Goal: Communication & Community: Answer question/provide support

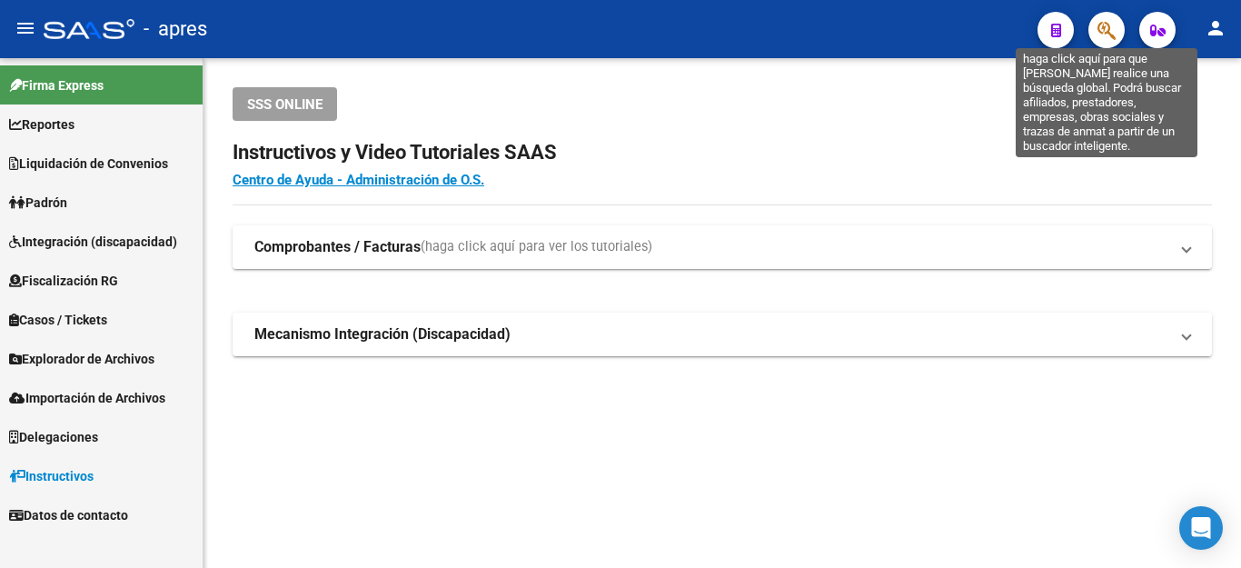
click at [1099, 37] on icon "button" at bounding box center [1106, 30] width 18 height 21
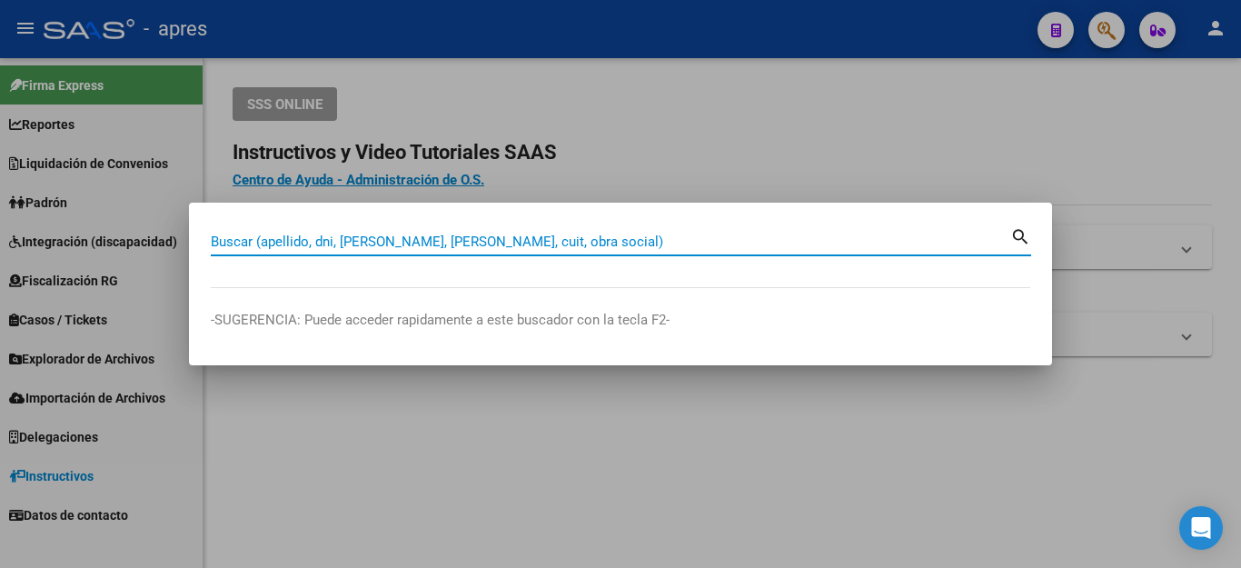
paste input "20407512481"
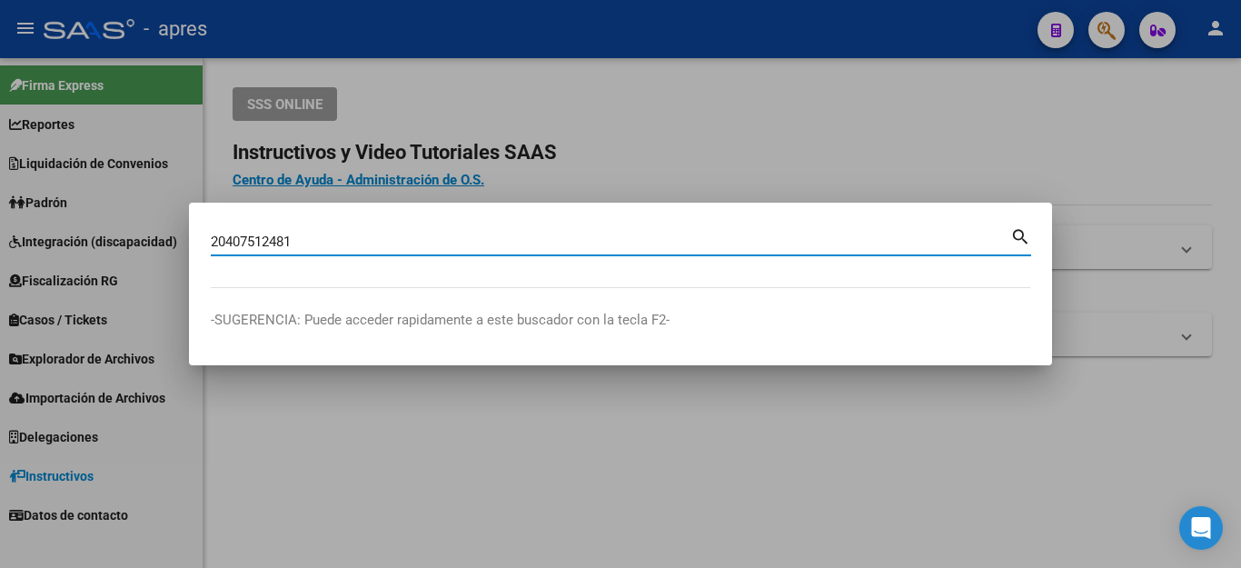
type input "20407512481"
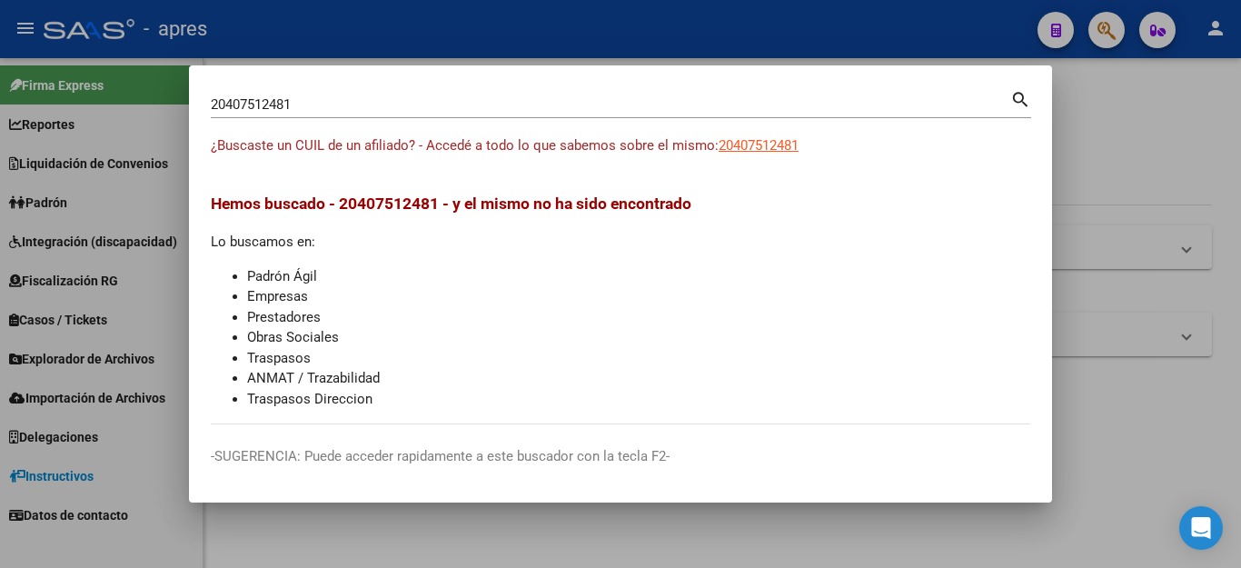
click at [778, 135] on app-link-go-to "20407512481" at bounding box center [758, 145] width 80 height 21
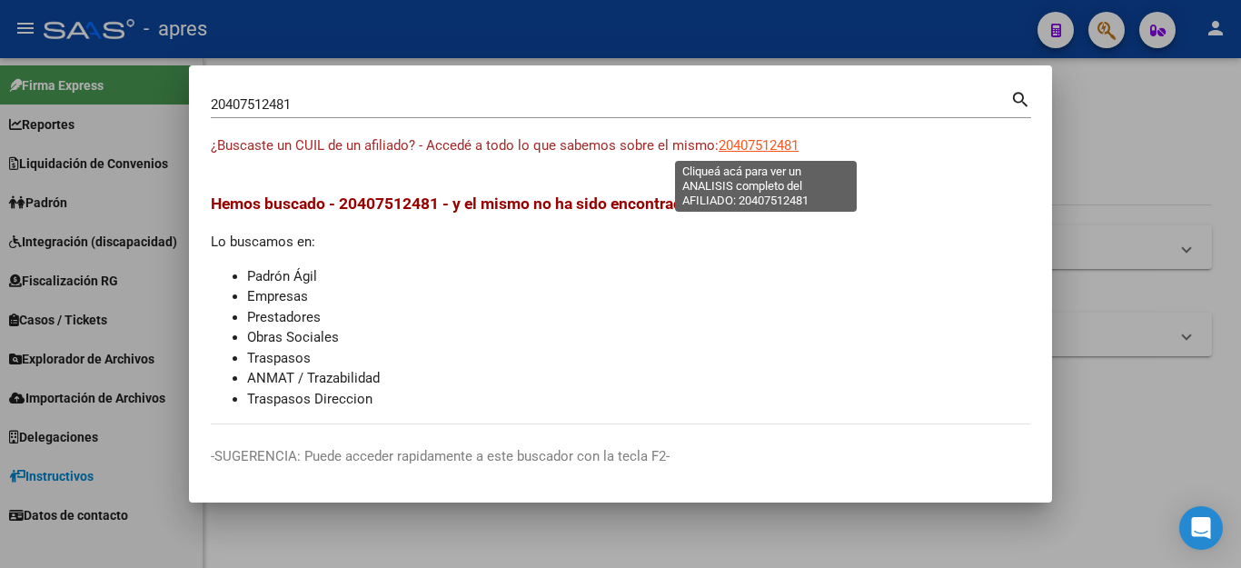
click at [777, 139] on span "20407512481" at bounding box center [758, 145] width 80 height 16
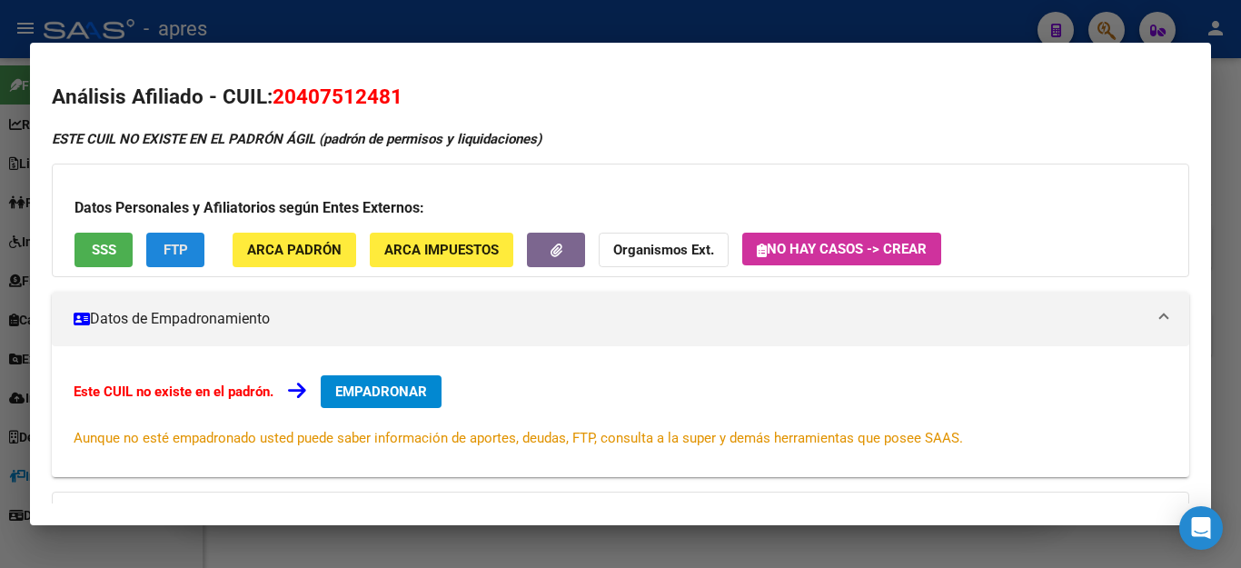
click at [164, 256] on button "FTP" at bounding box center [175, 250] width 58 height 34
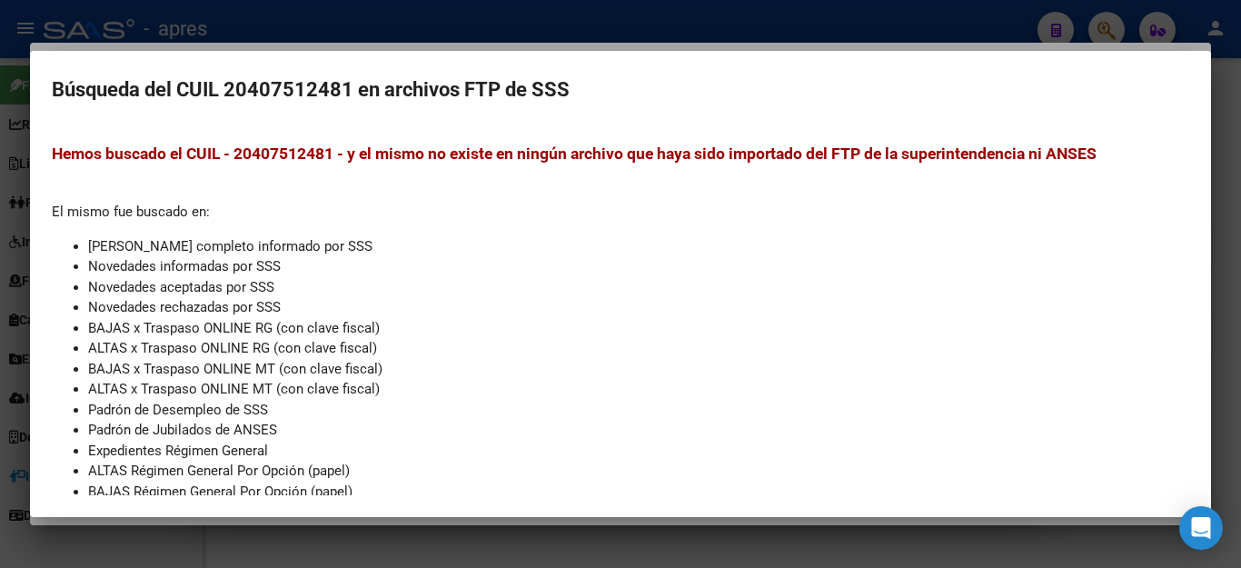
click at [505, 546] on div at bounding box center [620, 284] width 1241 height 568
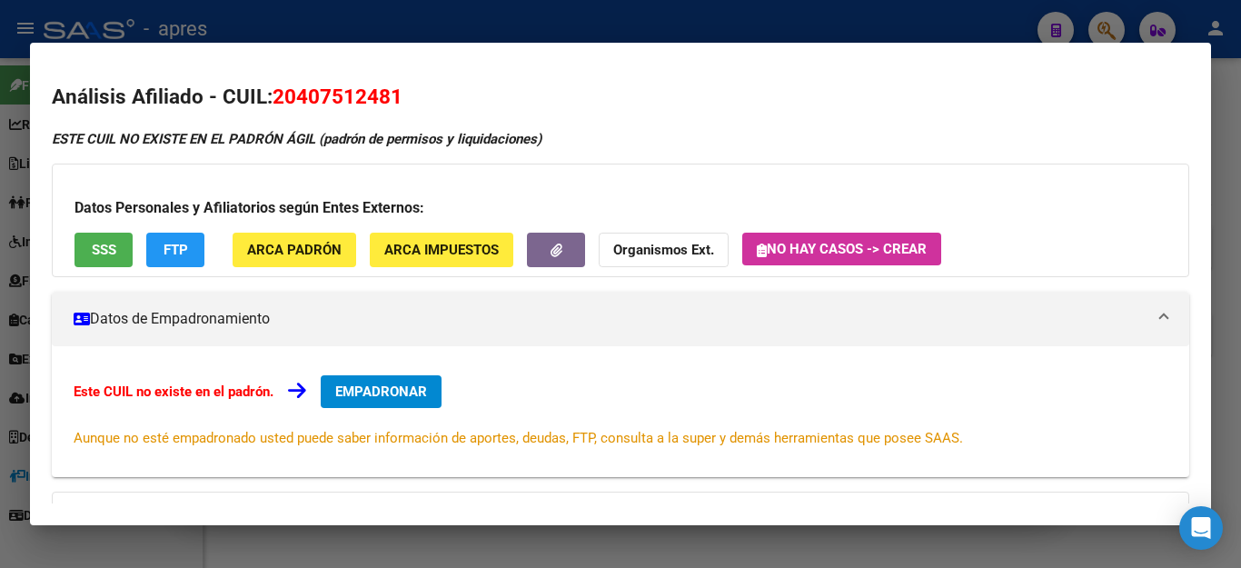
click at [98, 242] on span "SSS" at bounding box center [104, 250] width 25 height 16
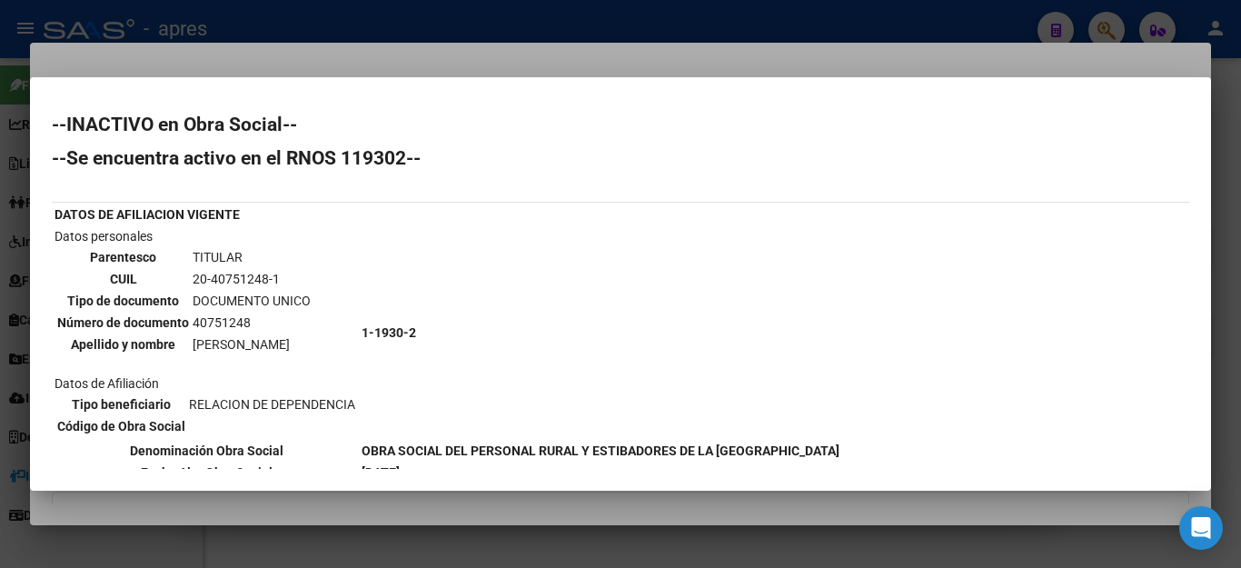
click at [1022, 35] on div at bounding box center [620, 284] width 1241 height 568
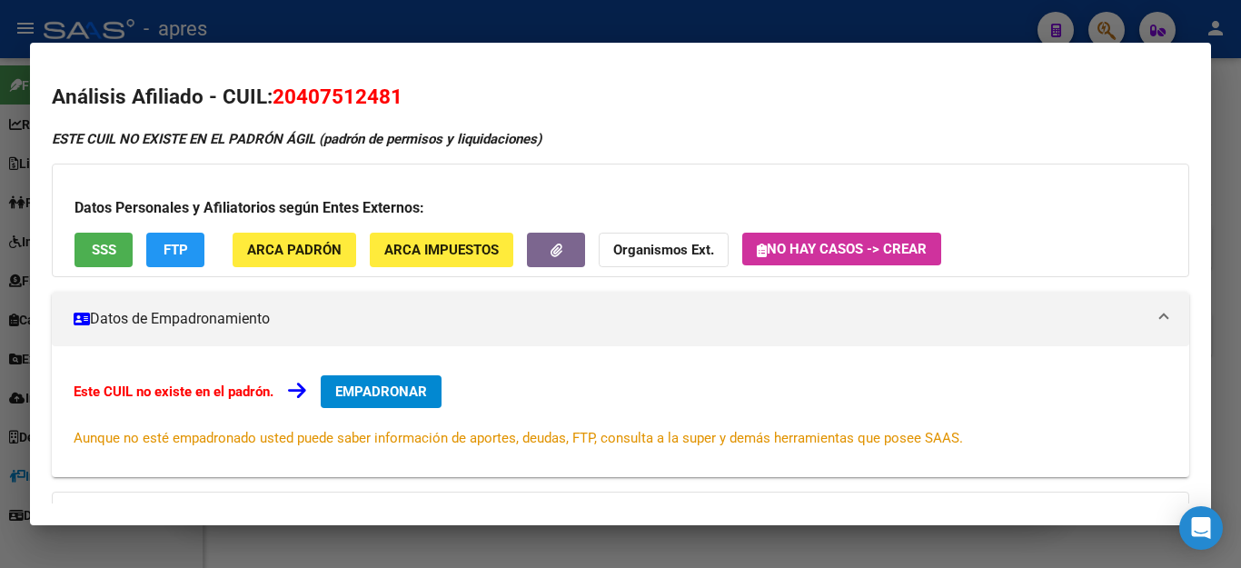
click at [999, 21] on div at bounding box center [620, 284] width 1241 height 568
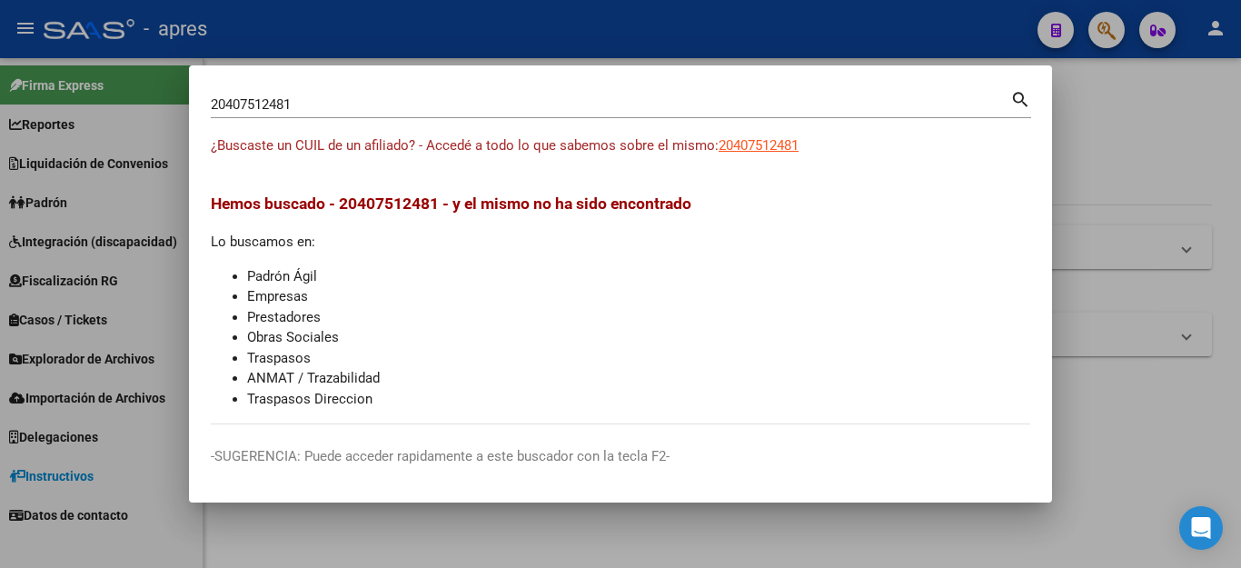
click at [1109, 101] on div at bounding box center [620, 284] width 1241 height 568
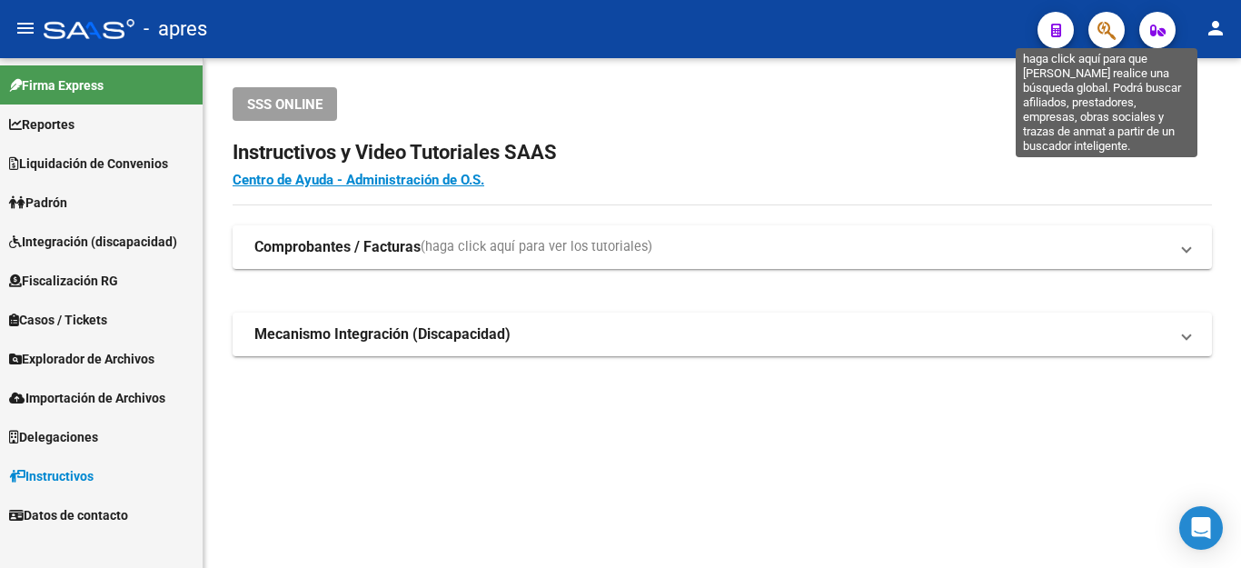
click at [1097, 25] on icon "button" at bounding box center [1106, 30] width 18 height 21
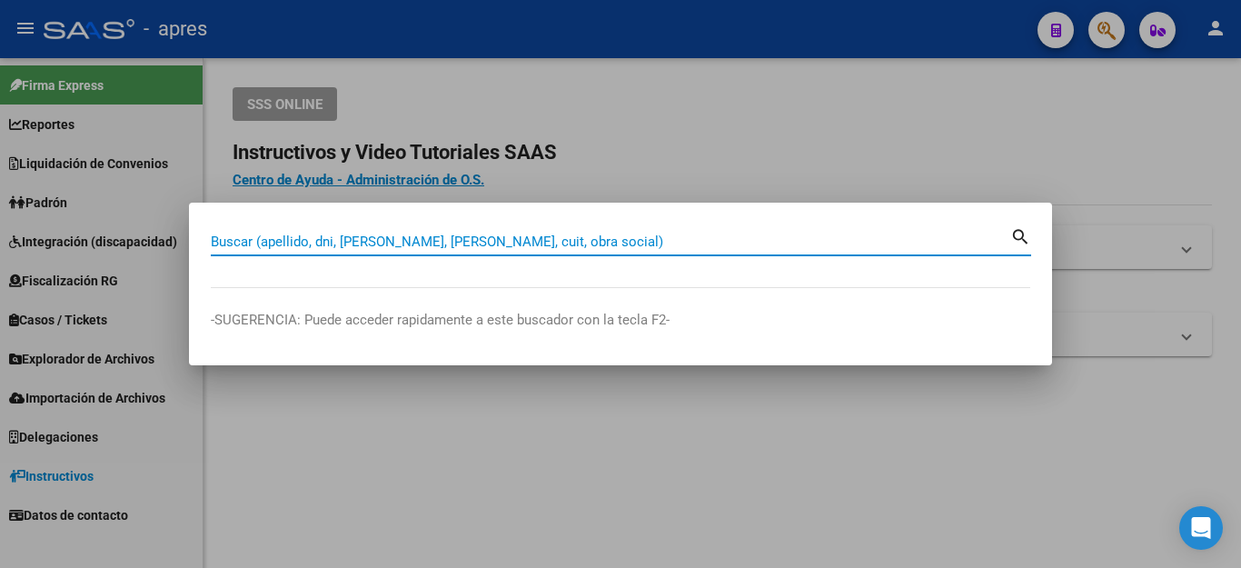
paste input "27449589446"
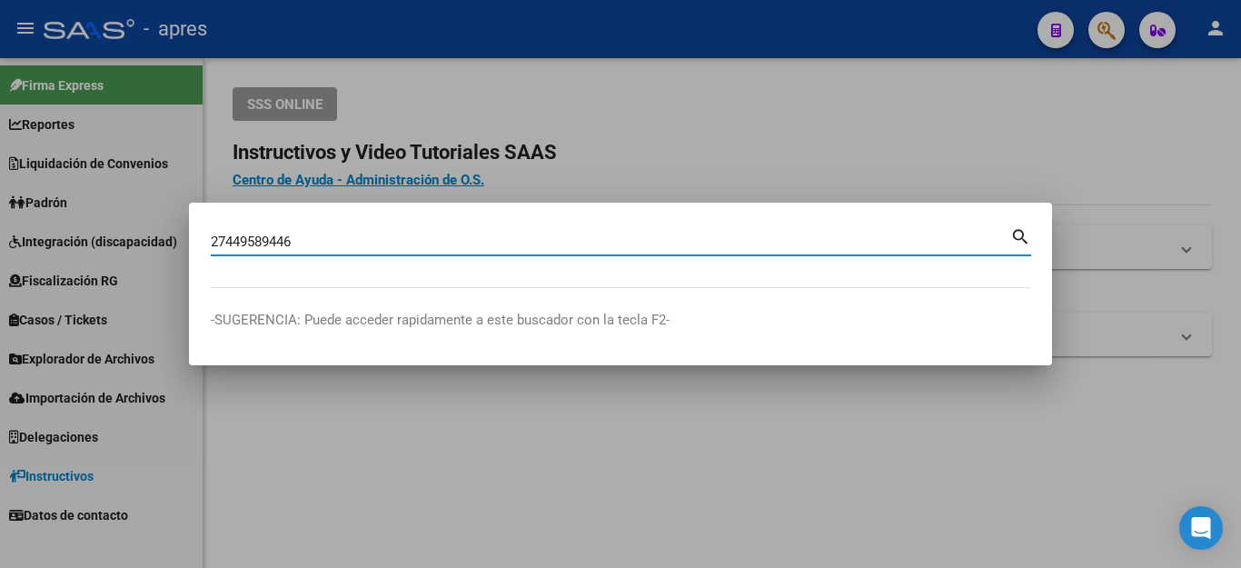
type input "27449589446"
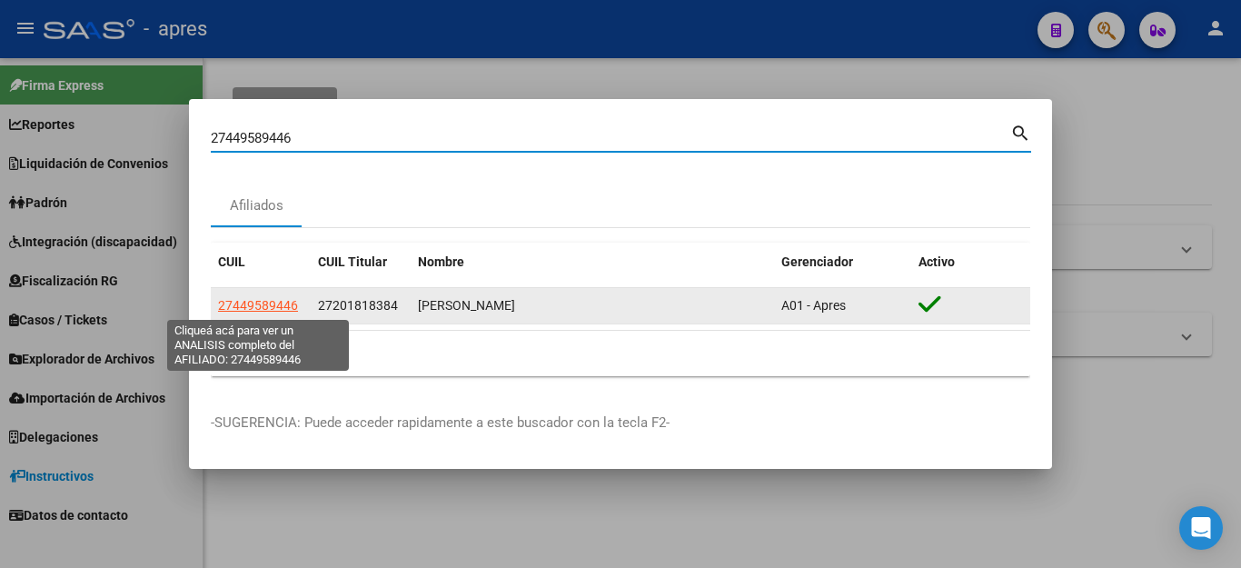
click at [280, 304] on span "27449589446" at bounding box center [258, 305] width 80 height 15
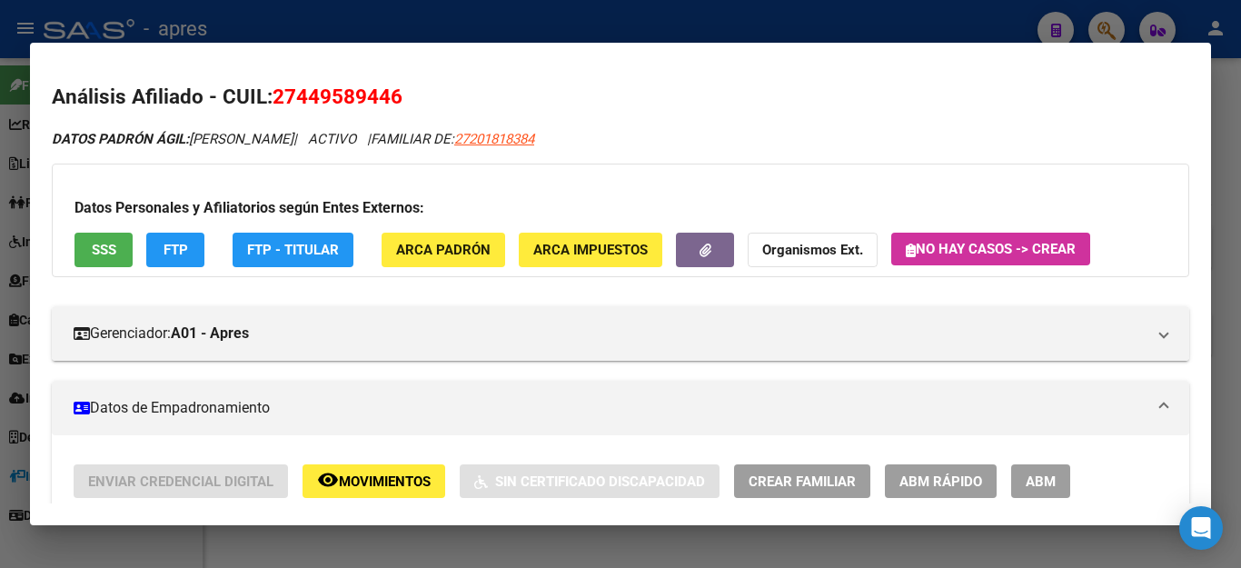
click at [534, 138] on span "27201818384" at bounding box center [494, 139] width 80 height 16
type textarea "27201818384"
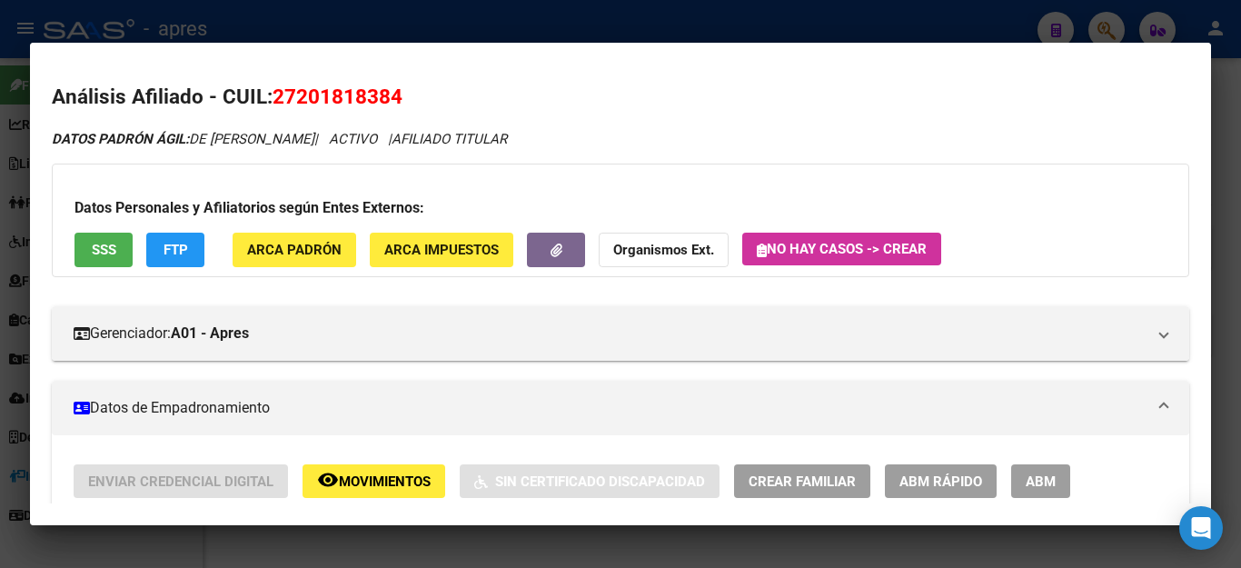
click at [529, 27] on div at bounding box center [620, 284] width 1241 height 568
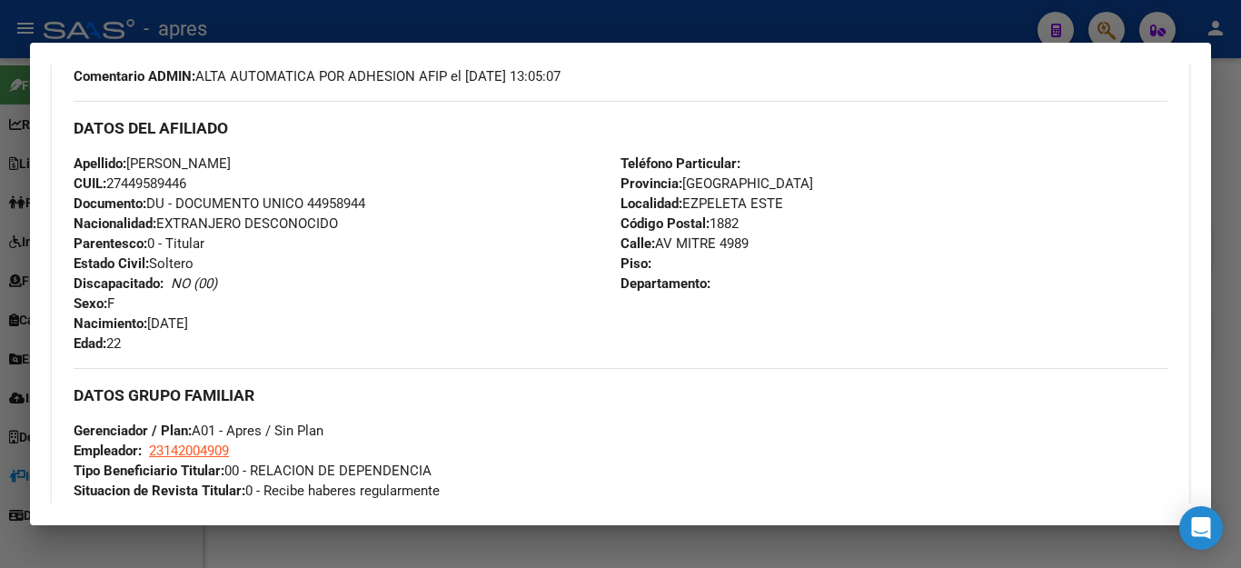
scroll to position [550, 0]
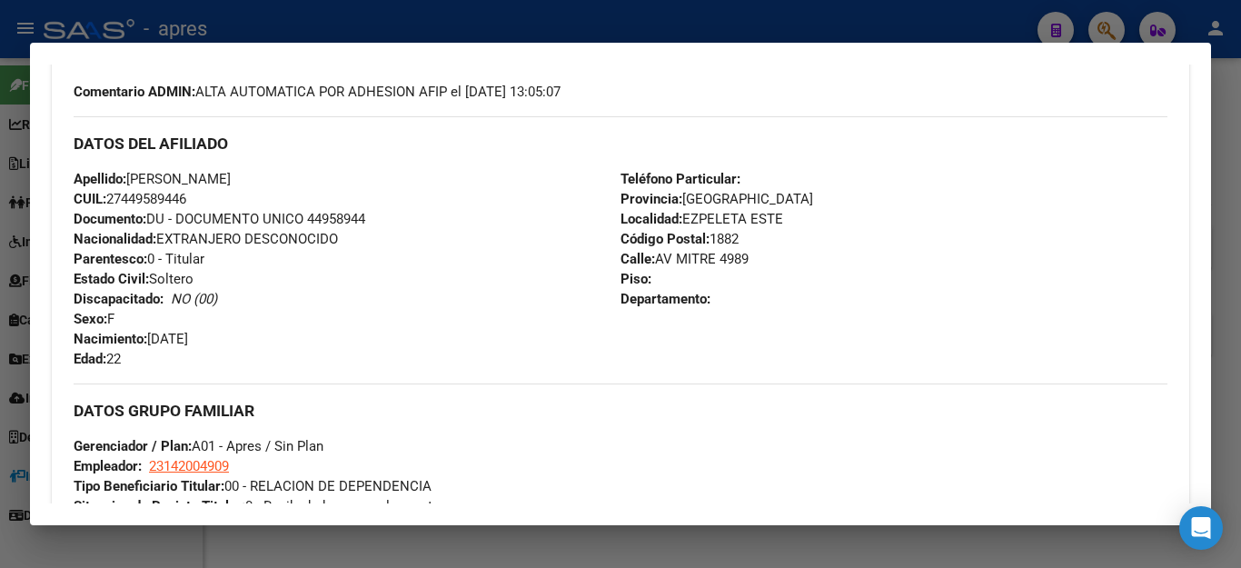
click at [682, 535] on div at bounding box center [620, 284] width 1241 height 568
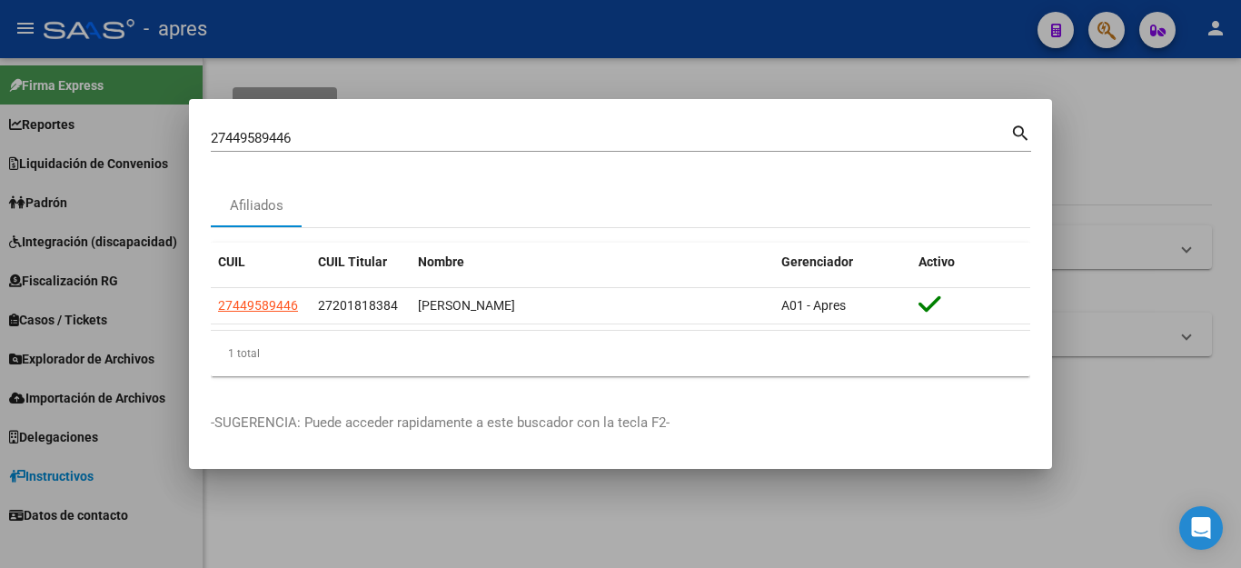
click at [685, 541] on div at bounding box center [620, 284] width 1241 height 568
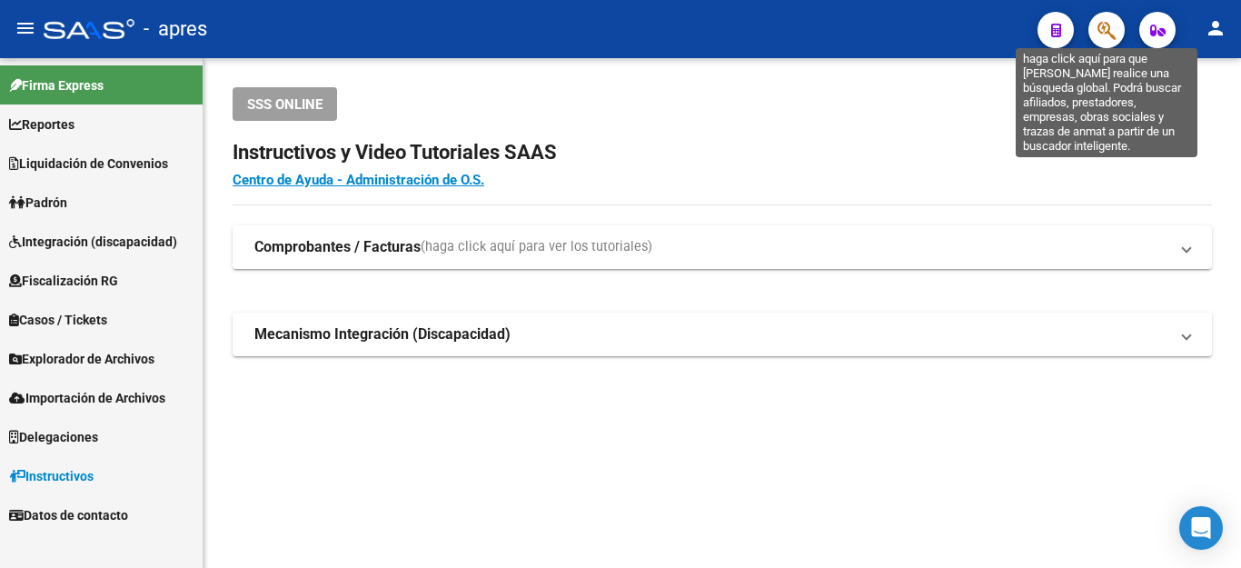
click at [1097, 28] on icon "button" at bounding box center [1106, 30] width 18 height 21
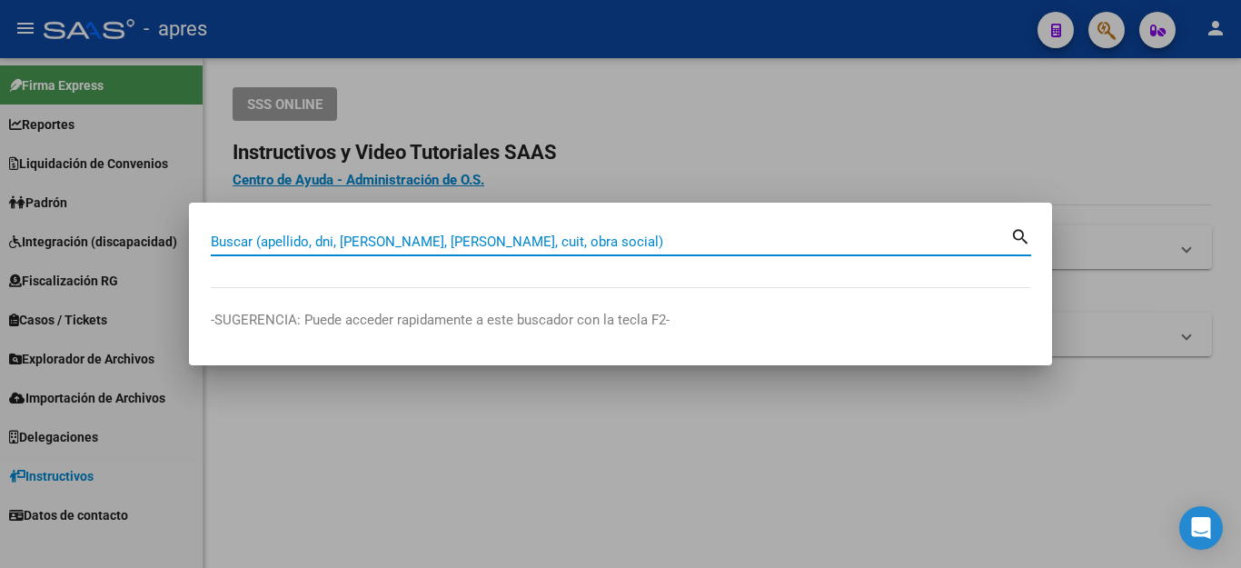
paste input "20552895097"
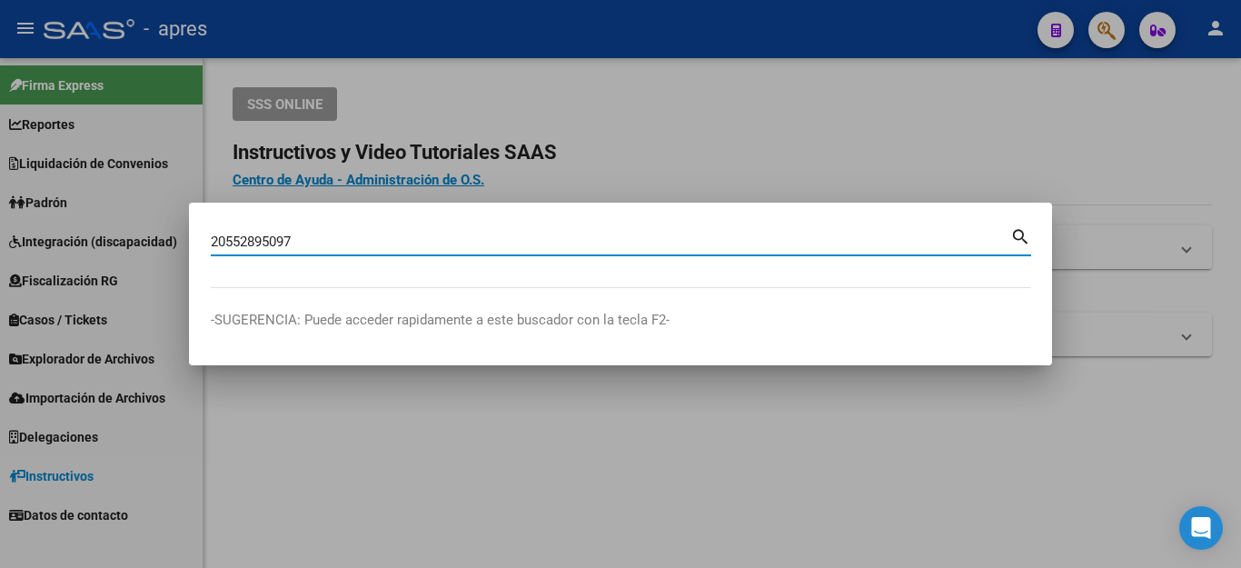
type input "20552895097"
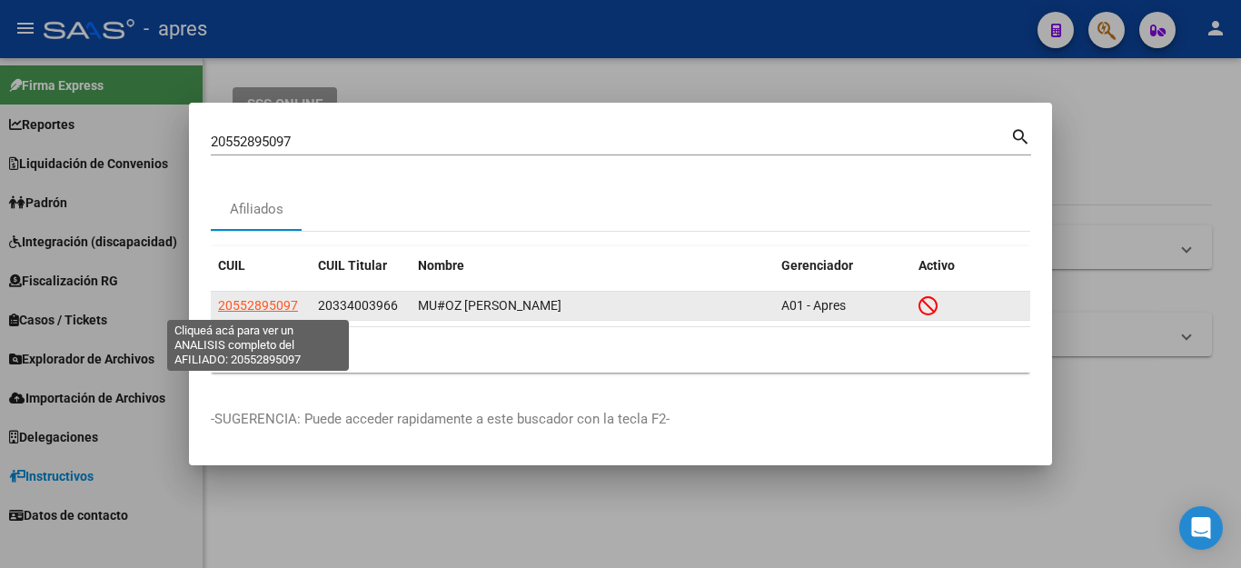
click at [282, 311] on span "20552895097" at bounding box center [258, 305] width 80 height 15
type textarea "20552895097"
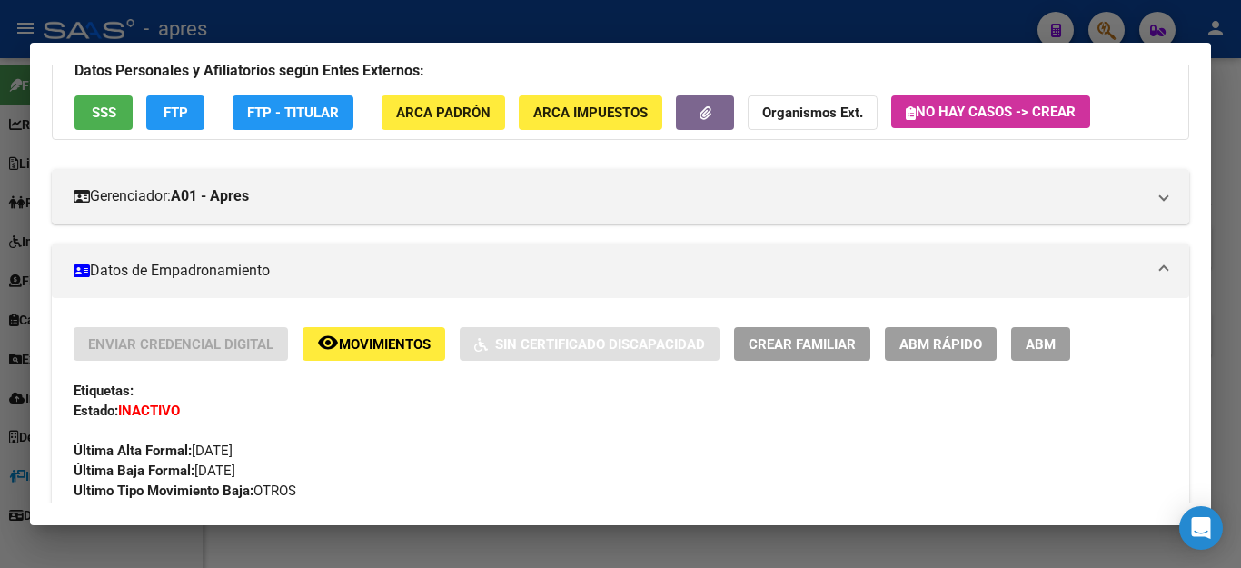
scroll to position [91, 0]
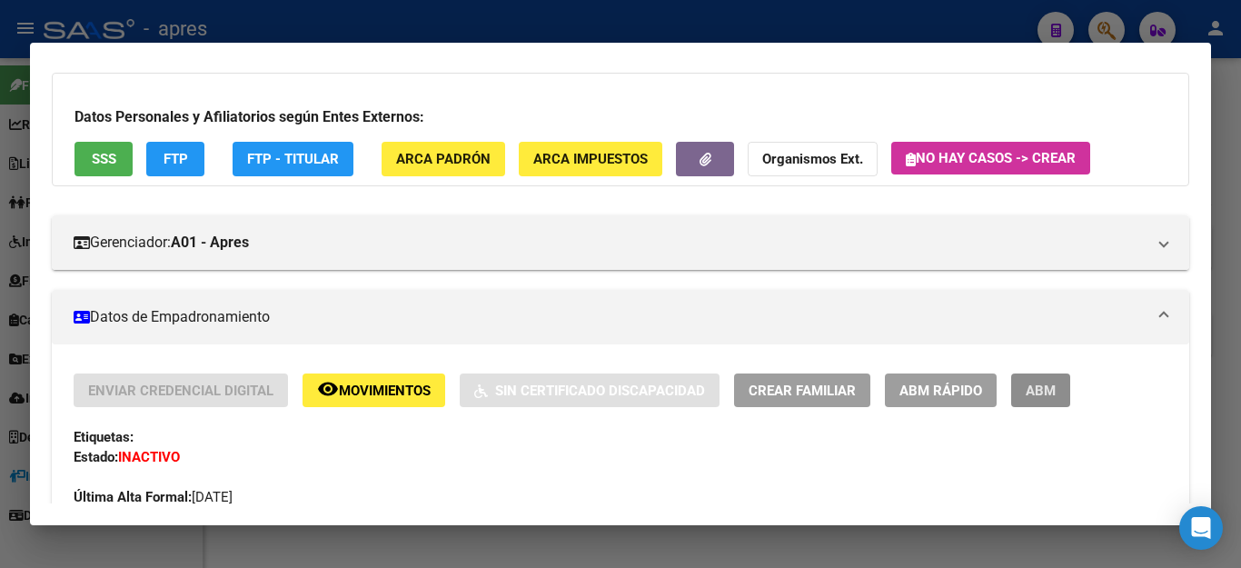
click at [1044, 378] on button "ABM" at bounding box center [1040, 390] width 59 height 34
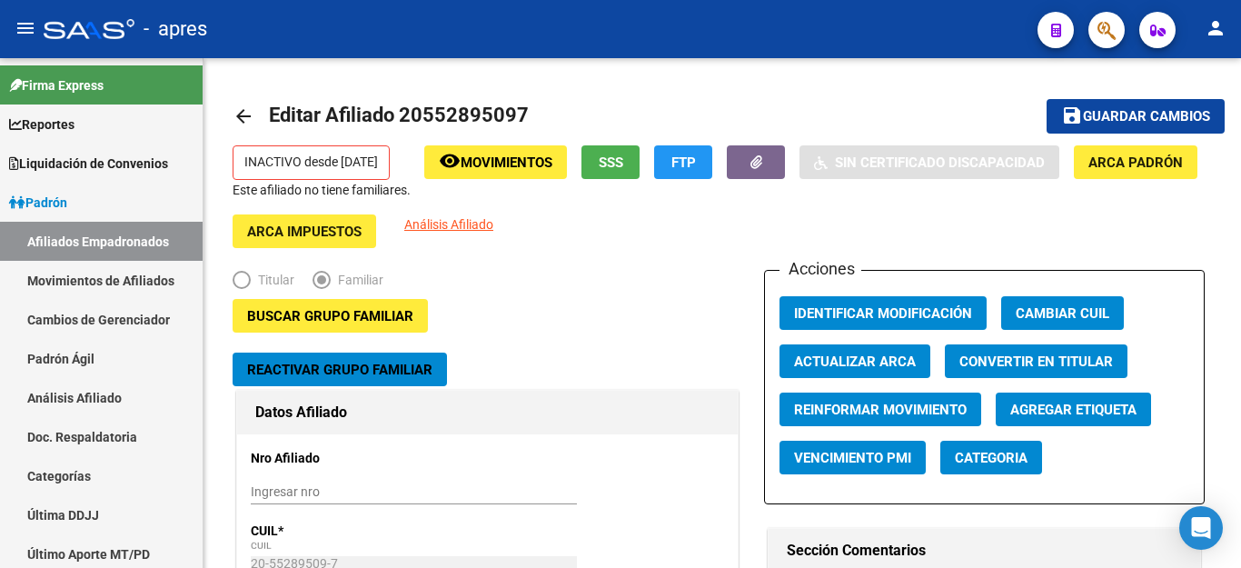
radio input "true"
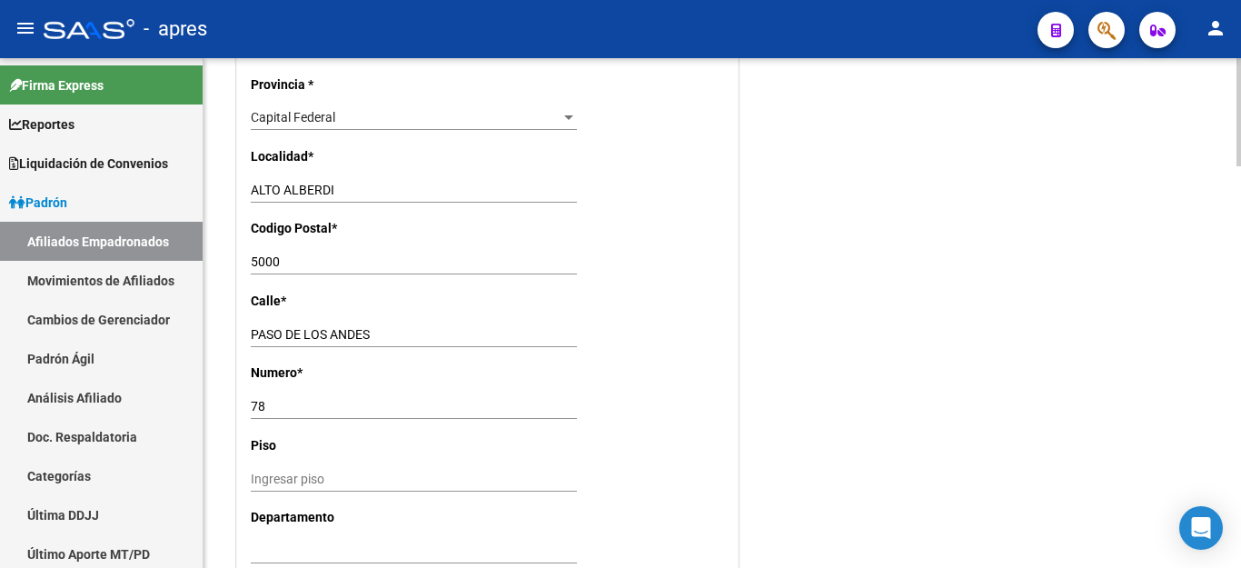
scroll to position [1453, 0]
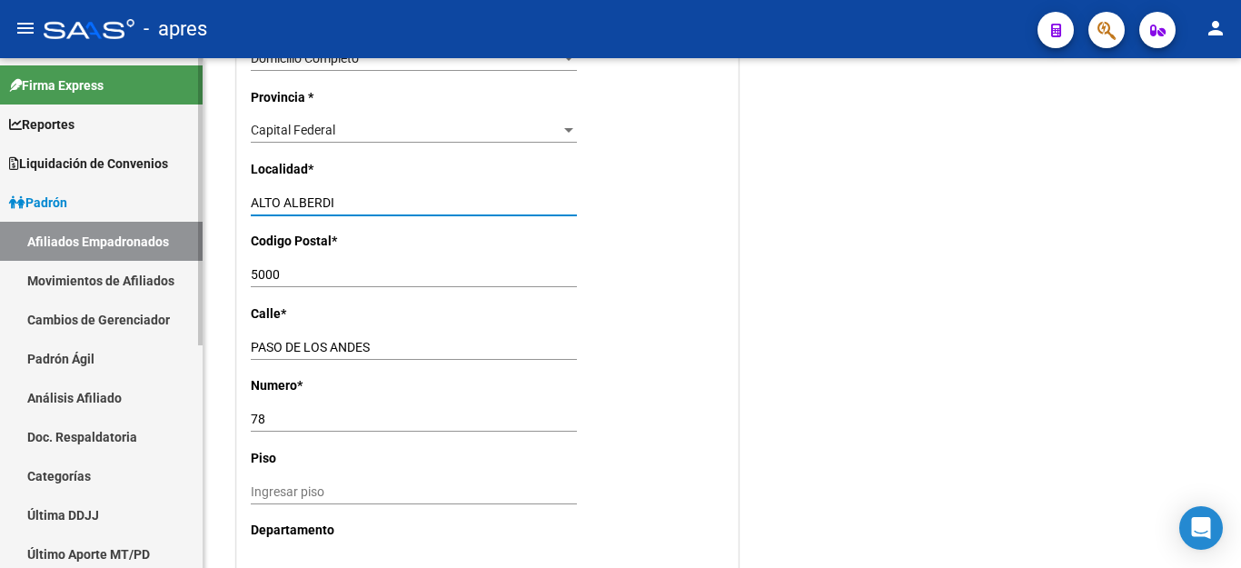
drag, startPoint x: 352, startPoint y: 181, endPoint x: 39, endPoint y: 181, distance: 313.3
click at [39, 181] on mat-sidenav-container "Firma Express Reportes Ingresos Percibidos Análisis de todos los conceptos (his…" at bounding box center [620, 313] width 1241 height 510
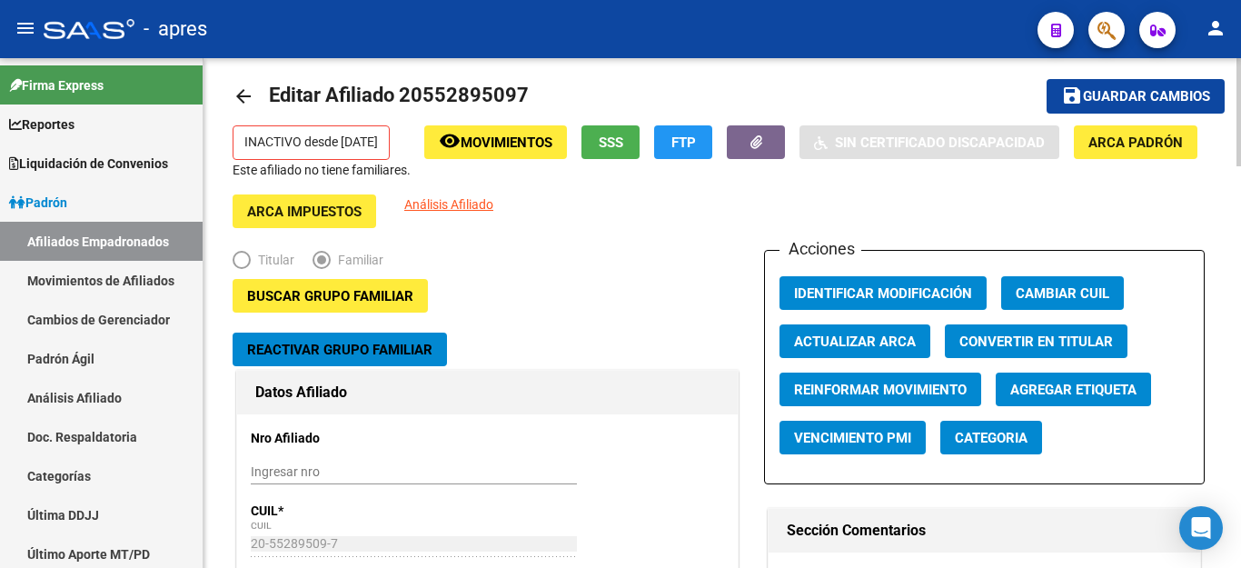
scroll to position [0, 0]
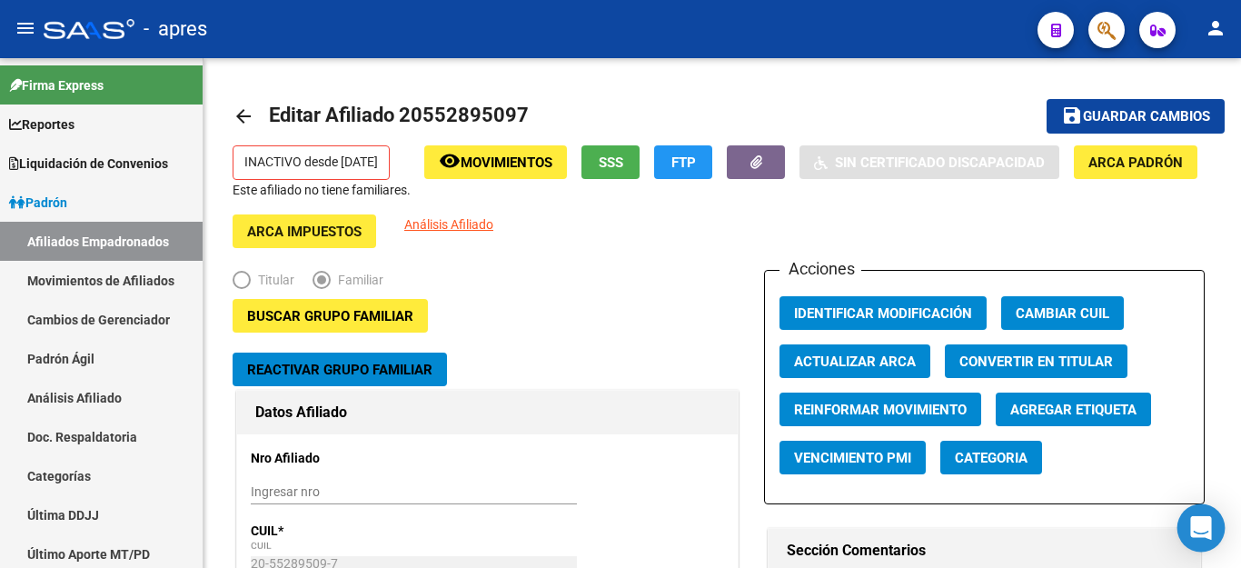
click at [1202, 537] on icon "Open Intercom Messenger" at bounding box center [1201, 528] width 24 height 24
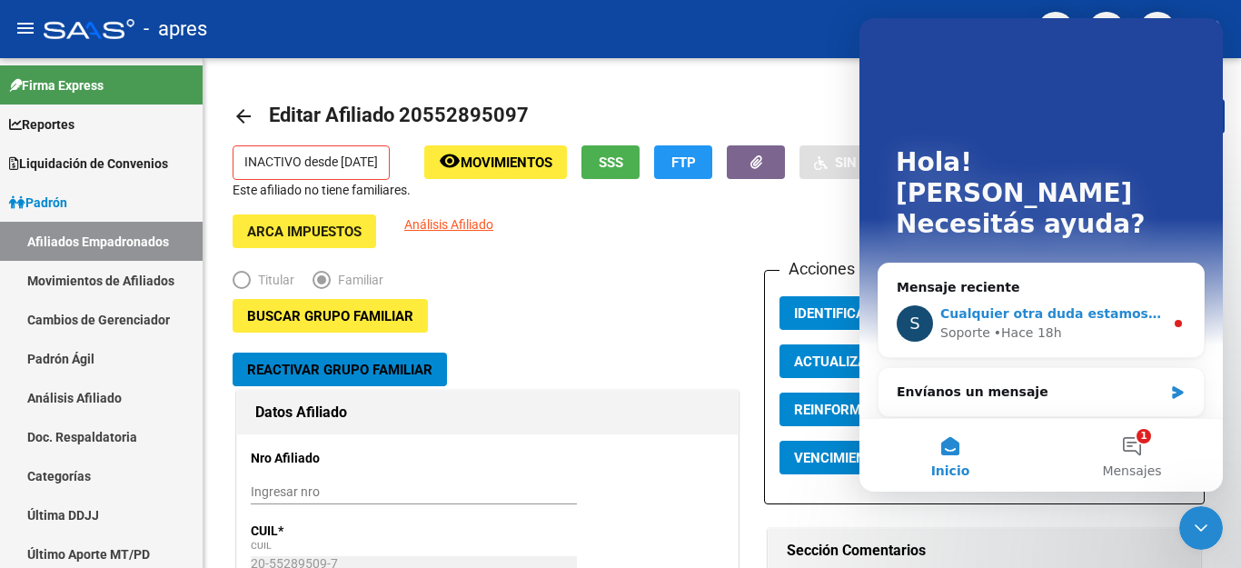
click at [1046, 306] on span "Cualquier otra duda estamos a su disposición." at bounding box center [1105, 313] width 331 height 15
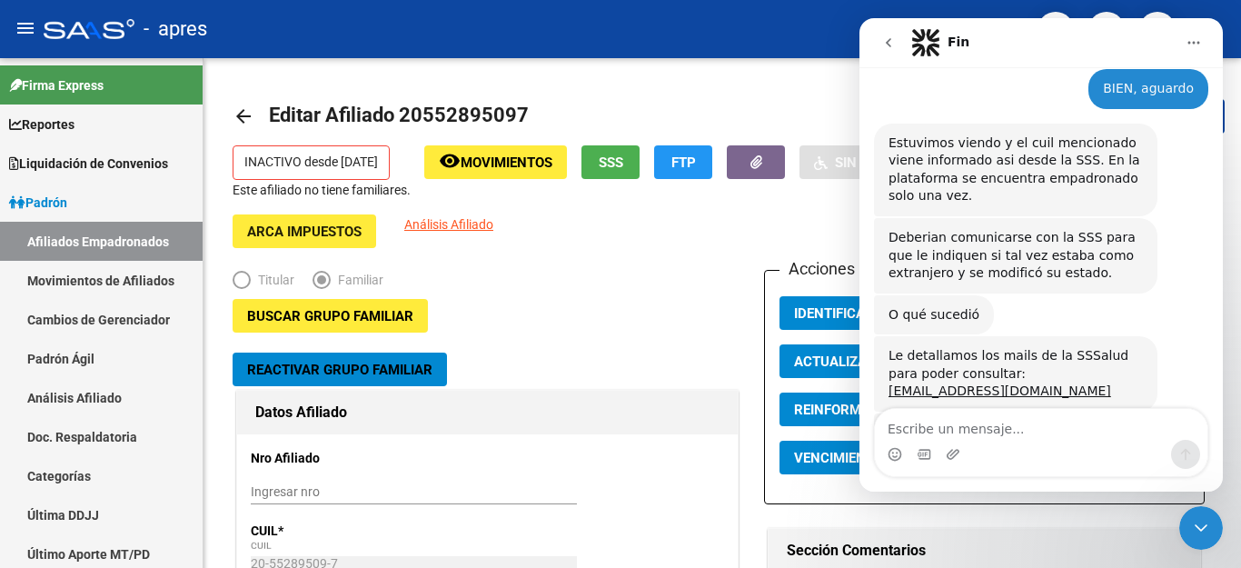
scroll to position [1402, 0]
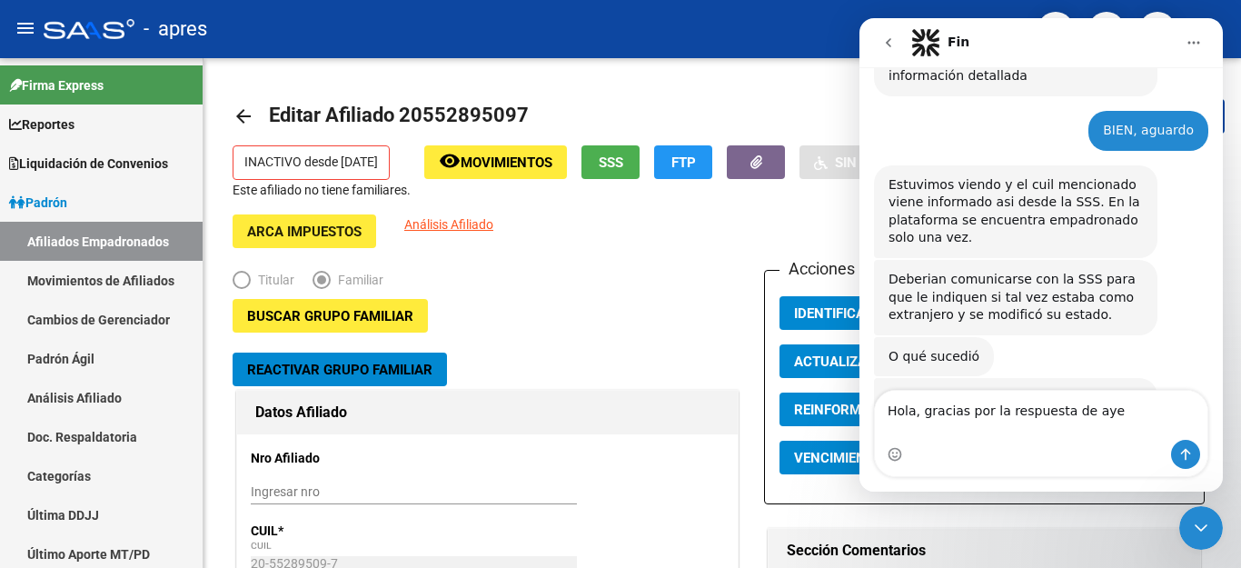
type textarea "Hola, gracias por la respuesta de [DATE]"
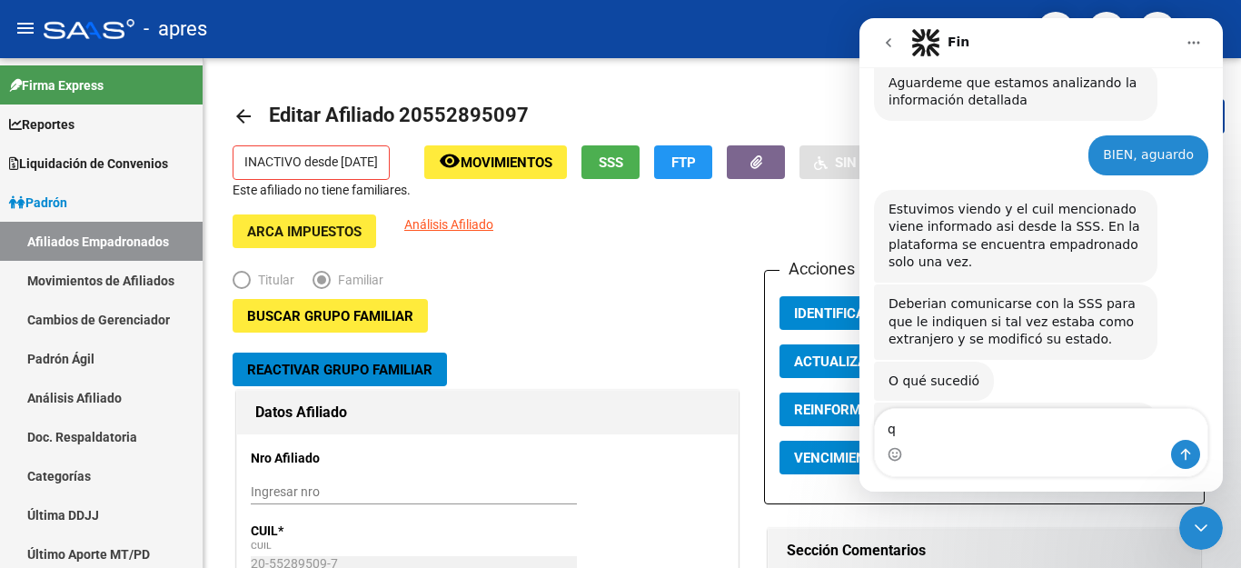
scroll to position [1597, 0]
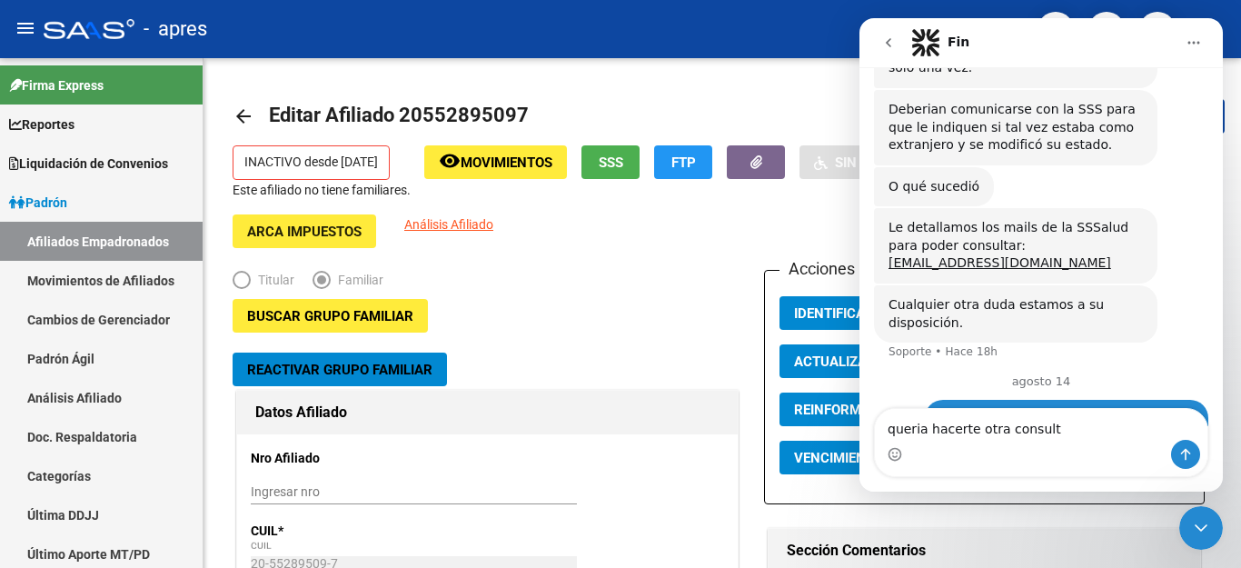
type textarea "queria hacerte otra consulta"
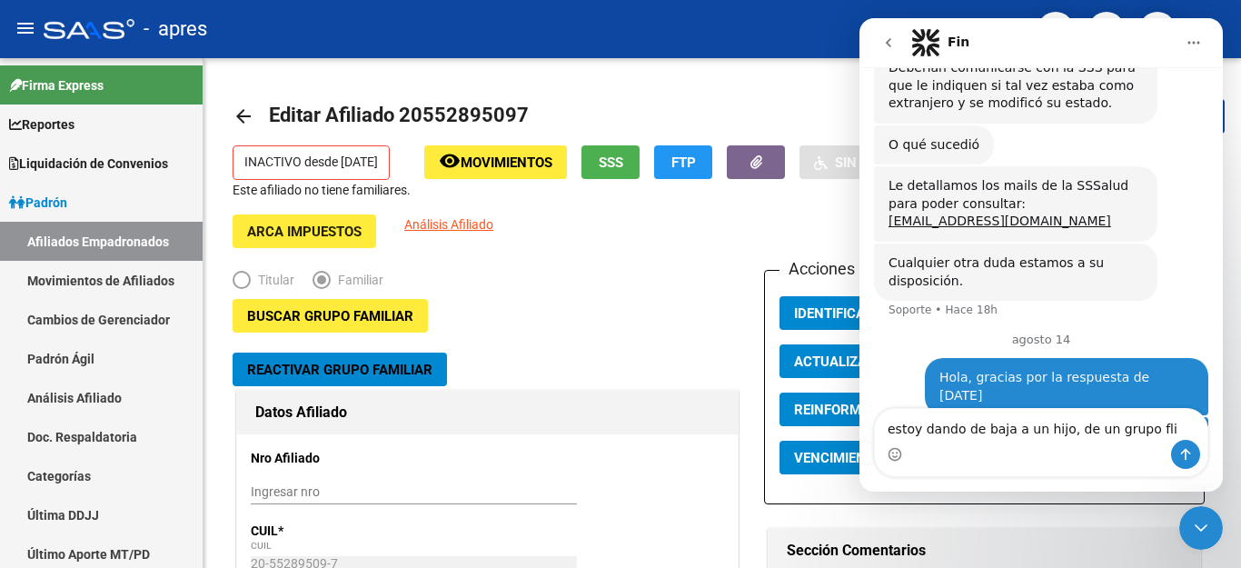
type textarea "estoy dando de baja a un hijo, de un grupo flia"
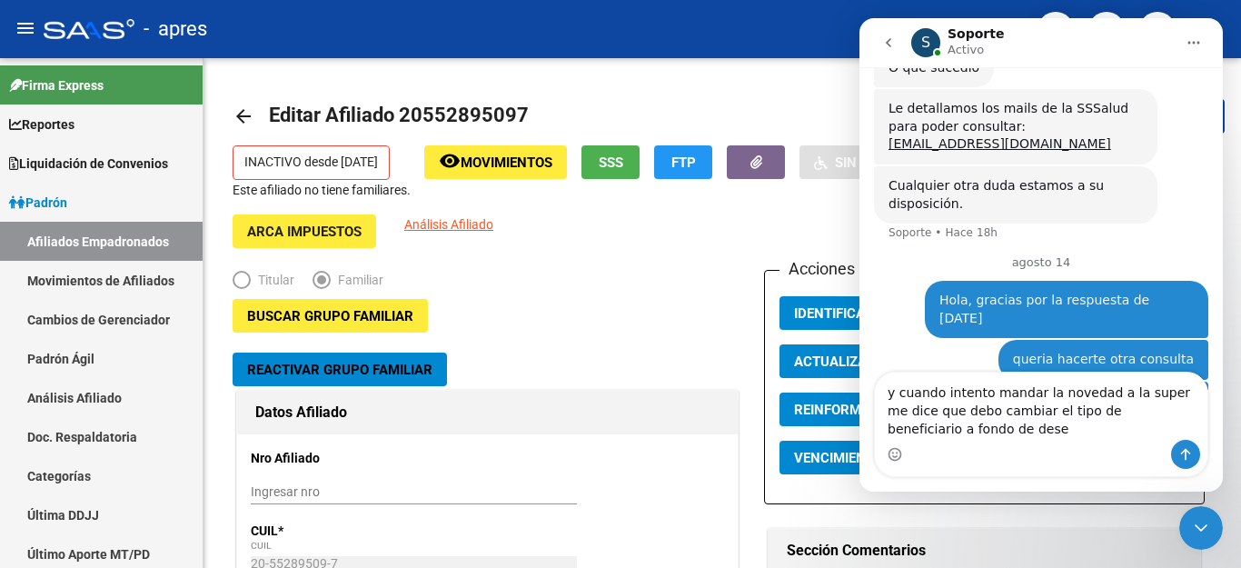
scroll to position [1734, 0]
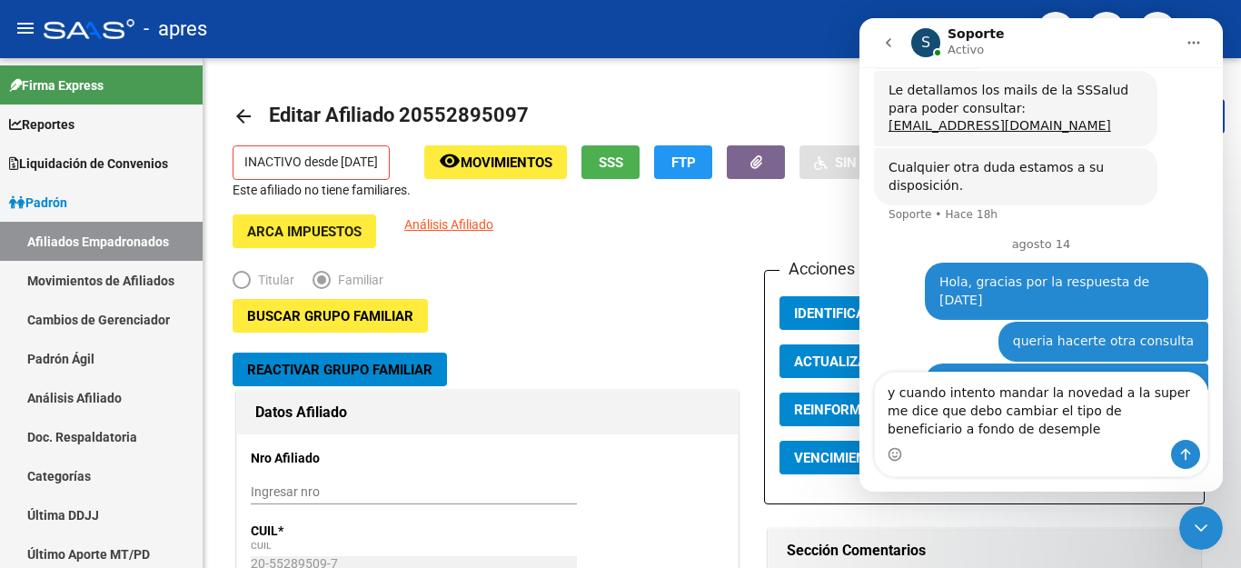
type textarea "y cuando intento mandar la novedad a la super me dice que debo cambiar el tipo …"
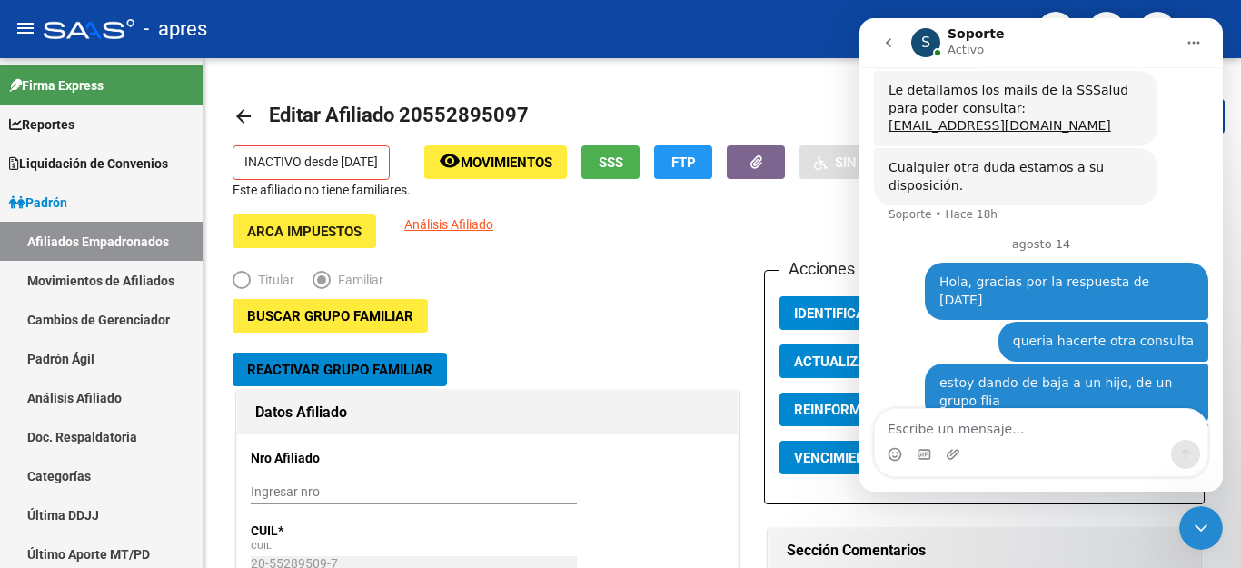
scroll to position [1775, 0]
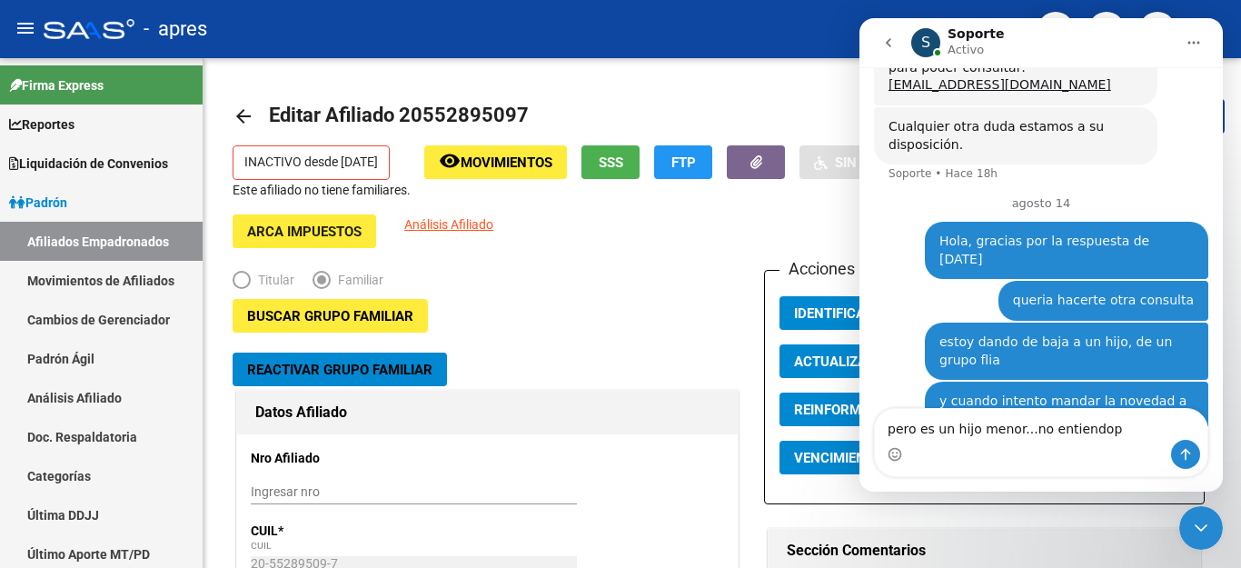
type textarea "pero es un hijo menor...no entiendo"
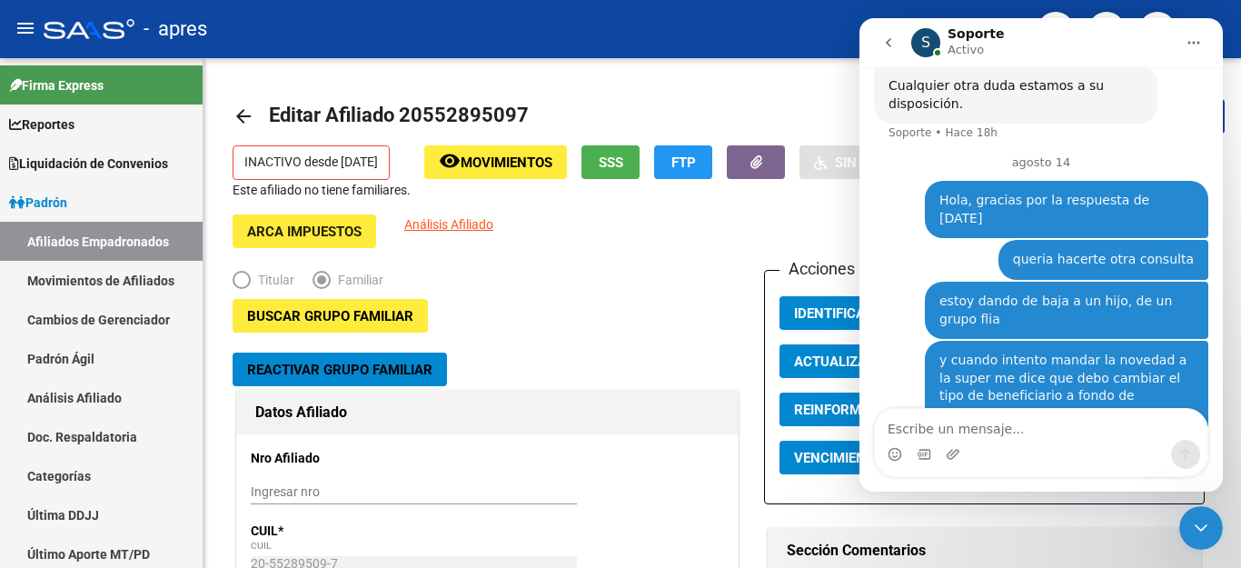
click at [1201, 524] on icon "Cerrar Intercom Messenger" at bounding box center [1201, 528] width 22 height 22
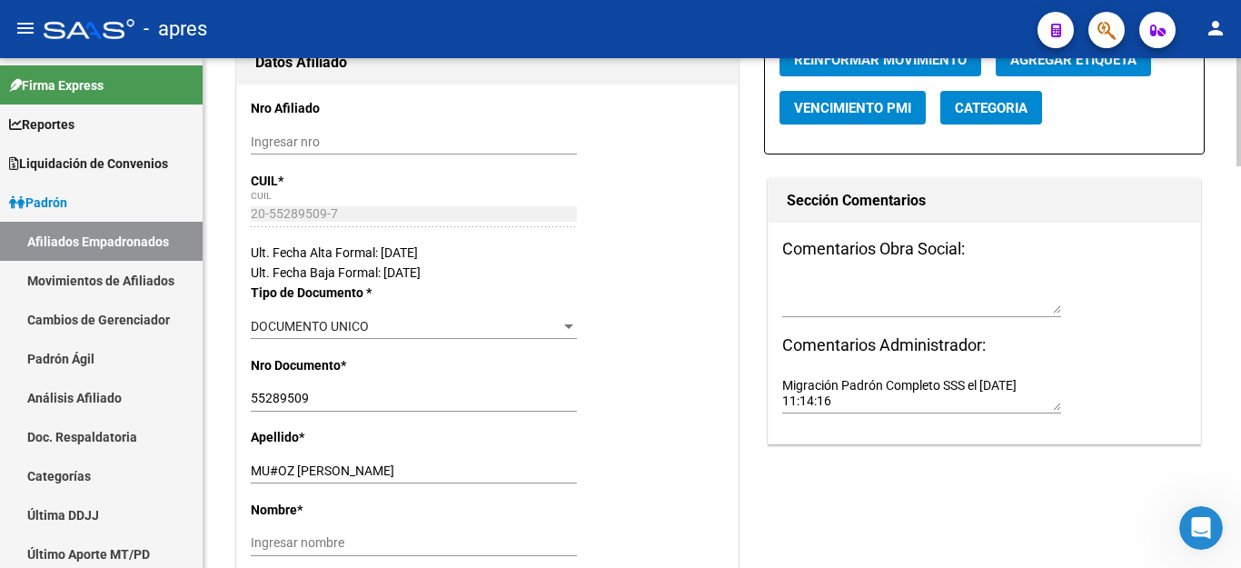
scroll to position [0, 0]
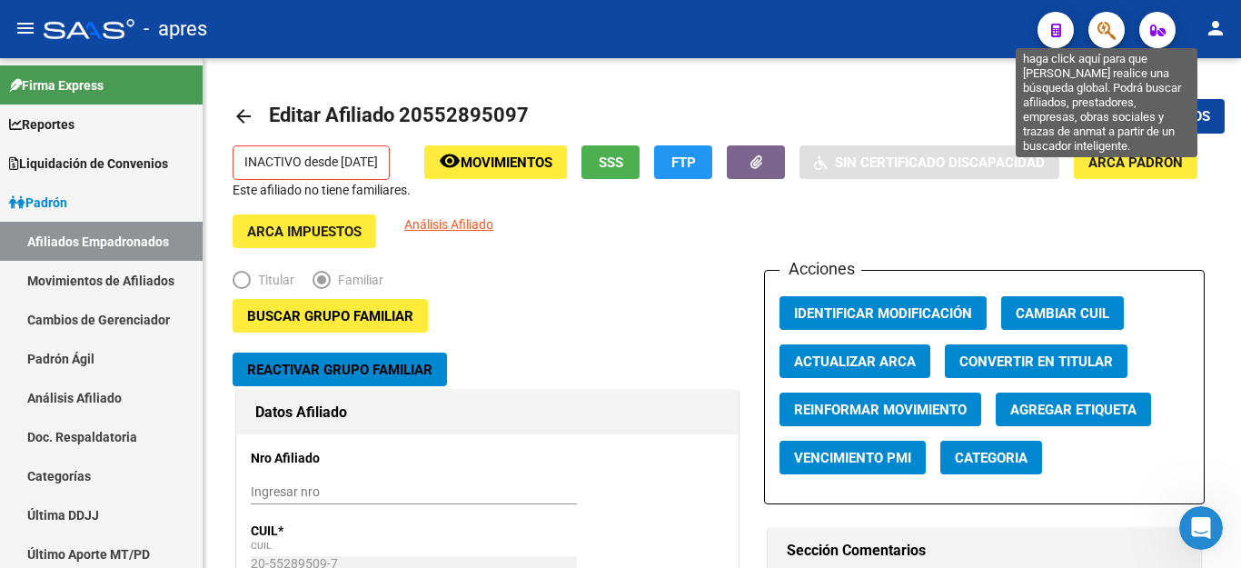
click at [1102, 25] on icon "button" at bounding box center [1106, 30] width 18 height 21
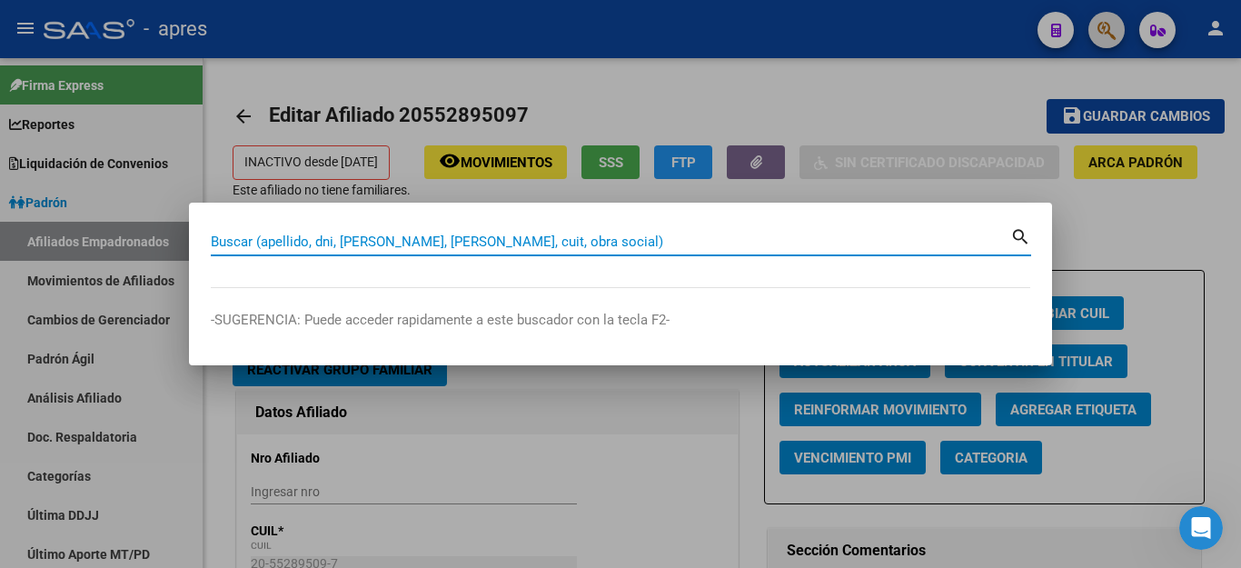
paste input "20552895097"
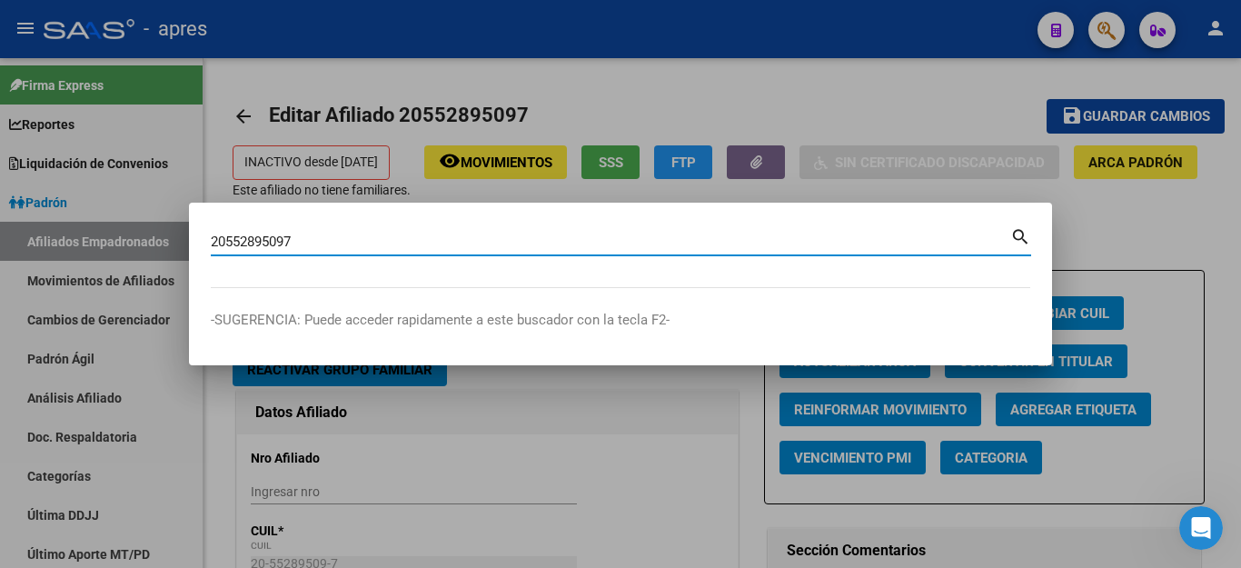
type input "20552895097"
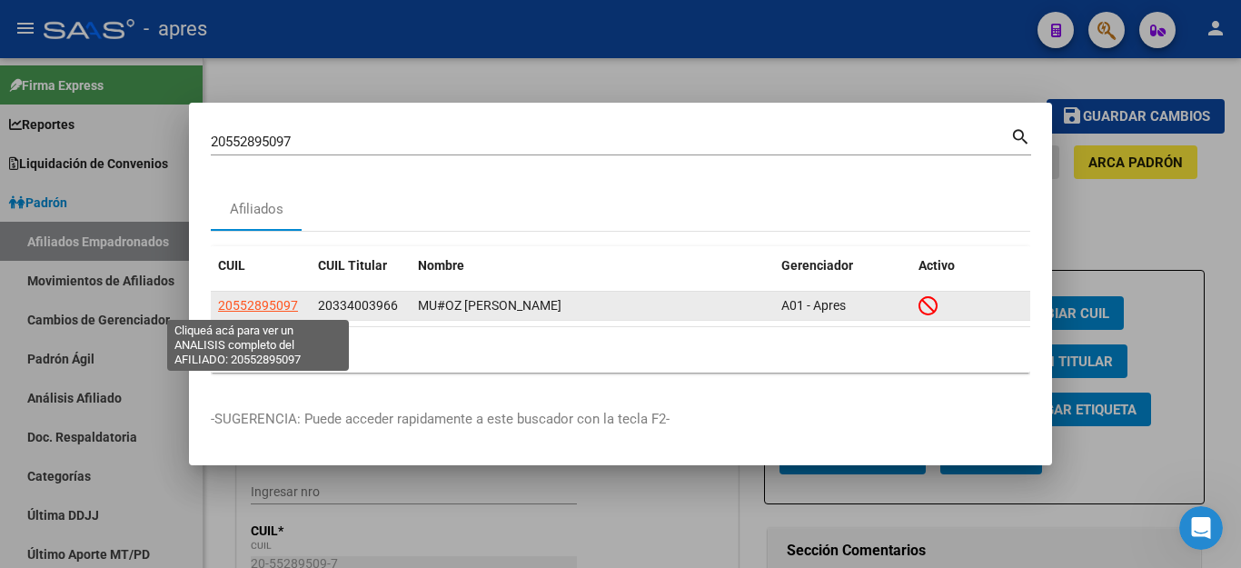
click at [262, 298] on span "20552895097" at bounding box center [258, 305] width 80 height 15
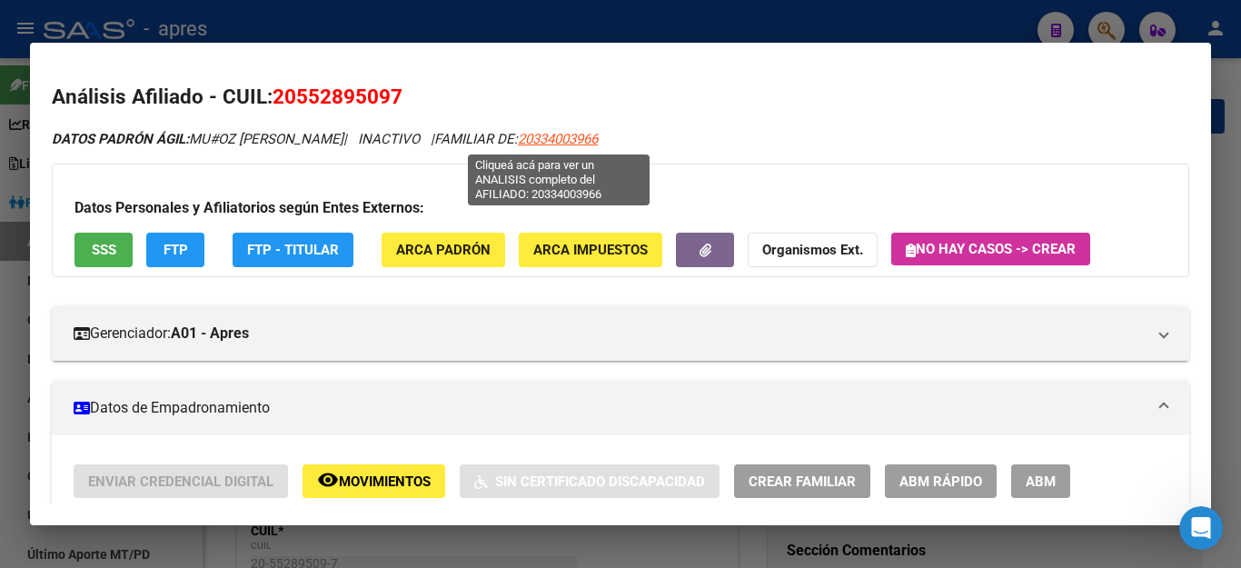
click at [555, 134] on span "20334003966" at bounding box center [558, 139] width 80 height 16
type textarea "20334003966"
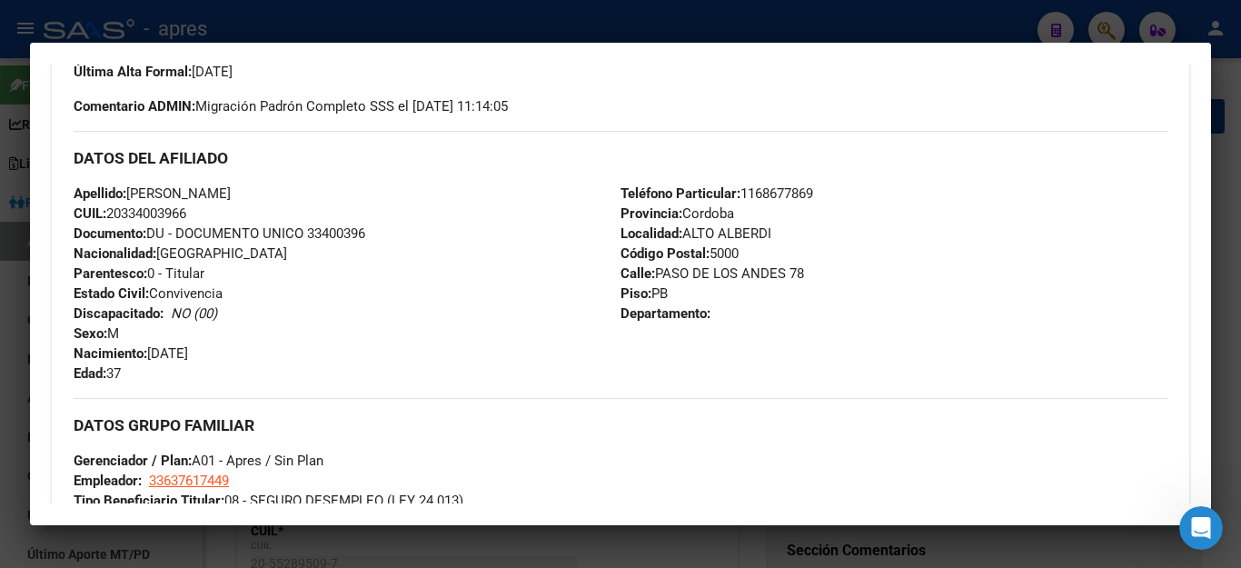
scroll to position [363, 0]
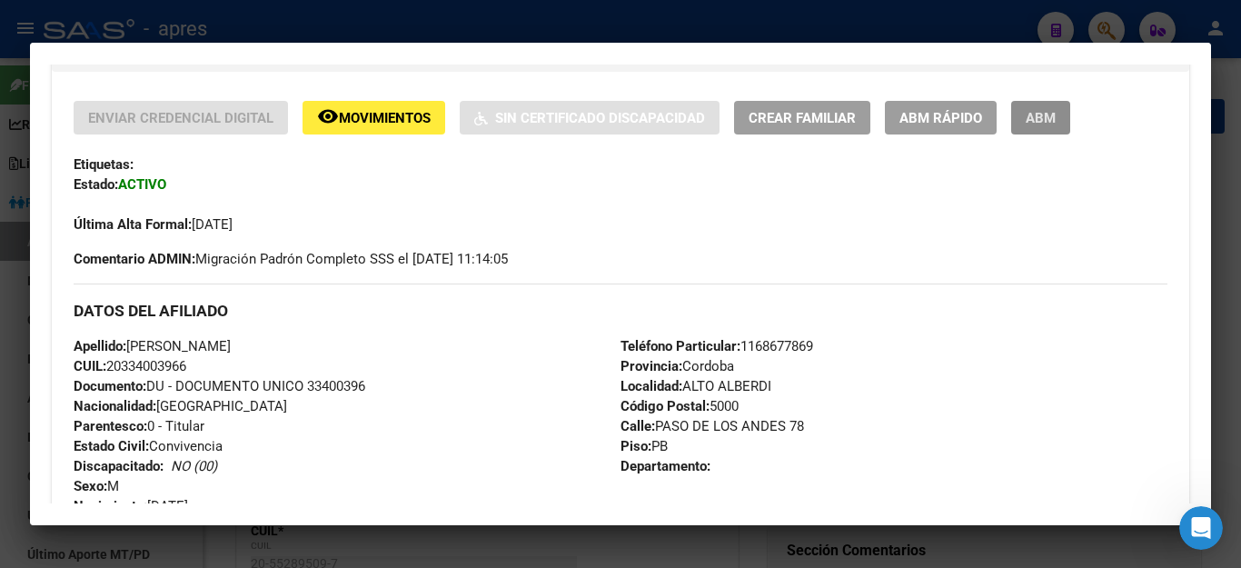
click at [1037, 114] on span "ABM" at bounding box center [1040, 118] width 30 height 16
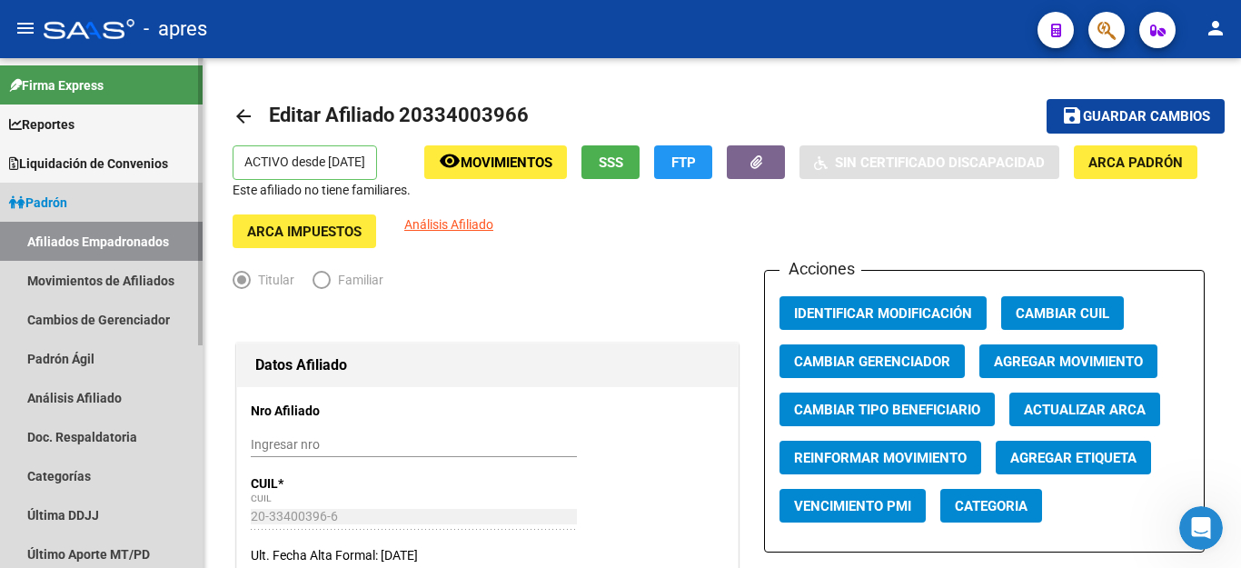
click at [73, 242] on link "Afiliados Empadronados" at bounding box center [101, 241] width 203 height 39
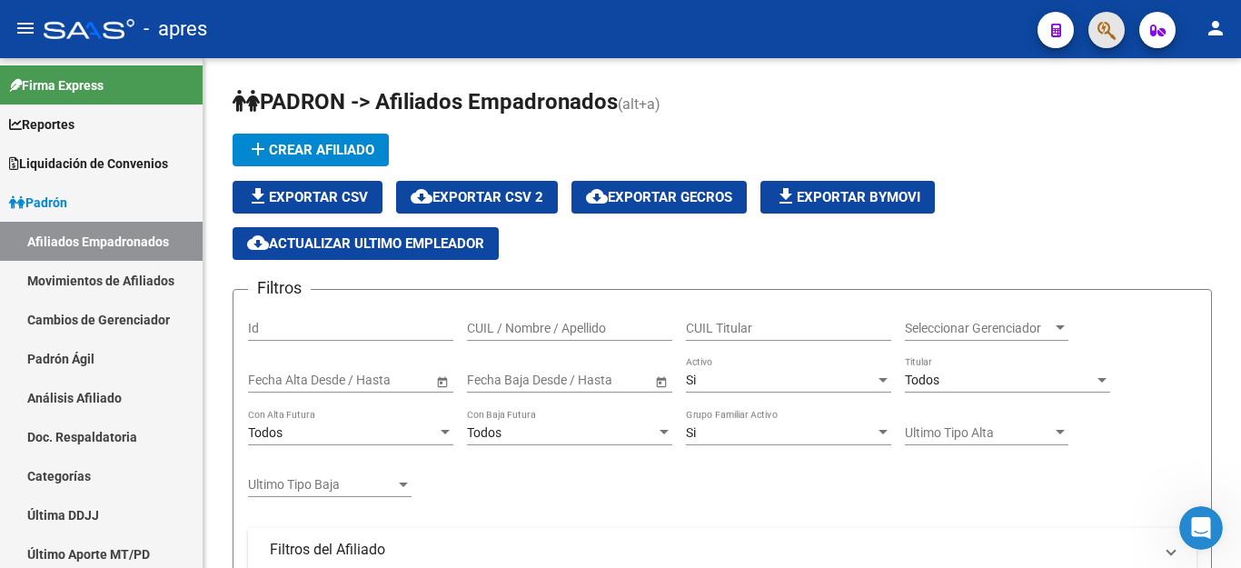
click at [1091, 33] on button "button" at bounding box center [1106, 30] width 36 height 36
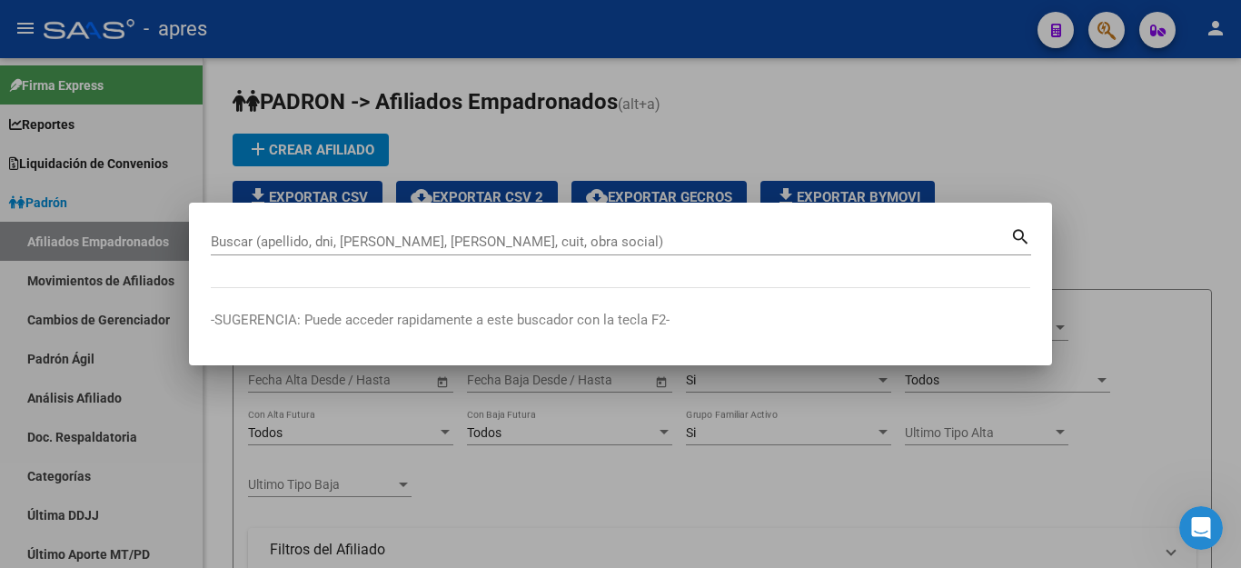
paste input "48029549"
type input "48029549"
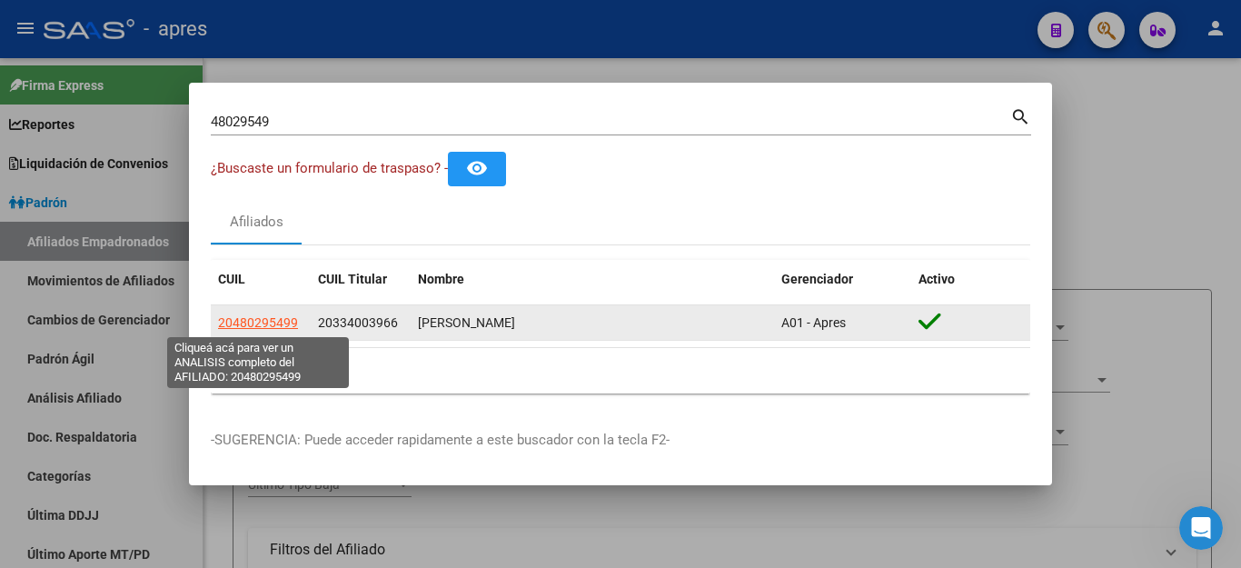
click at [280, 322] on span "20480295499" at bounding box center [258, 322] width 80 height 15
copy span "4"
type textarea "20480295499"
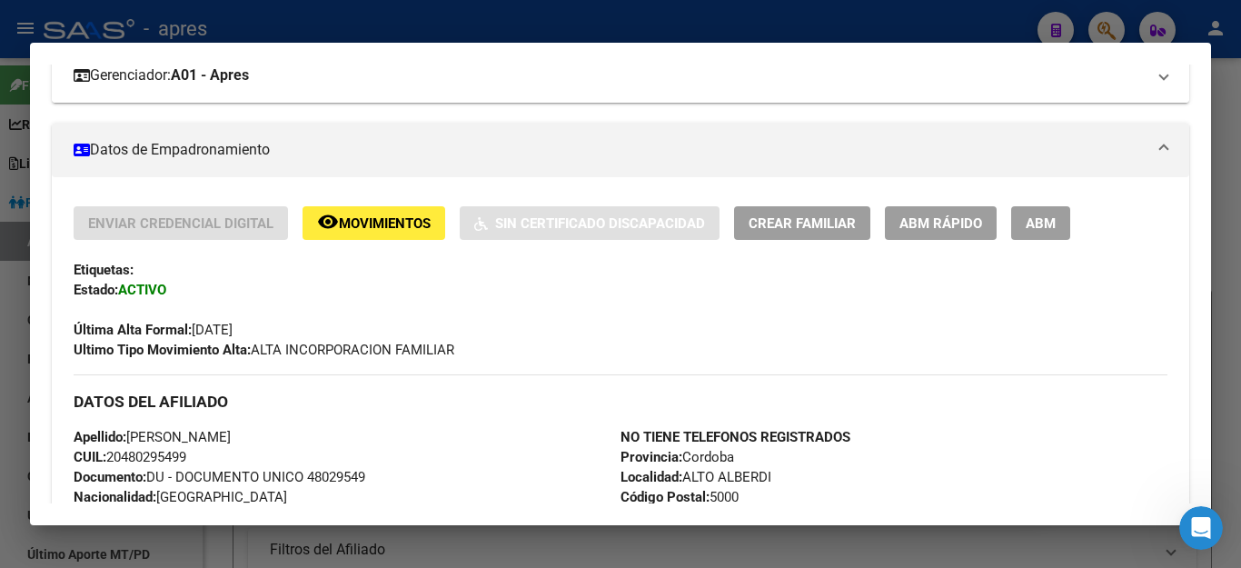
scroll to position [272, 0]
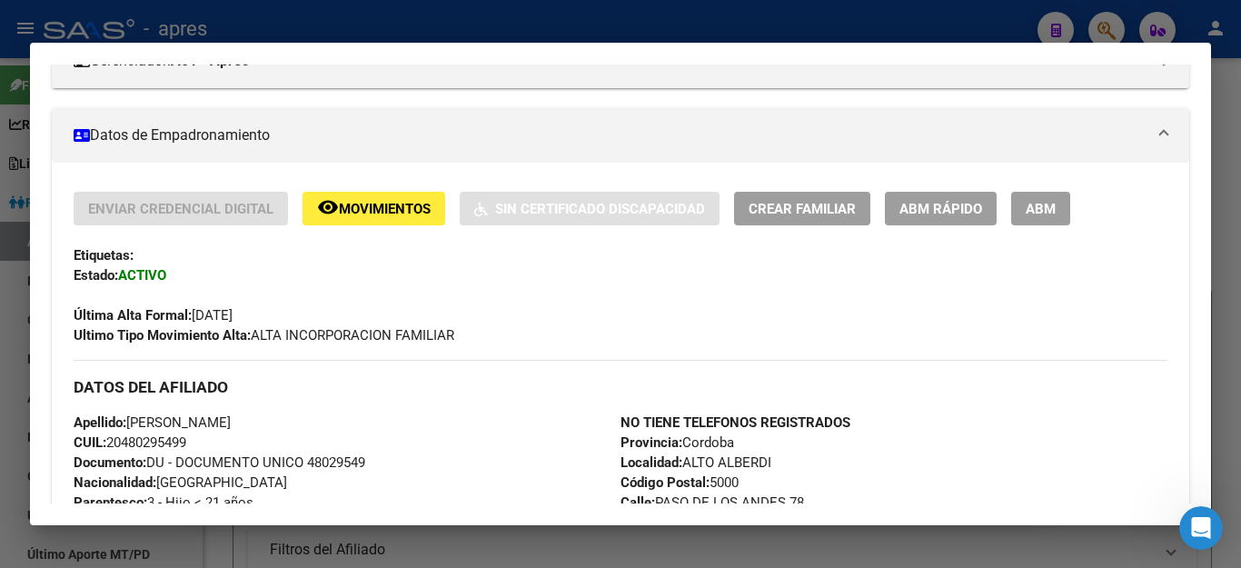
click at [1034, 217] on span "ABM" at bounding box center [1040, 209] width 30 height 16
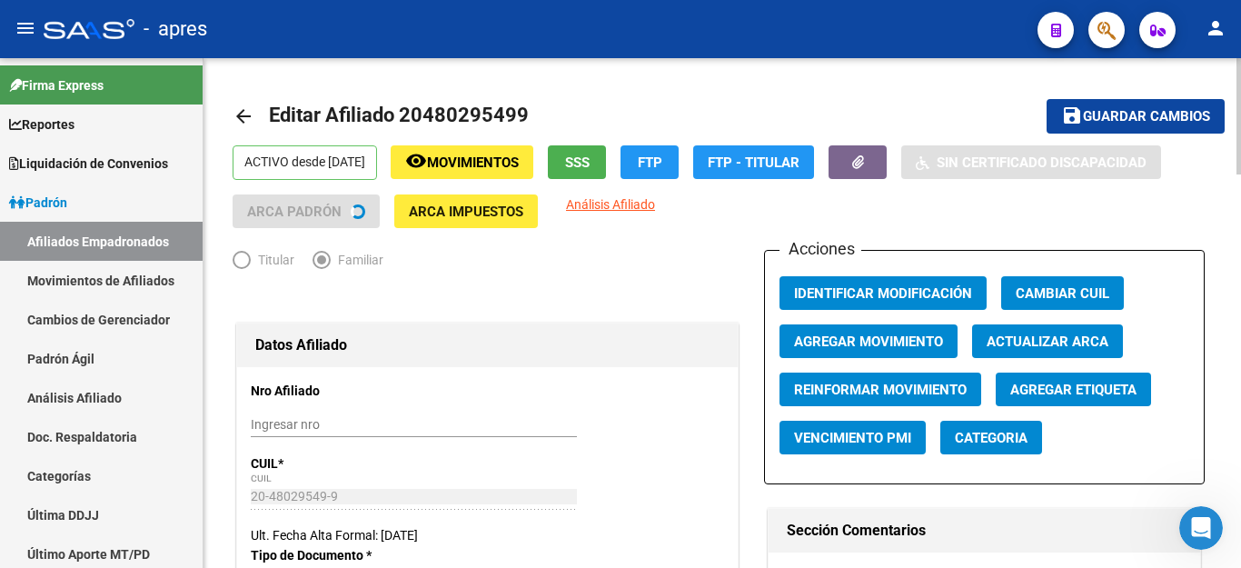
radio input "true"
type input "33-63761744-9"
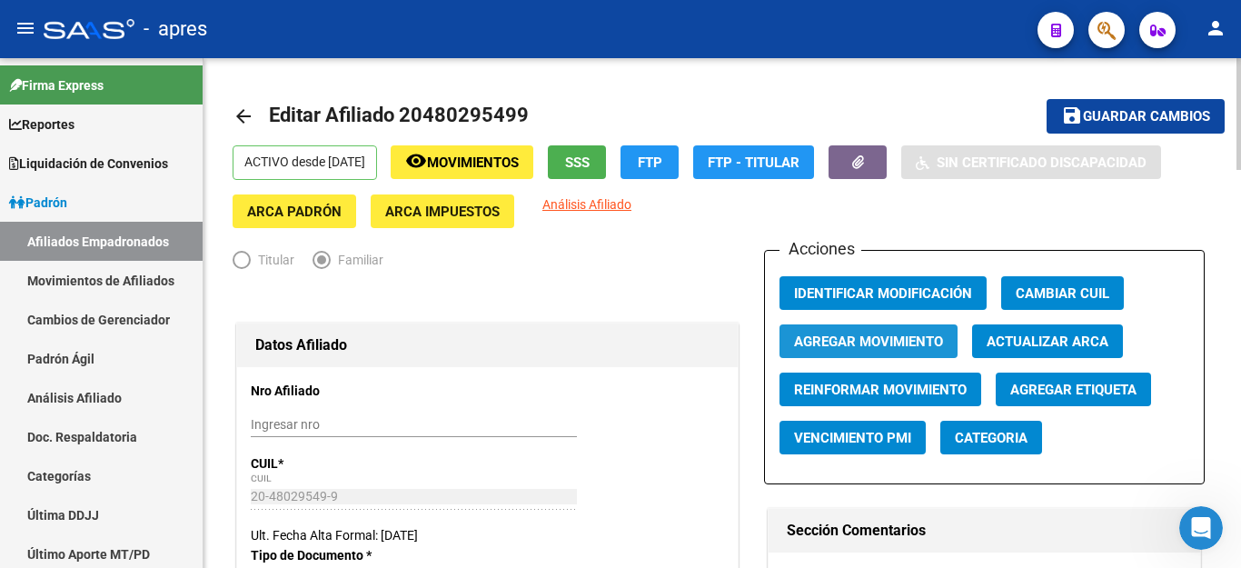
click at [878, 333] on span "Agregar Movimiento" at bounding box center [868, 341] width 149 height 16
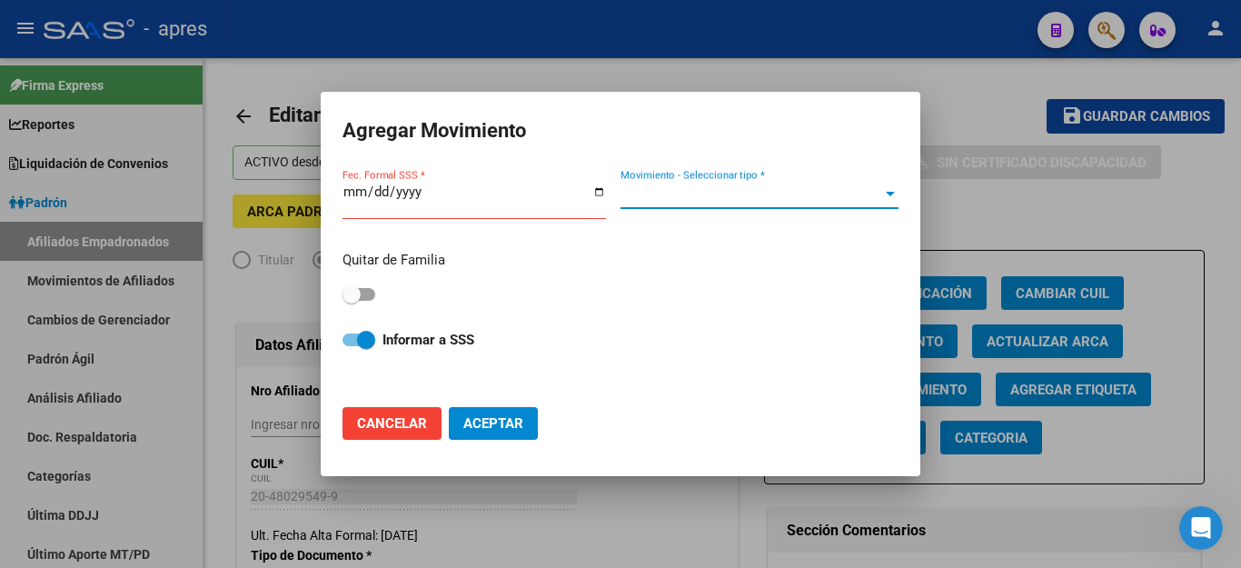
click at [675, 203] on span "Movimiento - Seleccionar tipo *" at bounding box center [751, 194] width 262 height 16
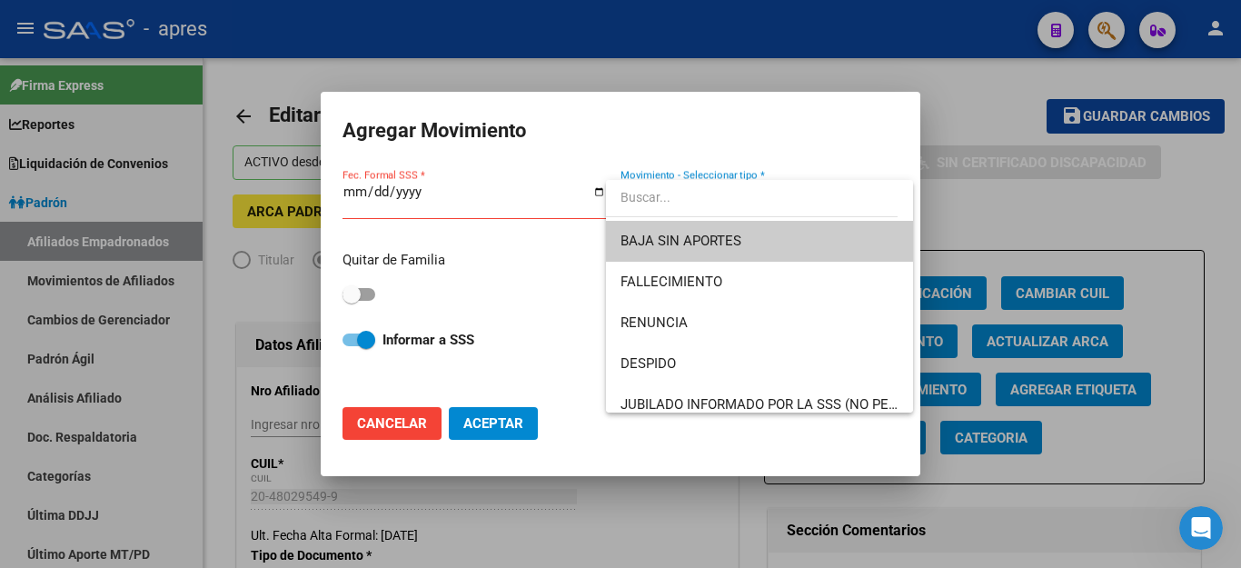
click at [396, 426] on div at bounding box center [620, 284] width 1241 height 568
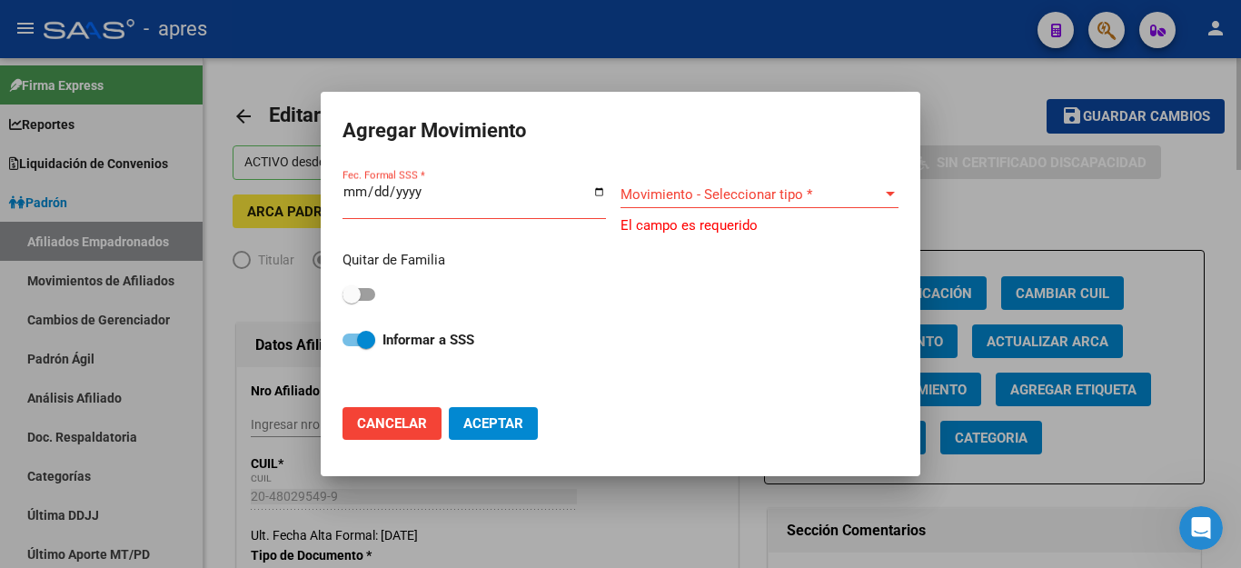
click at [1000, 139] on div at bounding box center [620, 284] width 1241 height 568
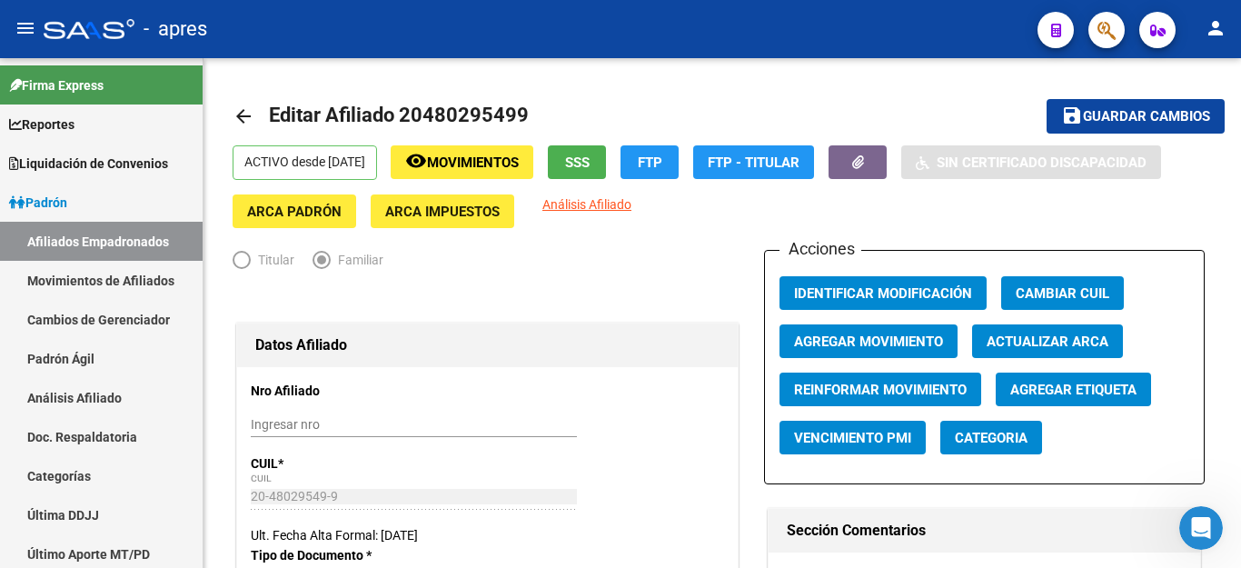
click at [1193, 524] on icon "Abrir Intercom Messenger" at bounding box center [1201, 528] width 30 height 30
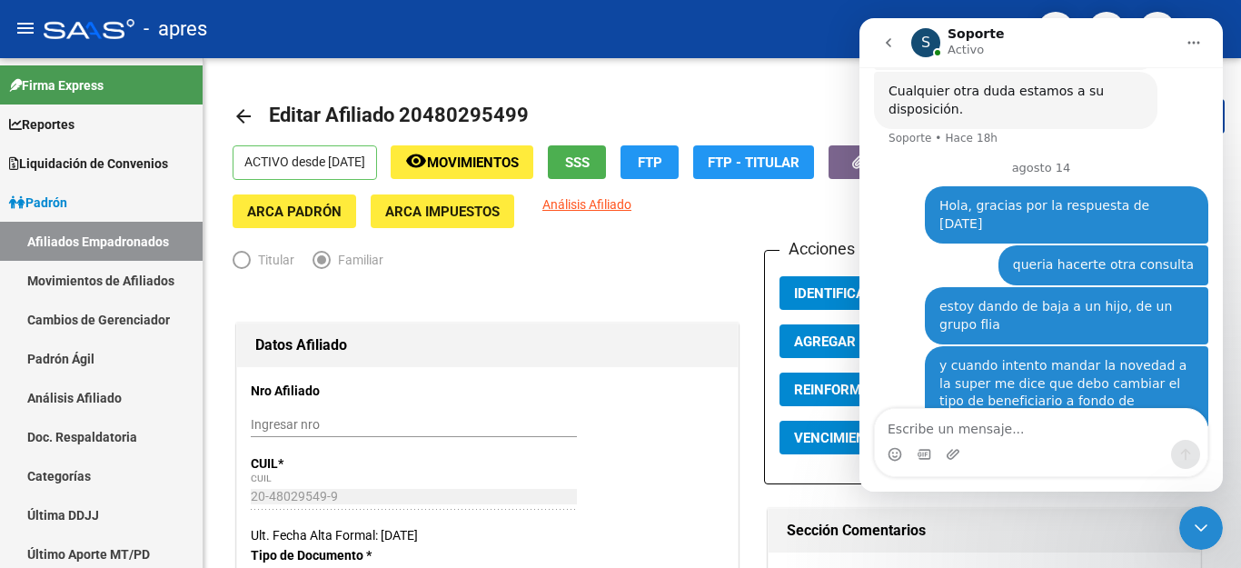
scroll to position [1816, 0]
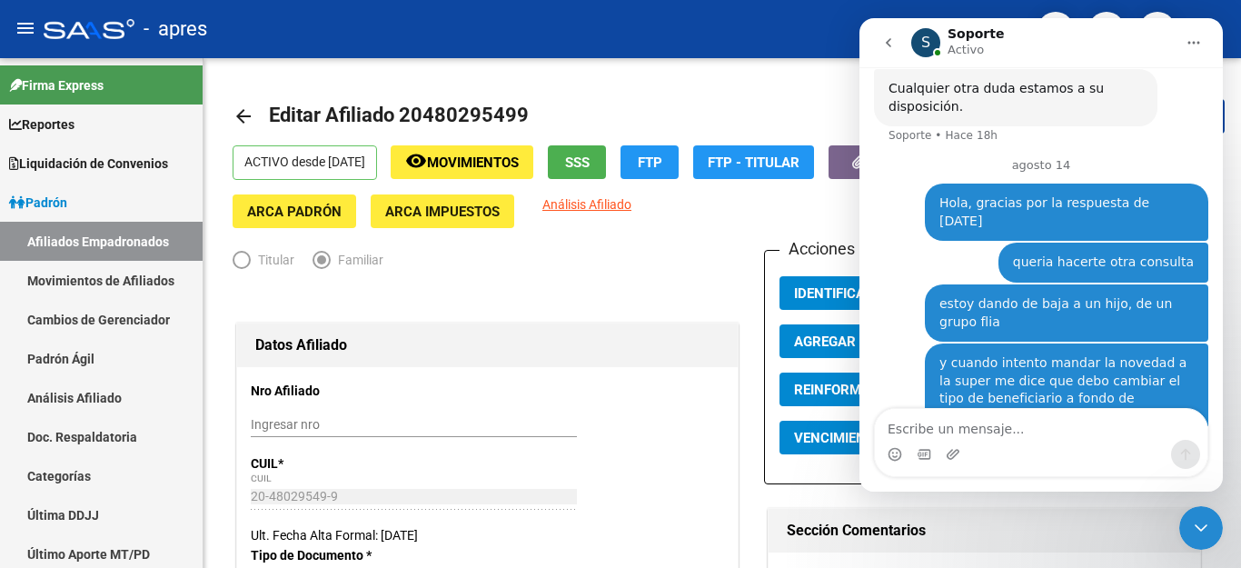
click at [1012, 432] on textarea "Escribe un mensaje..." at bounding box center [1041, 424] width 332 height 31
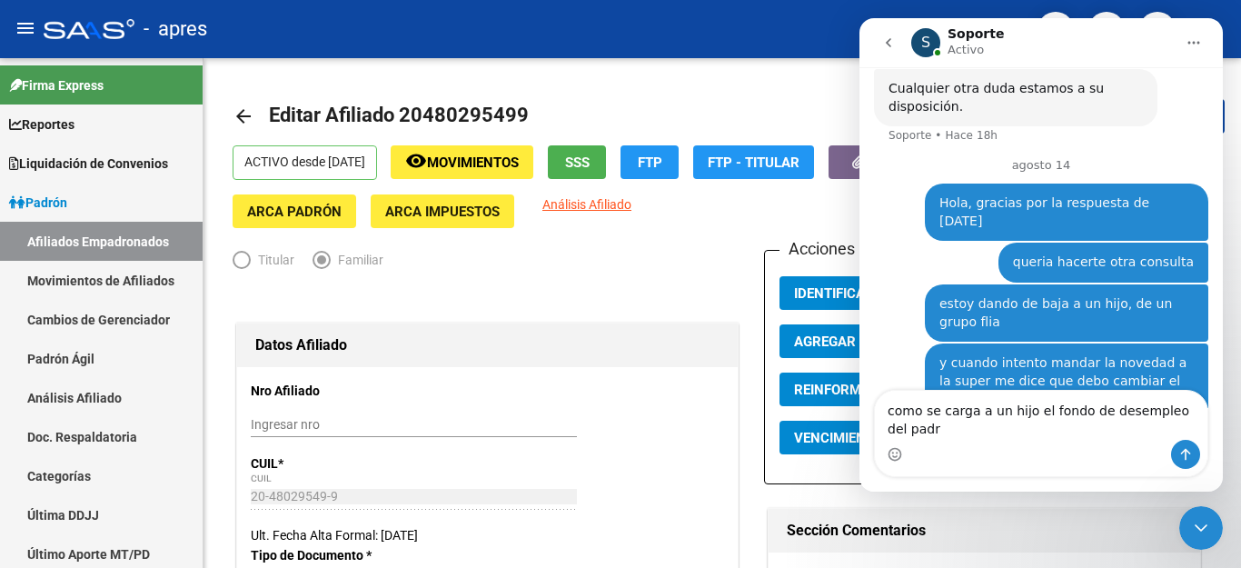
scroll to position [1834, 0]
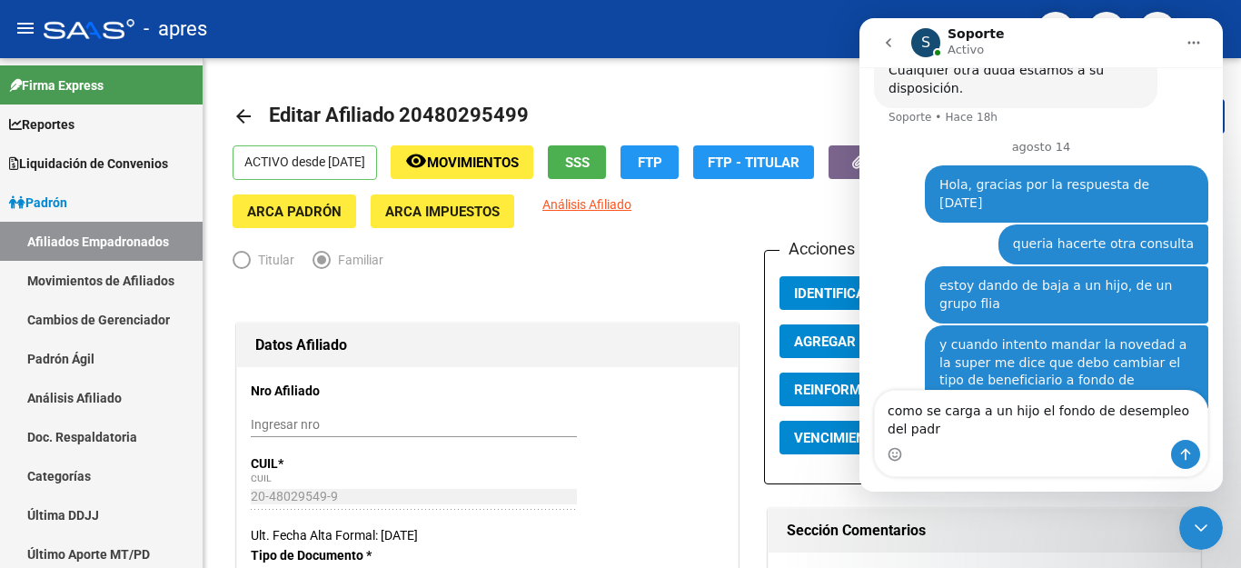
type textarea "como se carga a un hijo el fondo de desempleo del padr?"
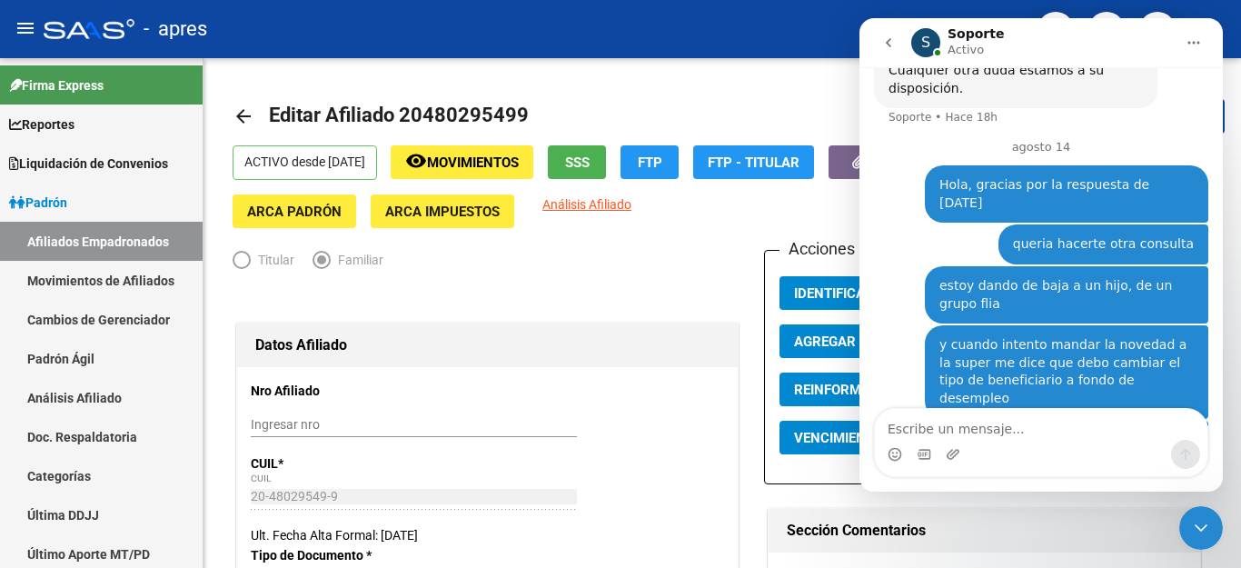
scroll to position [1875, 0]
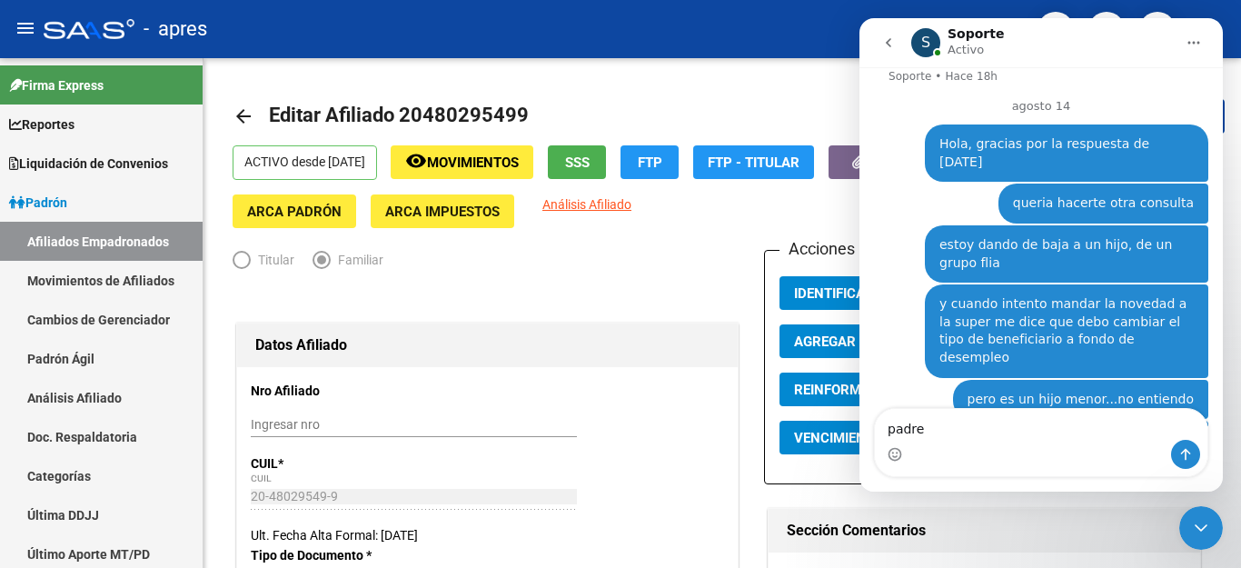
type textarea "padre*"
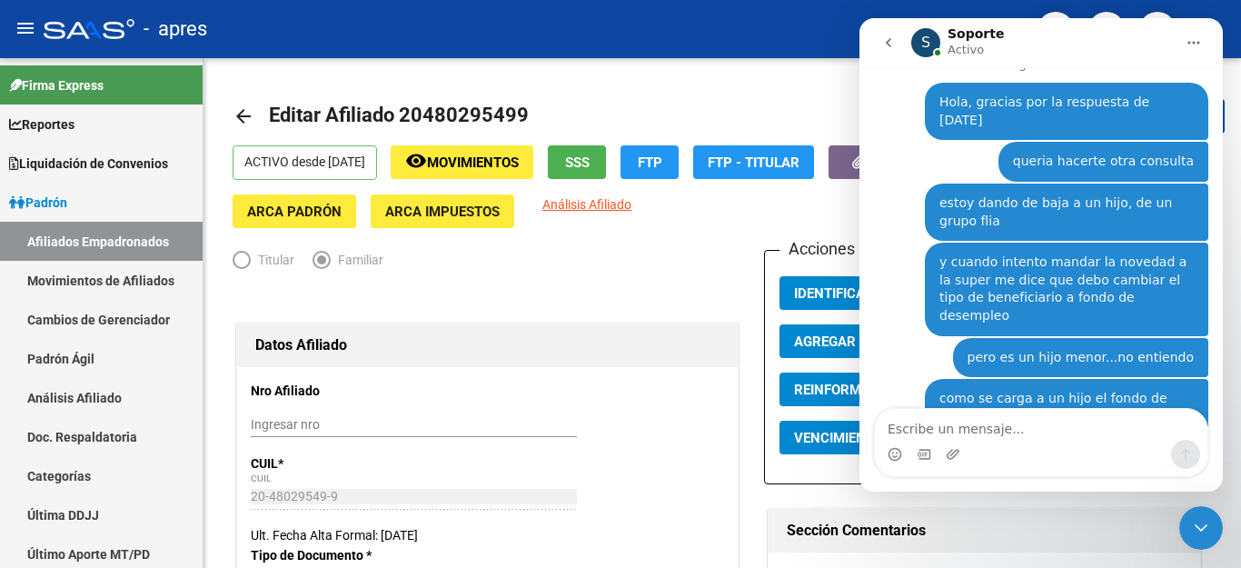
drag, startPoint x: 1187, startPoint y: 530, endPoint x: 2366, endPoint y: 1013, distance: 1273.7
click at [1187, 530] on div "Cerrar Intercom Messenger" at bounding box center [1201, 528] width 44 height 44
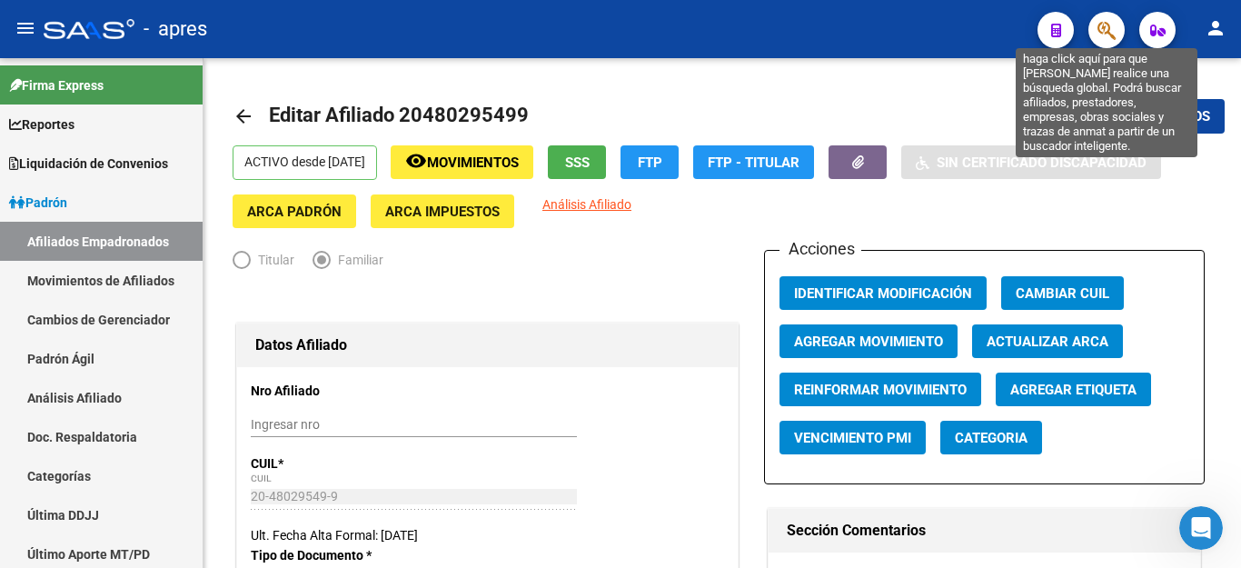
click at [1108, 33] on icon "button" at bounding box center [1106, 30] width 18 height 21
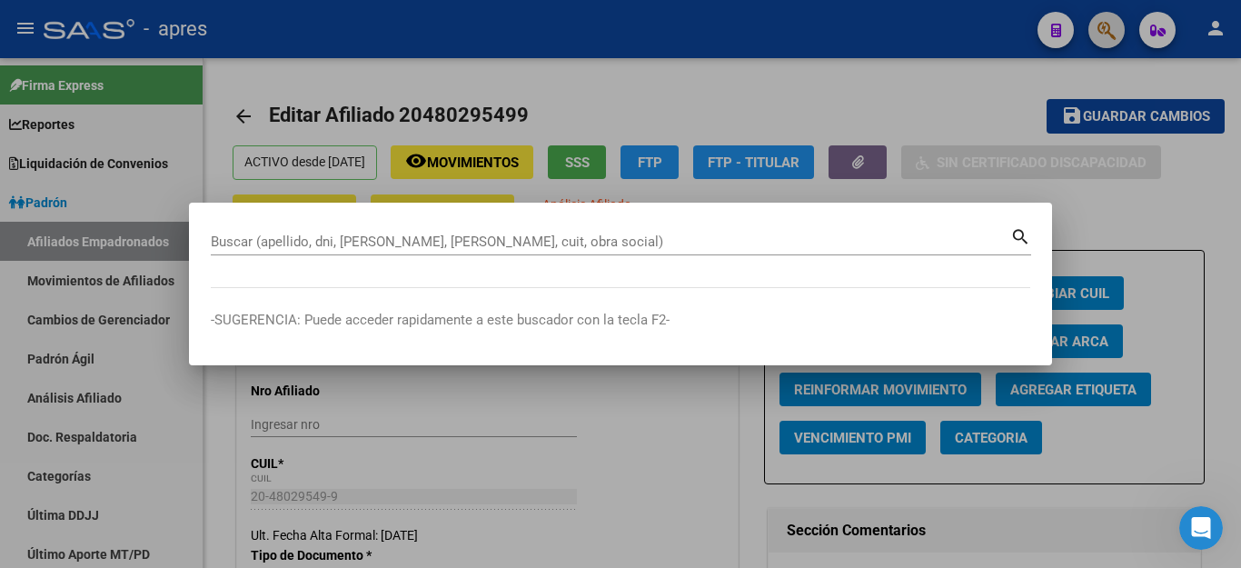
paste input "20559153266"
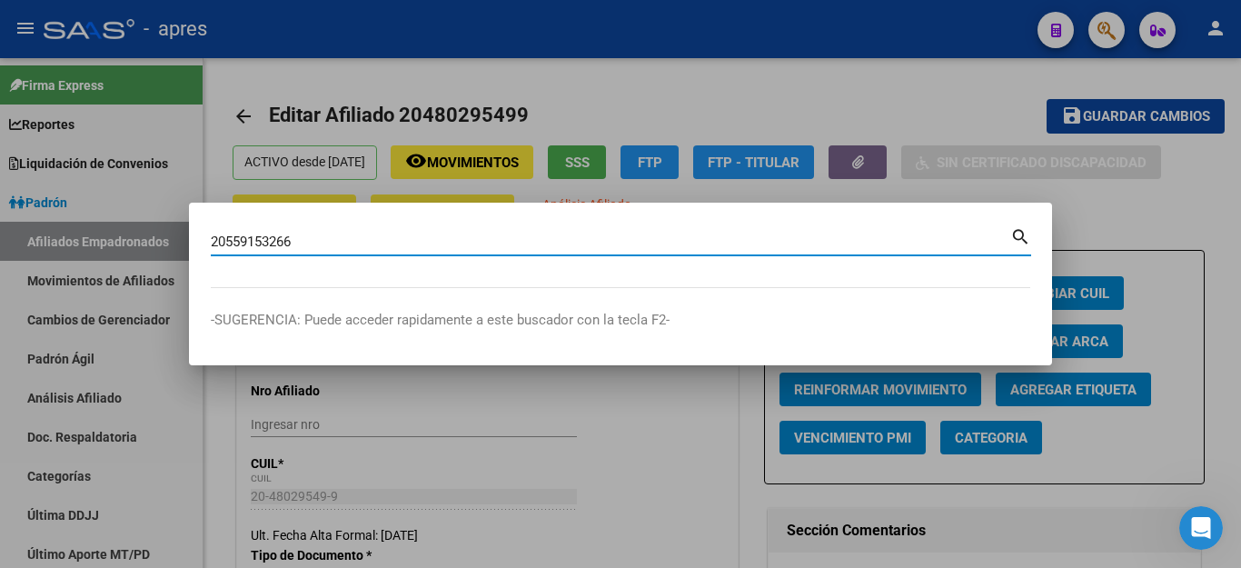
type input "20559153266"
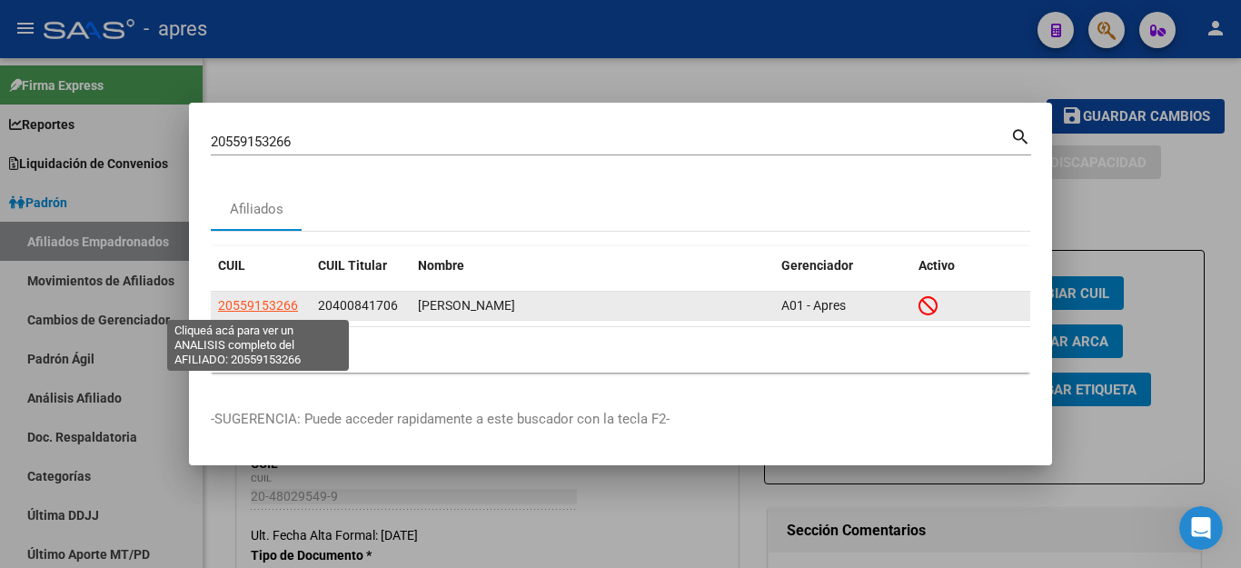
click at [248, 307] on span "20559153266" at bounding box center [258, 305] width 80 height 15
type textarea "20559153266"
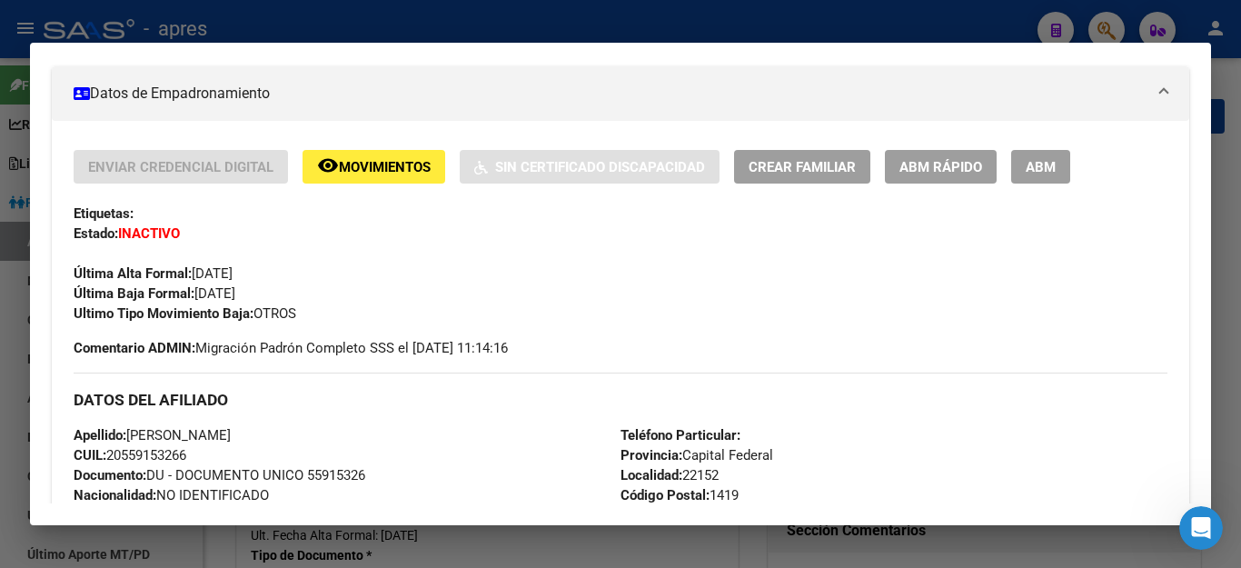
scroll to position [272, 0]
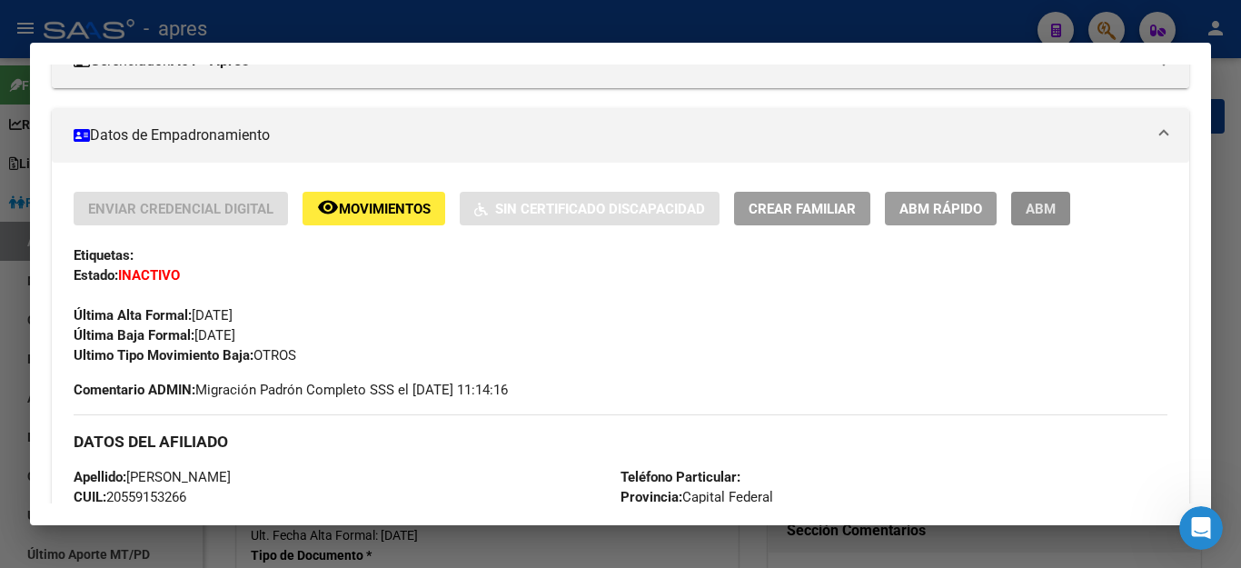
click at [1041, 198] on button "ABM" at bounding box center [1040, 209] width 59 height 34
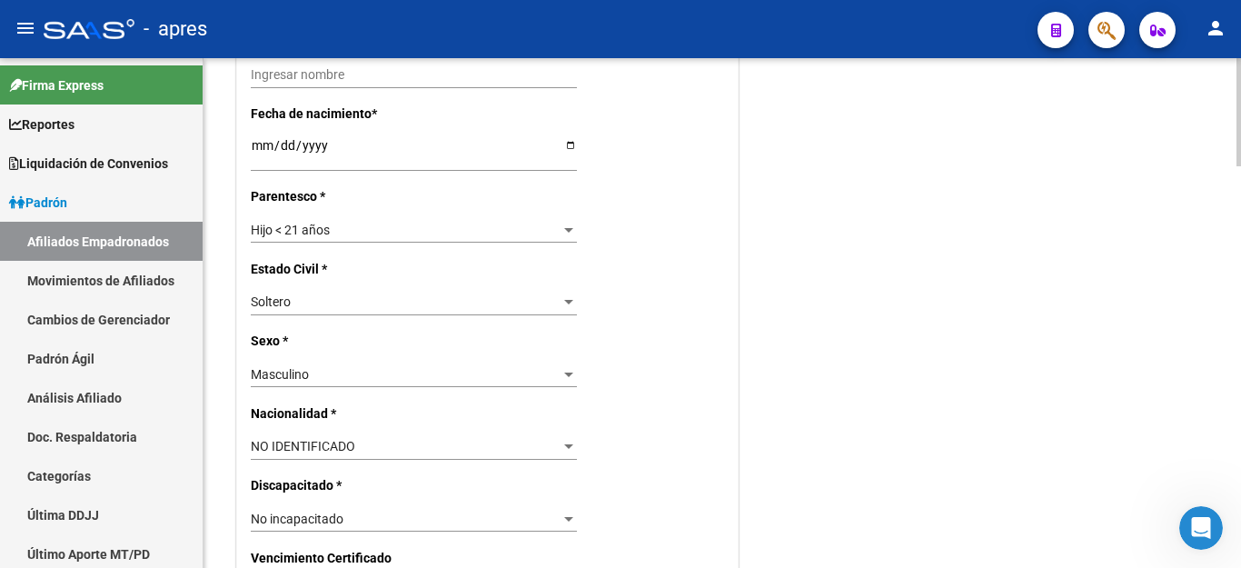
scroll to position [636, 0]
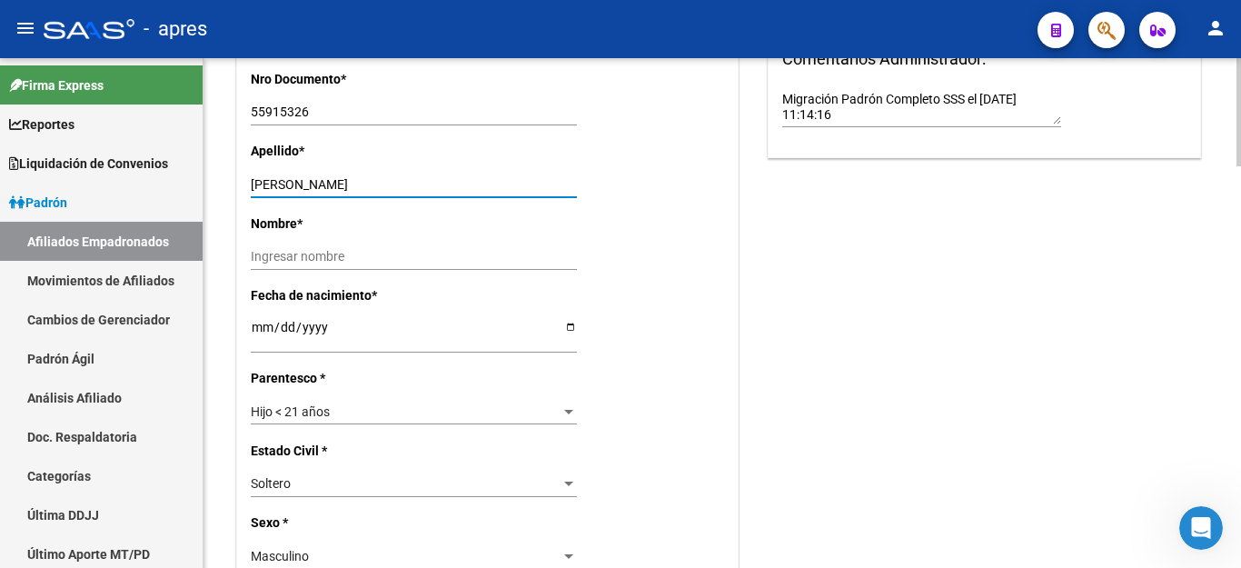
drag, startPoint x: 373, startPoint y: 183, endPoint x: 737, endPoint y: 200, distance: 363.7
type input "[PERSON_NAME]"
click at [529, 255] on input "Ingresar nombre" at bounding box center [414, 256] width 326 height 15
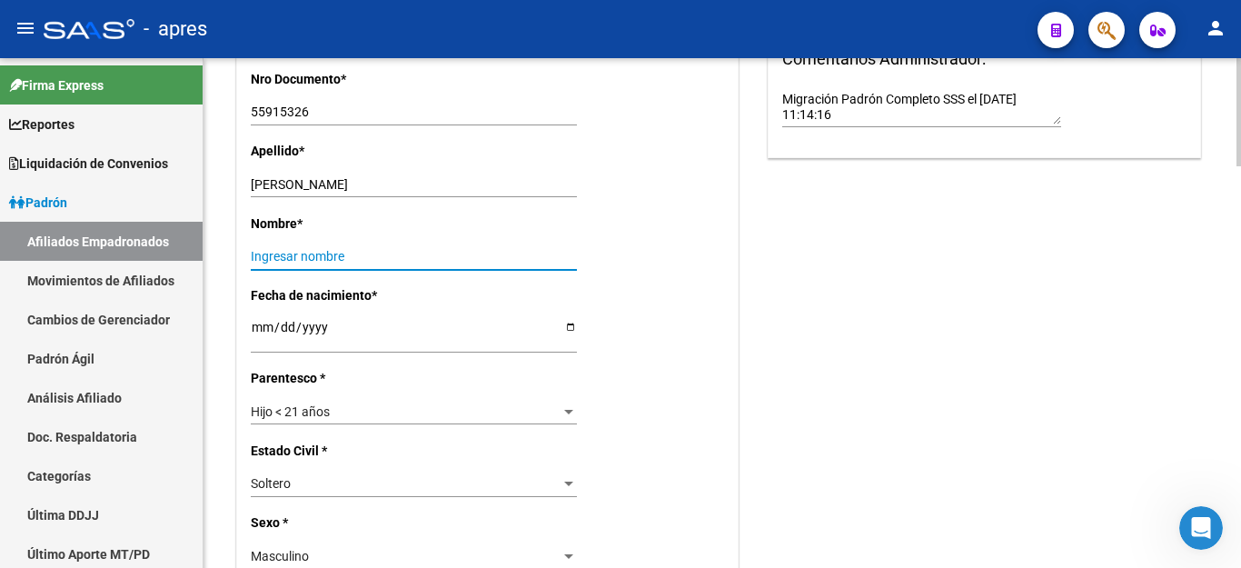
paste input "[PERSON_NAME]"
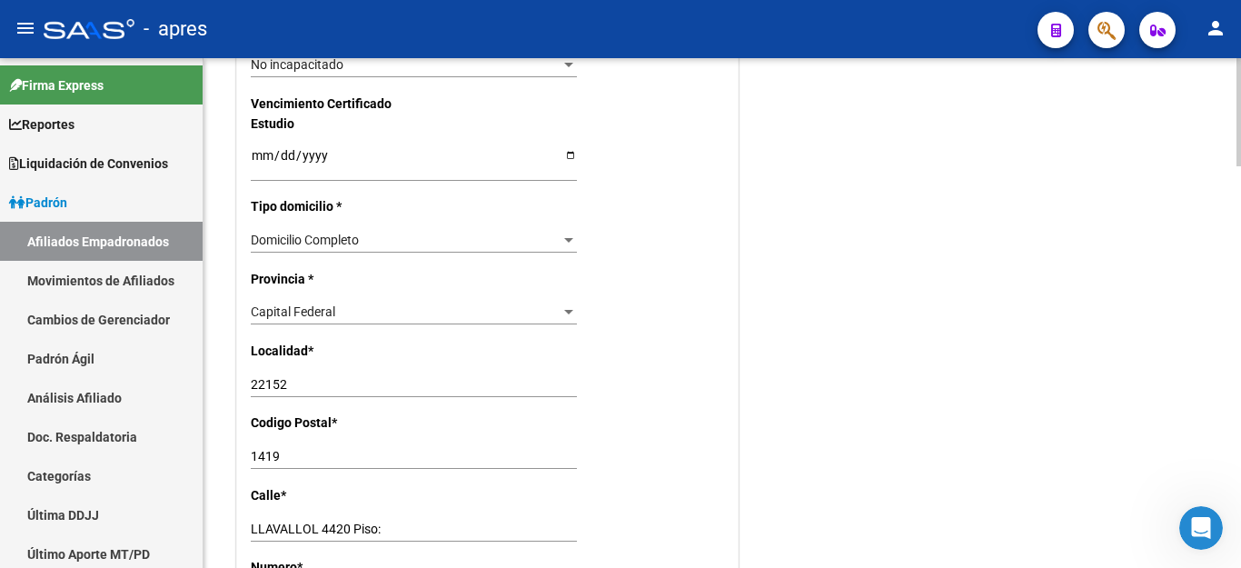
scroll to position [1362, 0]
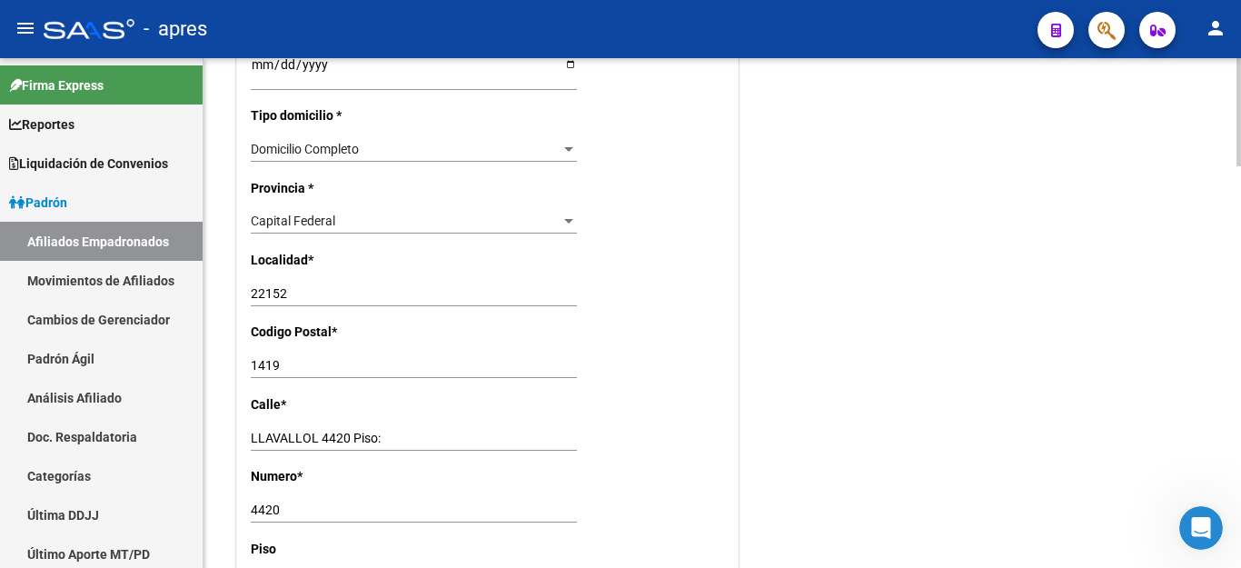
type input "[PERSON_NAME]"
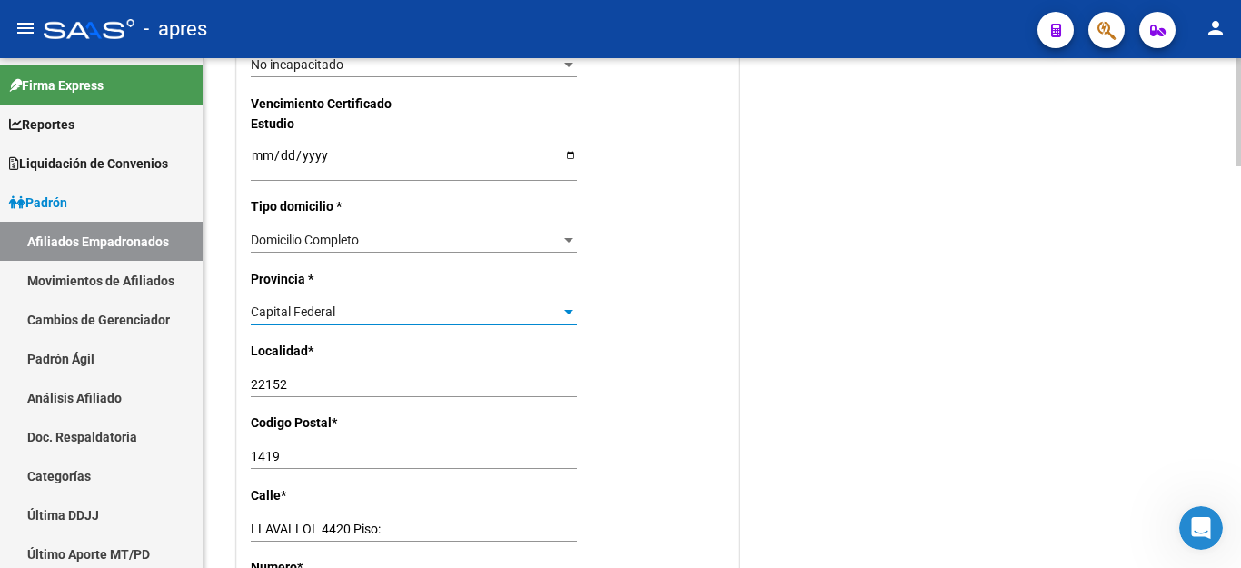
click at [313, 304] on span "Capital Federal" at bounding box center [293, 311] width 84 height 15
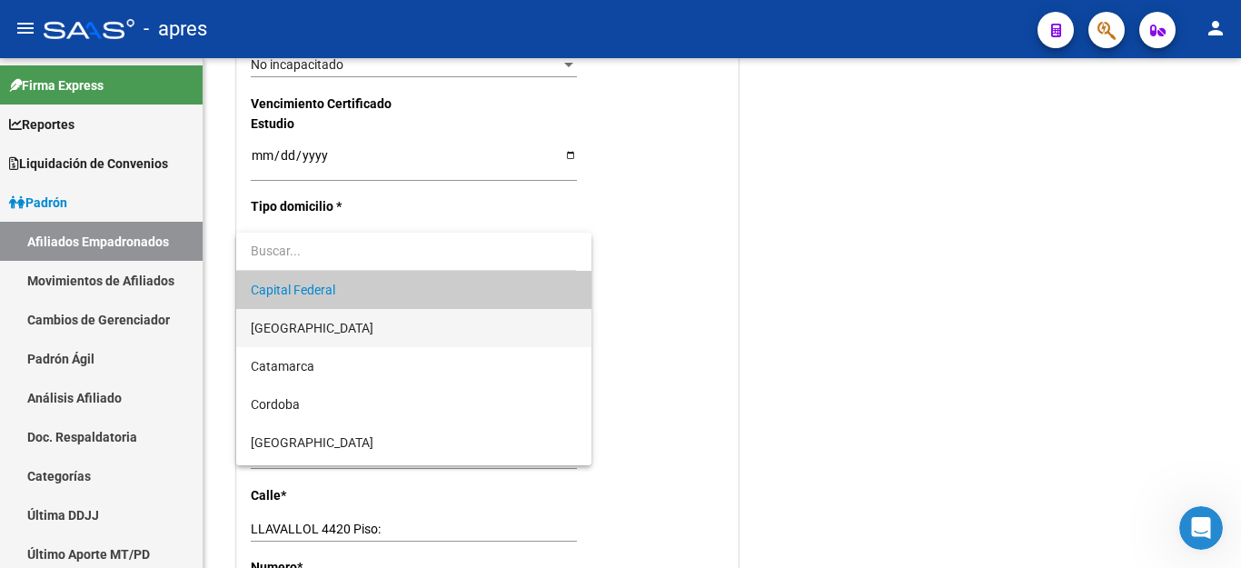
click at [312, 331] on span "[GEOGRAPHIC_DATA]" at bounding box center [312, 328] width 123 height 15
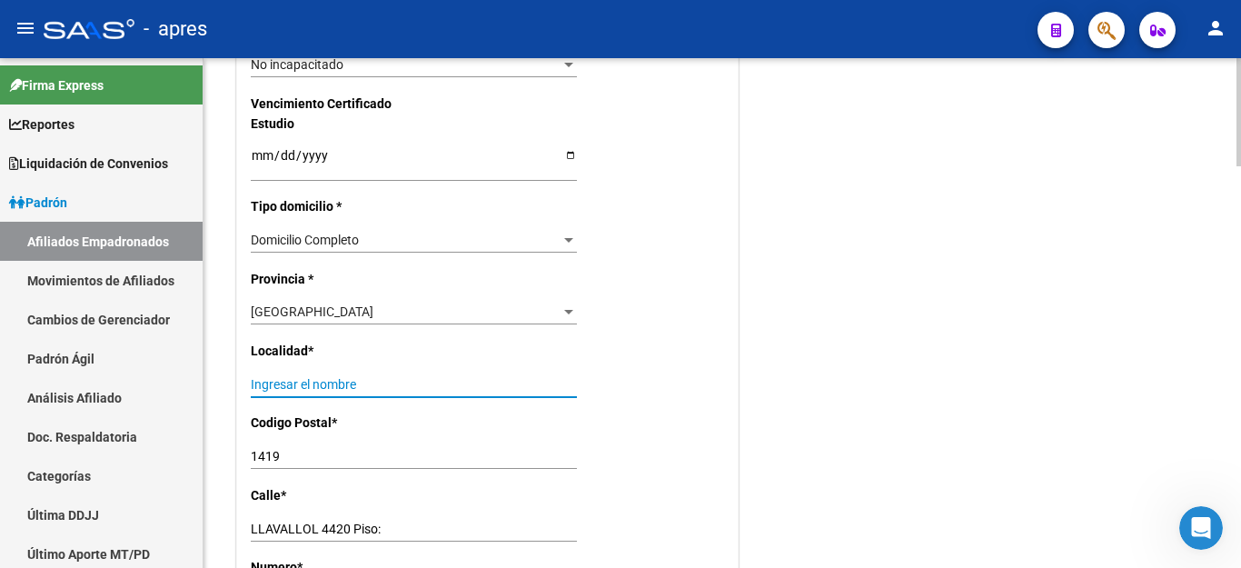
click at [303, 377] on input "Ingresar el nombre" at bounding box center [414, 384] width 326 height 15
type input "EZPELETA"
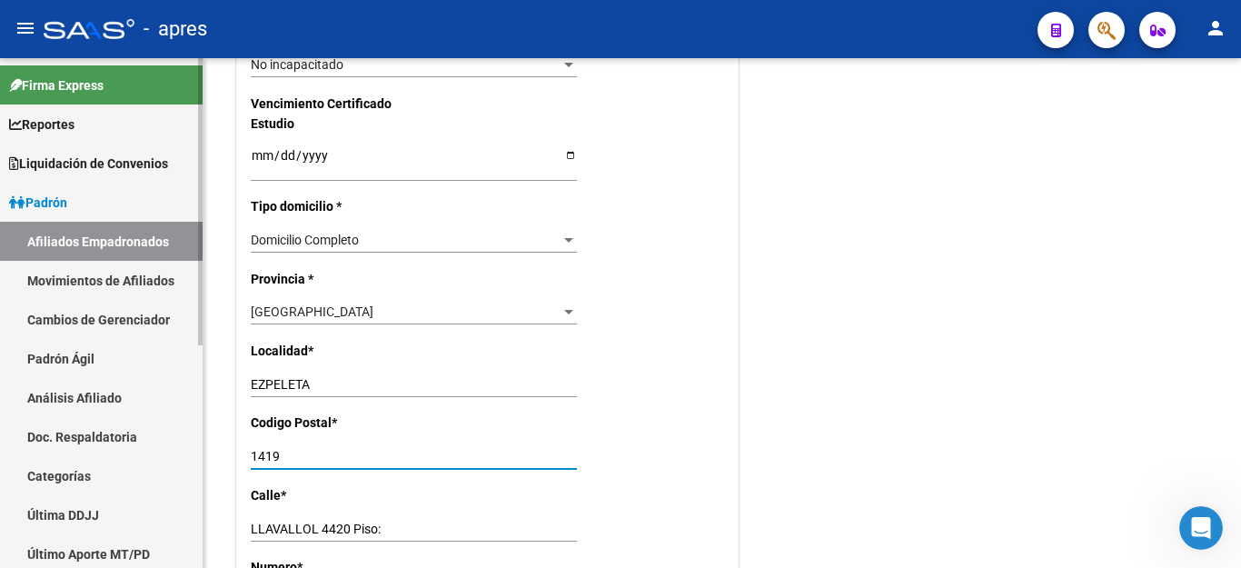
drag, startPoint x: 299, startPoint y: 434, endPoint x: 0, endPoint y: 73, distance: 469.0
click at [4, 411] on mat-sidenav-container "Firma Express Reportes Ingresos Percibidos Análisis de todos los conceptos (his…" at bounding box center [620, 313] width 1241 height 510
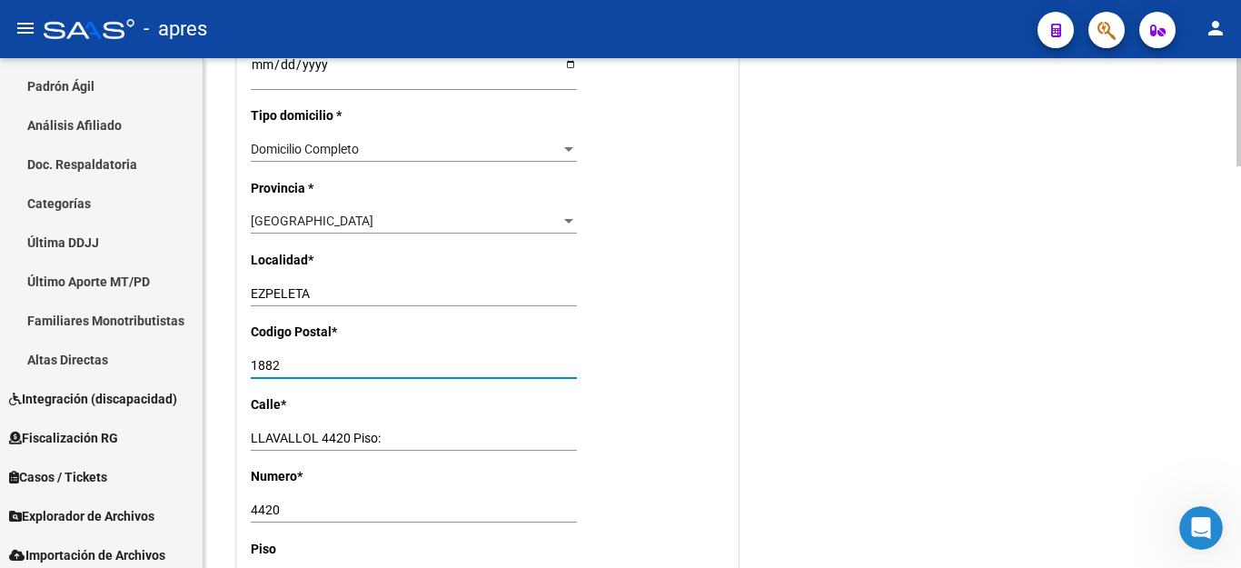
scroll to position [1544, 0]
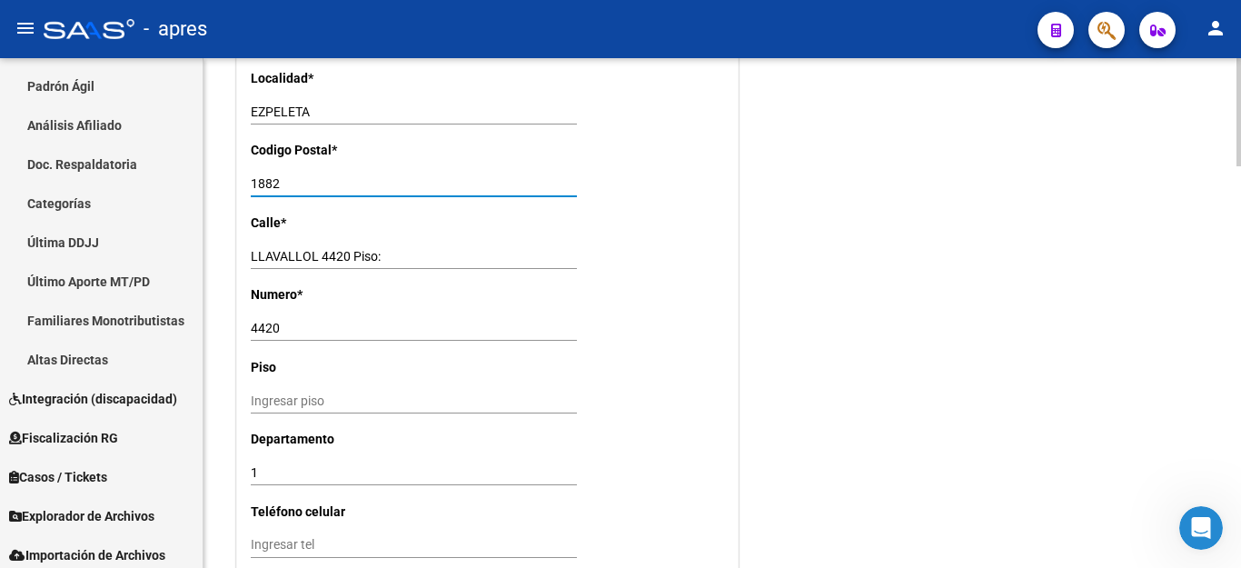
type input "1882"
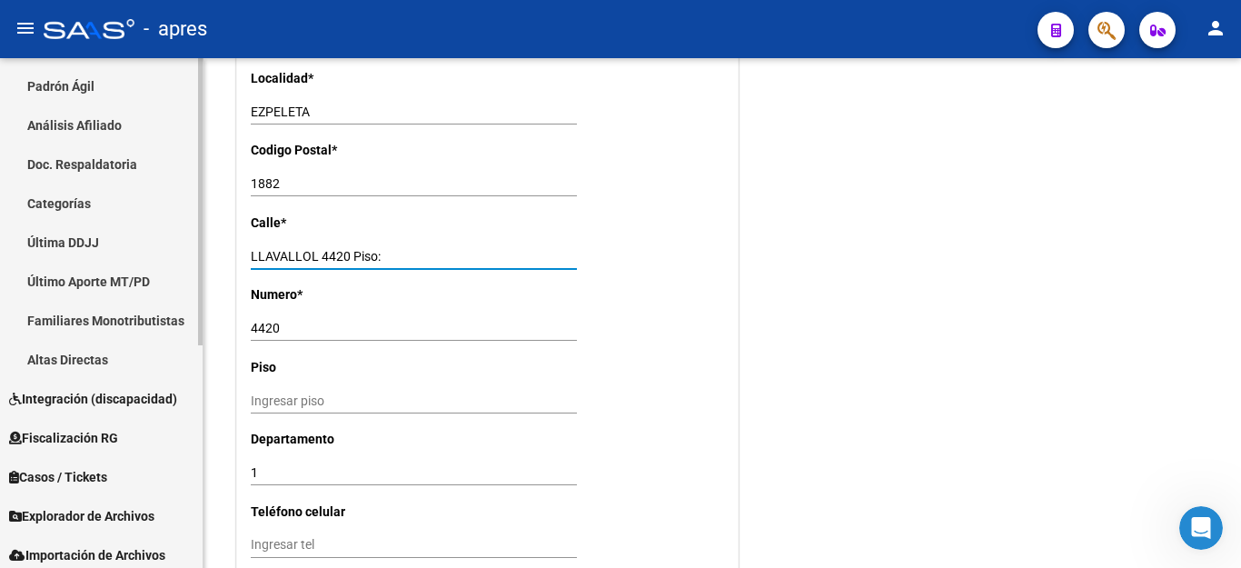
drag, startPoint x: 386, startPoint y: 235, endPoint x: 0, endPoint y: 235, distance: 386.0
click at [0, 235] on mat-sidenav-container "Firma Express Reportes Ingresos Percibidos Análisis de todos los conceptos (his…" at bounding box center [620, 313] width 1241 height 510
paste input "RIO [US_STATE] 5346"
drag, startPoint x: 345, startPoint y: 233, endPoint x: 505, endPoint y: 236, distance: 159.9
click at [505, 249] on input "RIO [US_STATE] 5346" at bounding box center [414, 256] width 326 height 15
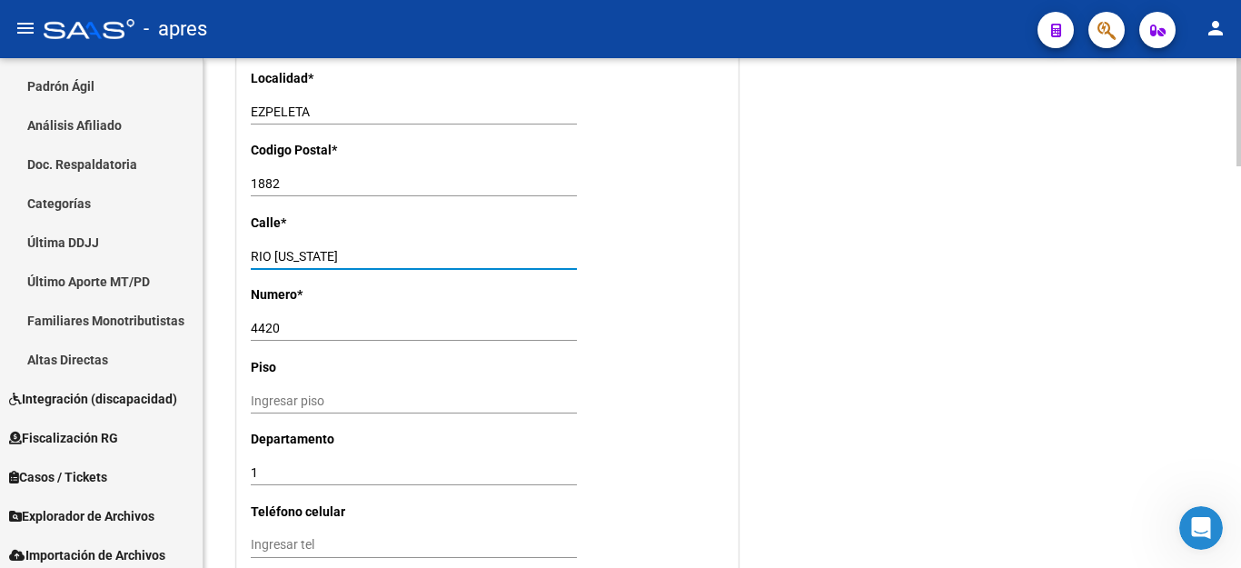
type input "RIO [US_STATE]"
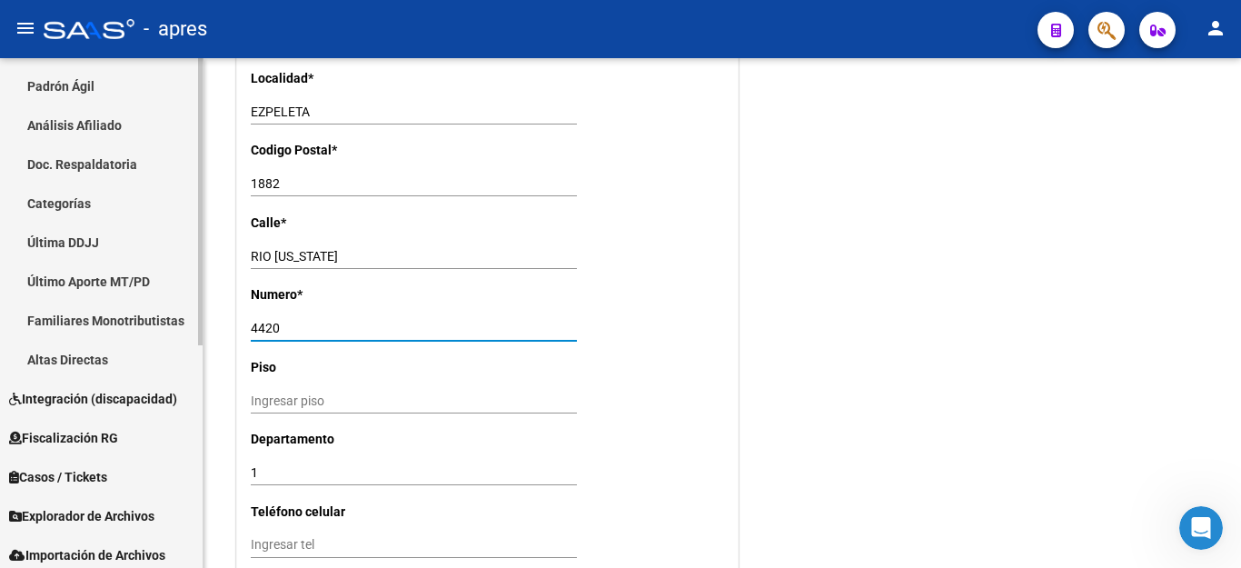
drag, startPoint x: 325, startPoint y: 307, endPoint x: 0, endPoint y: 307, distance: 325.1
click at [0, 307] on mat-sidenav-container "Firma Express Reportes Ingresos Percibidos Análisis de todos los conceptos (his…" at bounding box center [620, 313] width 1241 height 510
paste input "5346"
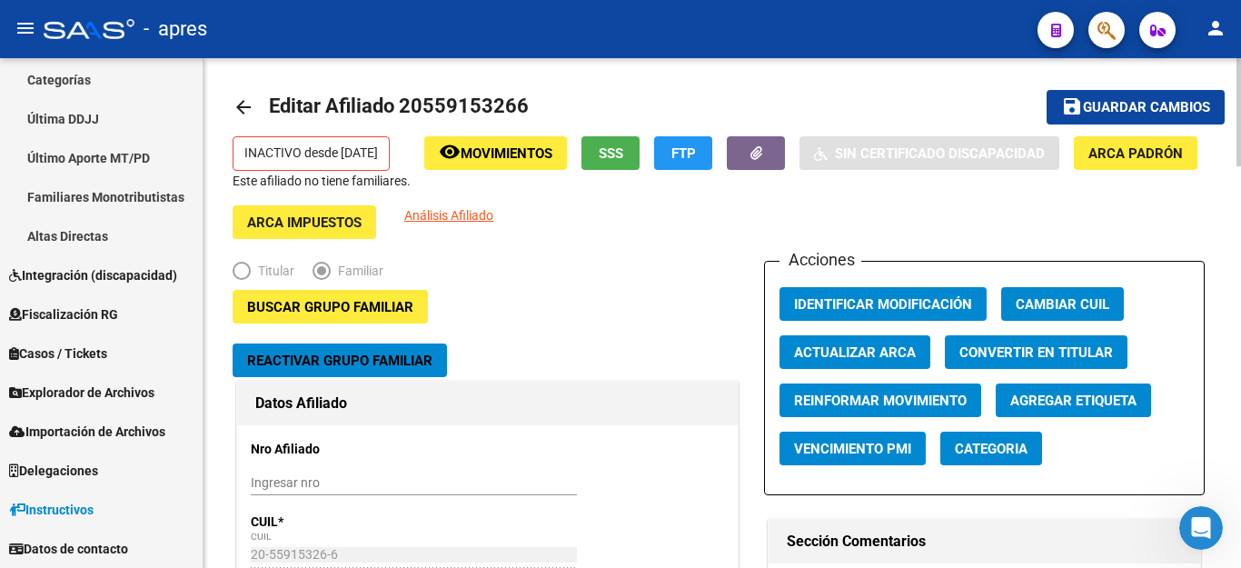
scroll to position [0, 0]
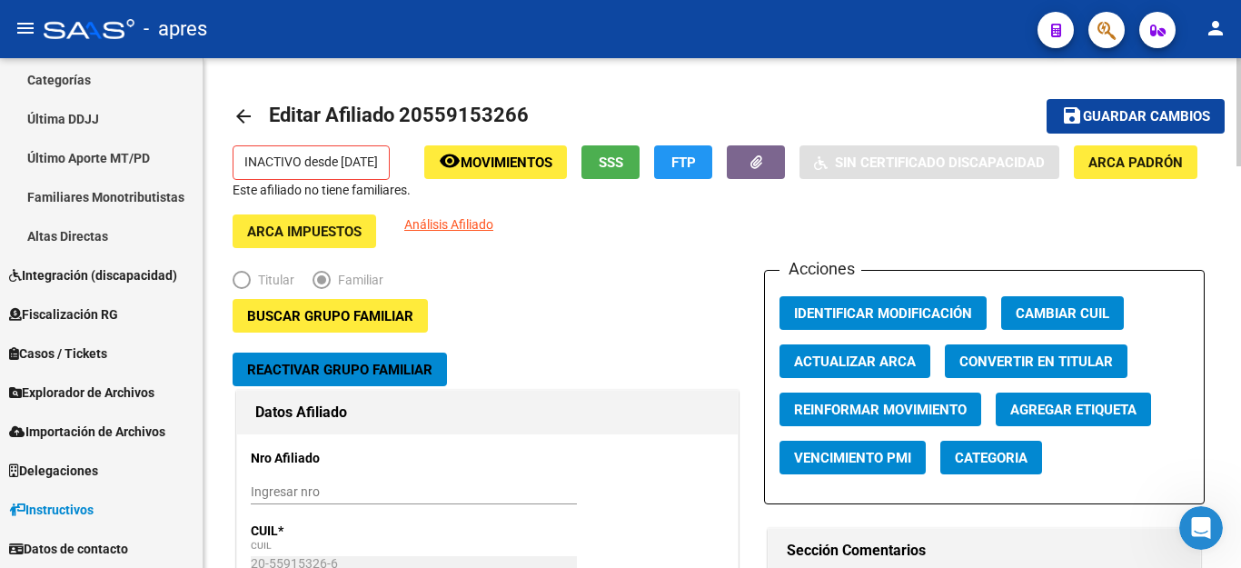
type input "5346"
click at [1129, 109] on span "Guardar cambios" at bounding box center [1146, 117] width 127 height 16
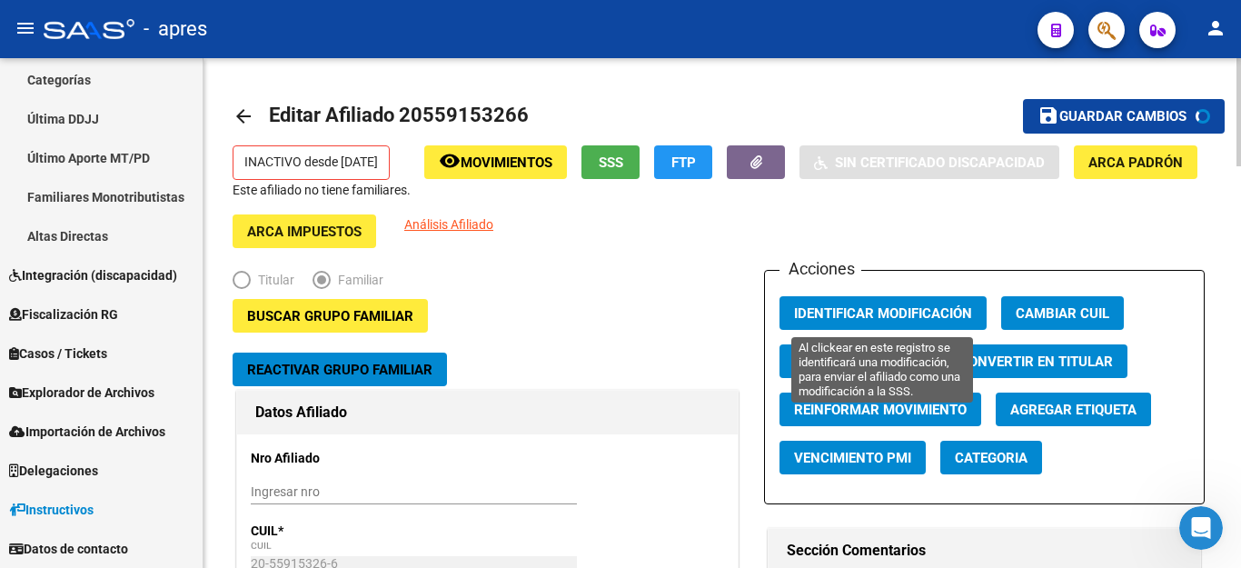
click at [854, 308] on span "Identificar Modificación" at bounding box center [883, 313] width 178 height 16
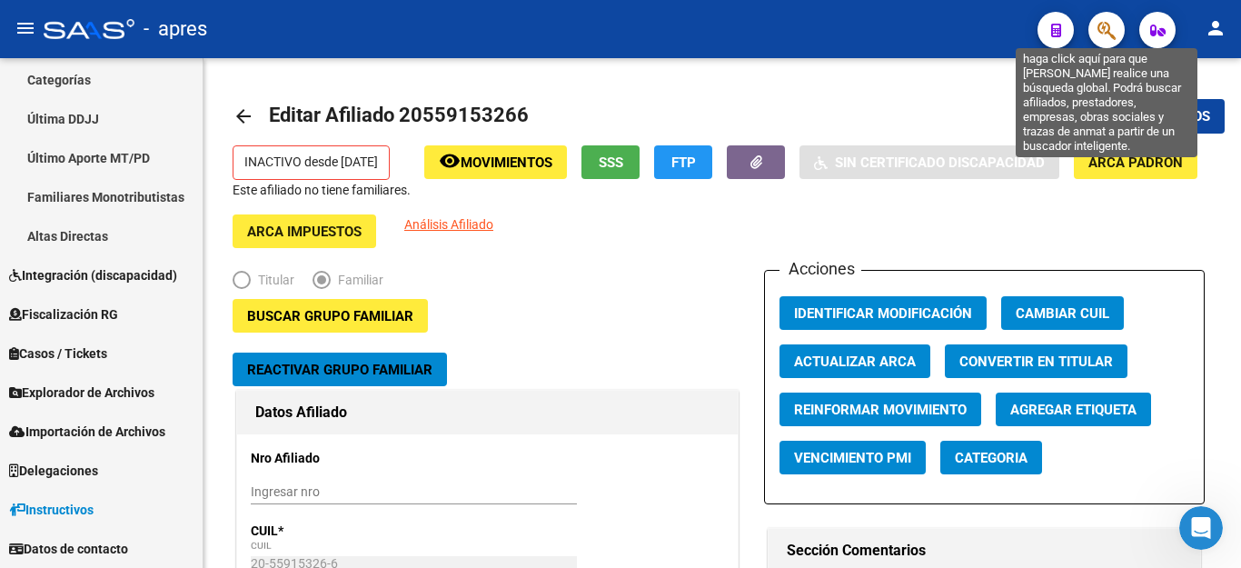
click at [1107, 30] on icon "button" at bounding box center [1106, 30] width 18 height 21
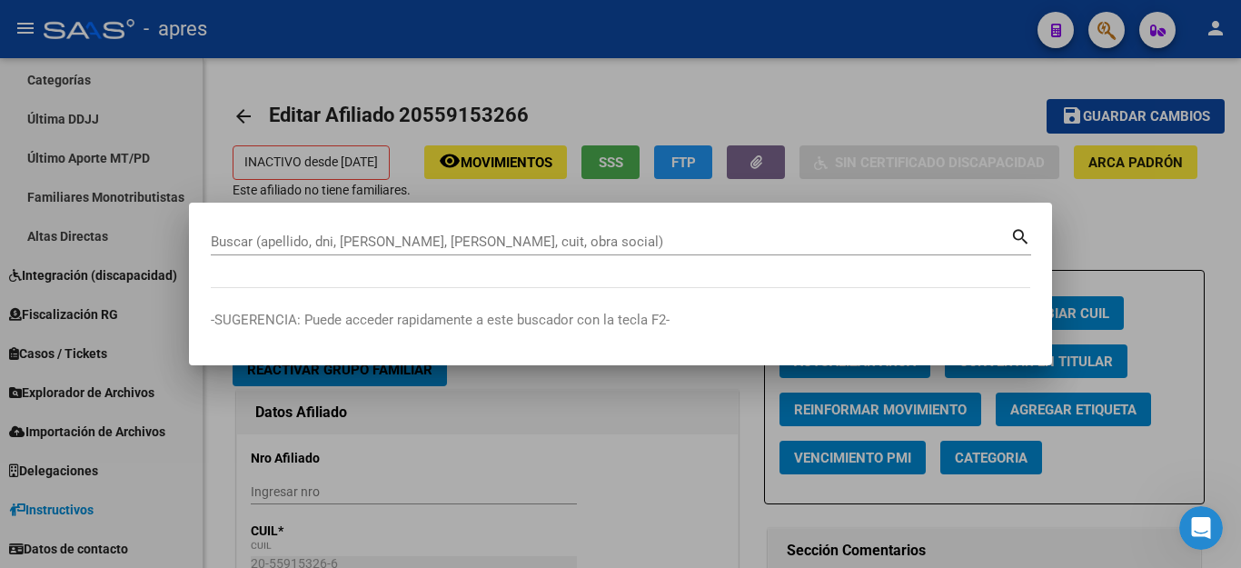
paste input "20200570856"
type input "20200570856"
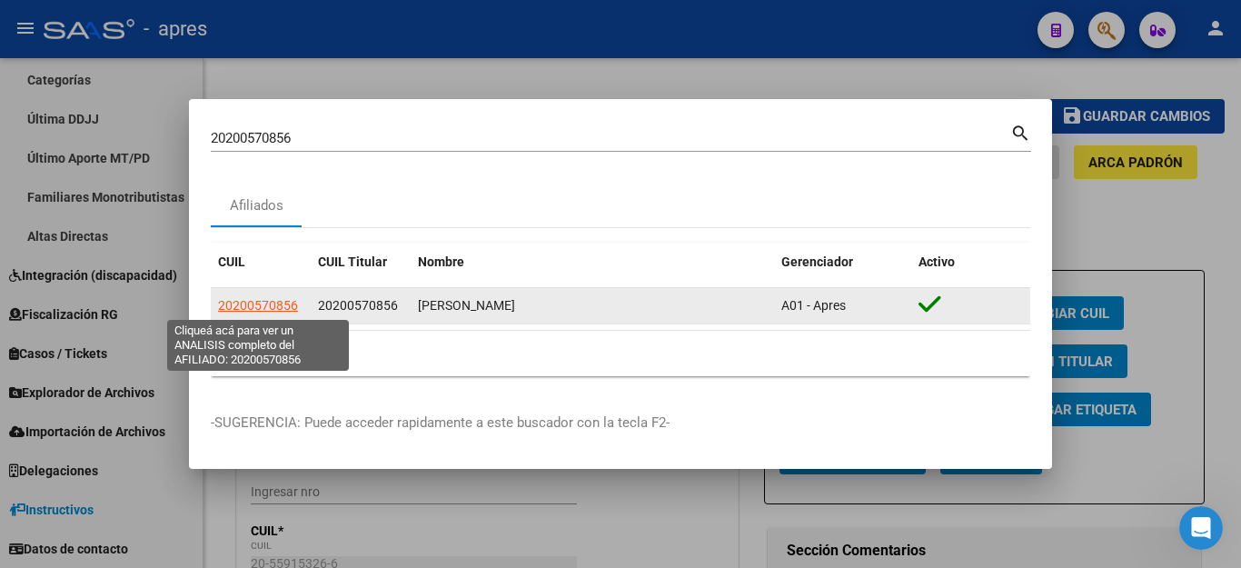
click at [286, 306] on span "20200570856" at bounding box center [258, 305] width 80 height 15
type textarea "20200570856"
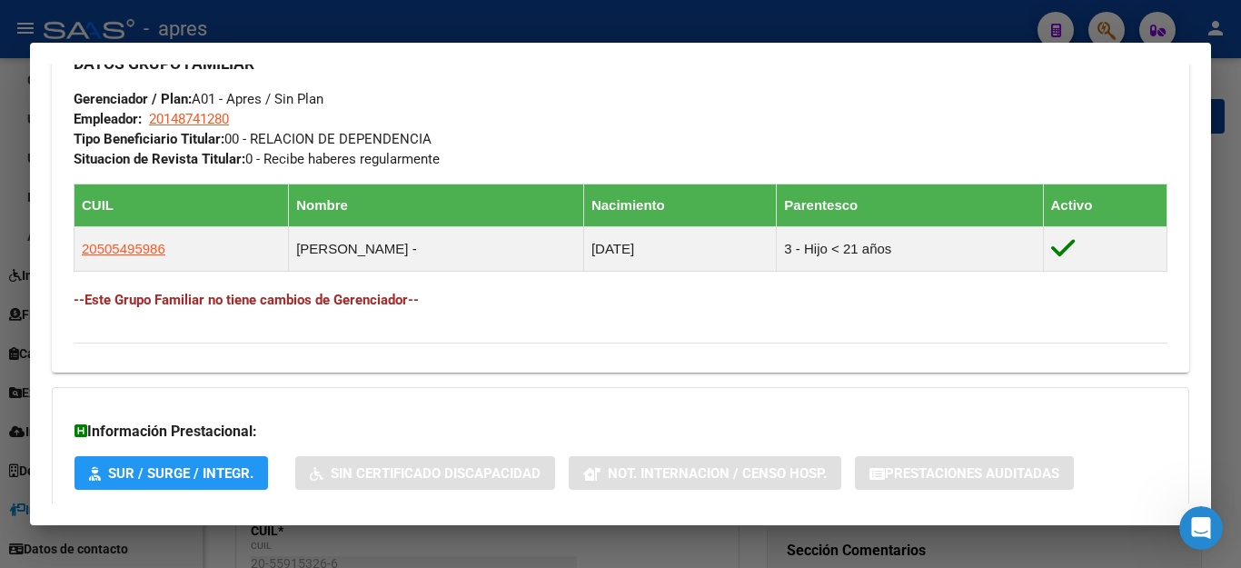
scroll to position [1005, 0]
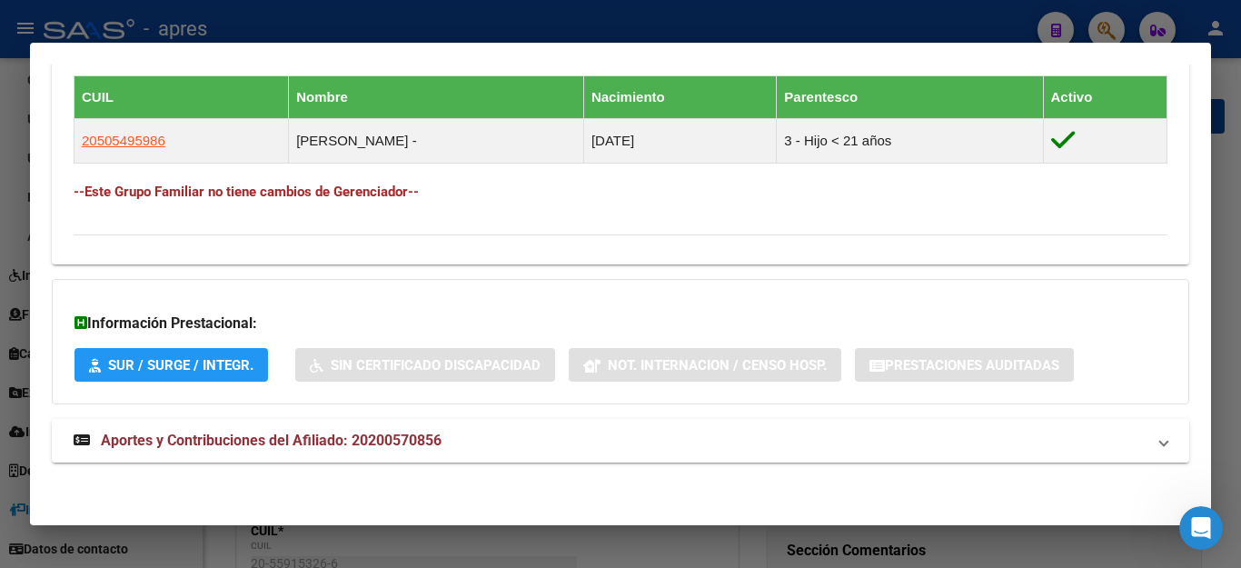
click at [311, 441] on span "Aportes y Contribuciones del Afiliado: 20200570856" at bounding box center [271, 439] width 341 height 17
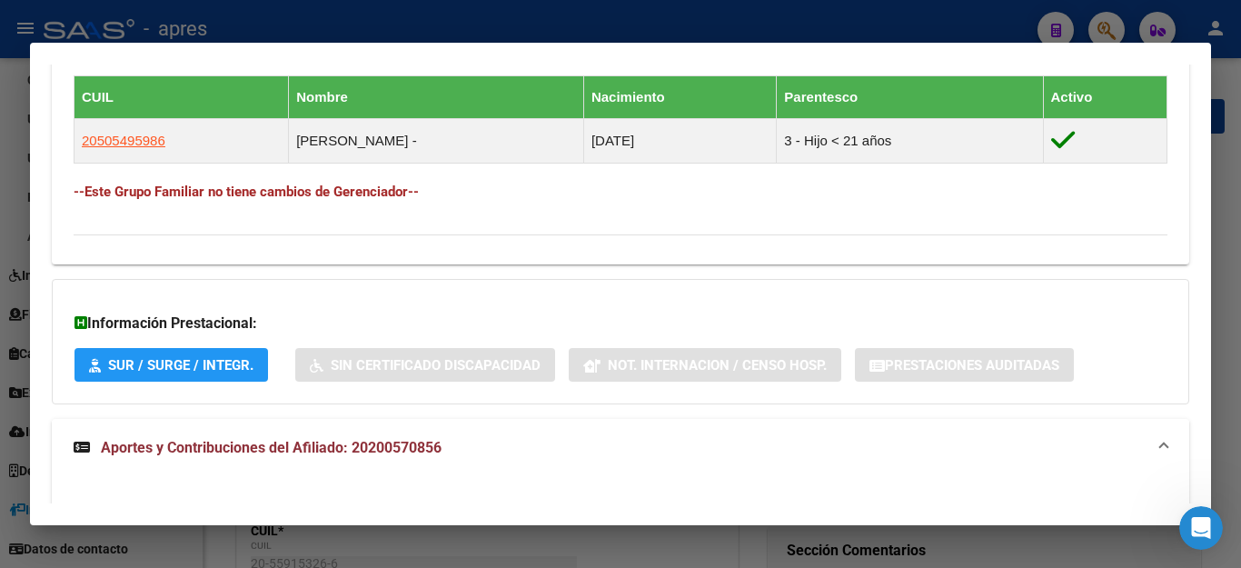
drag, startPoint x: 323, startPoint y: 425, endPoint x: 272, endPoint y: 449, distance: 56.9
click at [272, 449] on span "Aportes y Contribuciones del Afiliado: 20200570856" at bounding box center [271, 447] width 341 height 17
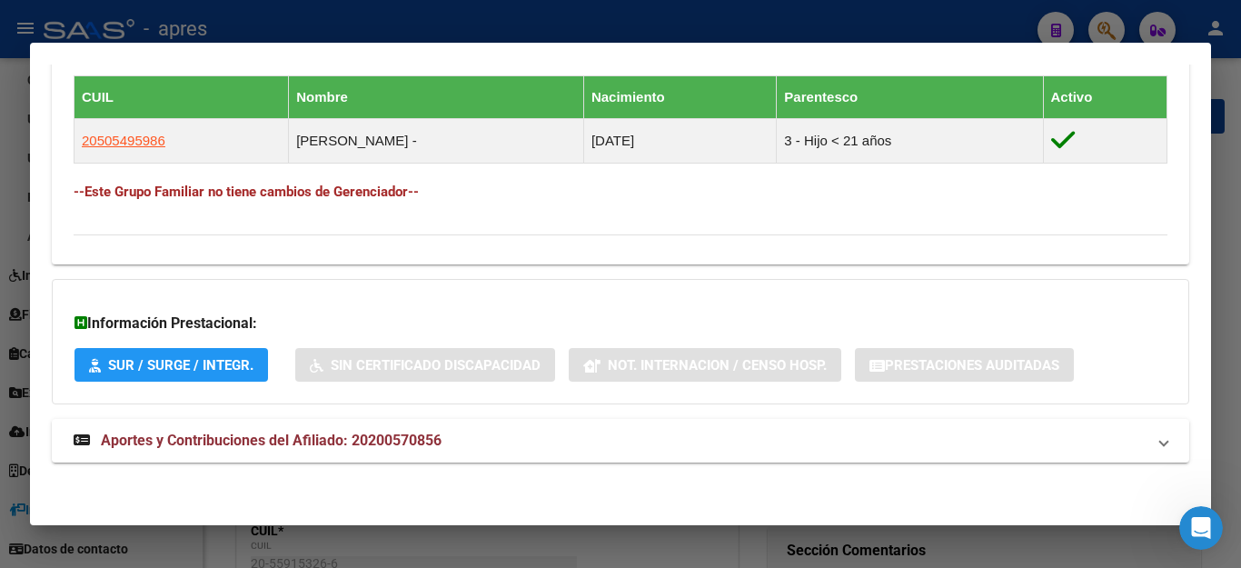
click at [1202, 510] on div "Abrir Intercom Messenger" at bounding box center [1201, 528] width 60 height 60
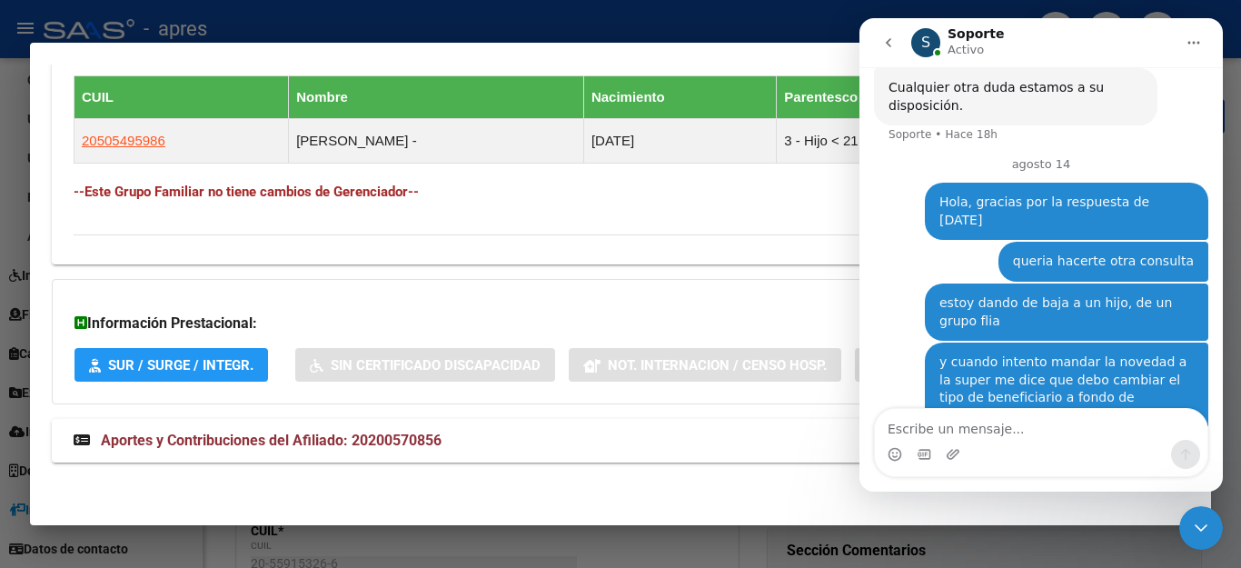
scroll to position [1916, 0]
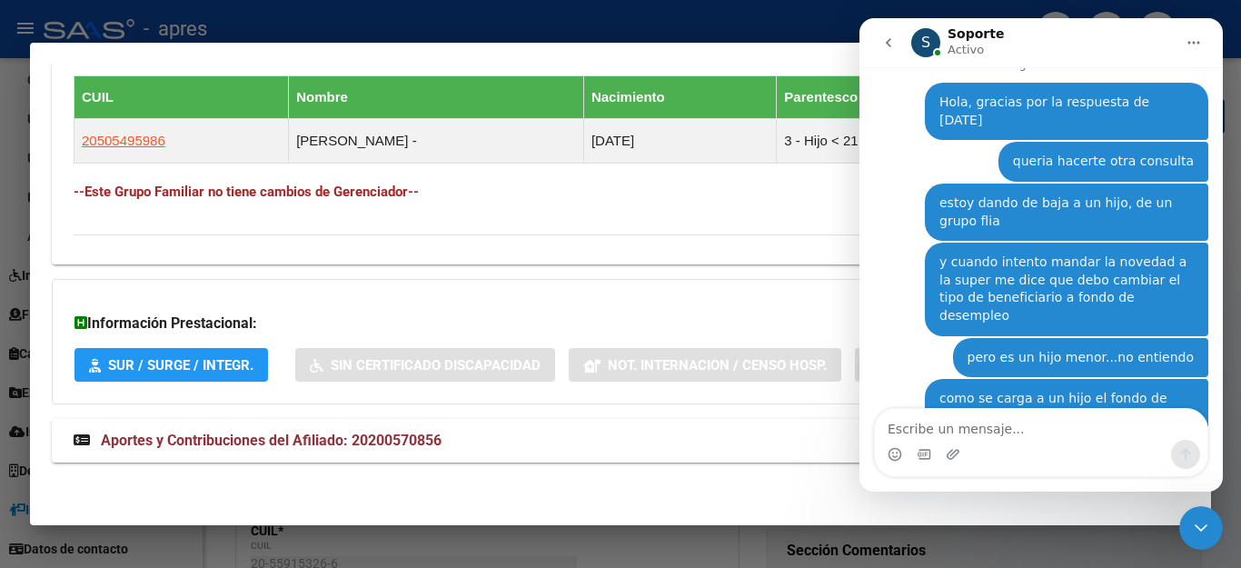
click at [603, 549] on div at bounding box center [620, 284] width 1241 height 568
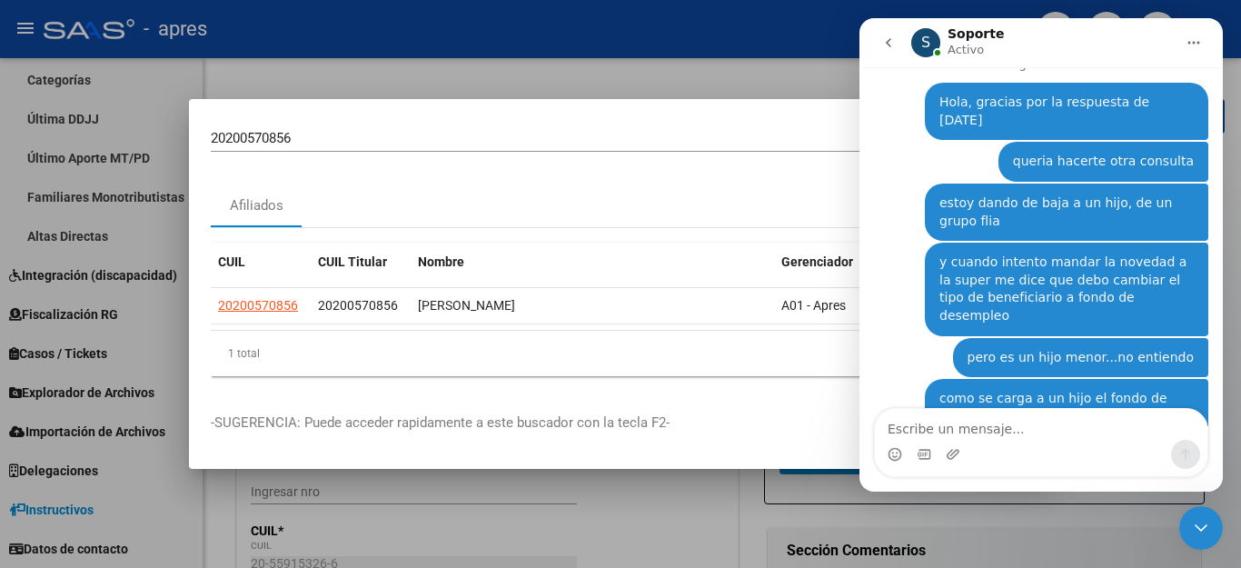
click at [1196, 528] on icon "Cerrar Intercom Messenger" at bounding box center [1201, 528] width 22 height 22
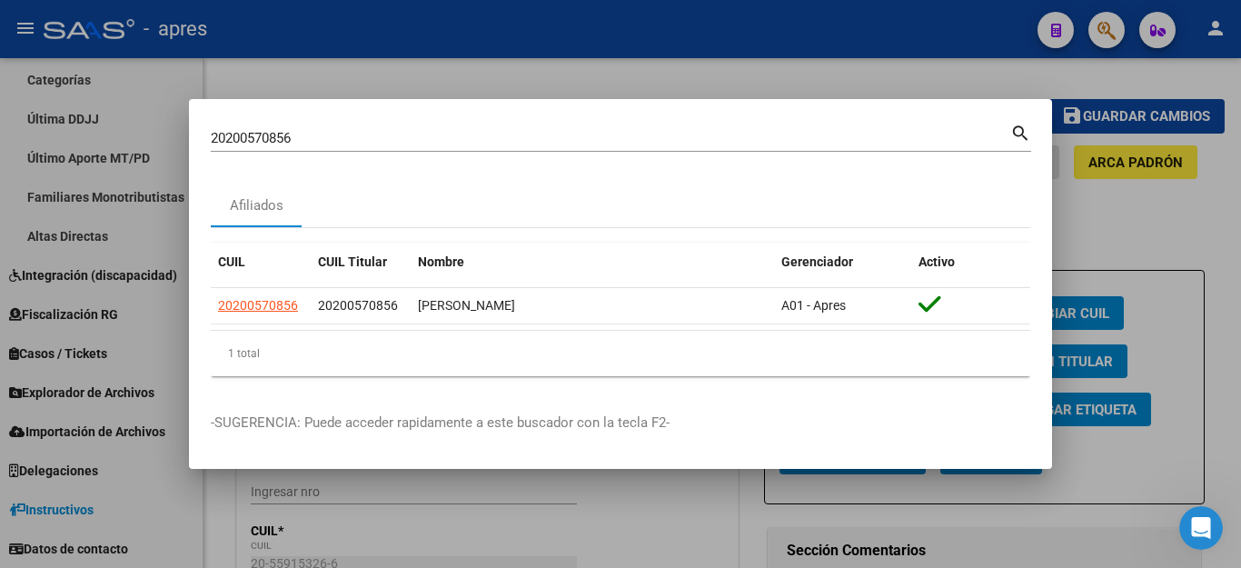
click at [918, 77] on div at bounding box center [620, 284] width 1241 height 568
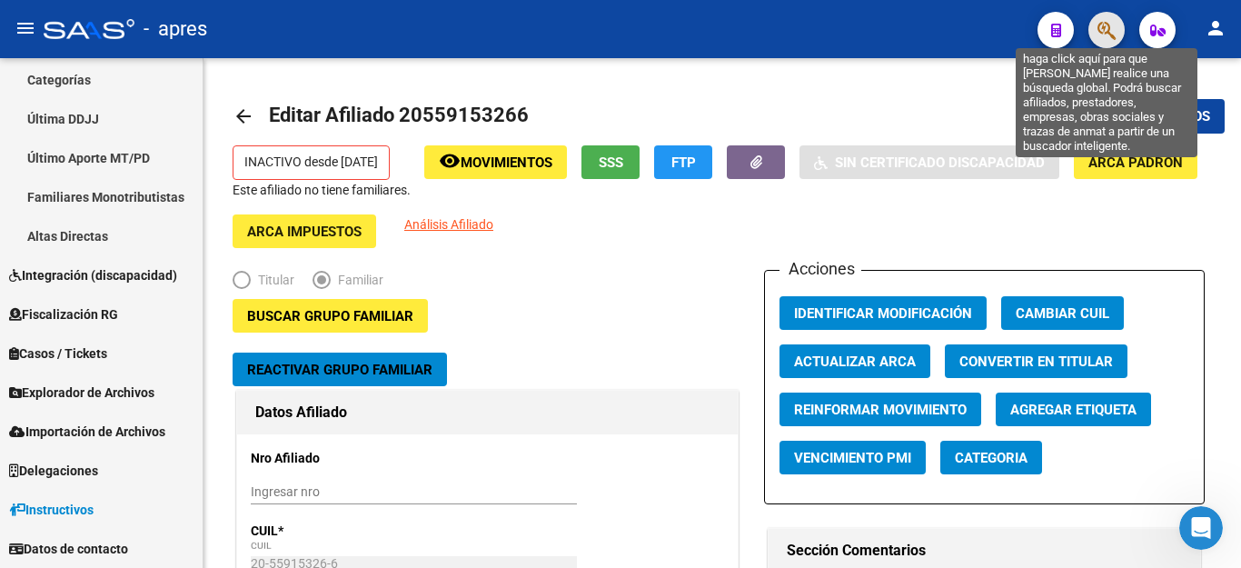
click at [1110, 29] on icon "button" at bounding box center [1106, 30] width 18 height 21
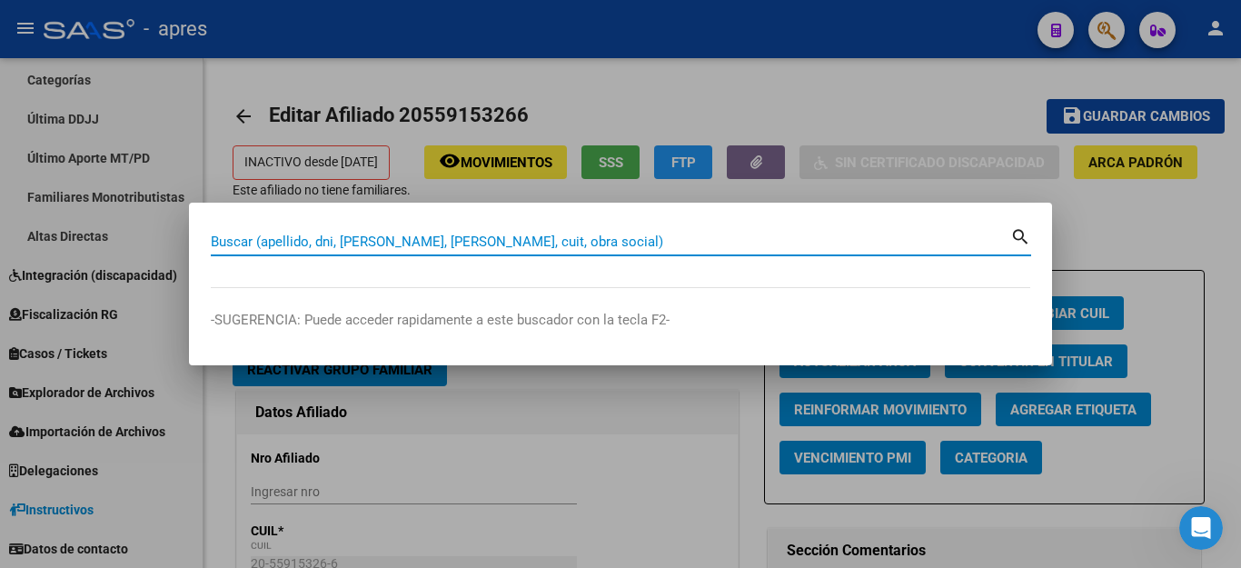
paste input "55946260"
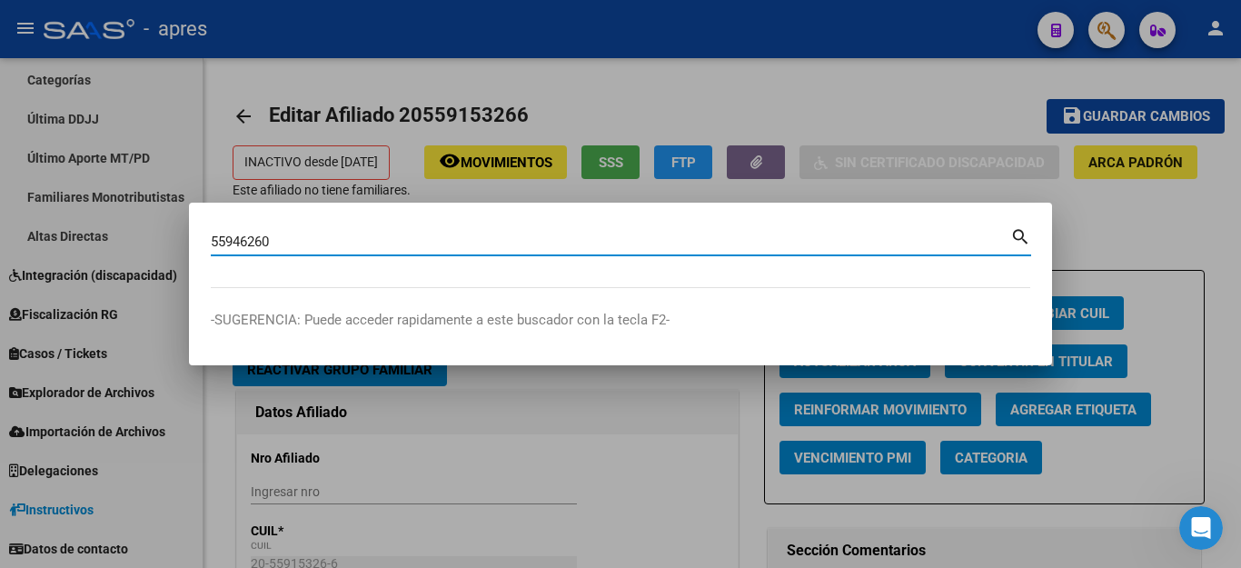
type input "55946260"
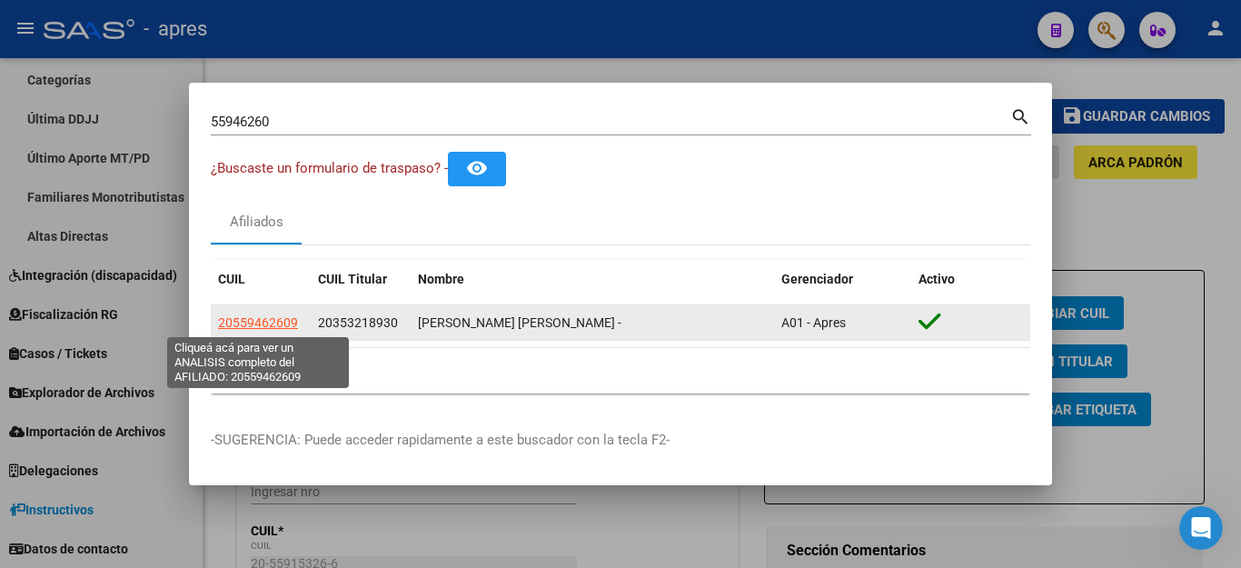
click at [263, 323] on span "20559462609" at bounding box center [258, 322] width 80 height 15
type textarea "20559462609"
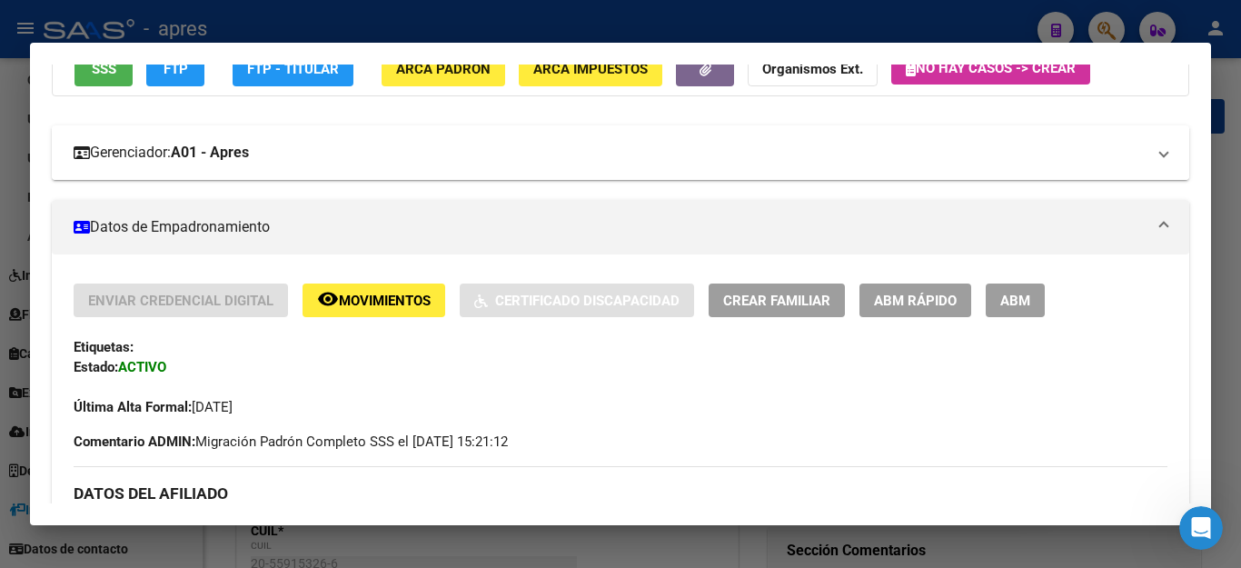
scroll to position [182, 0]
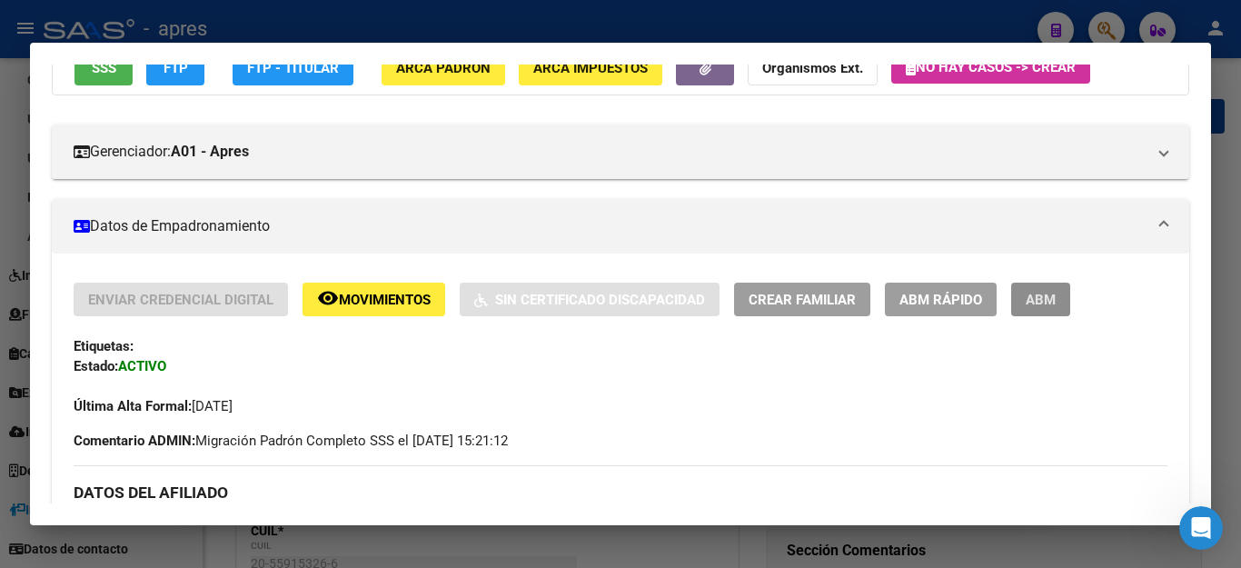
click at [1019, 295] on button "ABM" at bounding box center [1040, 299] width 59 height 34
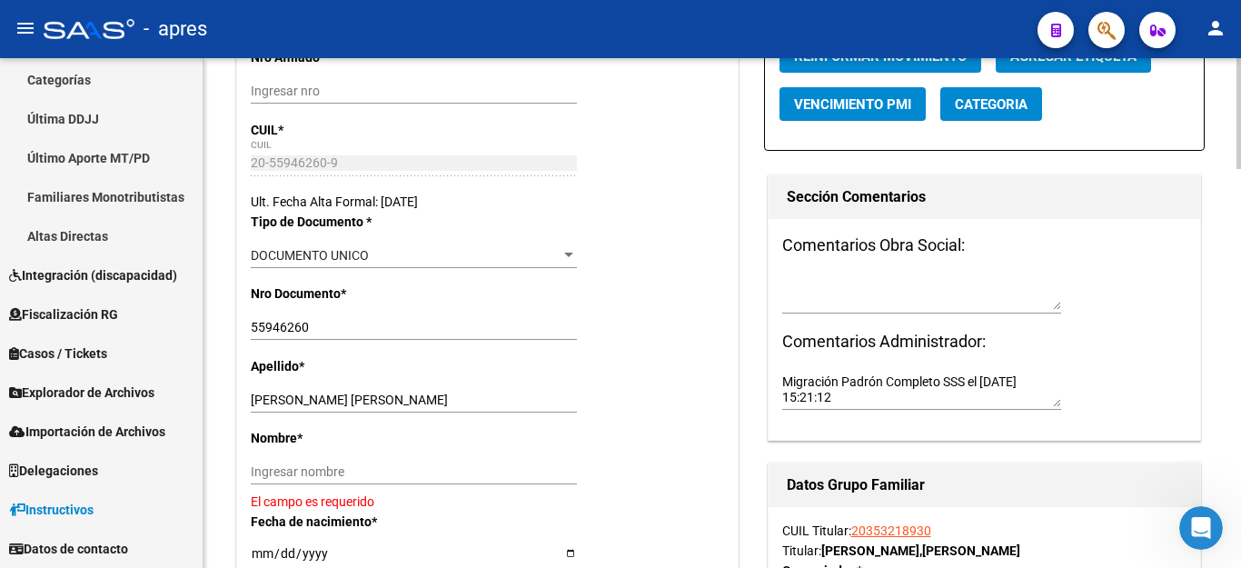
scroll to position [363, 0]
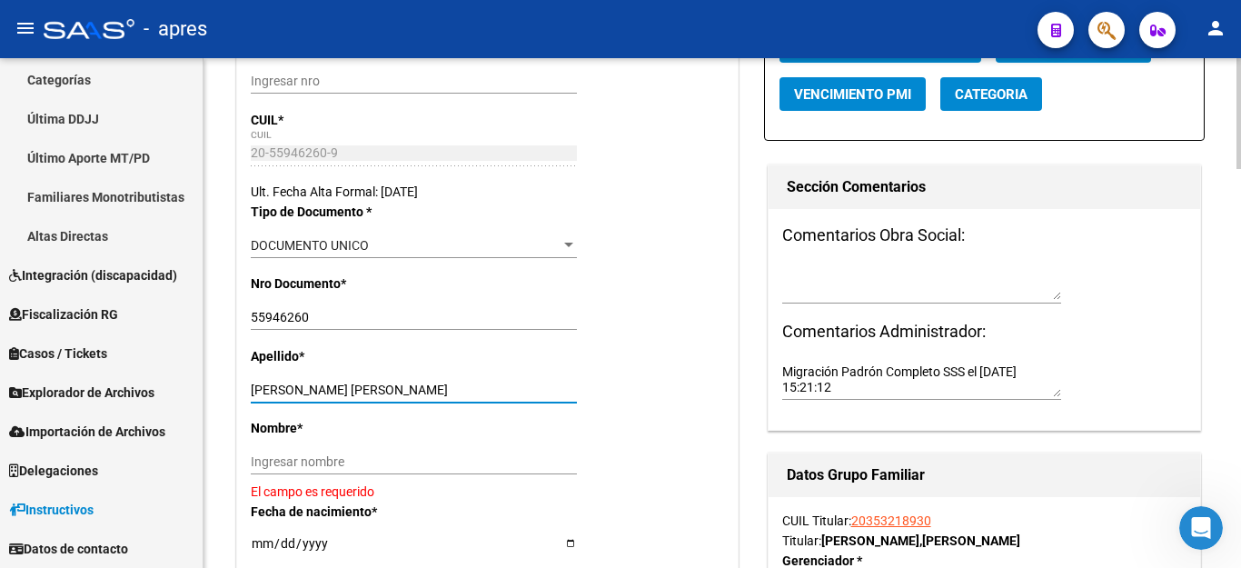
drag, startPoint x: 310, startPoint y: 391, endPoint x: 623, endPoint y: 391, distance: 313.3
click at [623, 391] on div "Apellido * [PERSON_NAME] [PERSON_NAME] Ingresar apellido" at bounding box center [487, 382] width 473 height 72
type input "[PERSON_NAME]"
click at [465, 465] on input "Ingresar nombre" at bounding box center [414, 461] width 326 height 15
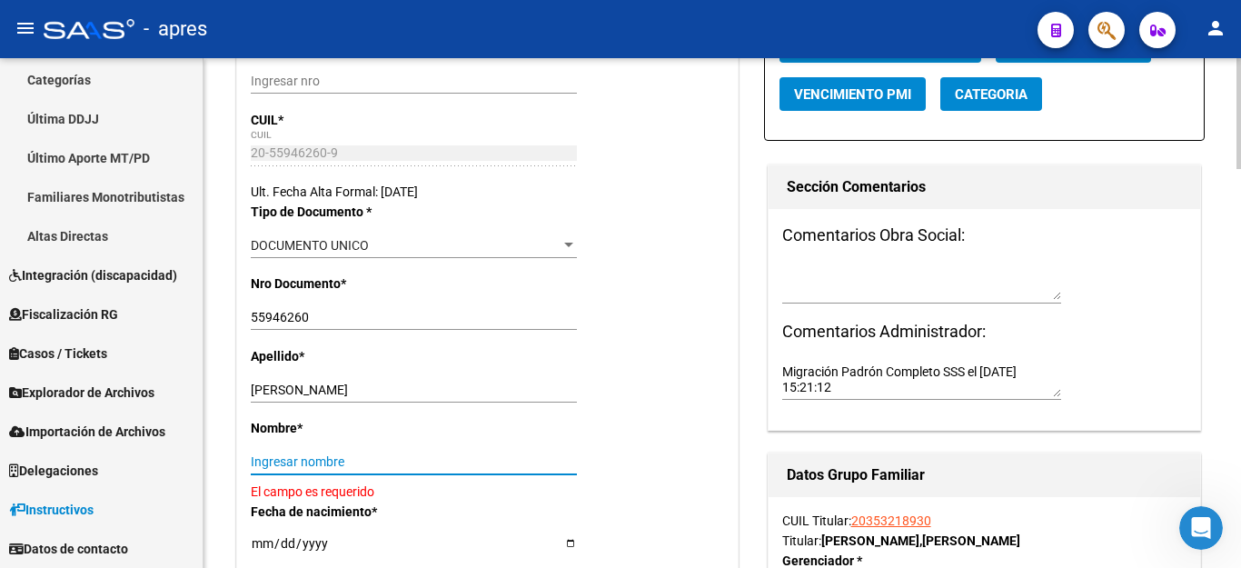
paste input "[PERSON_NAME]"
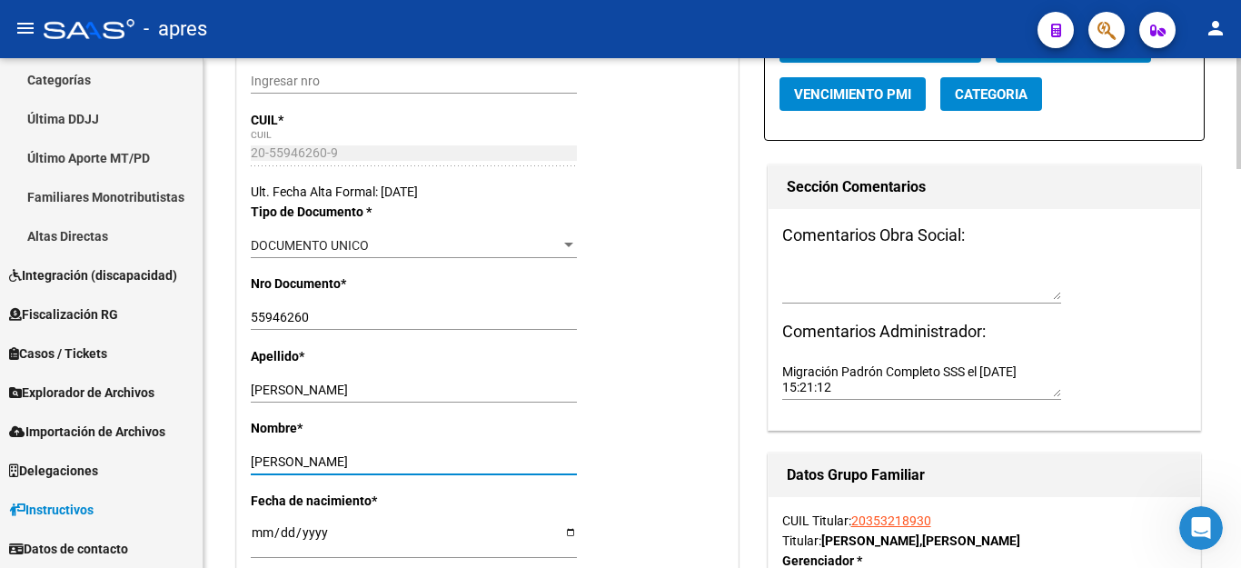
type input "[PERSON_NAME]"
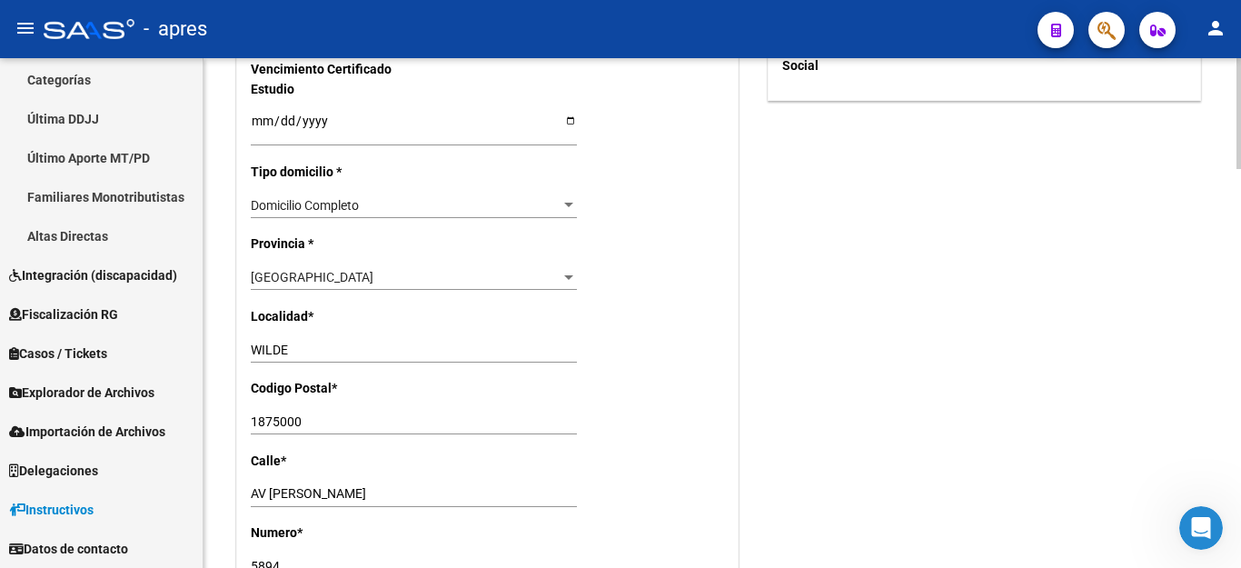
scroll to position [1271, 0]
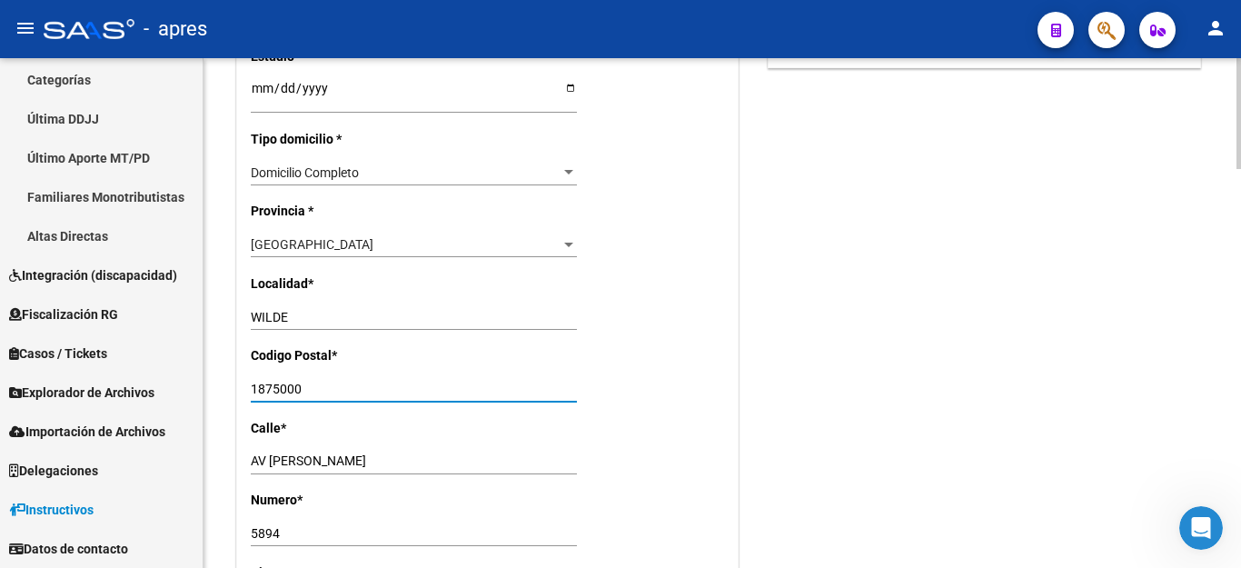
click at [334, 381] on input "1875000" at bounding box center [414, 388] width 326 height 15
type input "1875"
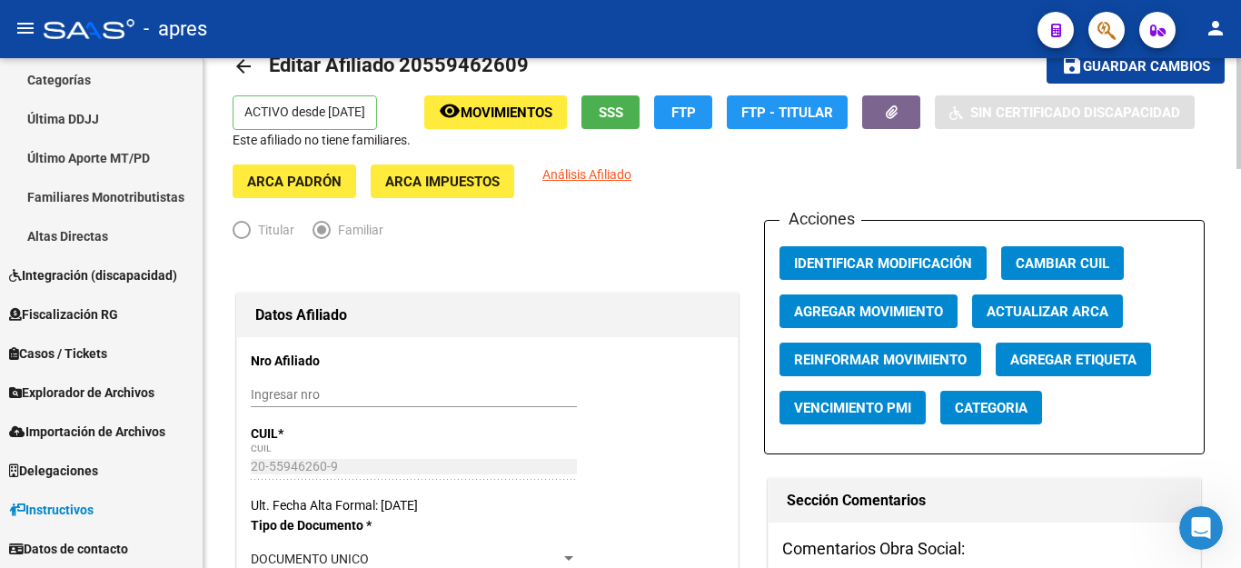
scroll to position [0, 0]
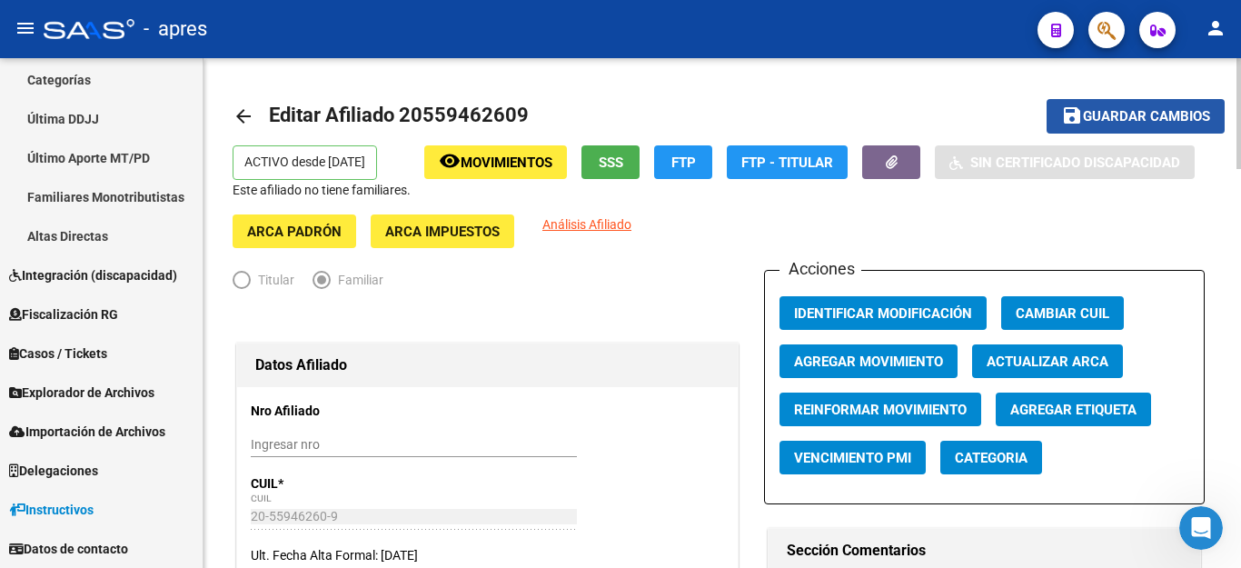
click at [1115, 107] on span "save Guardar cambios" at bounding box center [1135, 115] width 149 height 16
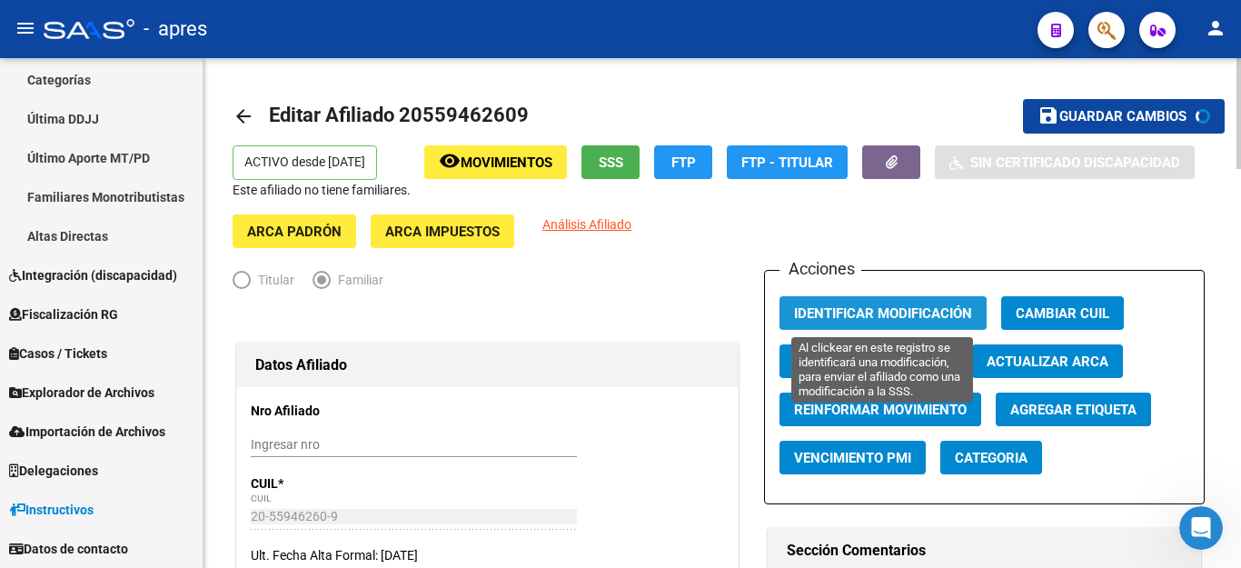
click at [847, 318] on span "Identificar Modificación" at bounding box center [883, 313] width 178 height 16
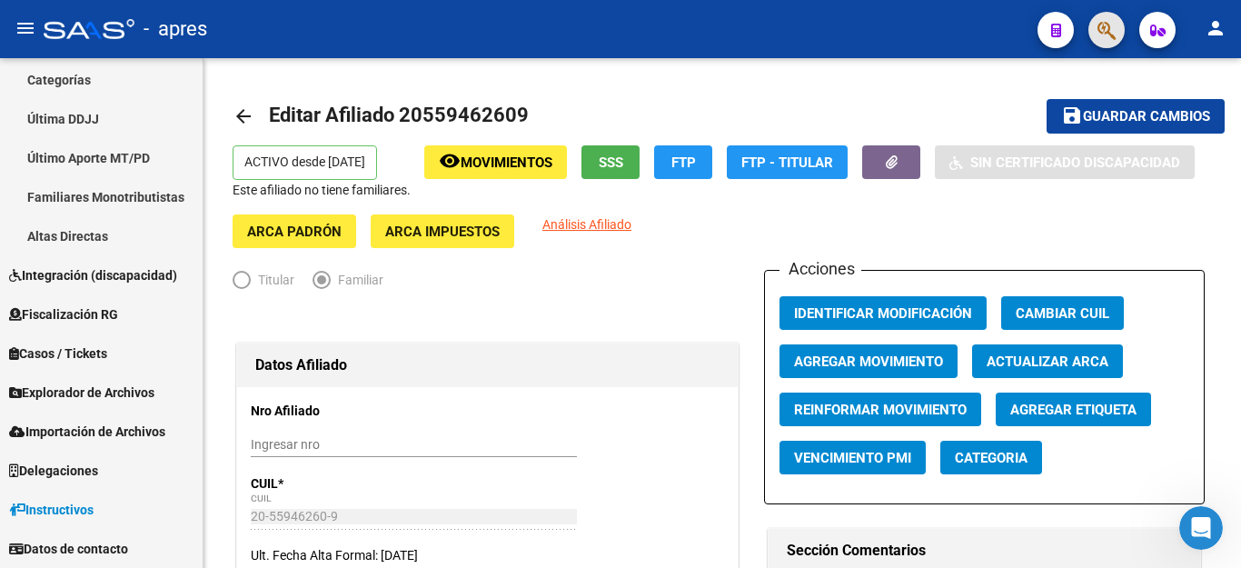
click at [1122, 24] on button "button" at bounding box center [1106, 30] width 36 height 36
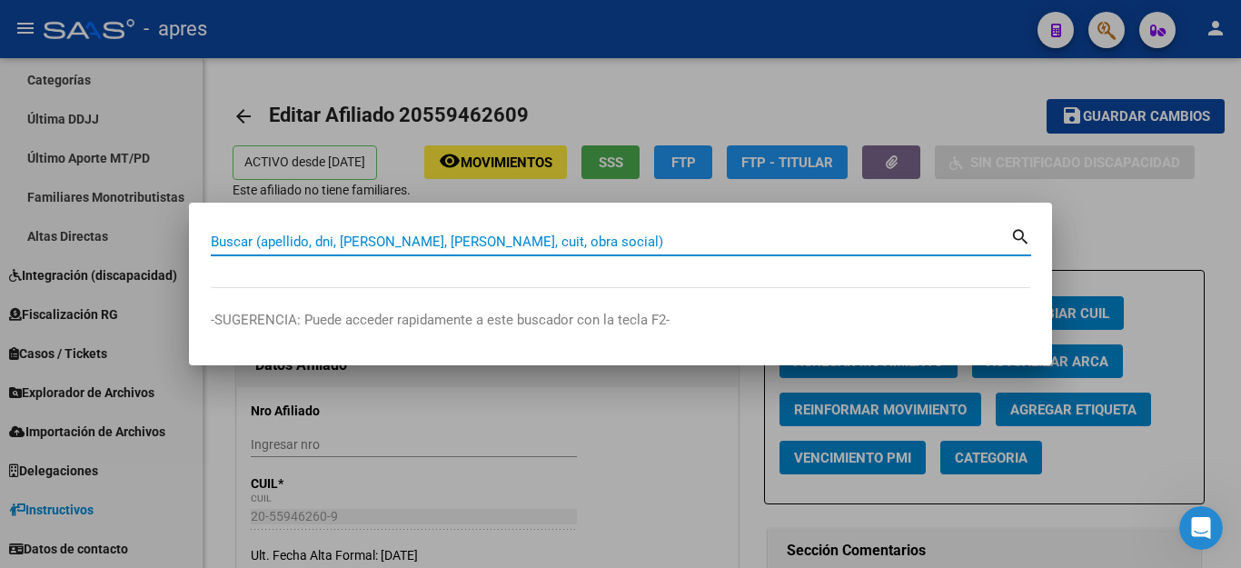
paste input "20556770620"
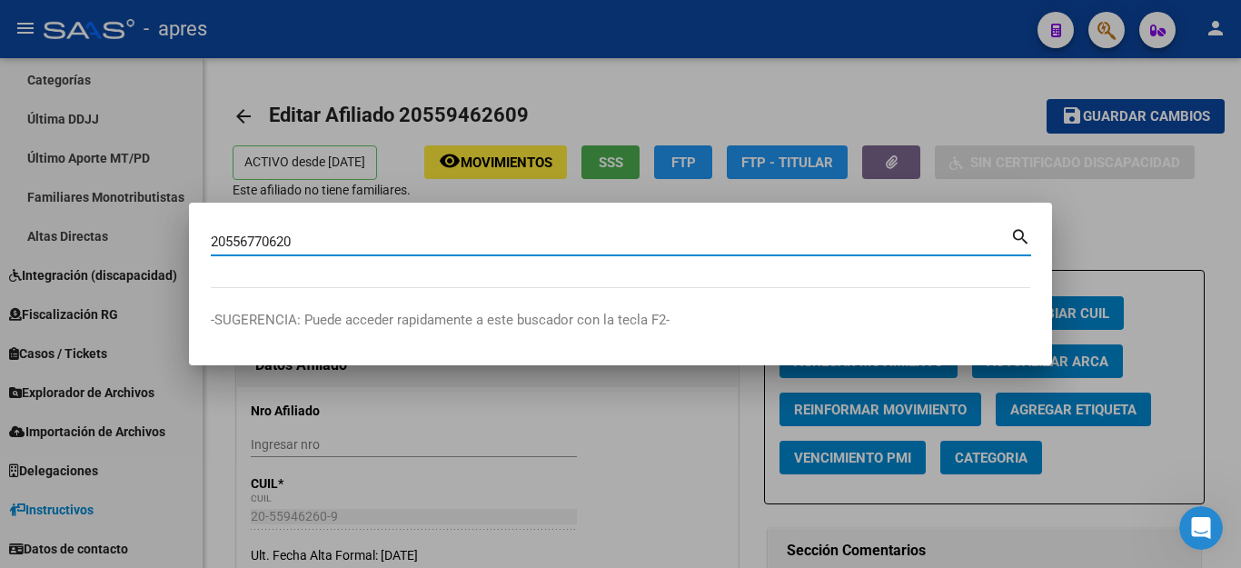
type input "20556770620"
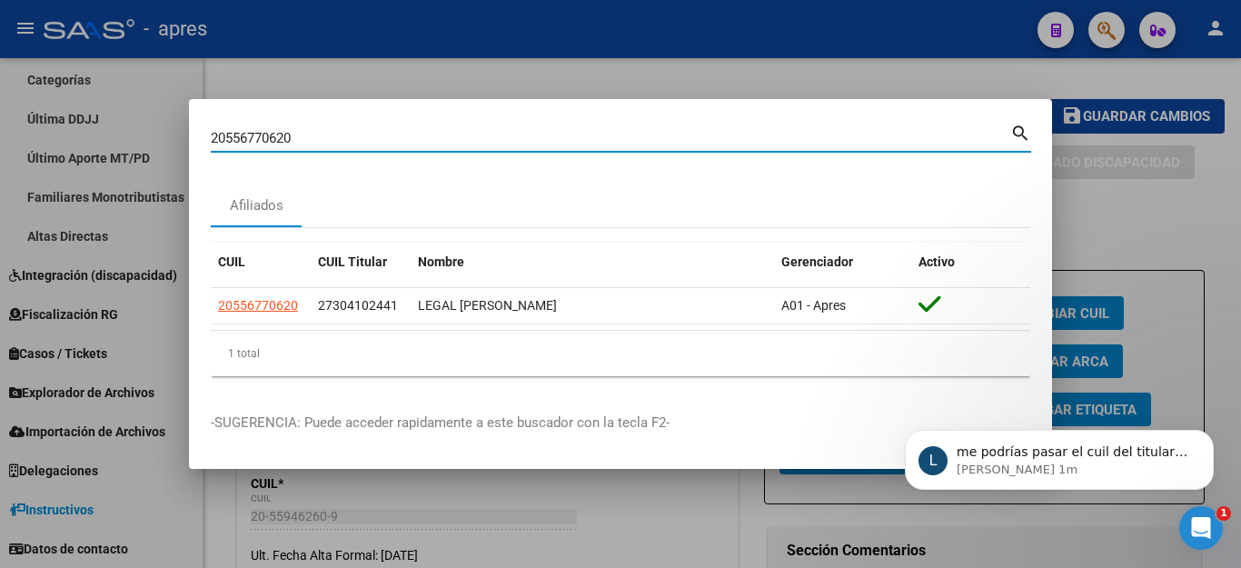
scroll to position [2117, 0]
click at [1198, 528] on icon "Abrir Intercom Messenger" at bounding box center [1201, 528] width 30 height 30
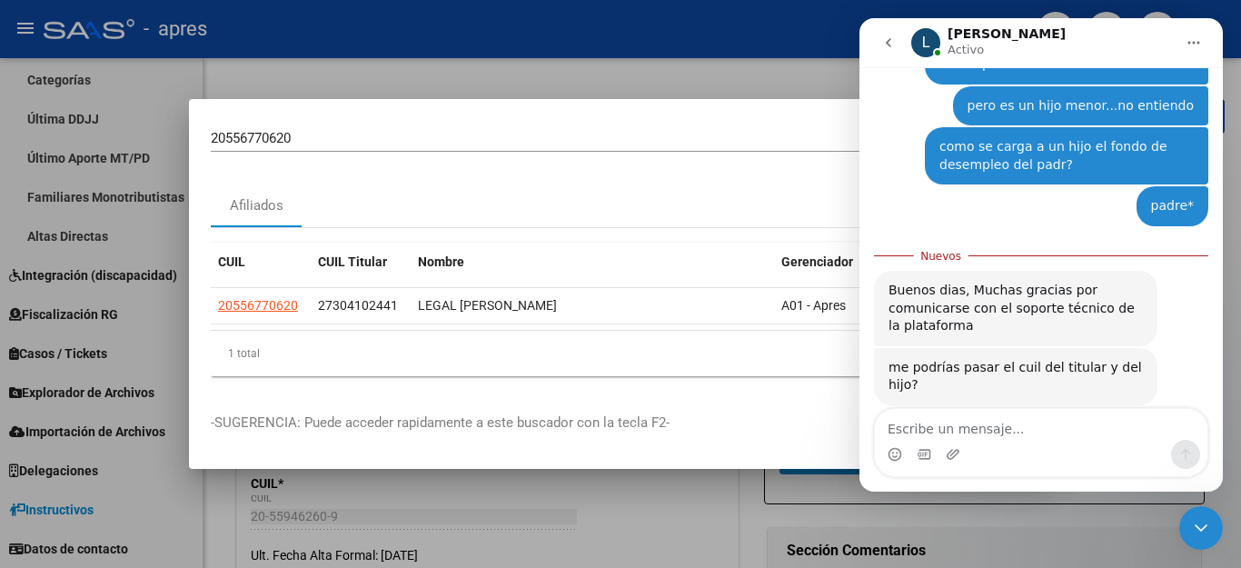
scroll to position [2077, 0]
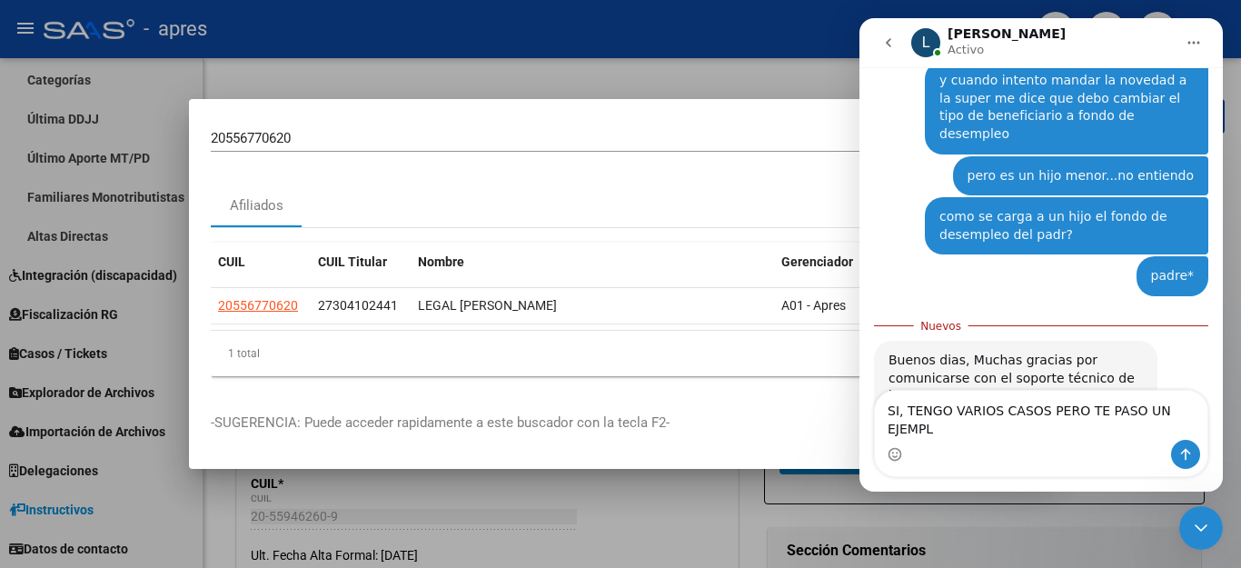
type textarea "SI, TENGO VARIOS CASOS PERO TE PASO UN EJEMPLO"
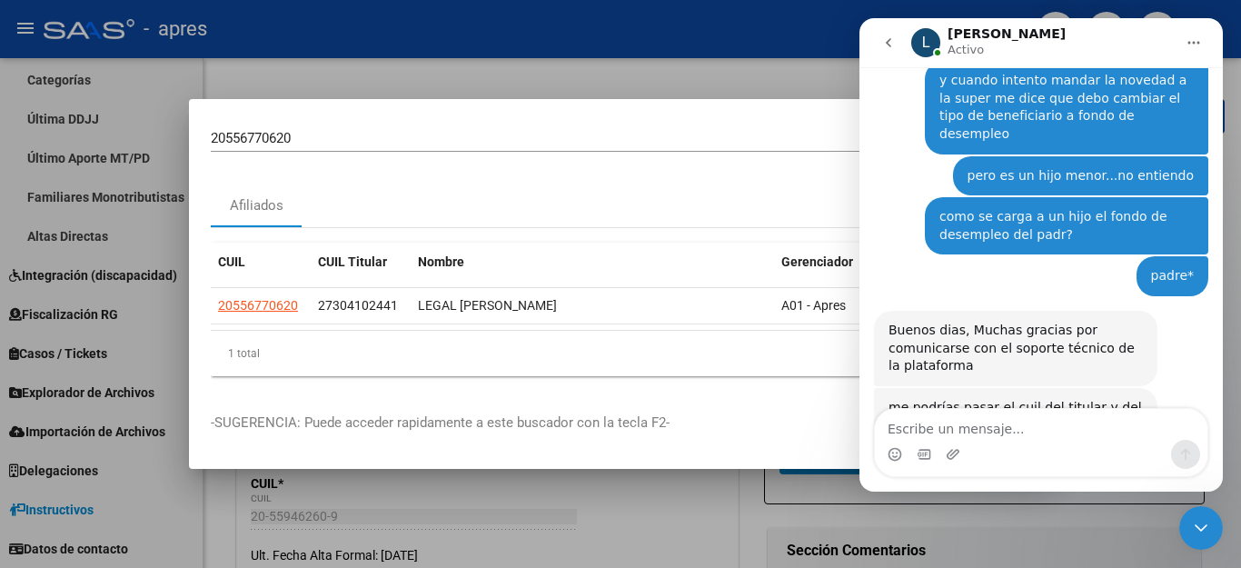
scroll to position [2120, 0]
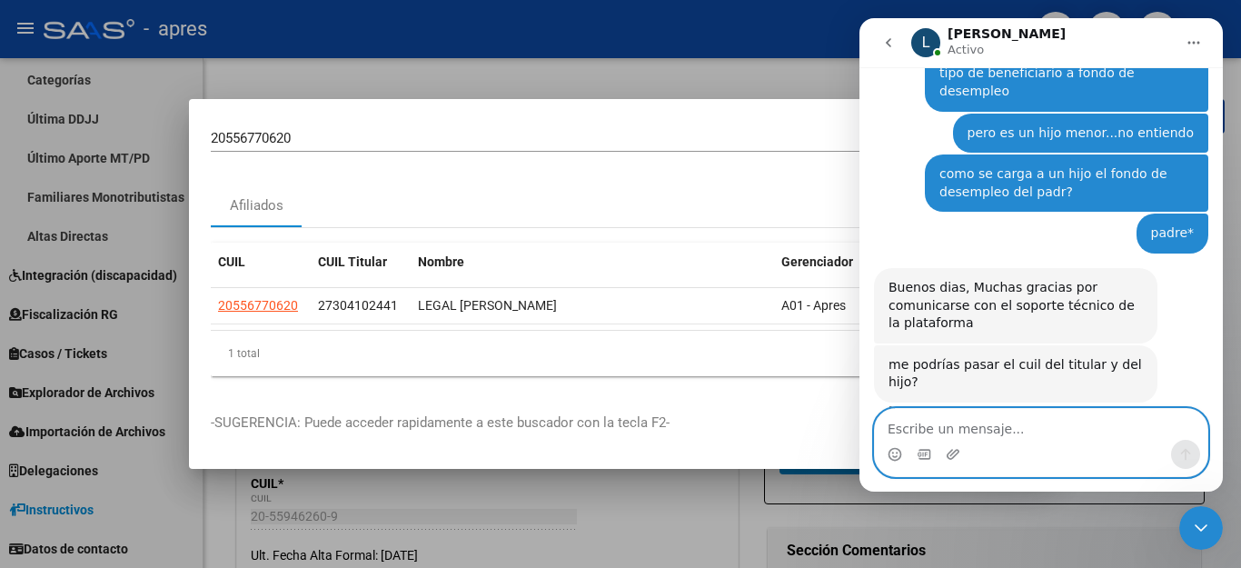
paste textarea "20552895097"
type textarea "20552895097"
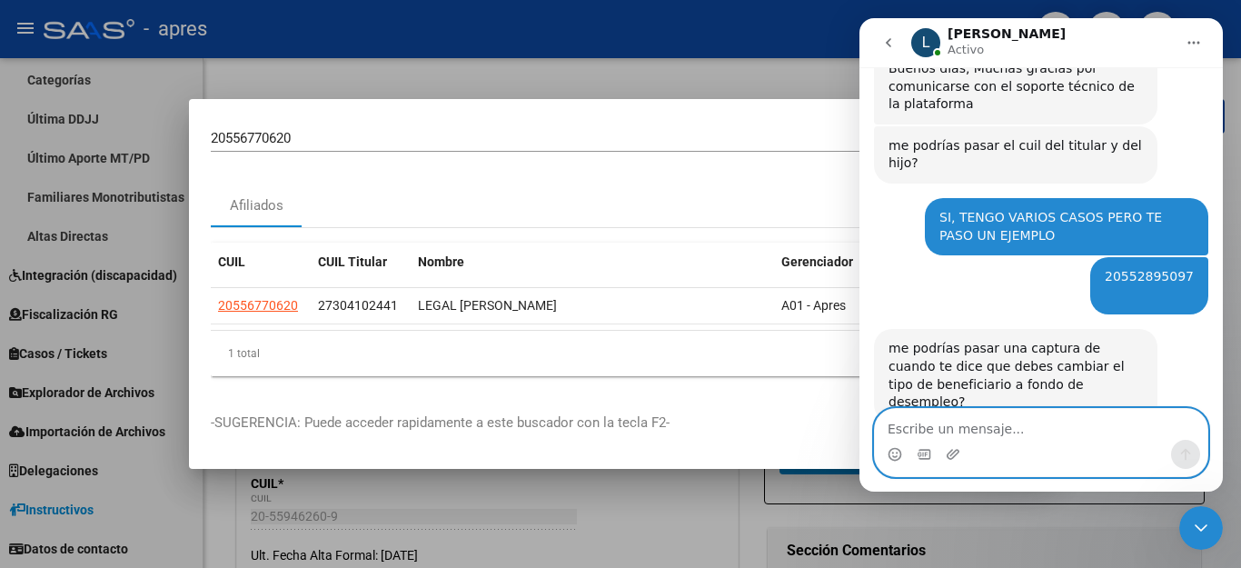
scroll to position [2269, 0]
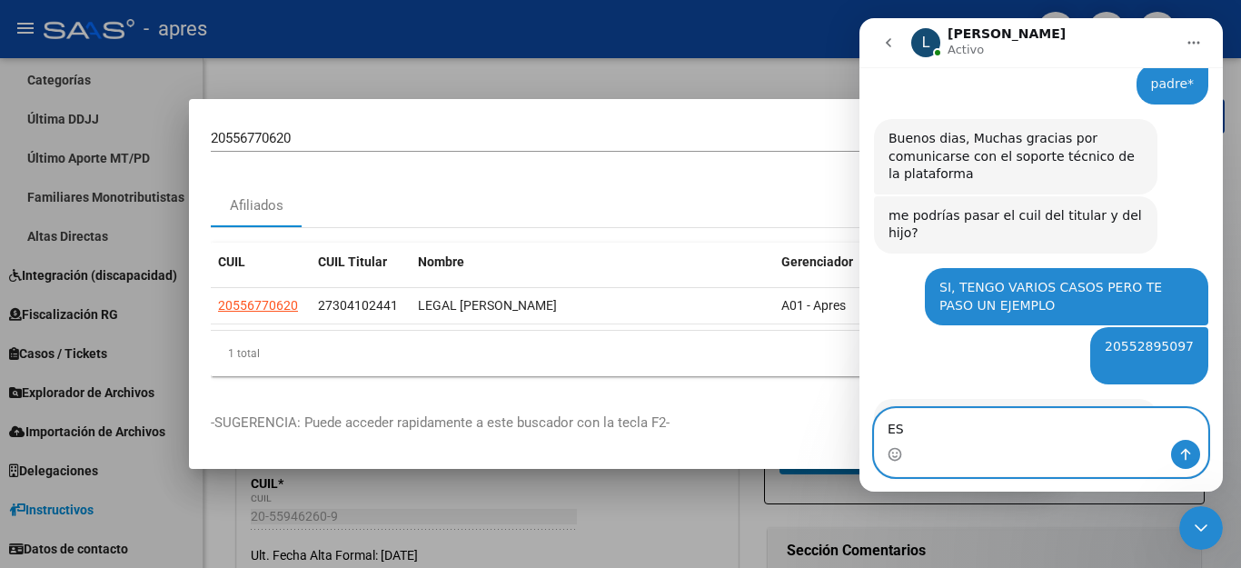
type textarea "E"
type textarea "eso esta en los errores de la super"
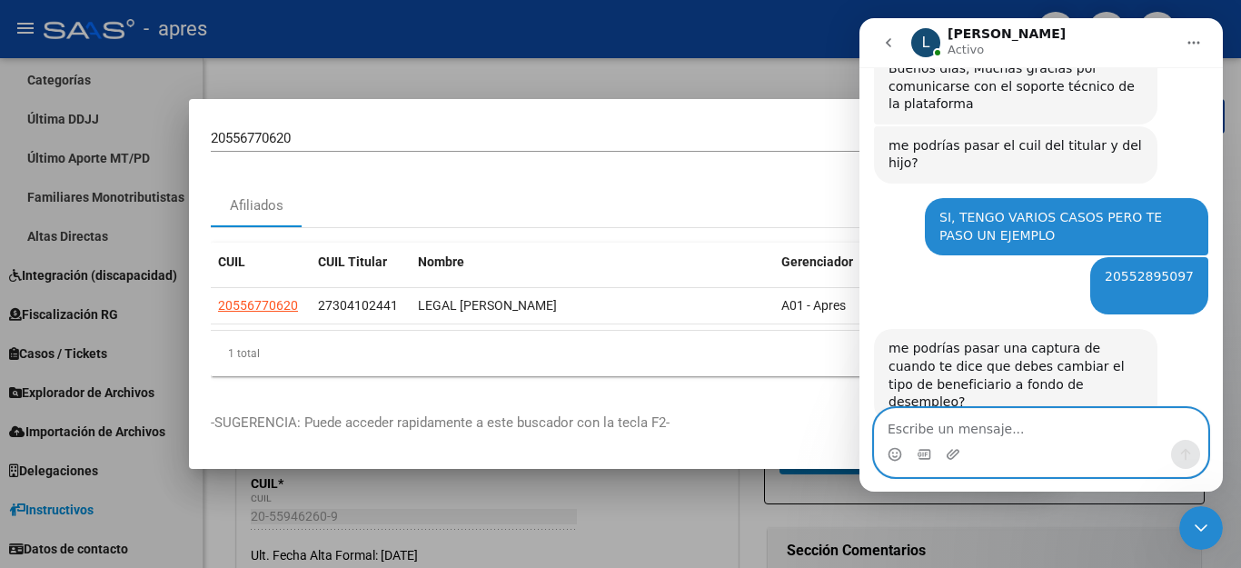
scroll to position [2372, 0]
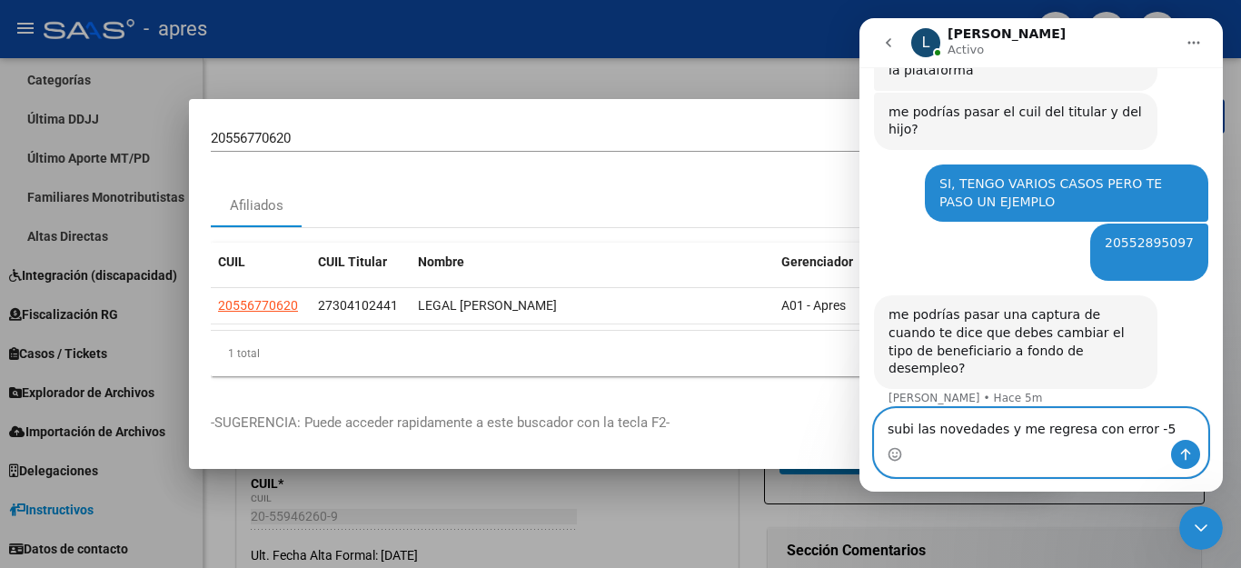
type textarea "subi las novedades y me regresa con error -57"
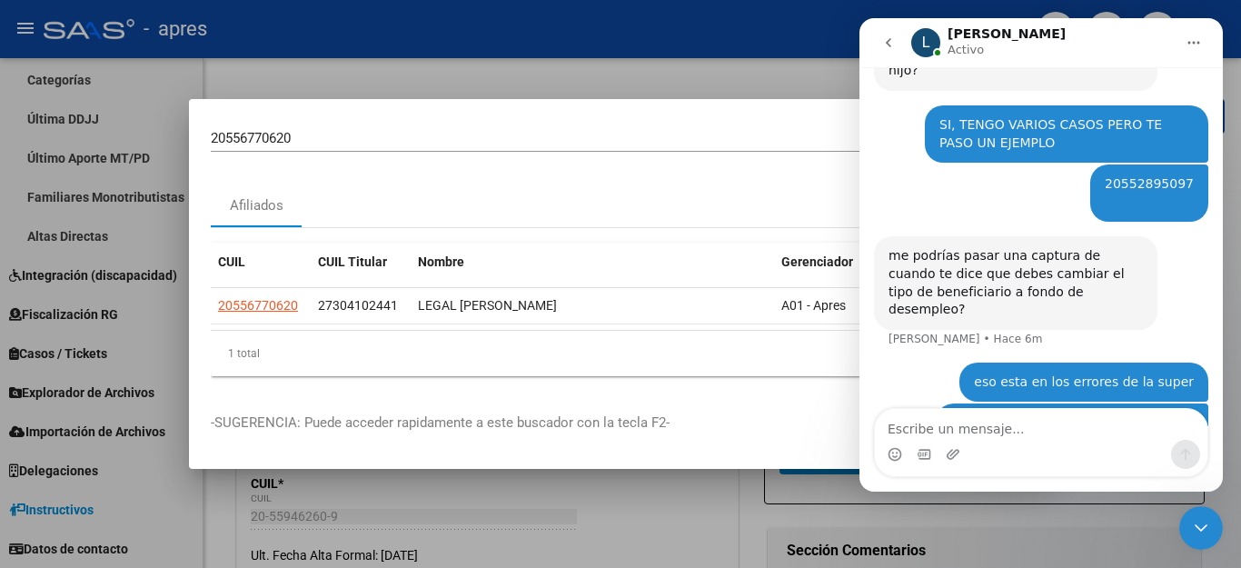
click at [1198, 528] on icon "Cerrar Intercom Messenger" at bounding box center [1200, 527] width 13 height 7
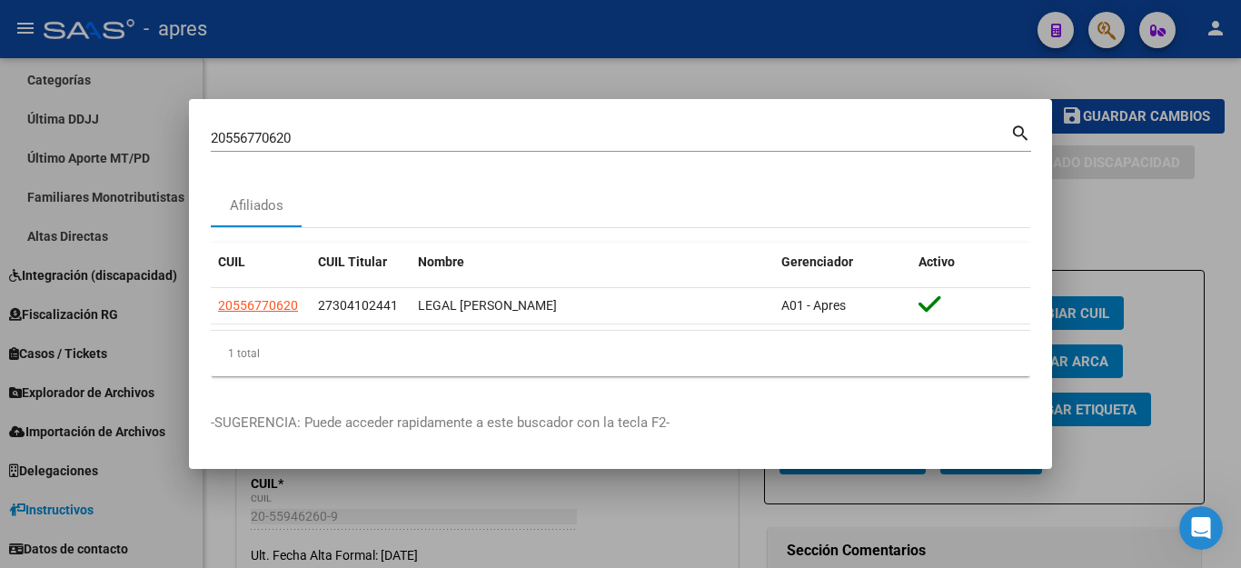
click at [1153, 94] on div at bounding box center [620, 284] width 1241 height 568
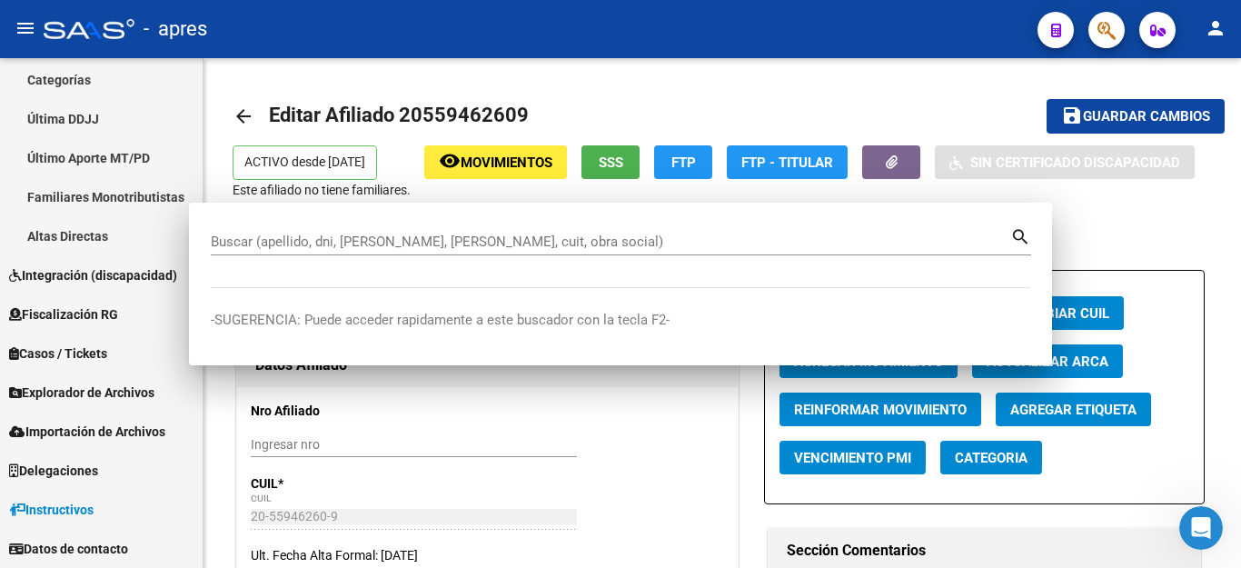
click at [1107, 29] on icon "button" at bounding box center [1106, 30] width 18 height 21
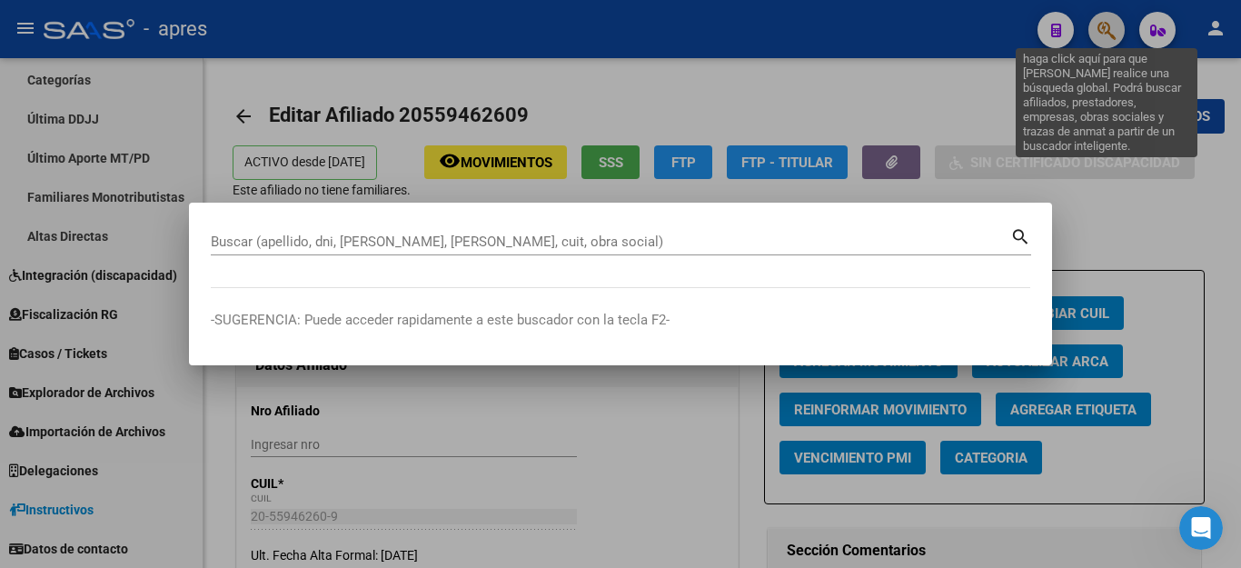
click at [1088, 12] on button "button" at bounding box center [1106, 30] width 36 height 36
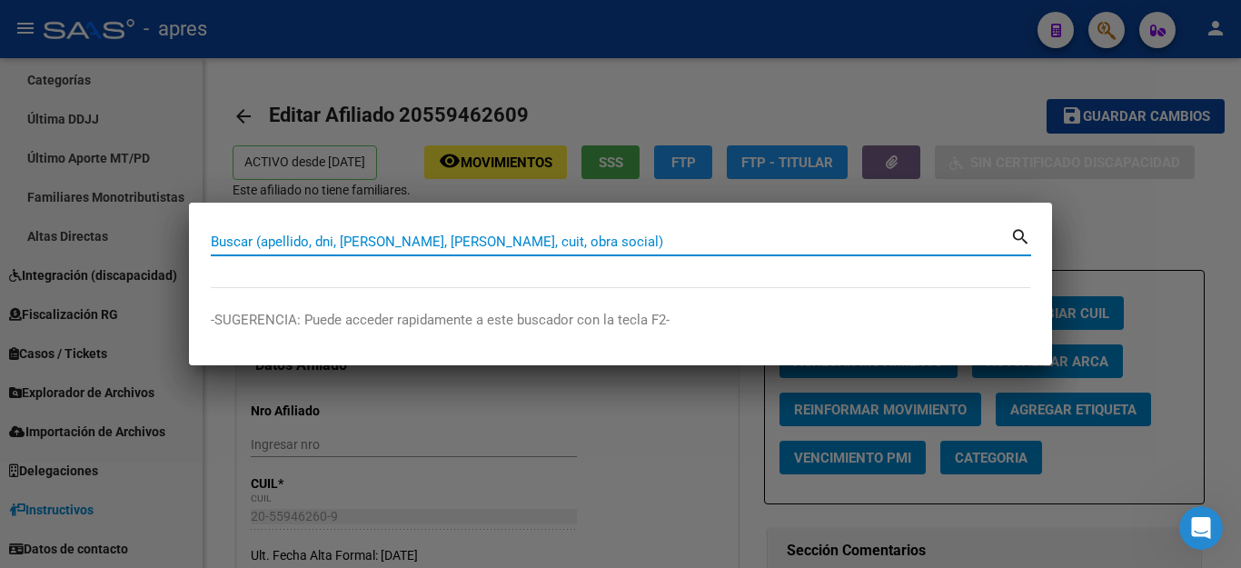
paste input "55677062"
type input "55677062"
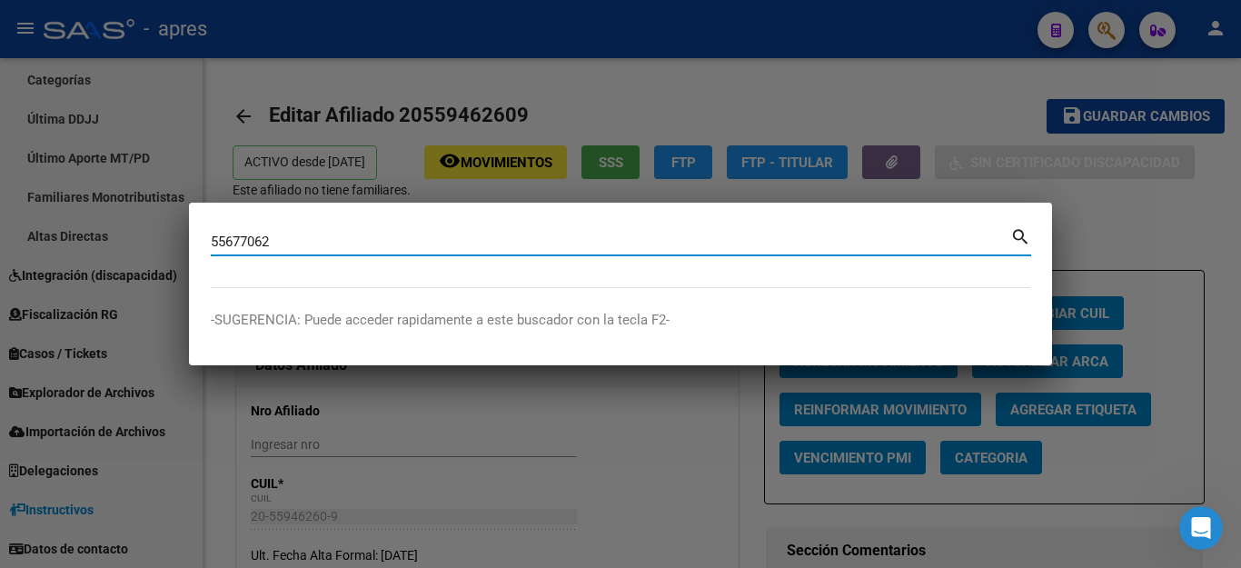
type input "55677062"
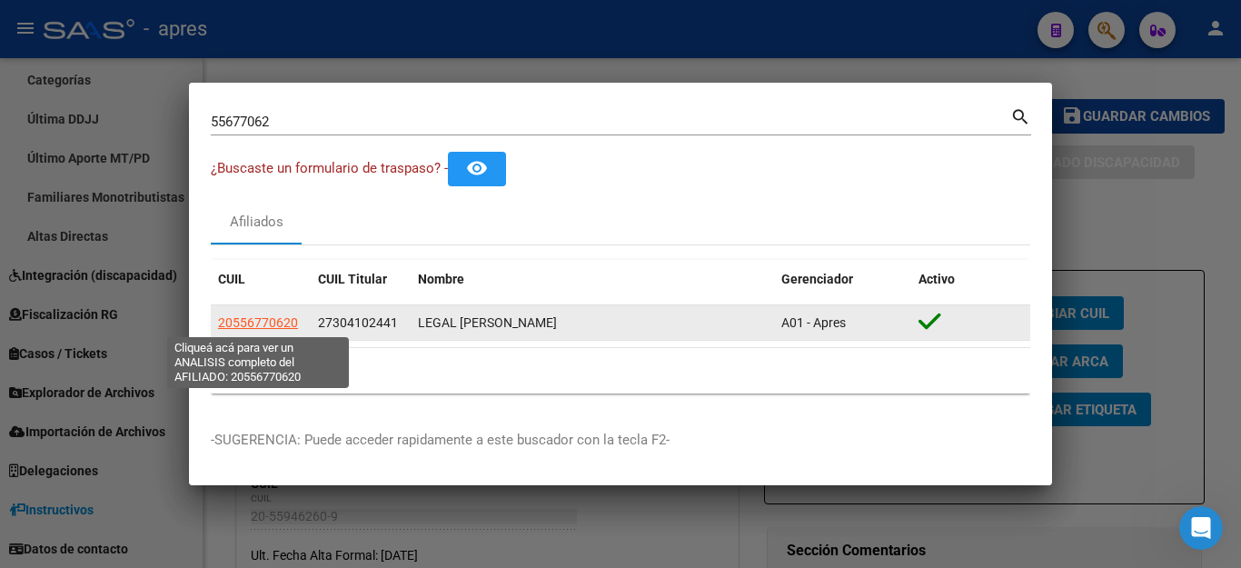
click at [256, 323] on span "20556770620" at bounding box center [258, 322] width 80 height 15
type textarea "20556770620"
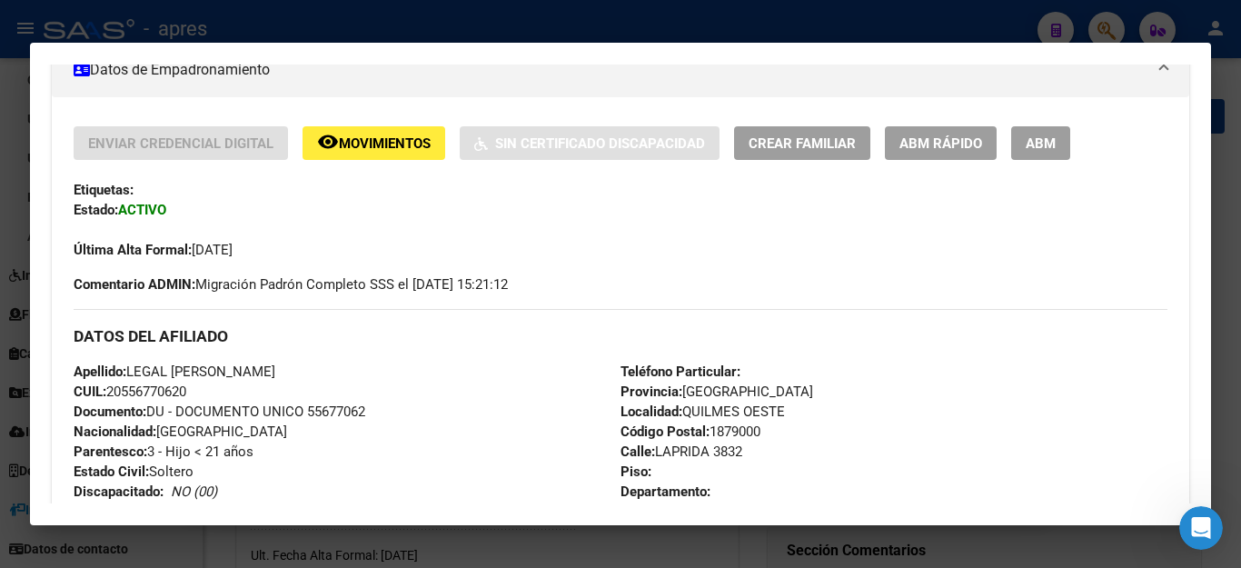
scroll to position [272, 0]
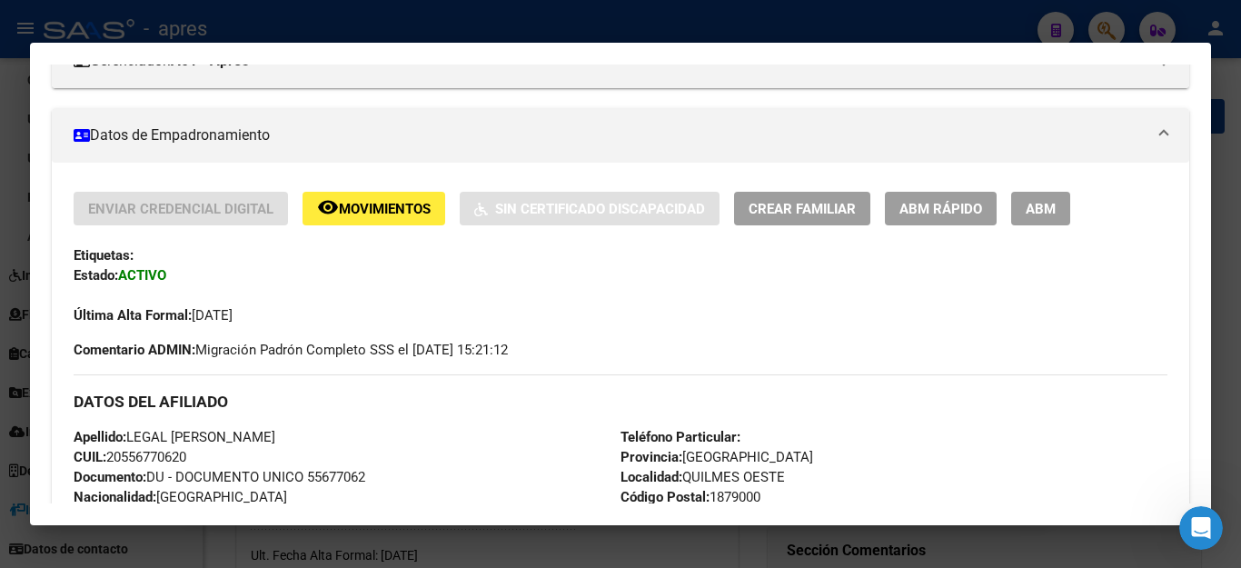
click at [1027, 210] on span "ABM" at bounding box center [1040, 209] width 30 height 16
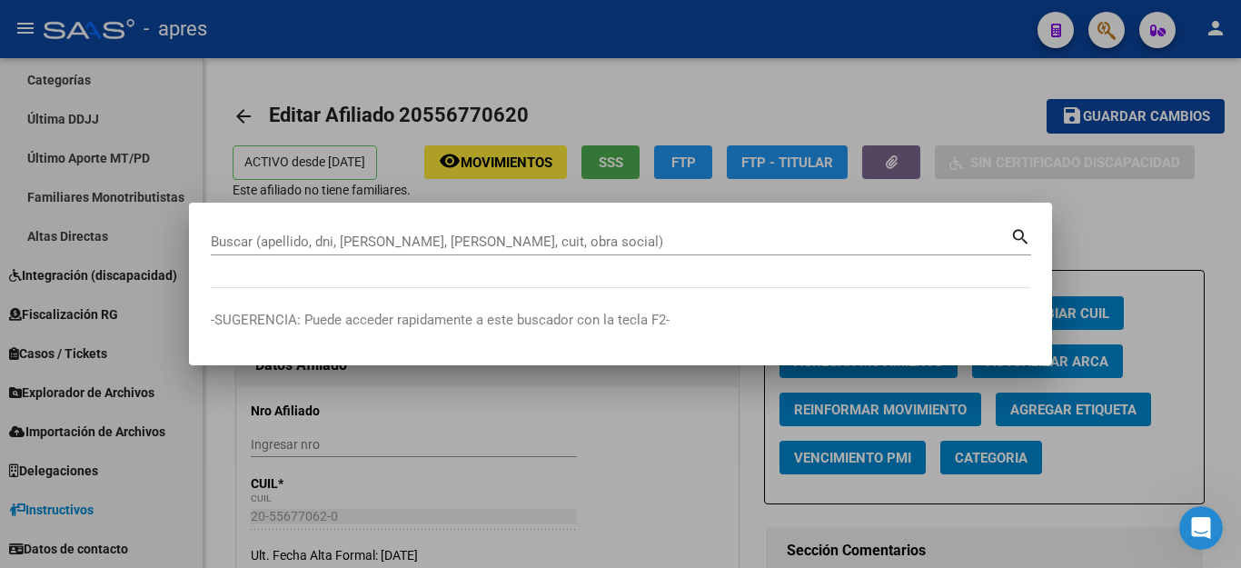
click at [680, 223] on mat-dialog-container "Buscar (apellido, dni, [PERSON_NAME], nro traspaso, cuit, obra social) search -…" at bounding box center [620, 284] width 863 height 163
click at [668, 244] on input "Buscar (apellido, dni, [PERSON_NAME], [PERSON_NAME], cuit, obra social)" at bounding box center [610, 241] width 799 height 16
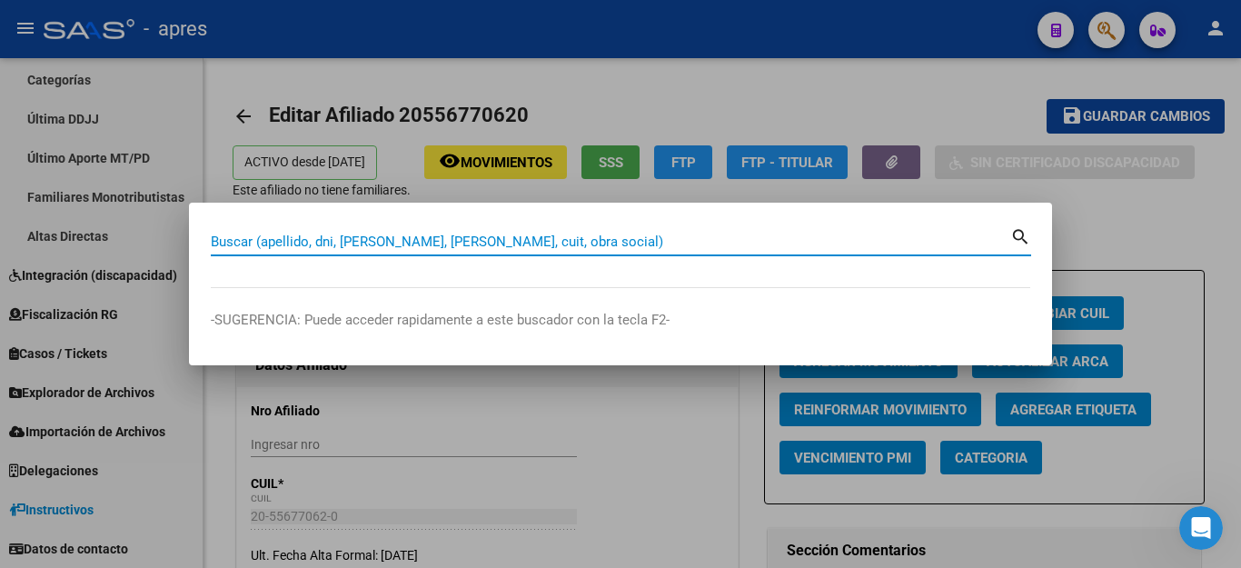
paste input "20556770620"
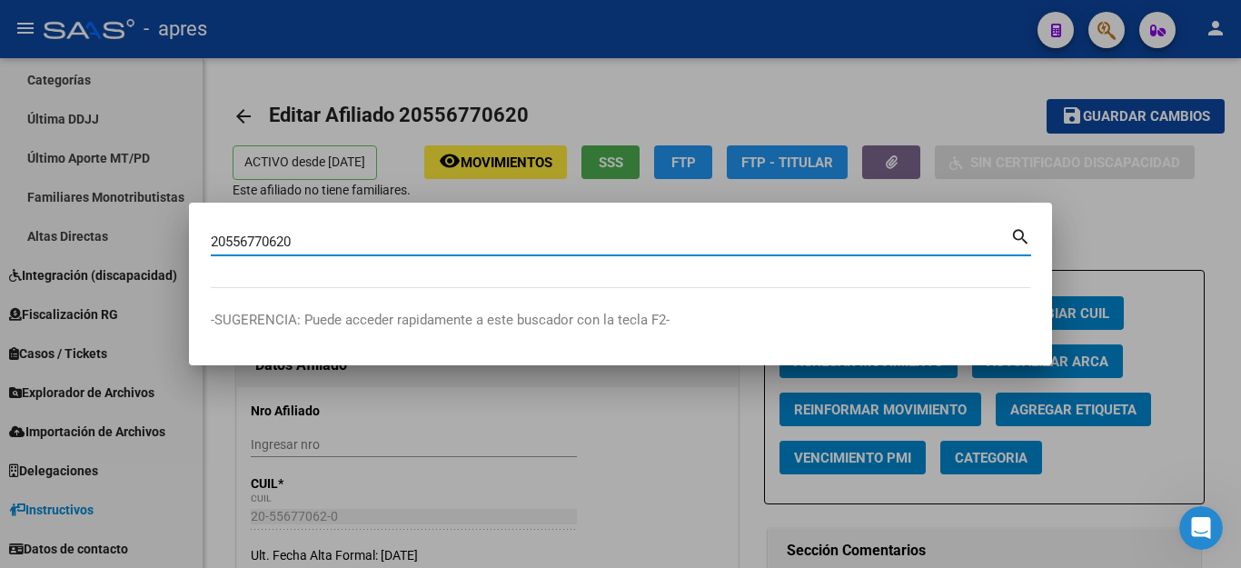
type input "20556770620"
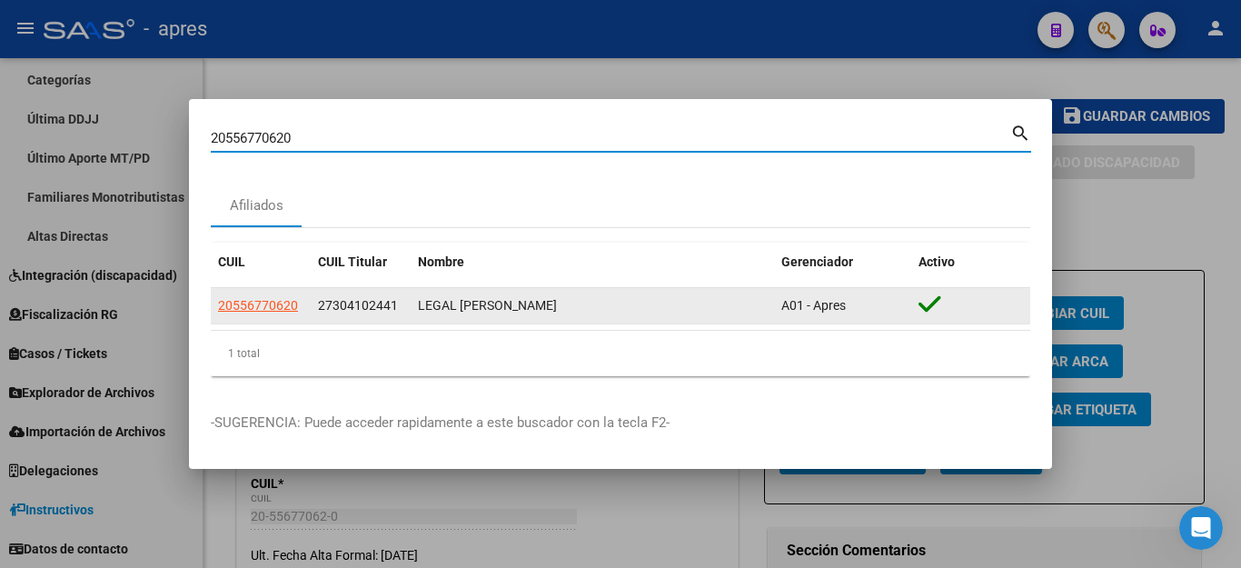
click at [252, 312] on app-link-go-to "20556770620" at bounding box center [258, 305] width 80 height 21
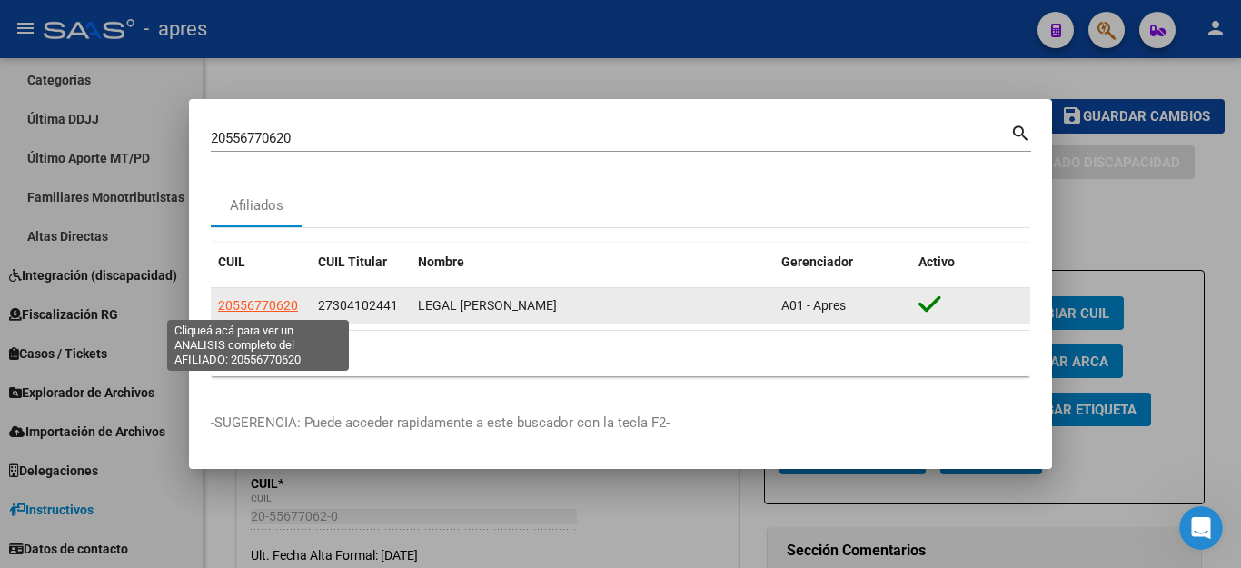
click at [251, 305] on span "20556770620" at bounding box center [258, 305] width 80 height 15
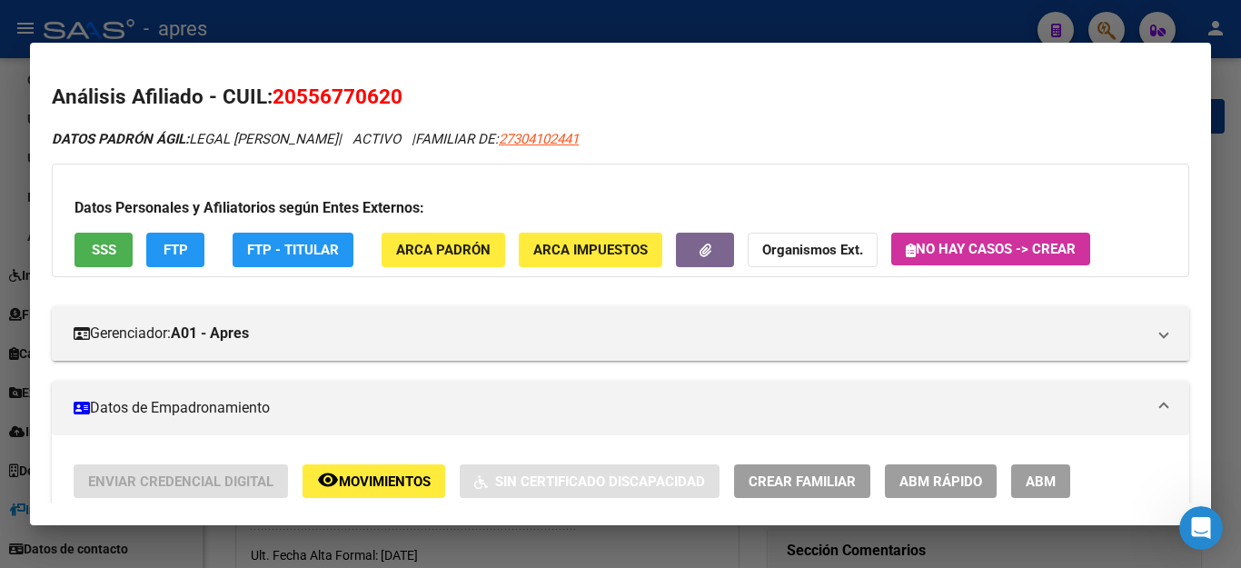
click at [520, 541] on div at bounding box center [620, 284] width 1241 height 568
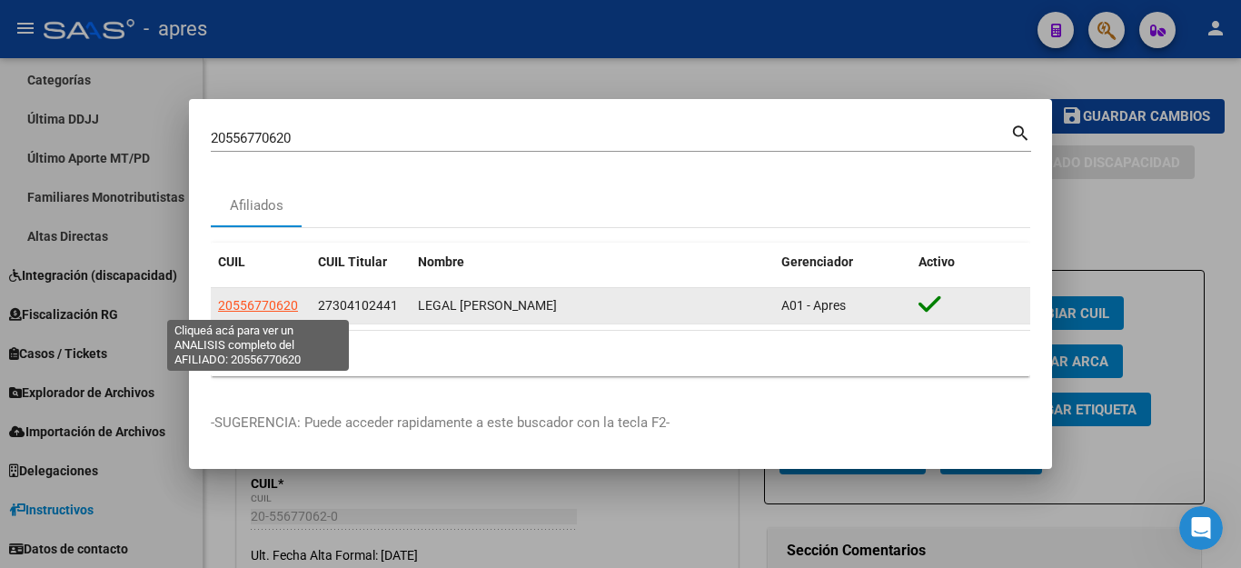
click at [223, 305] on span "20556770620" at bounding box center [258, 305] width 80 height 15
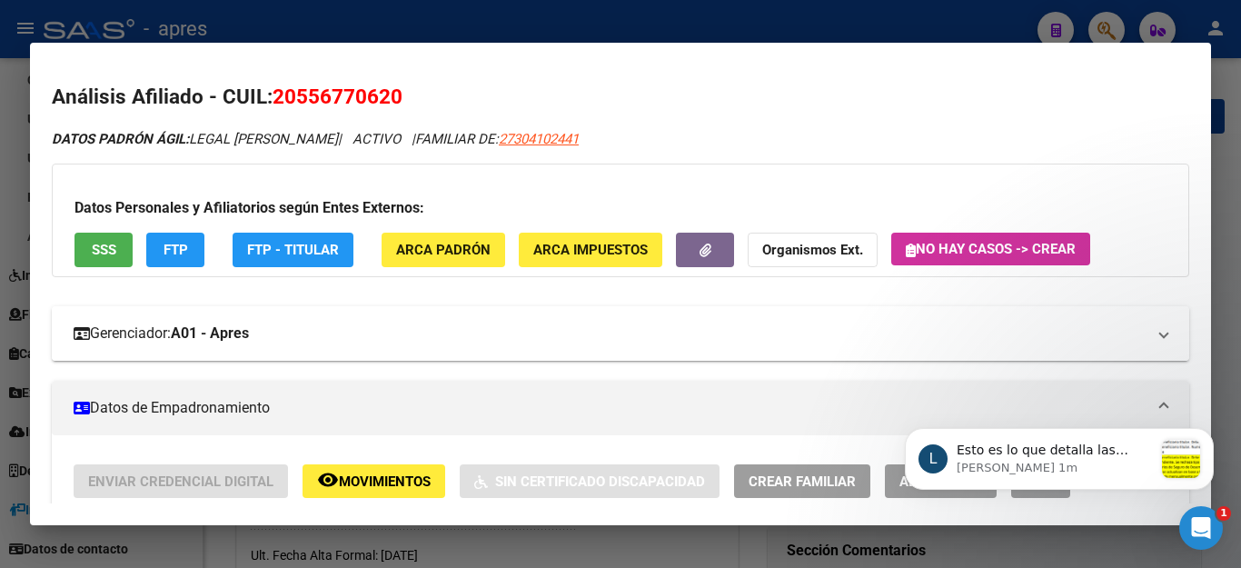
scroll to position [2639, 0]
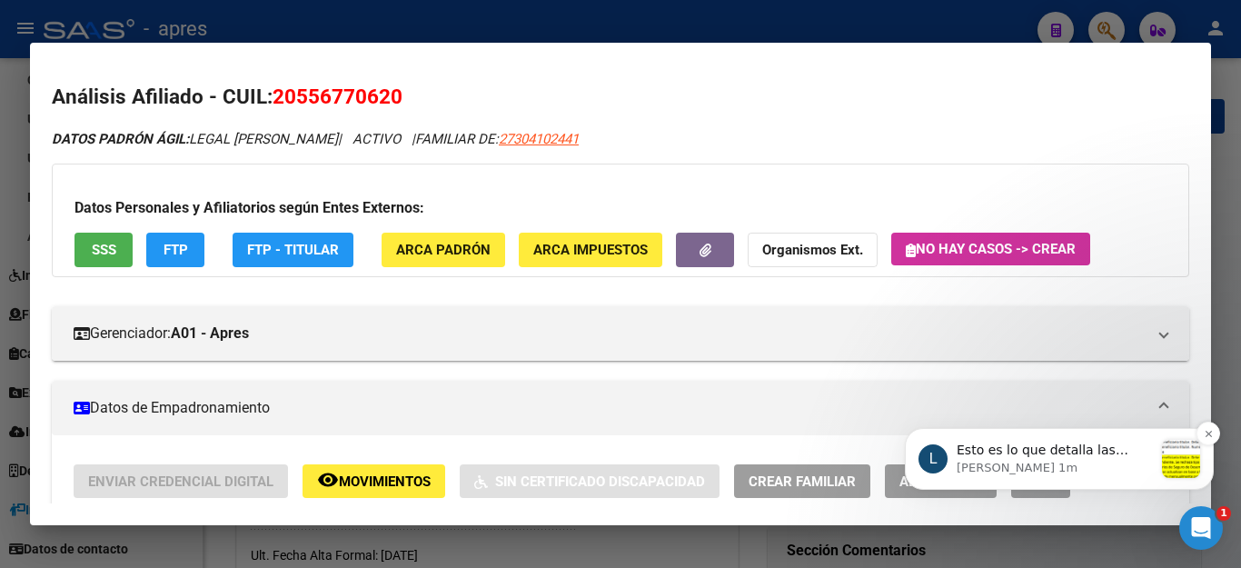
click at [1182, 457] on div "message notification from Ludmila, Hace 1m. Esto es lo que detalla las especifi…" at bounding box center [1181, 459] width 38 height 38
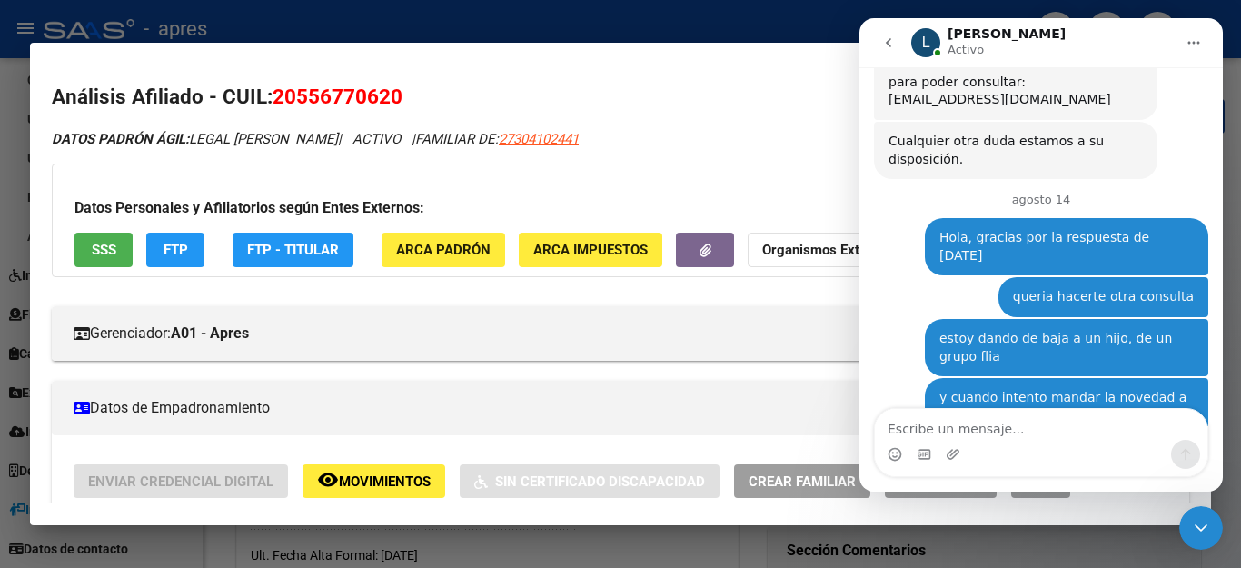
scroll to position [2599, 0]
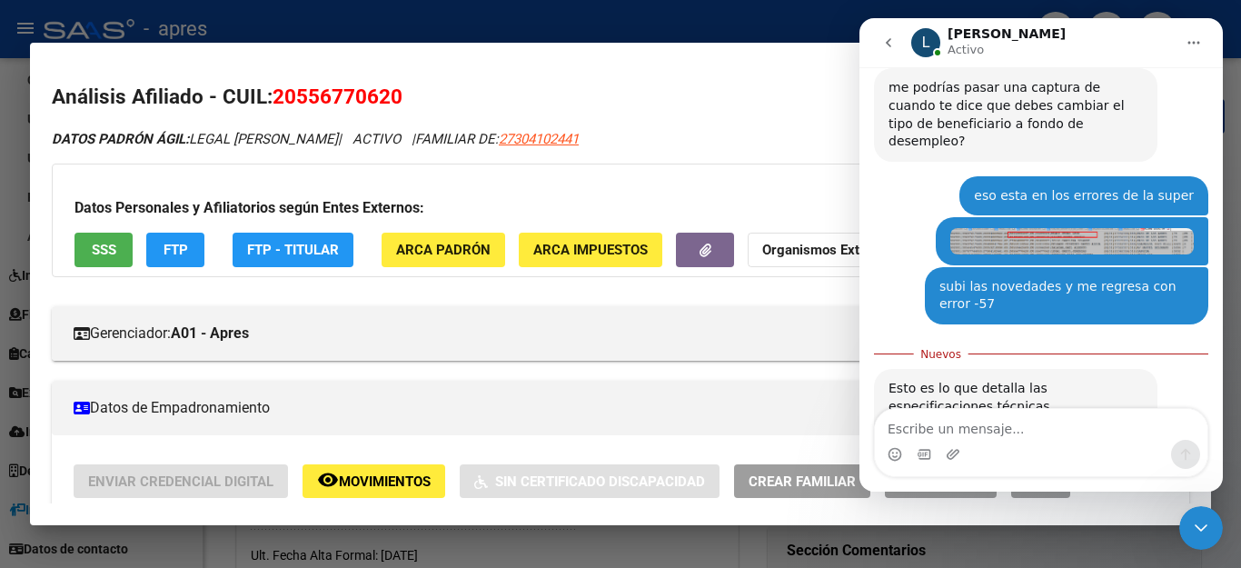
click at [1040, 450] on img "Ludmila dice…" at bounding box center [1009, 474] width 243 height 48
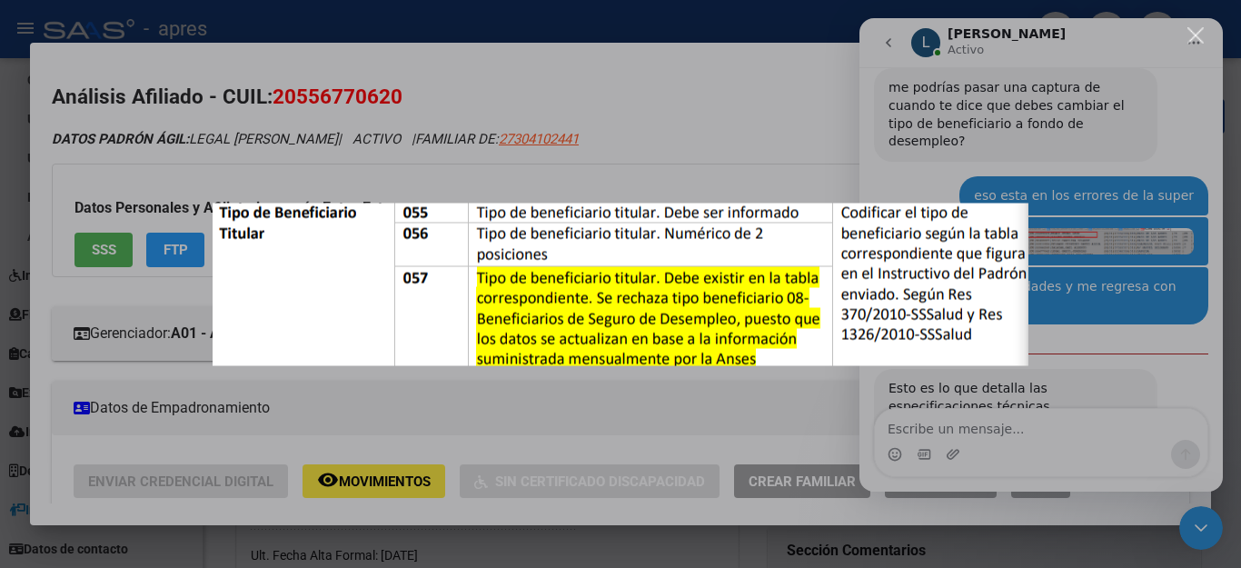
scroll to position [0, 0]
click at [1150, 342] on div "Intercom Messenger" at bounding box center [620, 284] width 1241 height 568
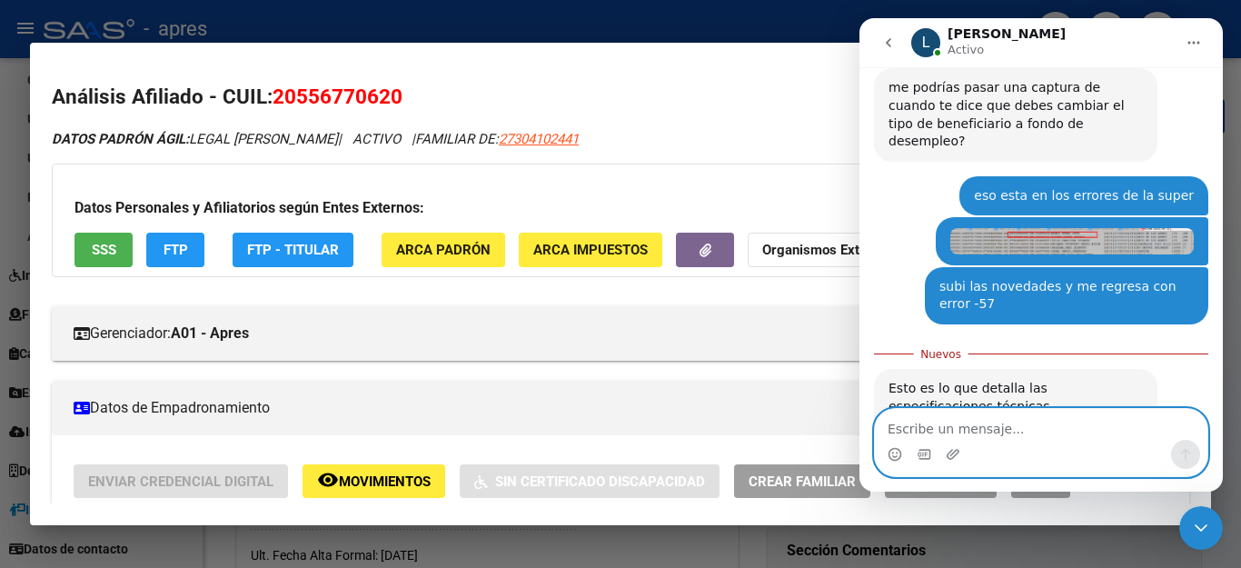
click at [946, 426] on textarea "Escribe un mensaje..." at bounding box center [1041, 424] width 332 height 31
type textarea "si, eso lo puedo leer"
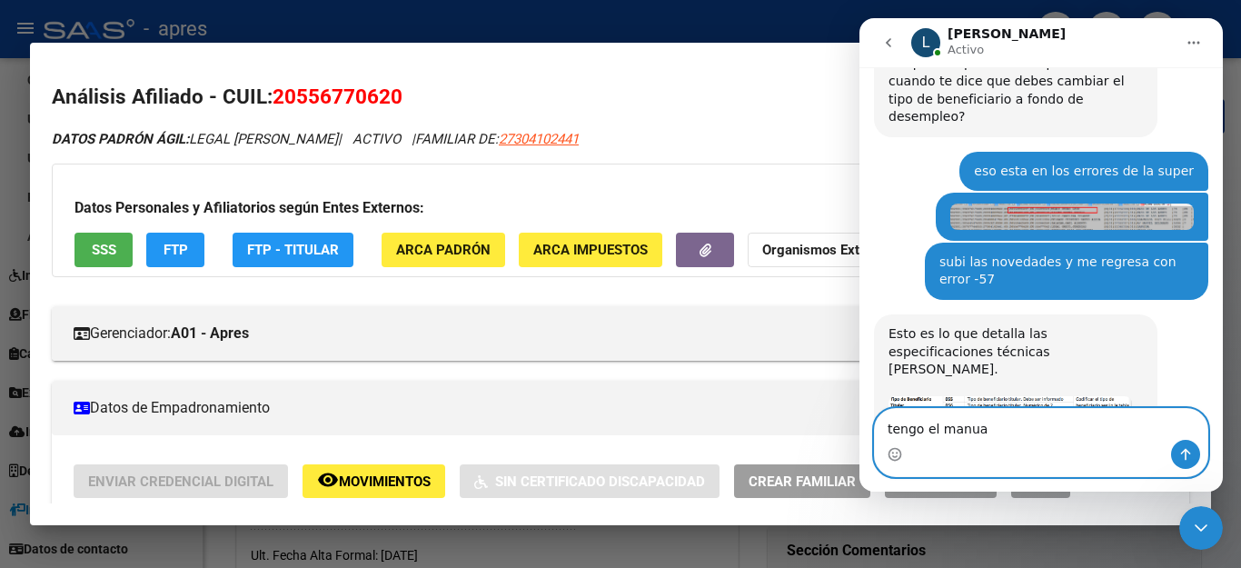
type textarea "tengo el manual"
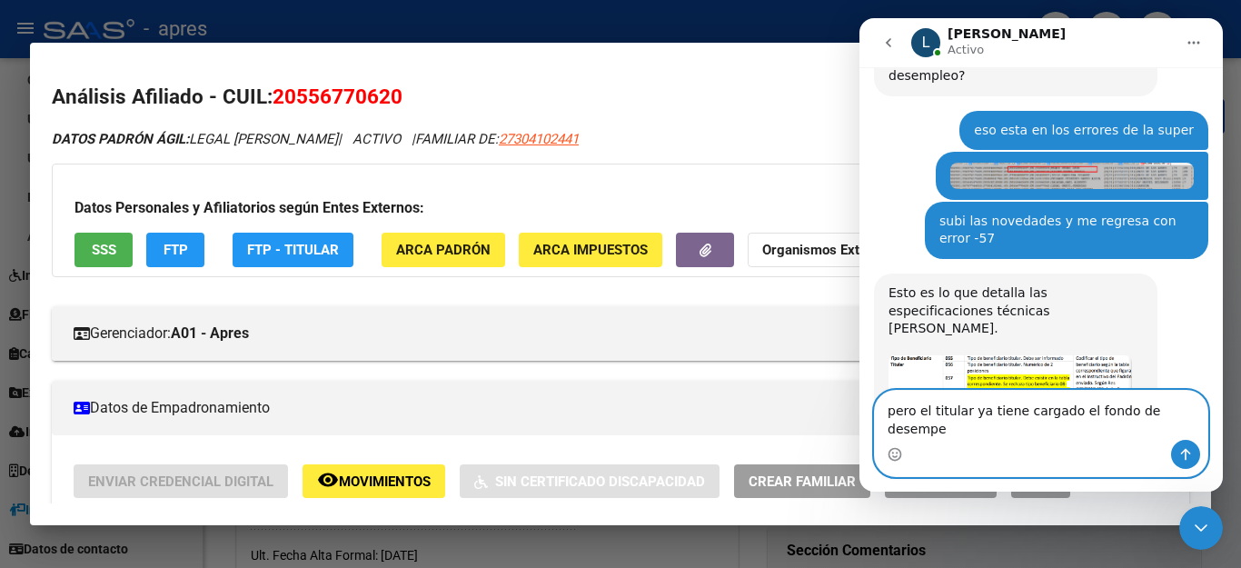
type textarea "pero el titular ya tiene cargado el fondo de desempeo"
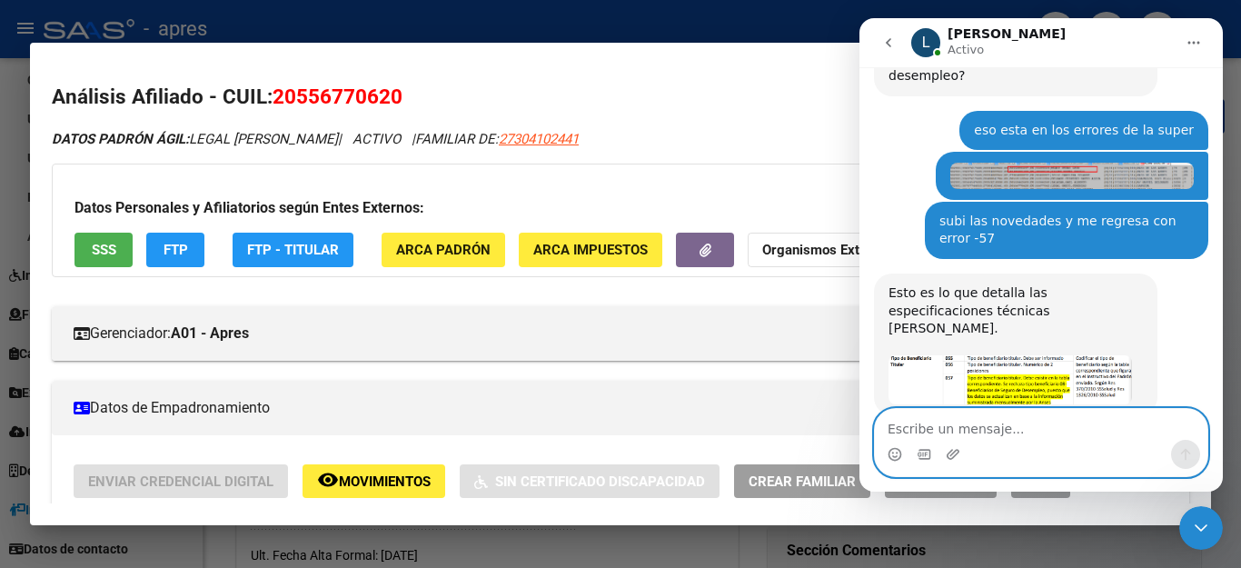
scroll to position [2724, 0]
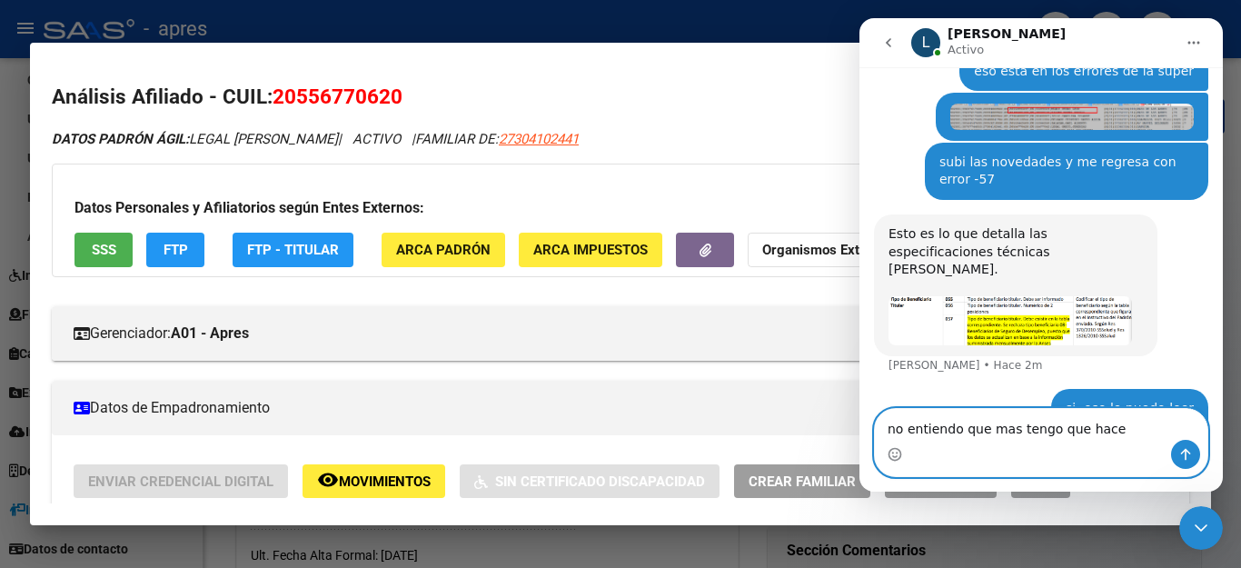
type textarea "no entiendo que mas tengo que hacer"
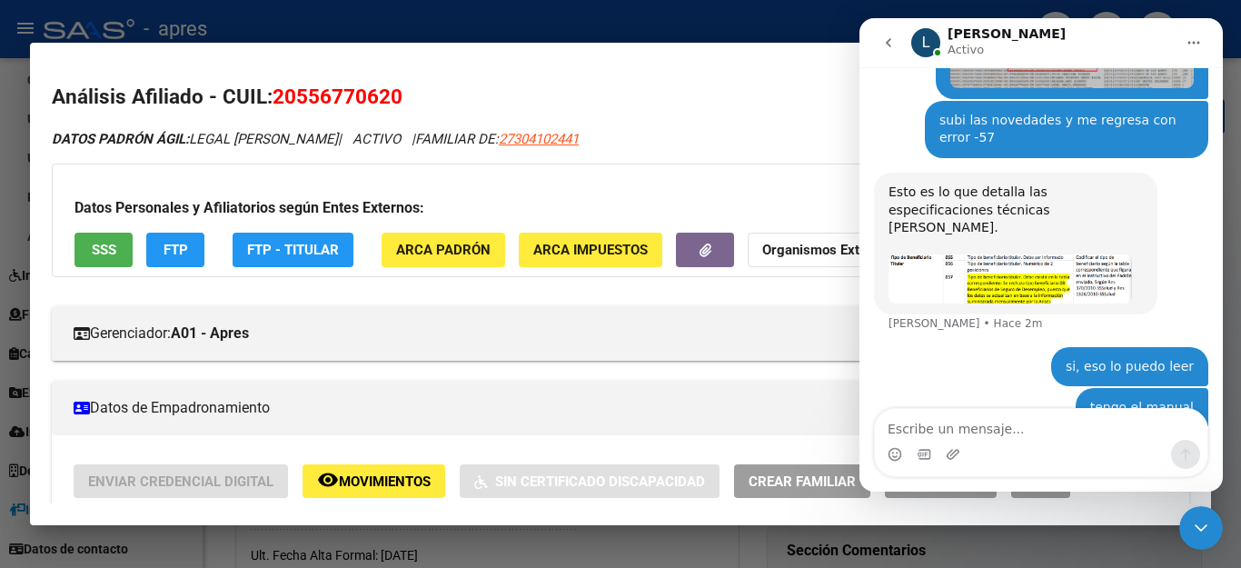
scroll to position [2835, 0]
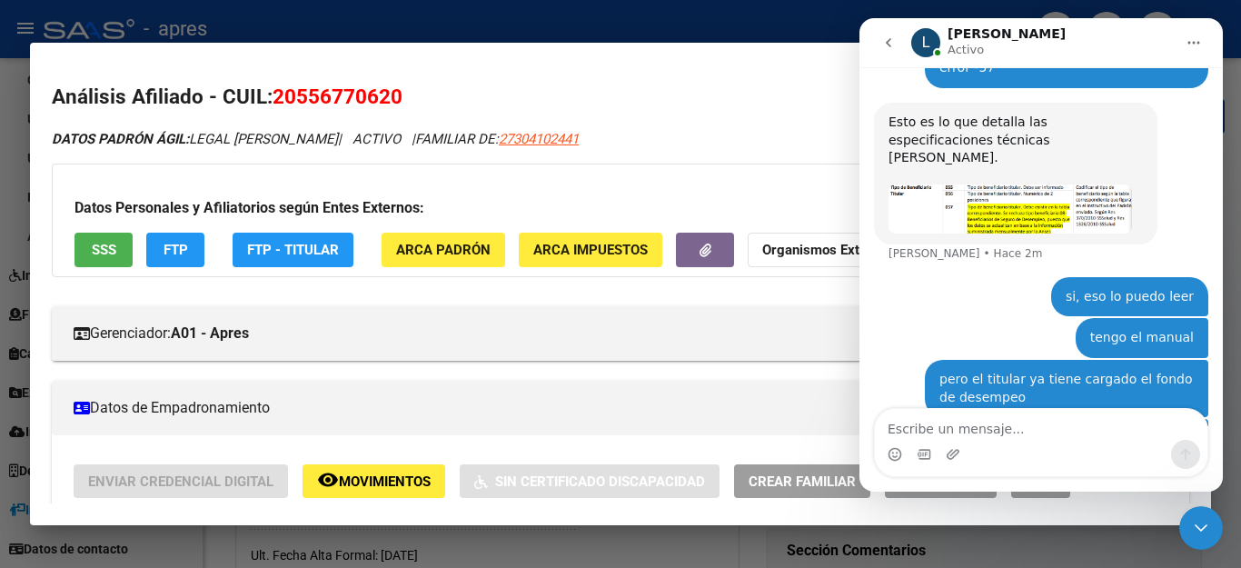
click at [1197, 537] on icon "Cerrar Intercom Messenger" at bounding box center [1201, 528] width 22 height 22
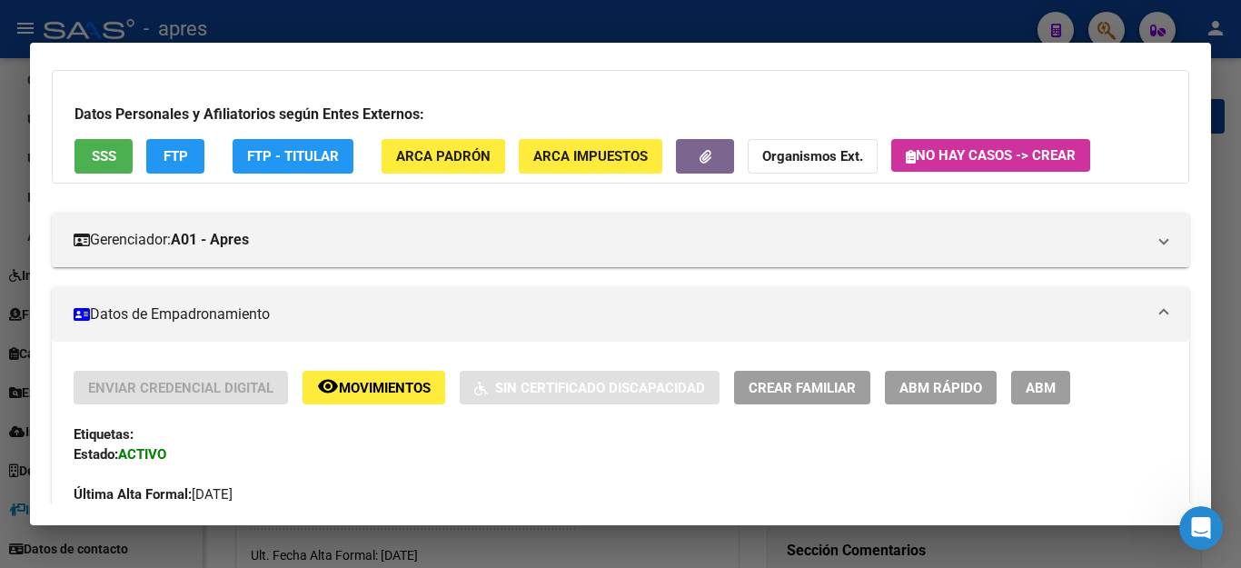
scroll to position [272, 0]
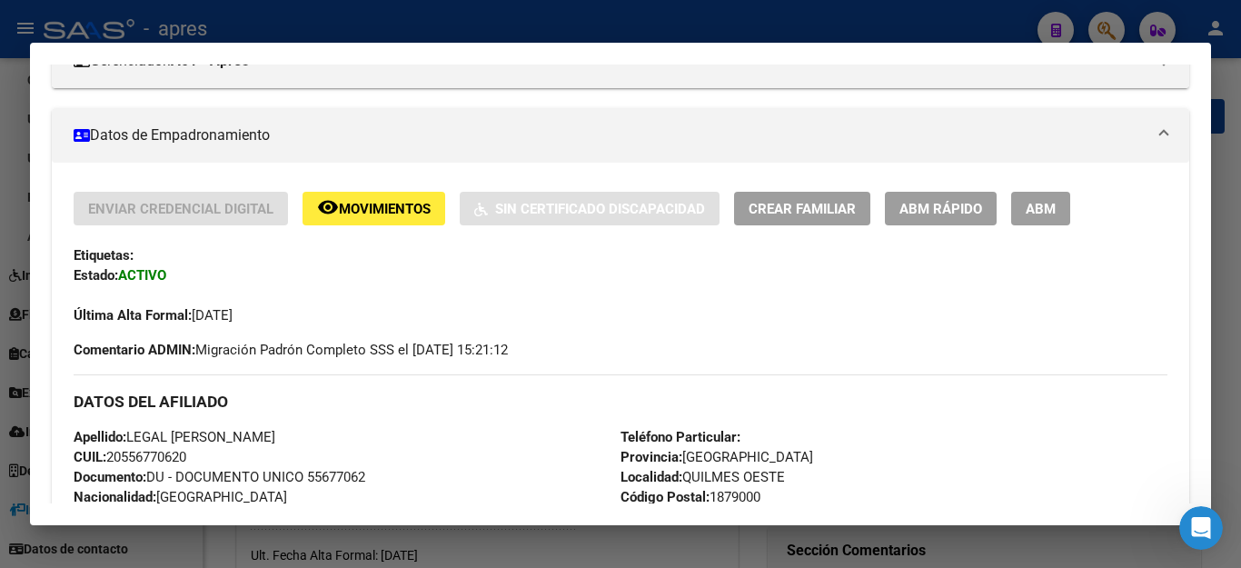
click at [1039, 206] on span "ABM" at bounding box center [1040, 209] width 30 height 16
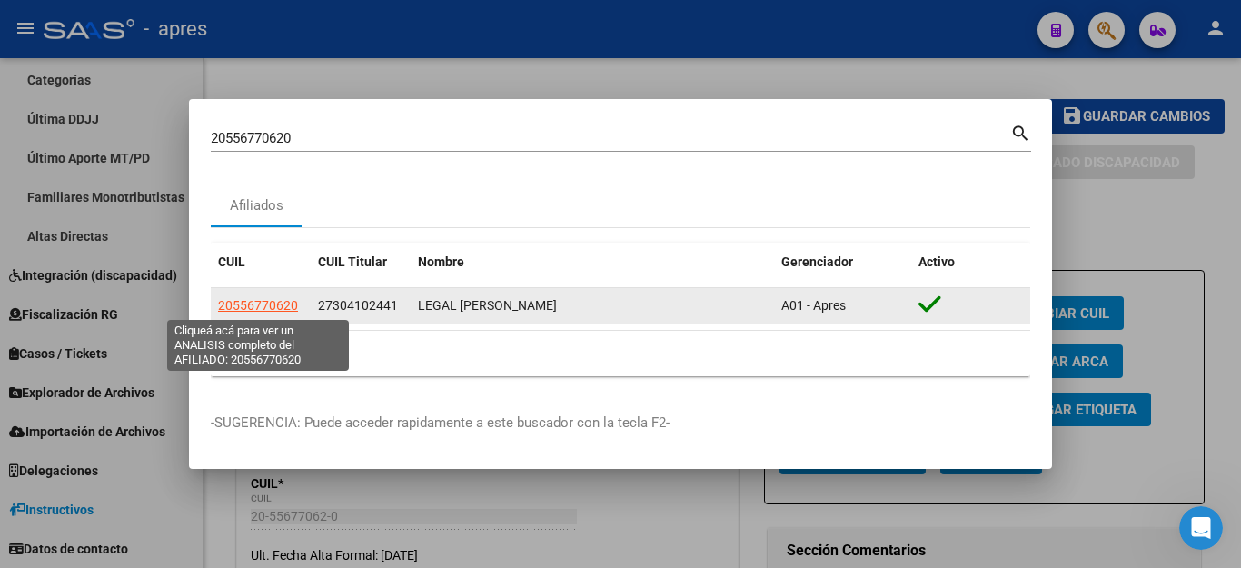
click at [273, 304] on span "20556770620" at bounding box center [258, 305] width 80 height 15
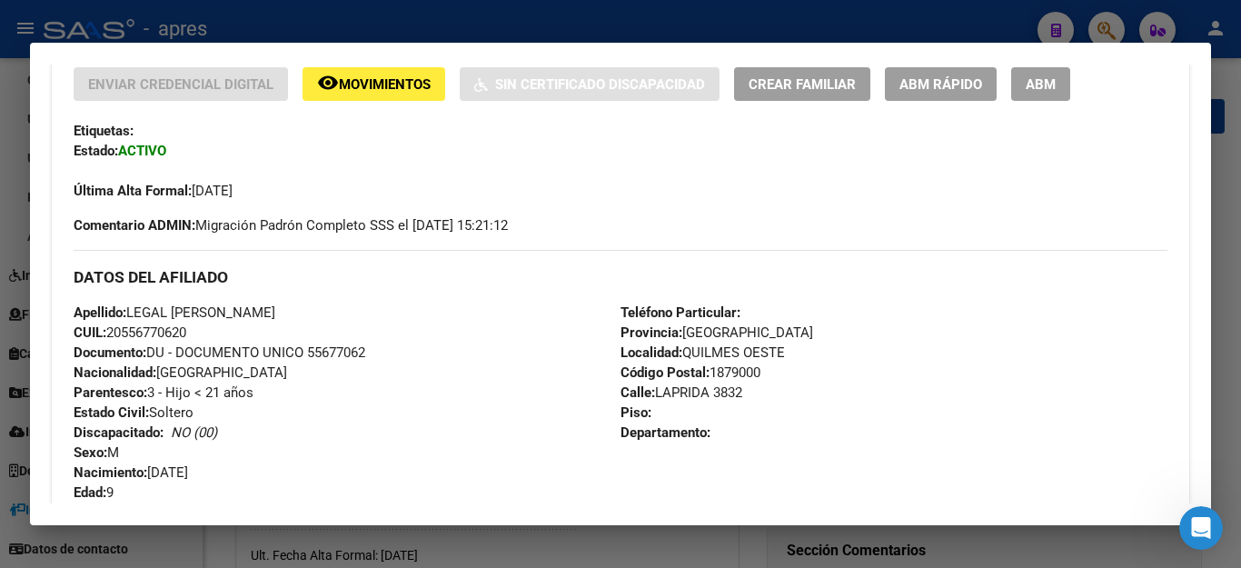
scroll to position [363, 0]
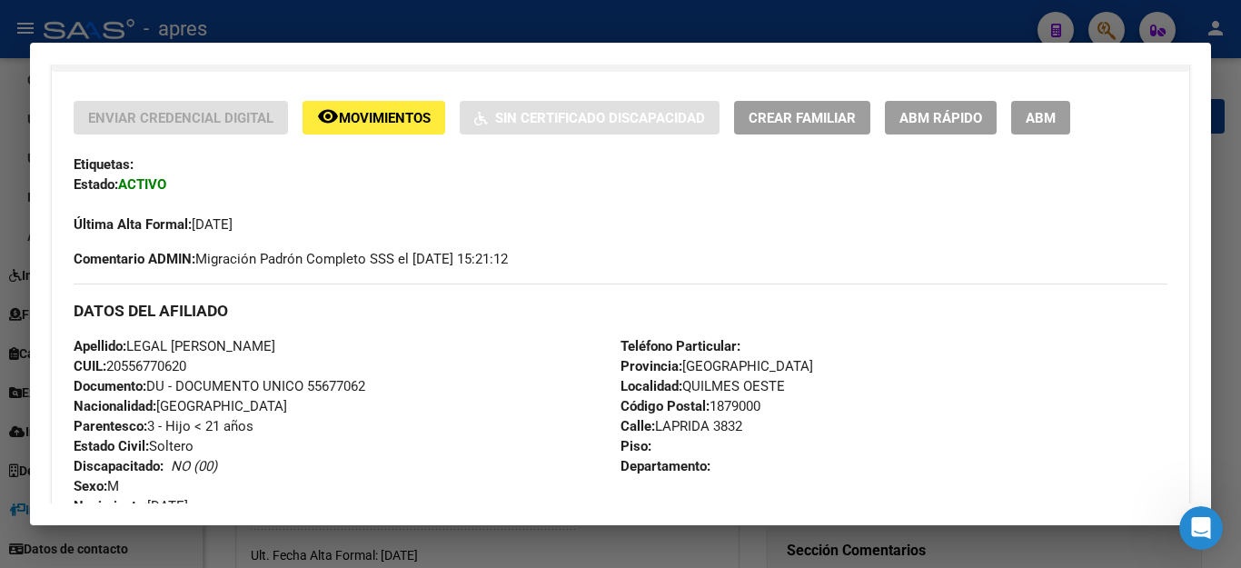
click at [1034, 132] on button "ABM" at bounding box center [1040, 118] width 59 height 34
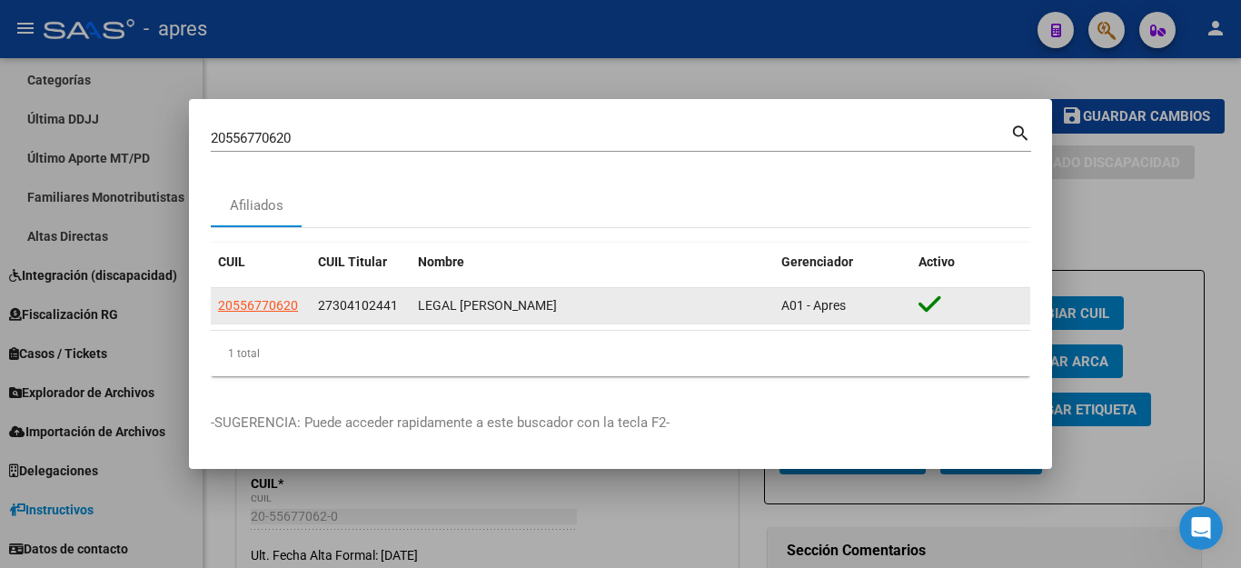
click at [230, 296] on app-link-go-to "20556770620" at bounding box center [258, 305] width 80 height 21
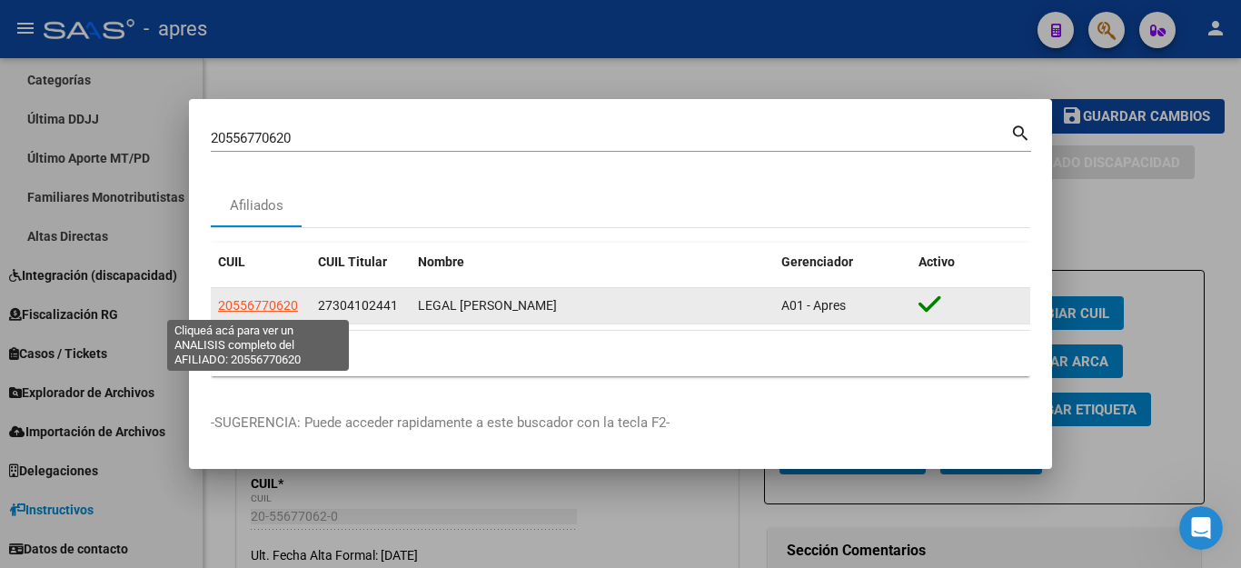
click at [236, 302] on span "20556770620" at bounding box center [258, 305] width 80 height 15
copy span "0"
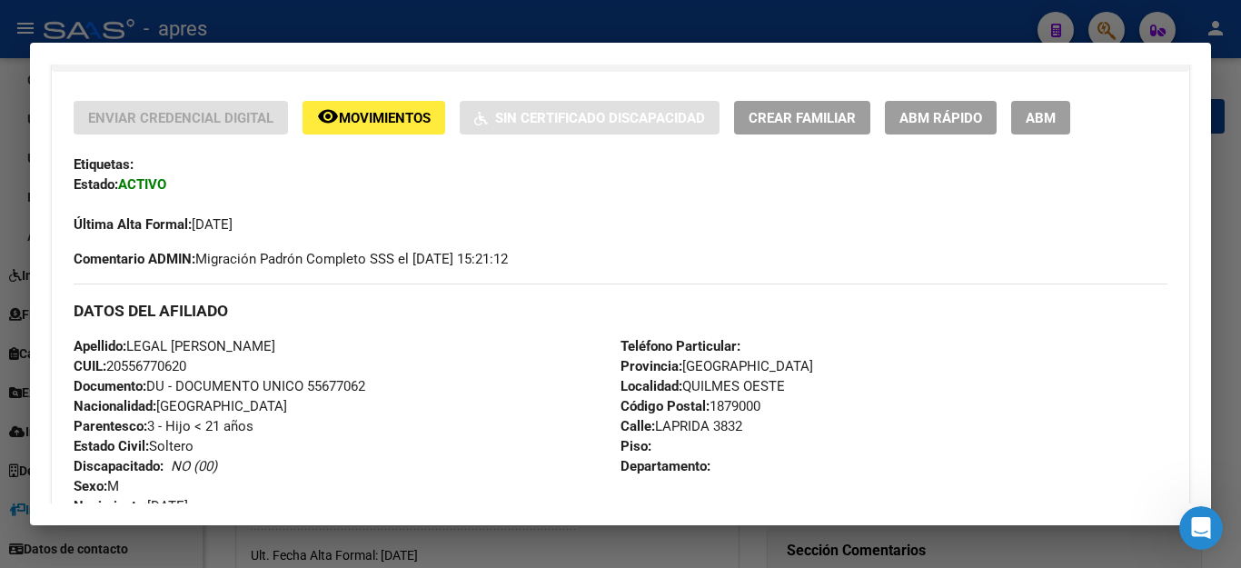
click at [1050, 117] on span "ABM" at bounding box center [1040, 118] width 30 height 16
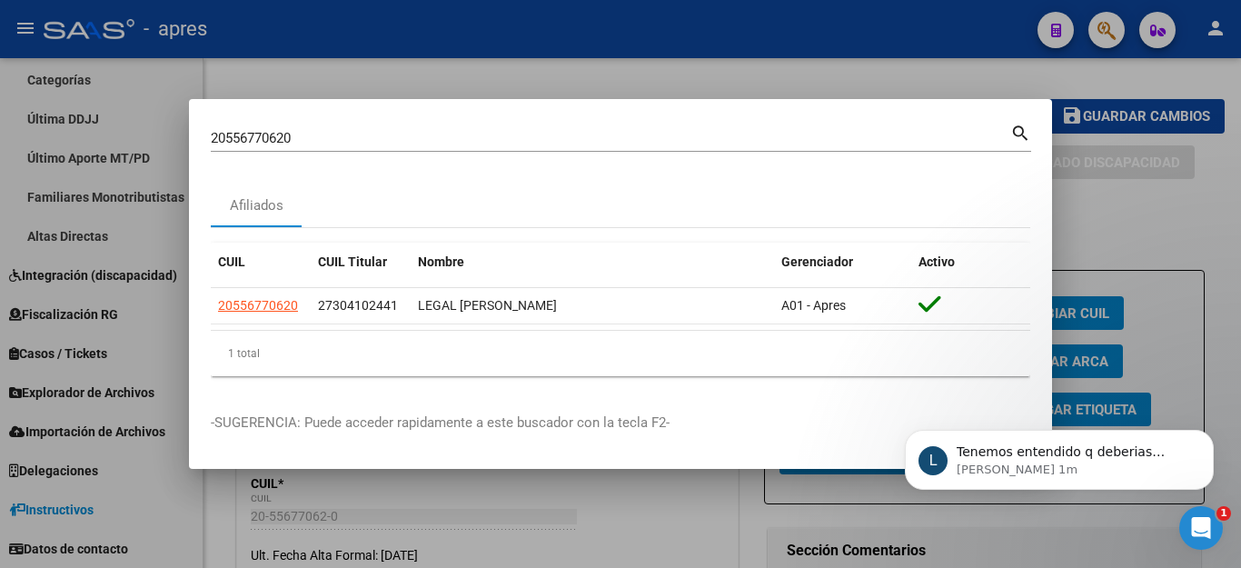
scroll to position [0, 0]
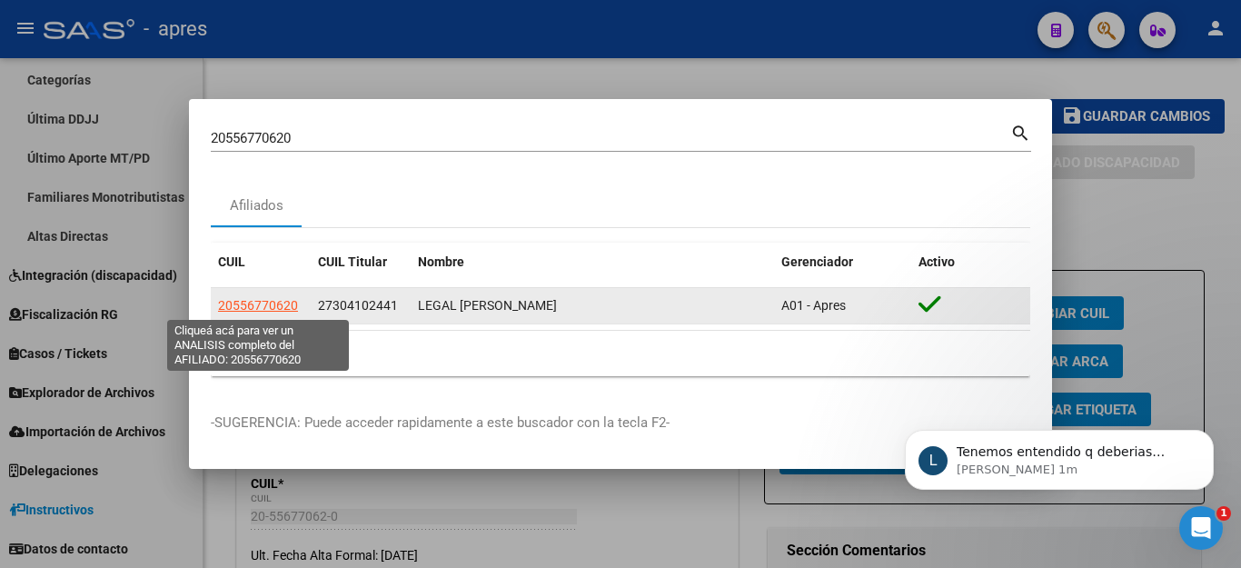
click at [276, 304] on span "20556770620" at bounding box center [258, 305] width 80 height 15
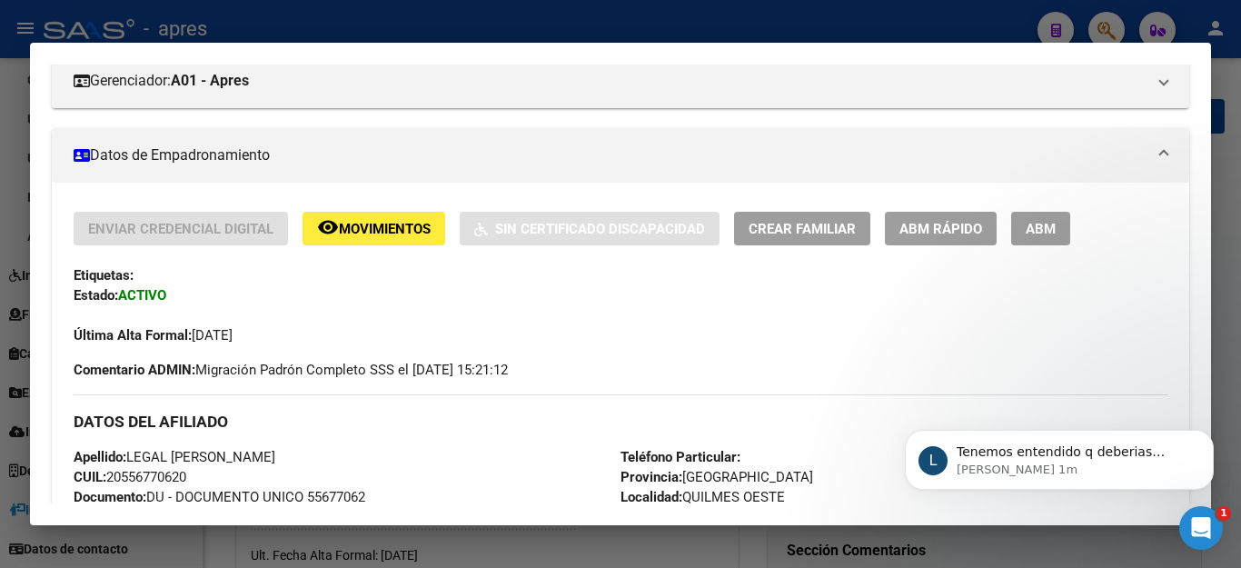
scroll to position [272, 0]
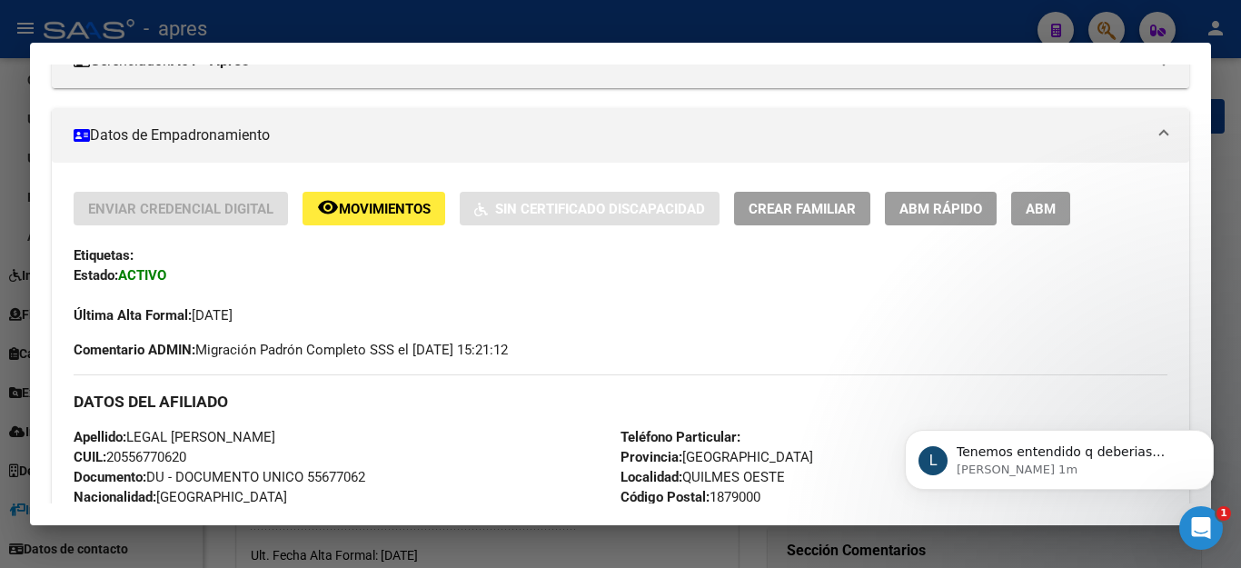
click at [1036, 220] on button "ABM" at bounding box center [1040, 209] width 59 height 34
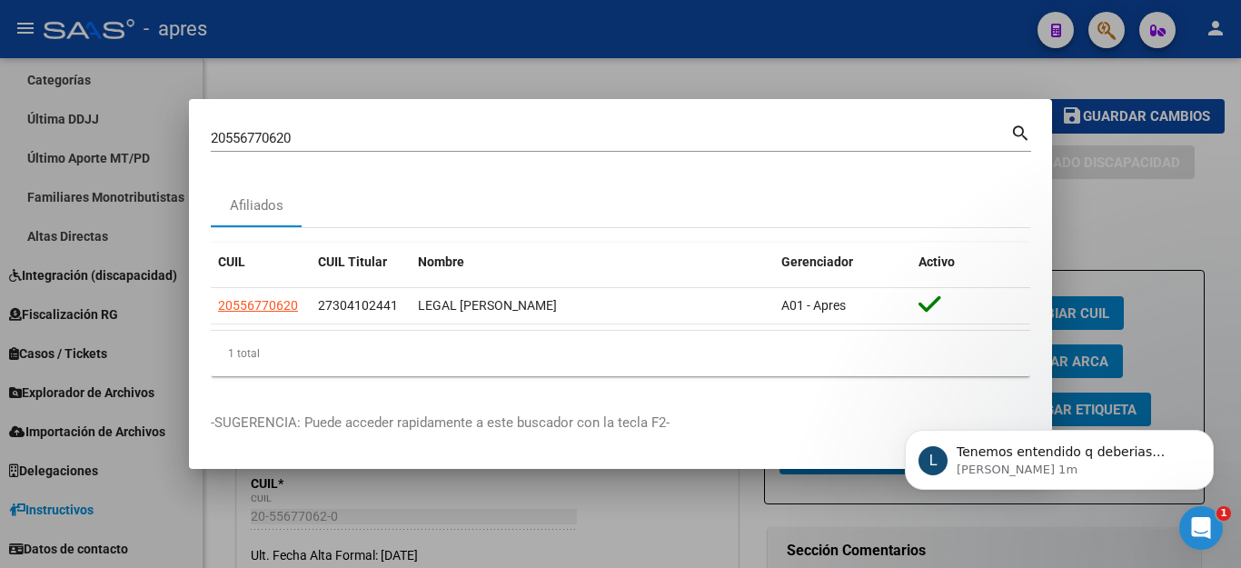
scroll to position [2837, 0]
click at [1099, 216] on div at bounding box center [620, 284] width 1241 height 568
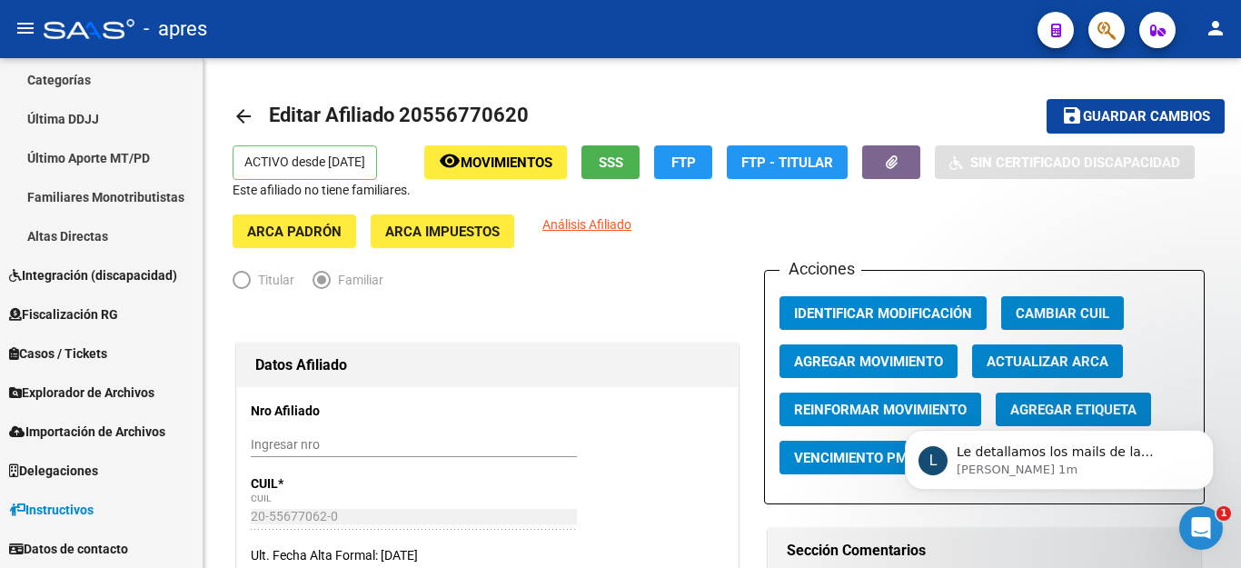
scroll to position [2914, 0]
click at [1199, 534] on icon "Abrir Intercom Messenger" at bounding box center [1201, 528] width 30 height 30
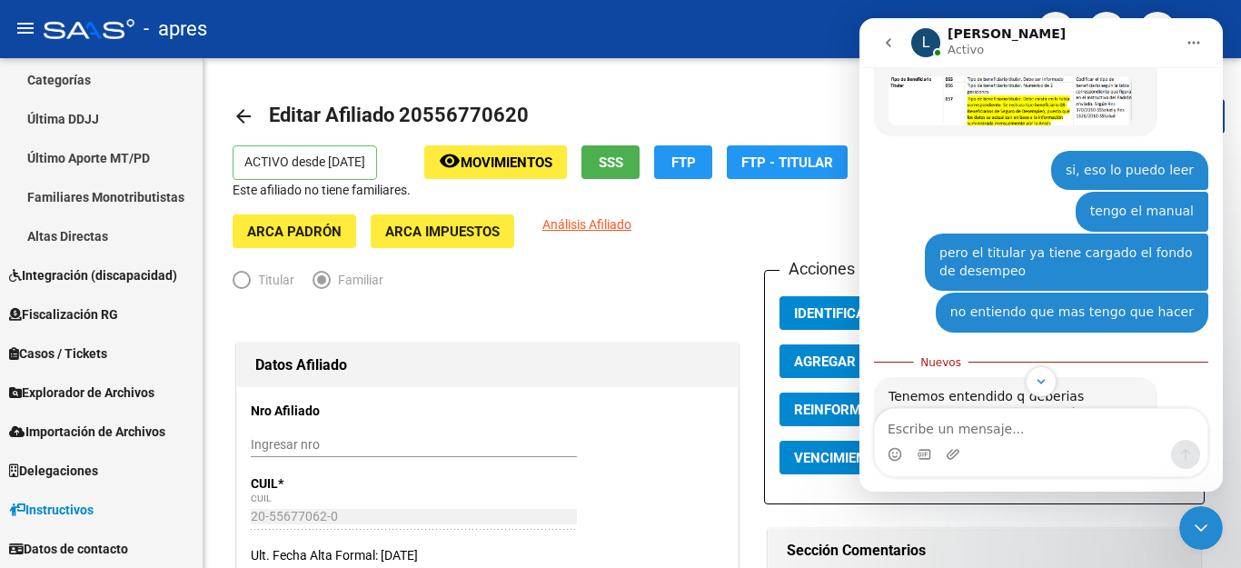
scroll to position [2944, 0]
click at [988, 500] on link "[EMAIL_ADDRESS][DOMAIN_NAME]" at bounding box center [999, 507] width 223 height 15
drag, startPoint x: 1050, startPoint y: 348, endPoint x: 874, endPoint y: 345, distance: 176.2
click at [874, 453] on div "Le detallamos los mails de la SSSalud para poder consultar: [EMAIL_ADDRESS][DOM…" at bounding box center [1015, 490] width 283 height 75
copy link "[EMAIL_ADDRESS][DOMAIN_NAME]"
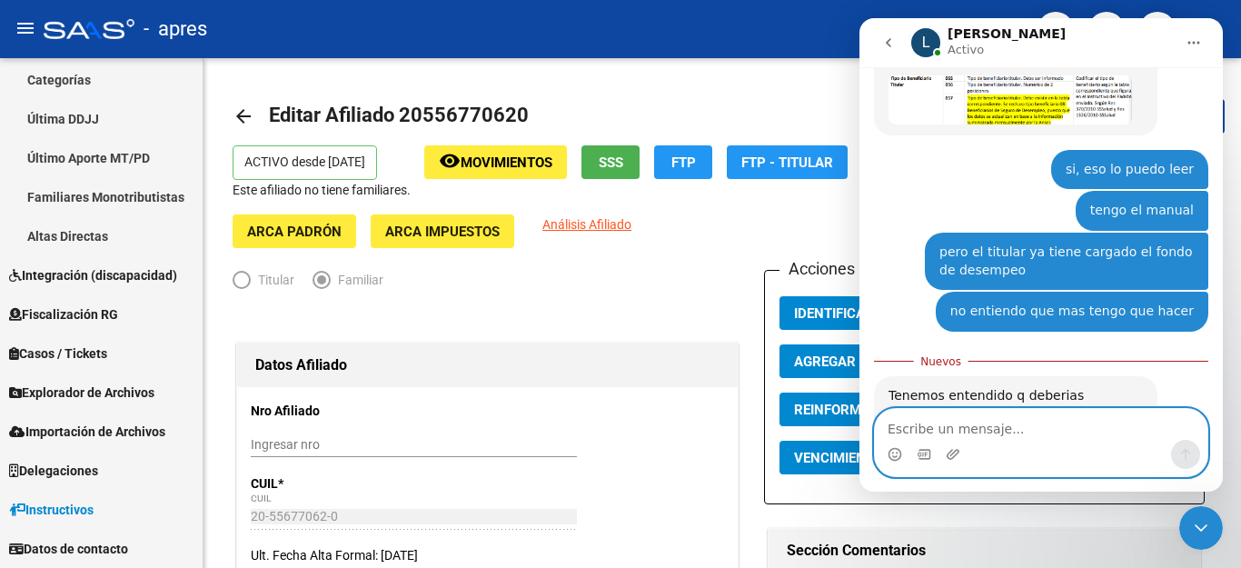
click at [963, 419] on textarea "Escribe un mensaje..." at bounding box center [1041, 424] width 332 height 31
type textarea "gracias!!!"
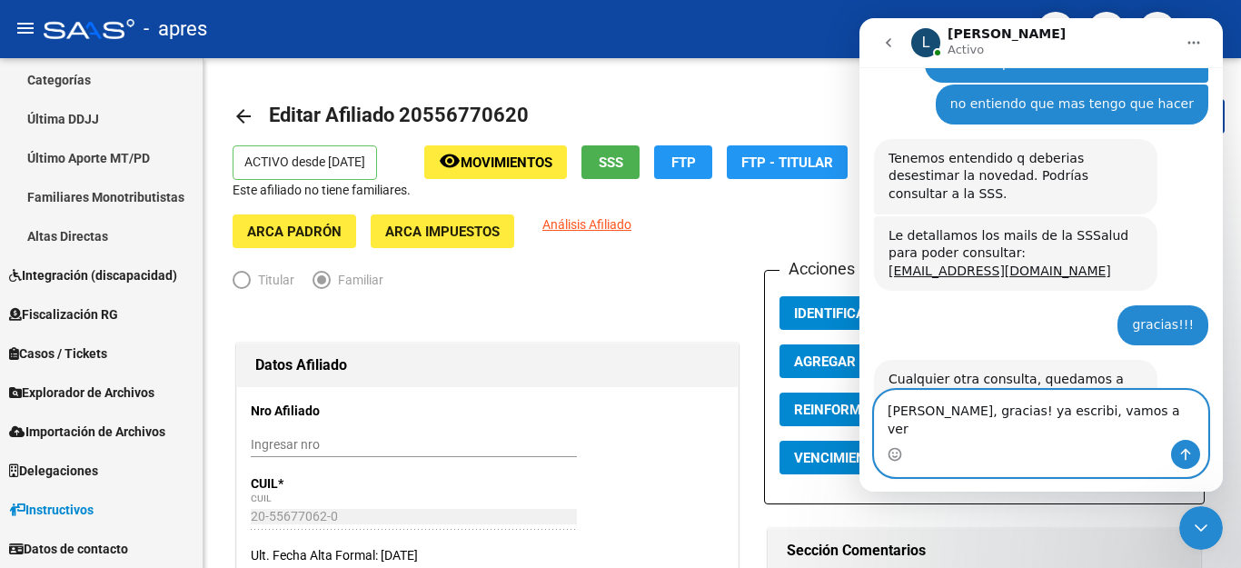
scroll to position [3082, 0]
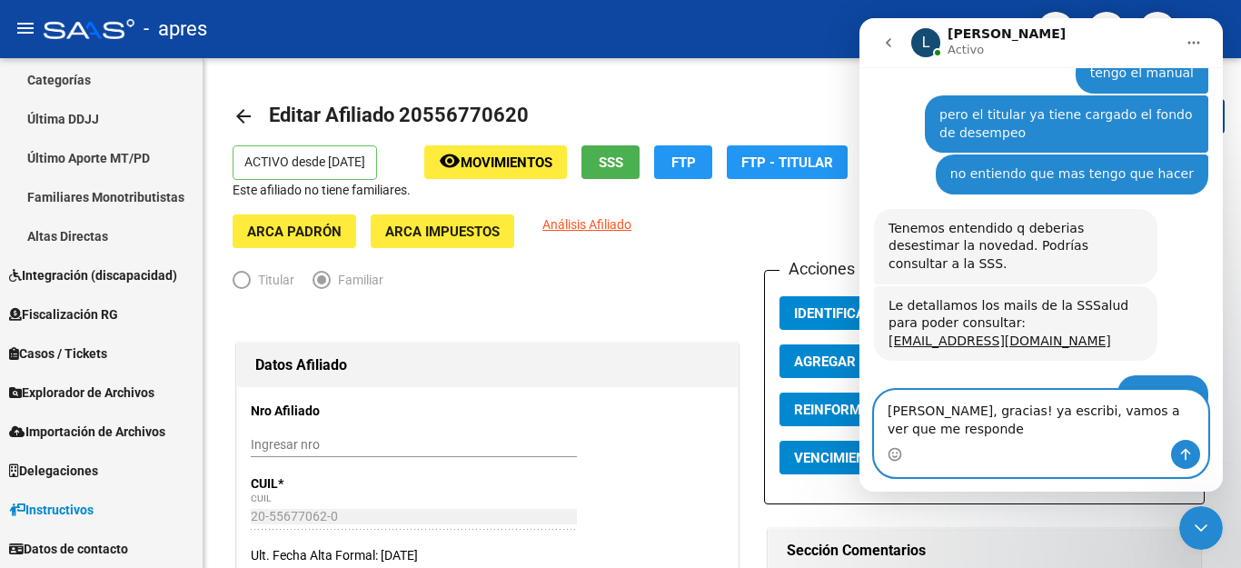
type textarea "[PERSON_NAME], gracias! ya escribi, vamos a ver que me responden"
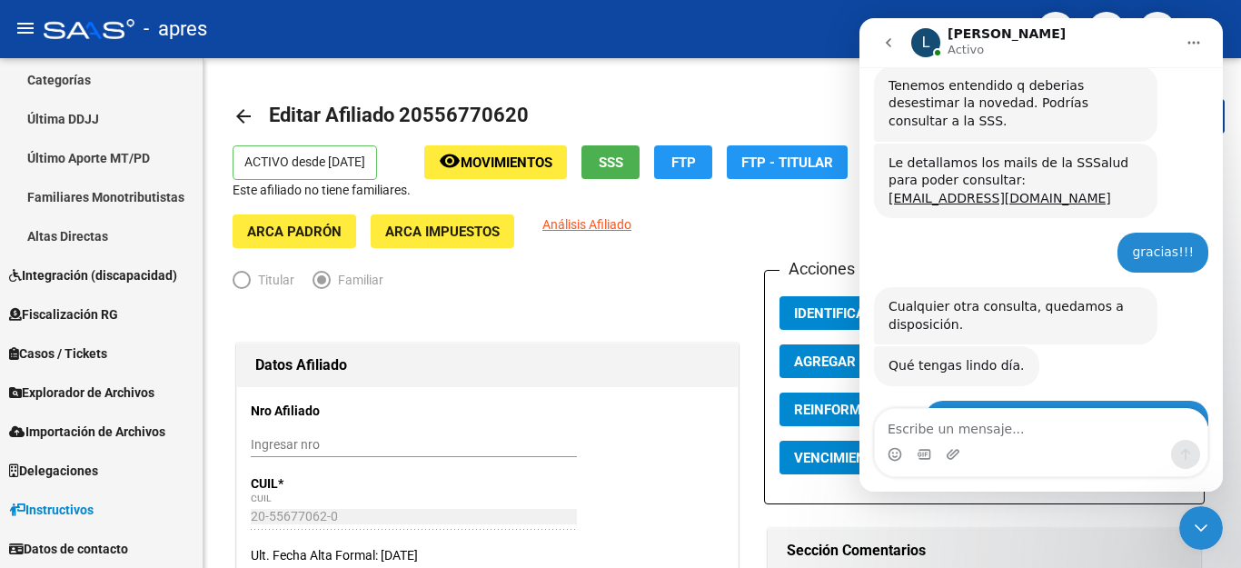
scroll to position [3296, 0]
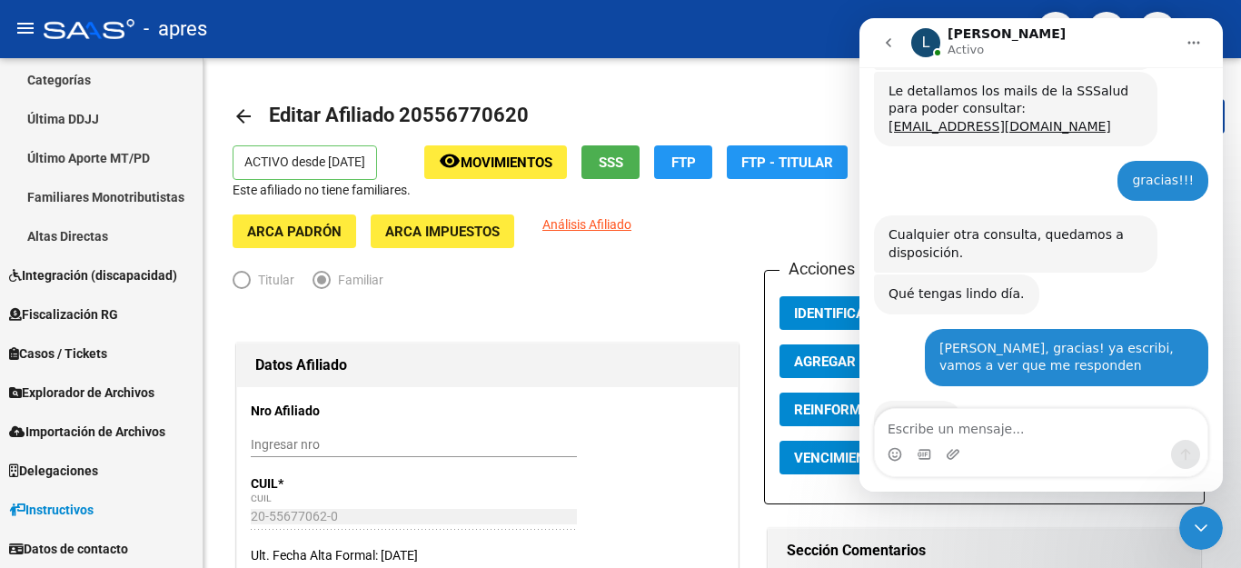
click at [1206, 530] on icon "Cerrar Intercom Messenger" at bounding box center [1201, 528] width 22 height 22
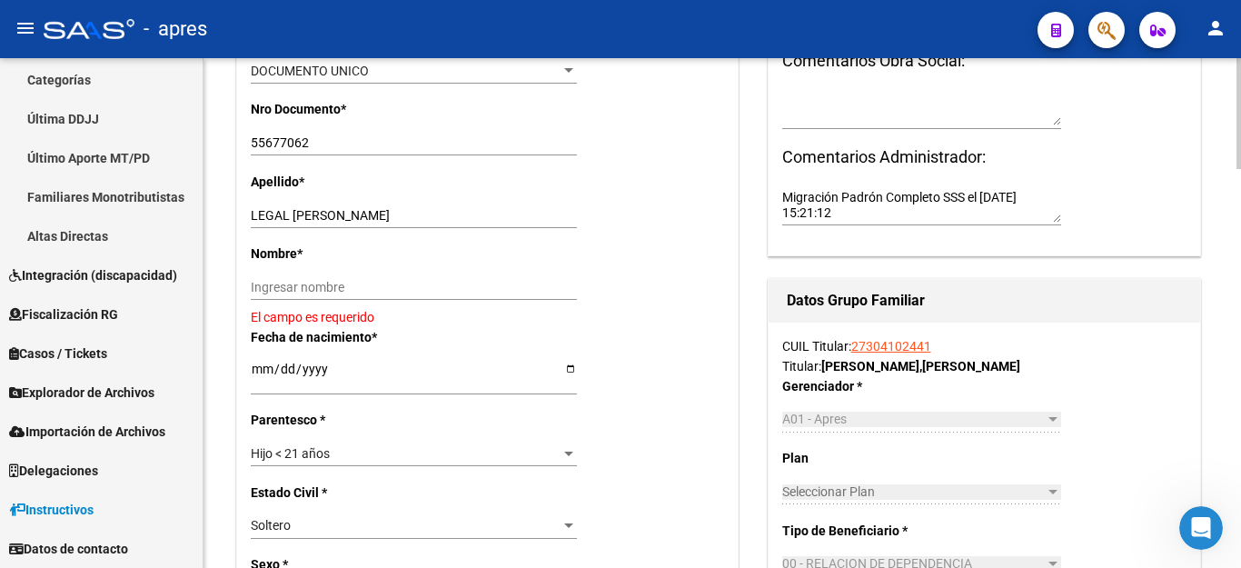
scroll to position [545, 0]
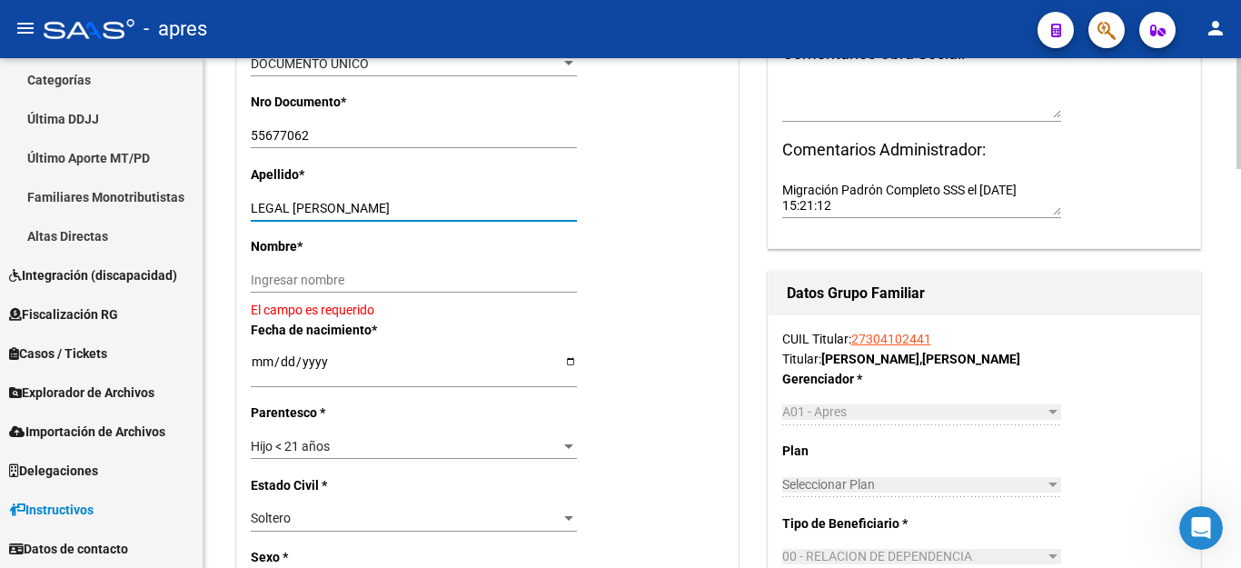
drag, startPoint x: 339, startPoint y: 209, endPoint x: 570, endPoint y: 213, distance: 231.6
click at [570, 213] on input "LEGAL [PERSON_NAME]" at bounding box center [414, 208] width 326 height 15
type input "LEGAL [PERSON_NAME]"
click at [434, 281] on input "Ingresar nombre" at bounding box center [414, 279] width 326 height 15
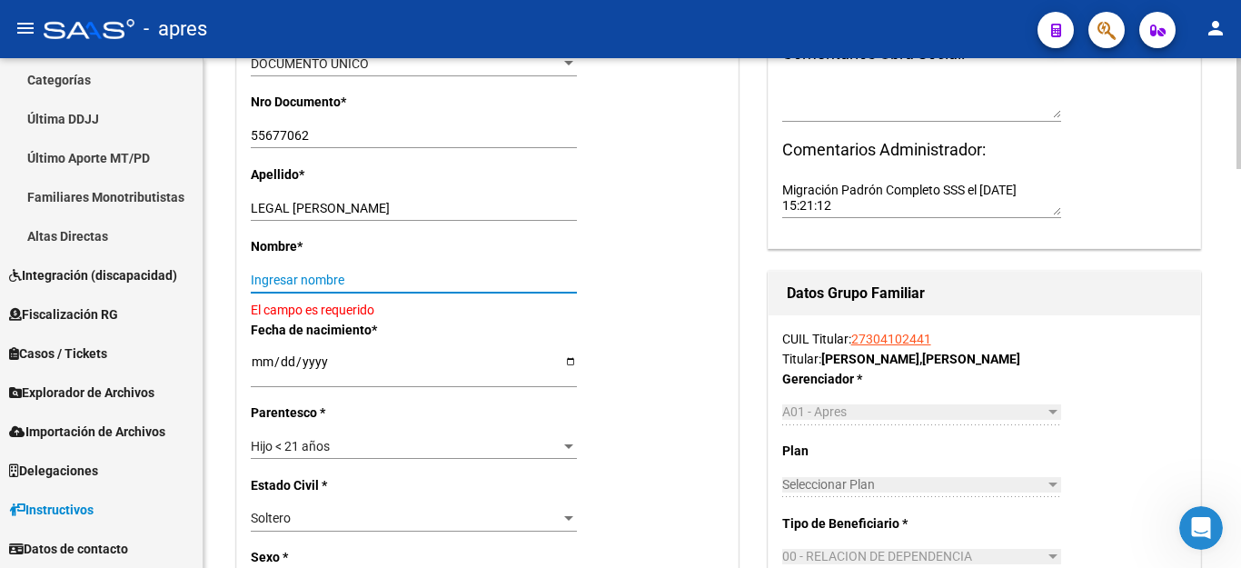
paste input "[PERSON_NAME]"
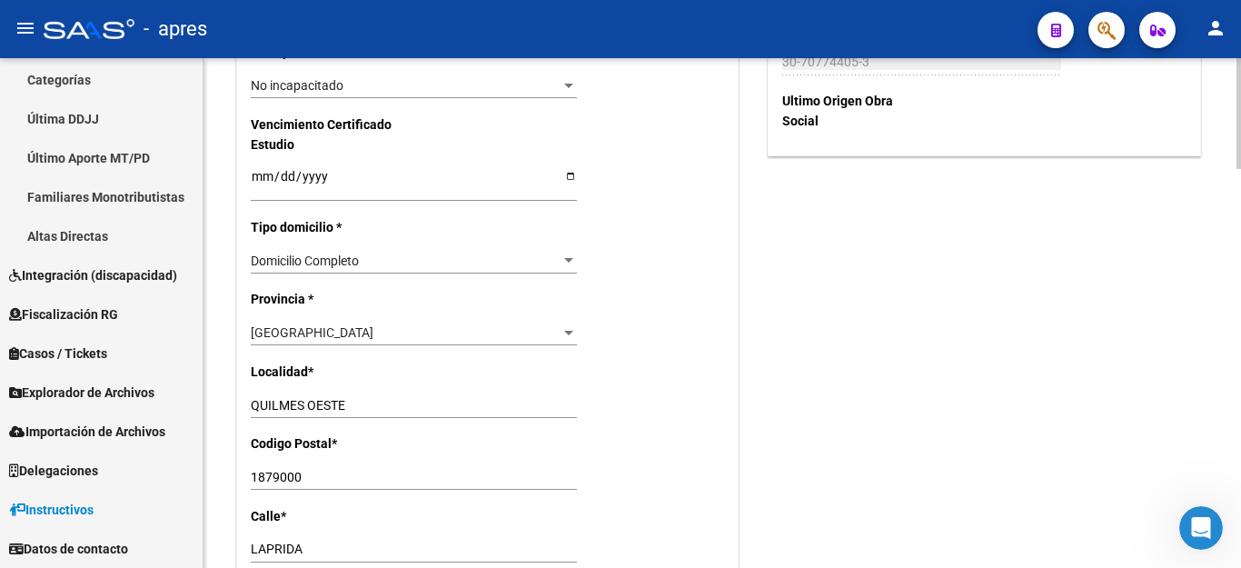
scroll to position [1271, 0]
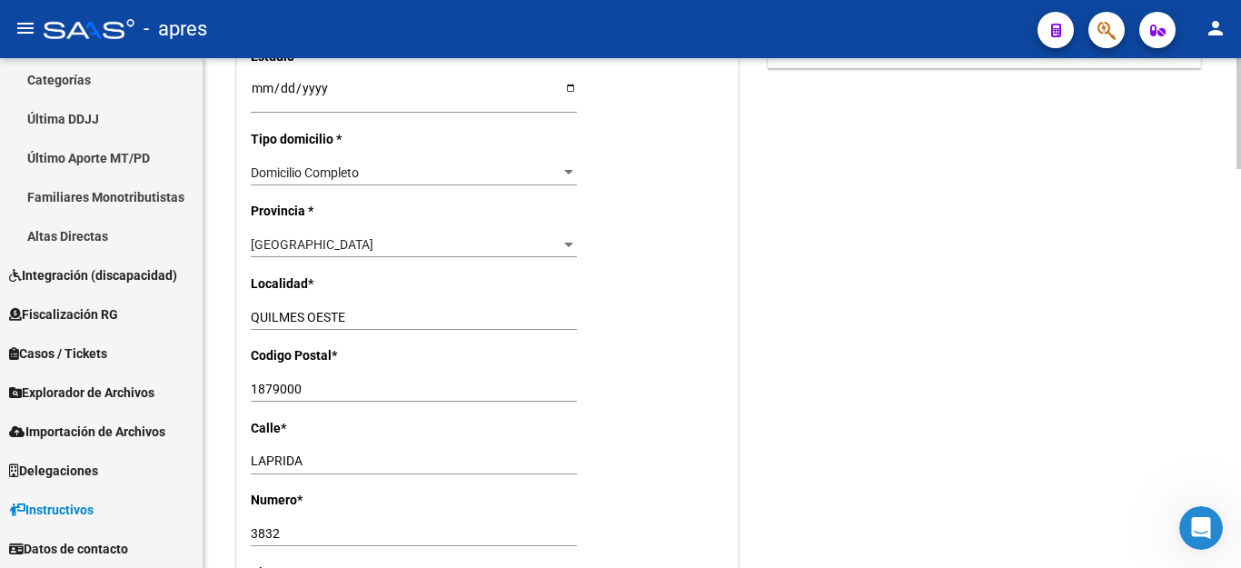
type input "[PERSON_NAME]"
click at [338, 381] on input "1879000" at bounding box center [414, 388] width 326 height 15
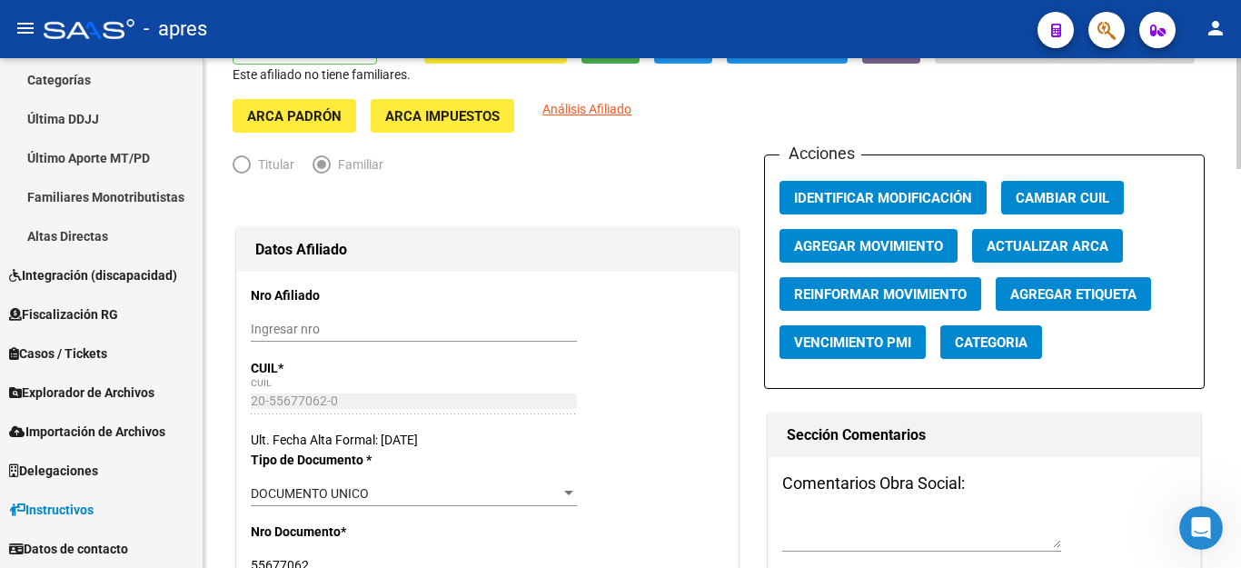
scroll to position [0, 0]
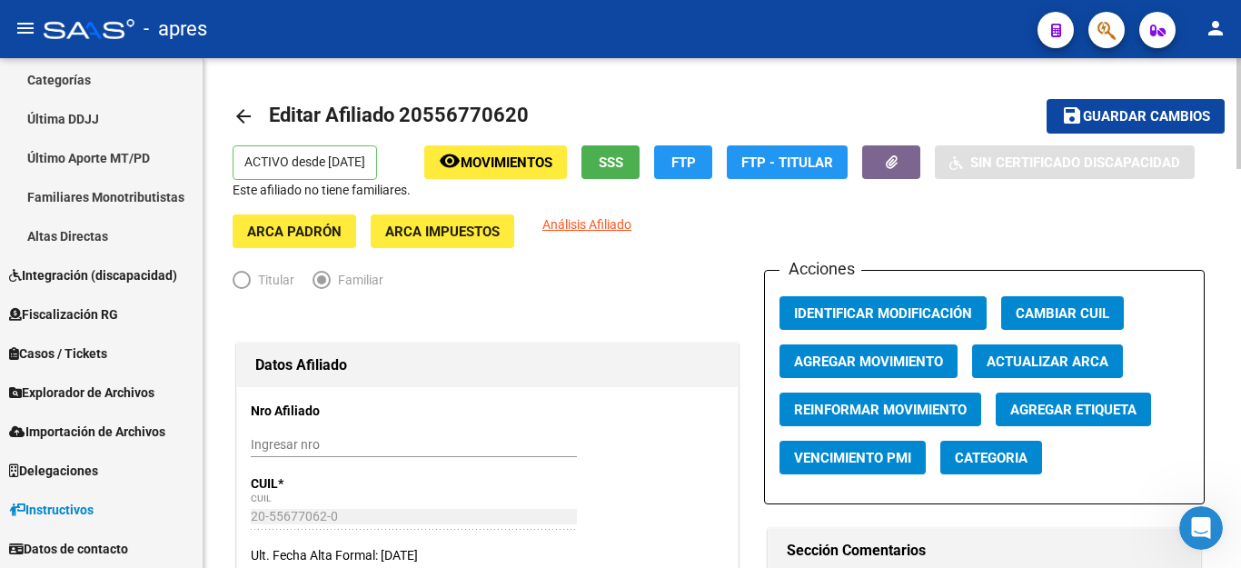
type input "1879"
click at [1080, 114] on mat-icon "save" at bounding box center [1072, 115] width 22 height 22
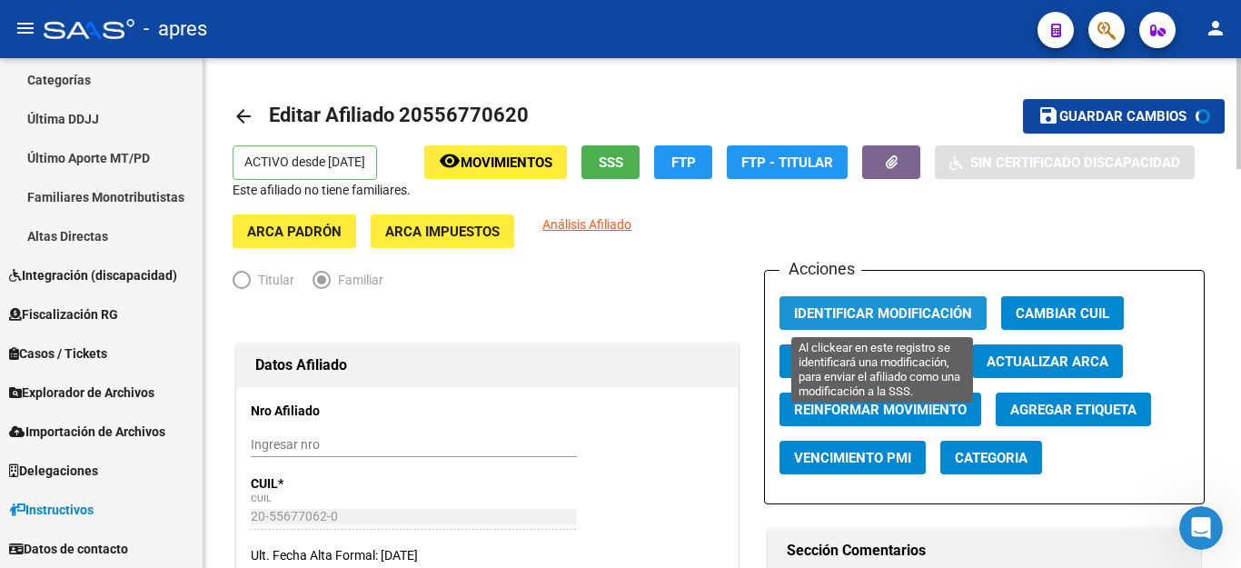
click at [920, 312] on span "Identificar Modificación" at bounding box center [883, 313] width 178 height 16
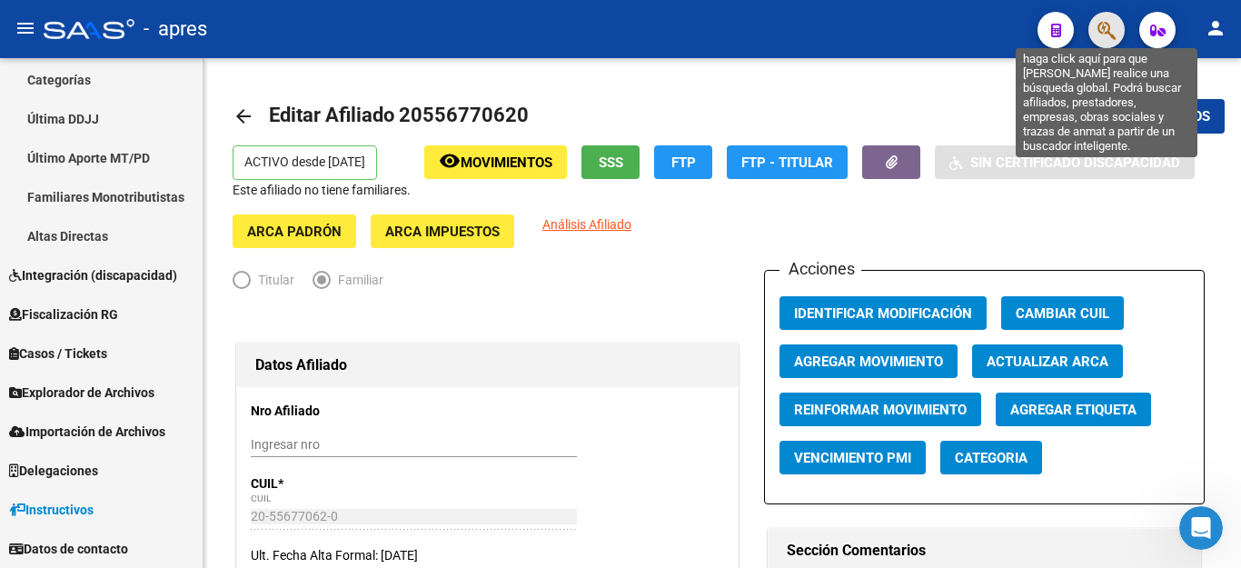
click at [1099, 39] on icon "button" at bounding box center [1106, 30] width 18 height 21
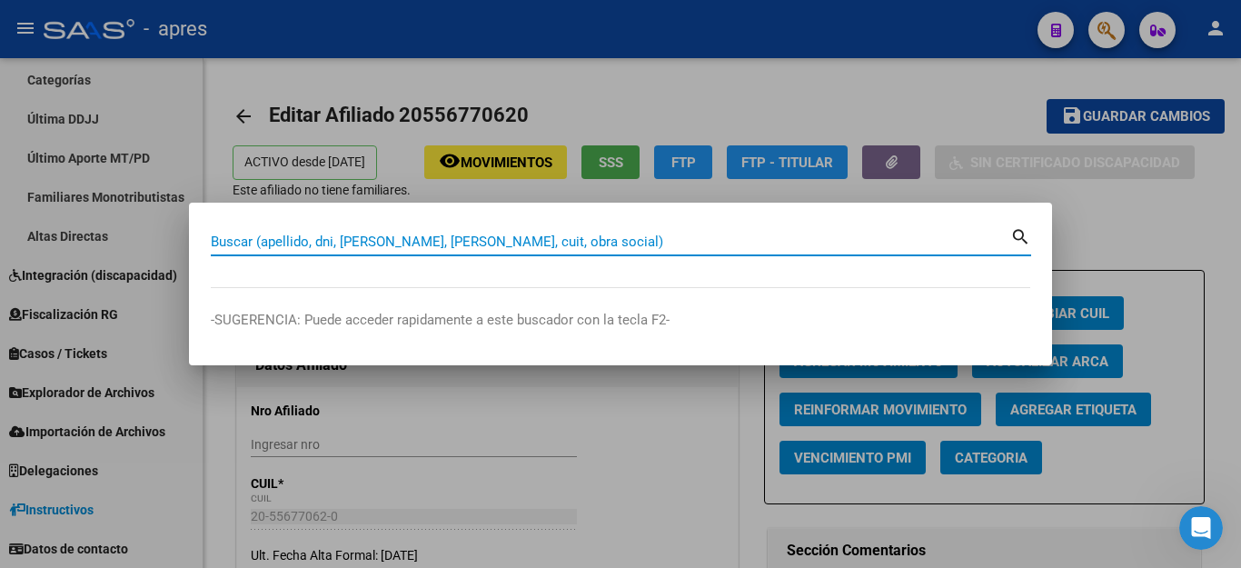
paste input "20488815823"
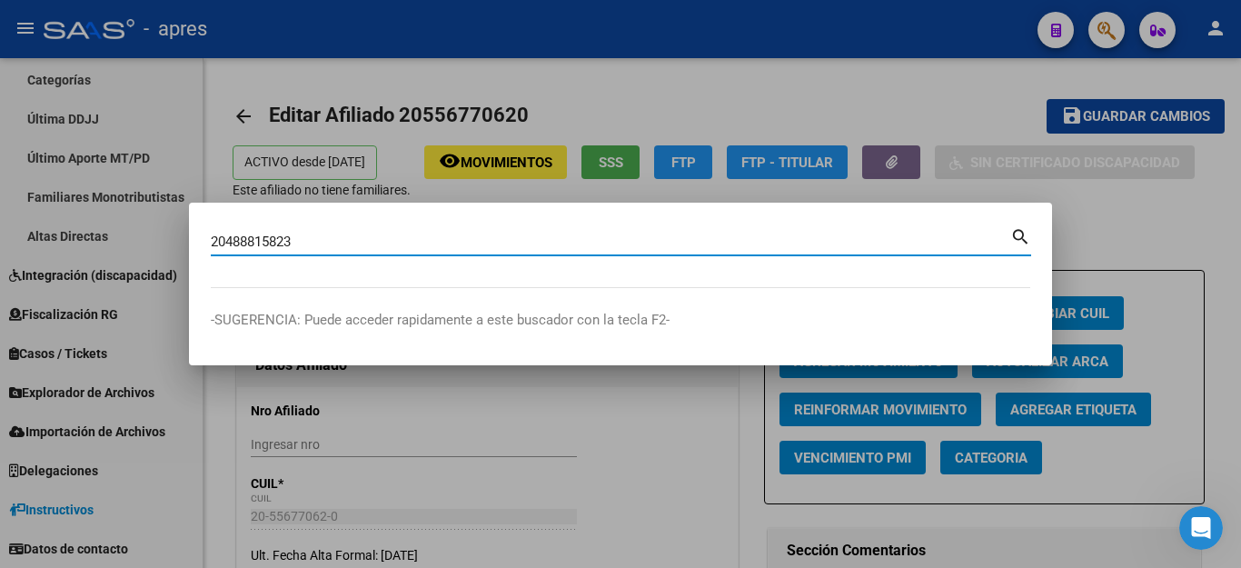
type input "20488815823"
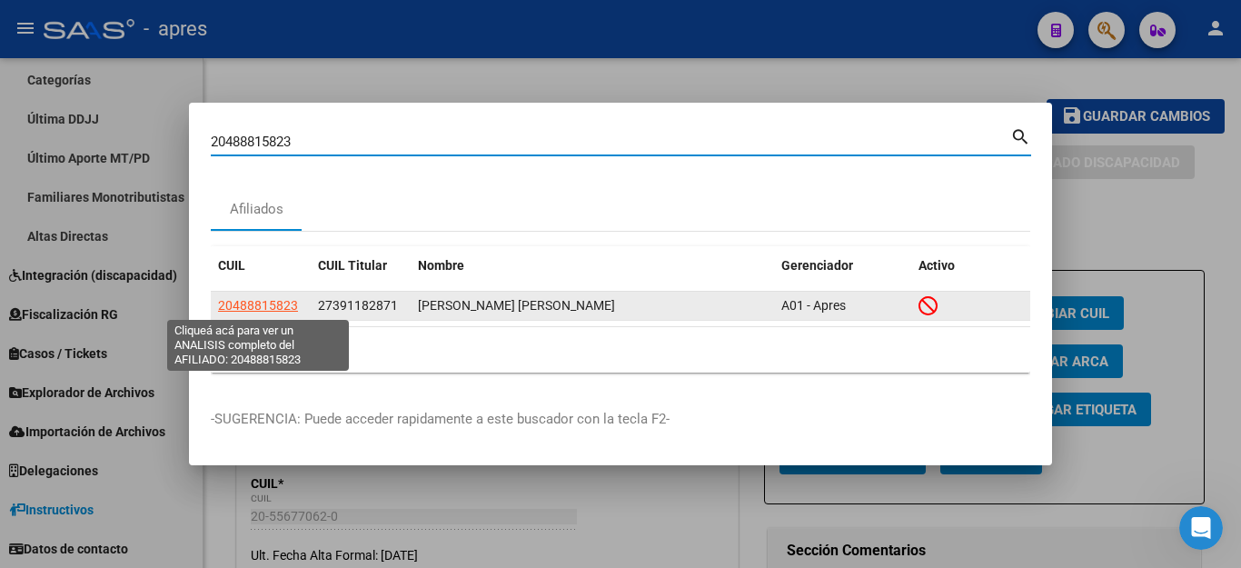
click at [241, 302] on span "20488815823" at bounding box center [258, 305] width 80 height 15
type textarea "20488815823"
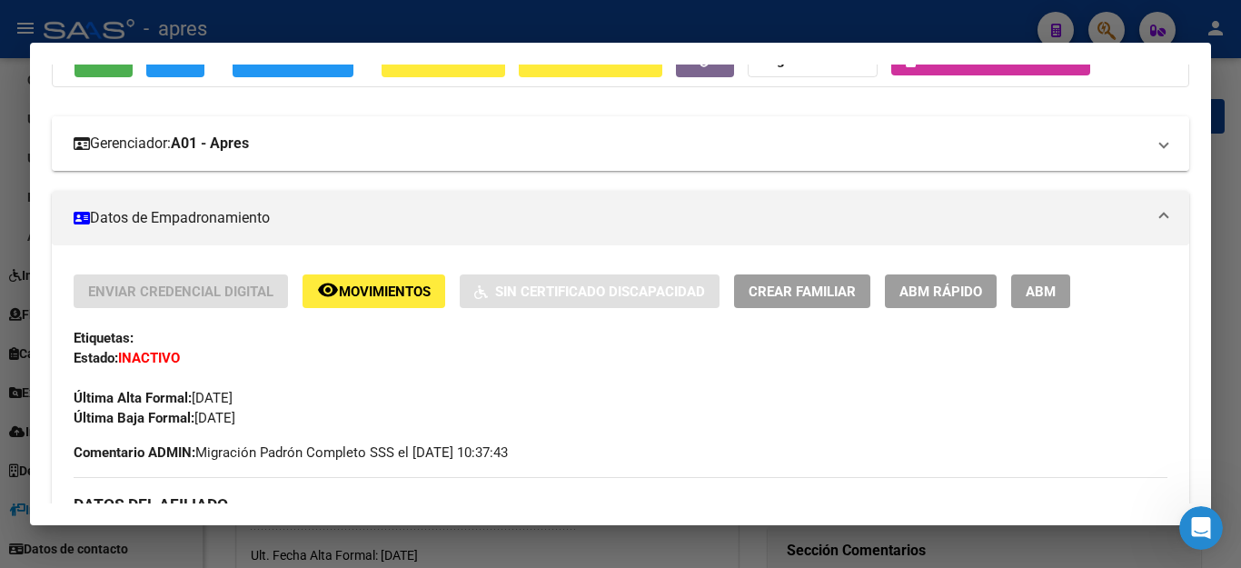
scroll to position [124, 0]
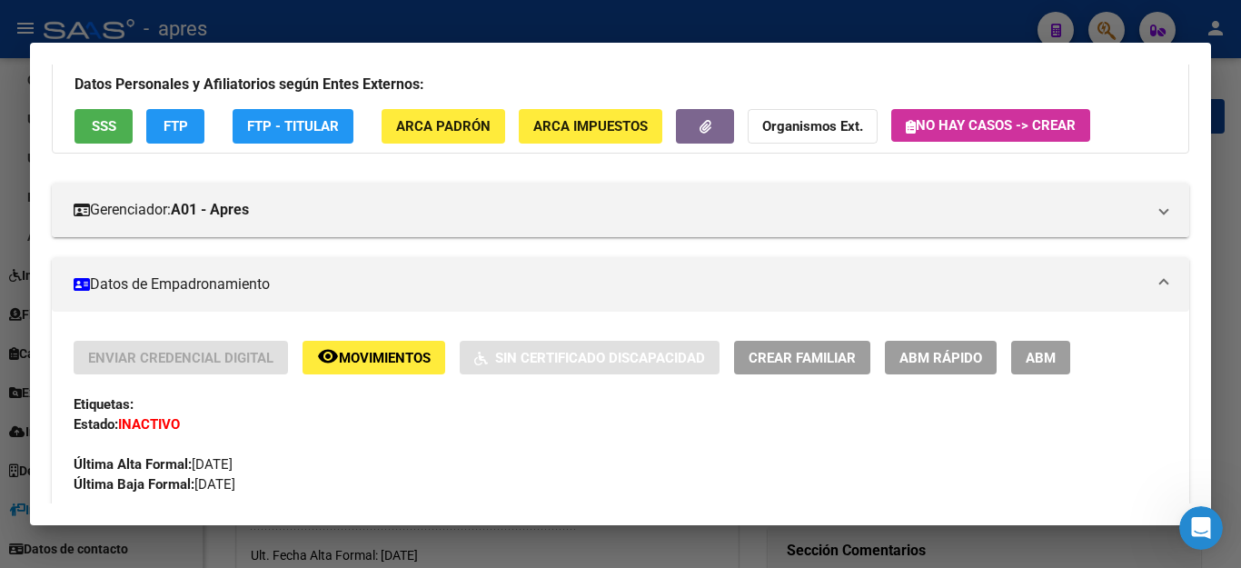
click at [1041, 347] on button "ABM" at bounding box center [1040, 358] width 59 height 34
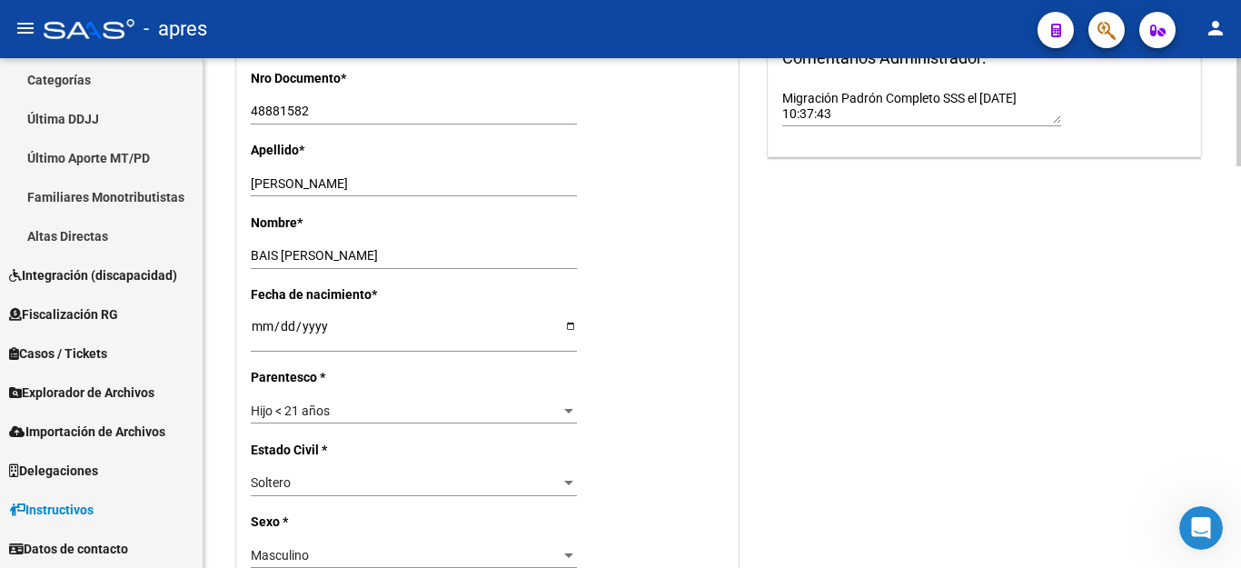
scroll to position [727, 0]
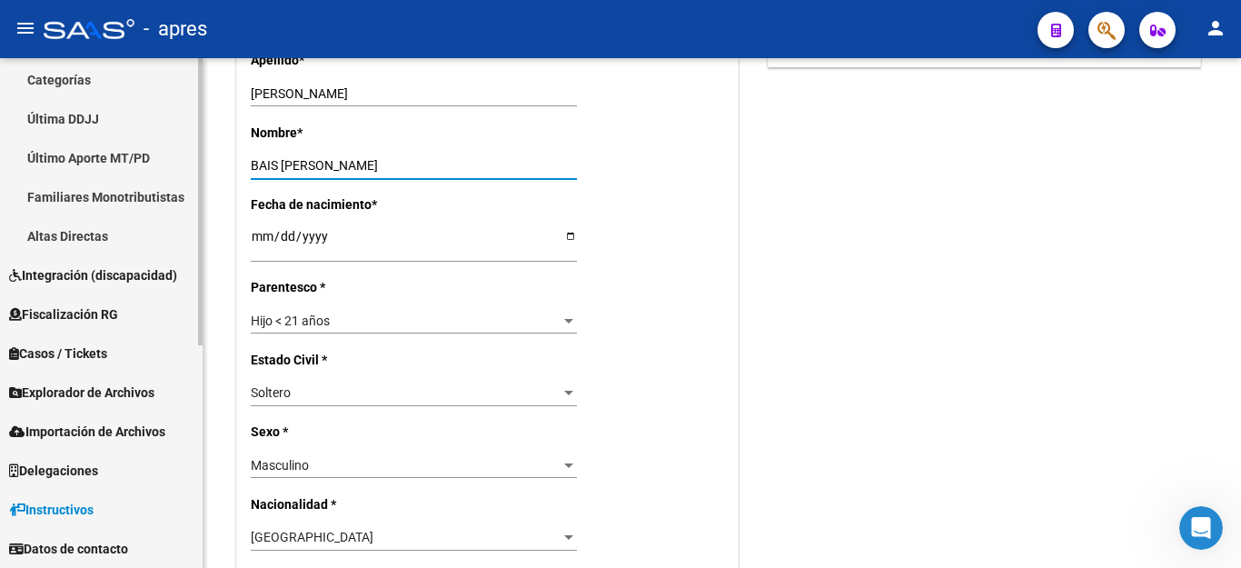
drag, startPoint x: 278, startPoint y: 163, endPoint x: 50, endPoint y: 137, distance: 229.4
click at [50, 137] on mat-sidenav-container "Firma Express Reportes Ingresos Percibidos Análisis de todos los conceptos (his…" at bounding box center [620, 313] width 1241 height 510
type input "[PERSON_NAME]"
click at [345, 94] on input "[PERSON_NAME]" at bounding box center [414, 93] width 326 height 15
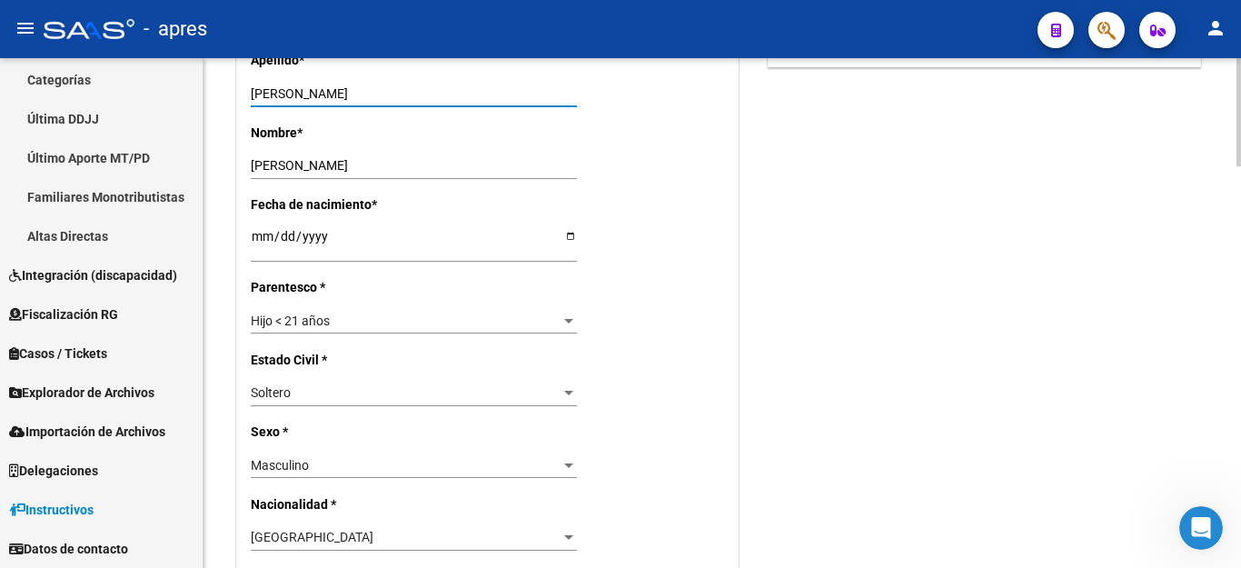
paste input "BAIS"
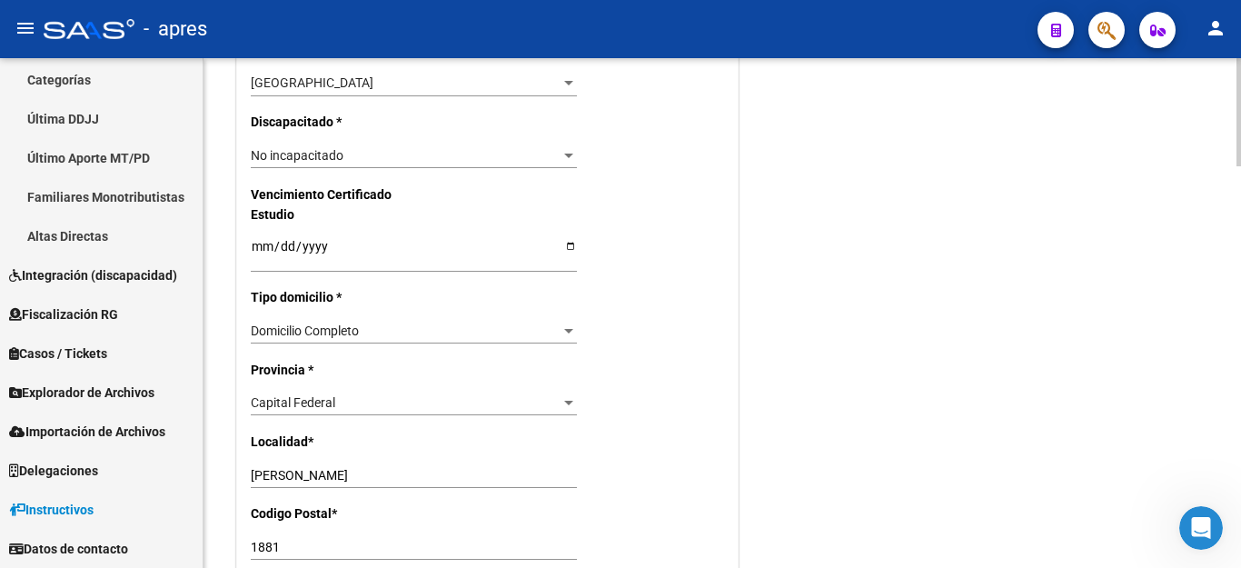
scroll to position [1271, 0]
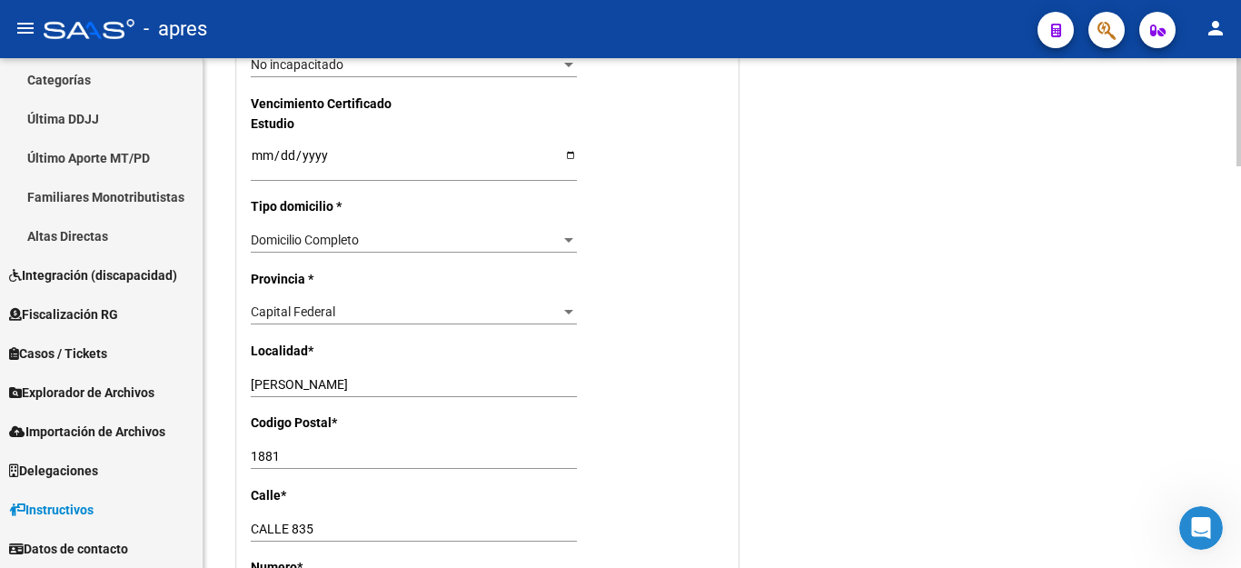
type input "[PERSON_NAME]"
click at [324, 304] on span "Capital Federal" at bounding box center [293, 311] width 84 height 15
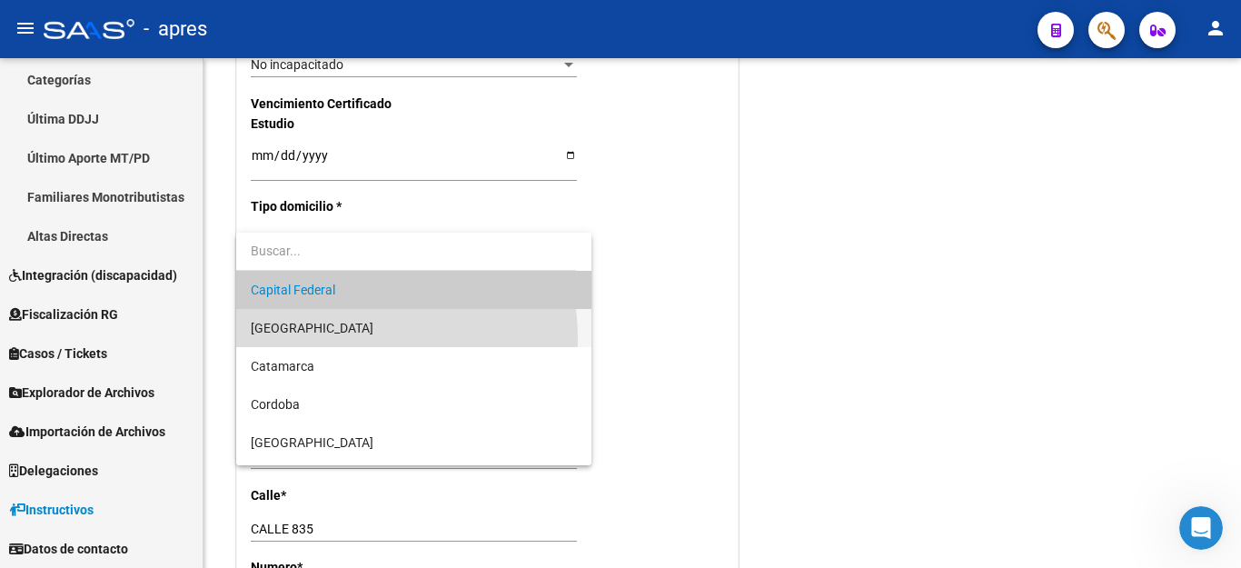
click at [322, 339] on span "[GEOGRAPHIC_DATA]" at bounding box center [414, 328] width 326 height 38
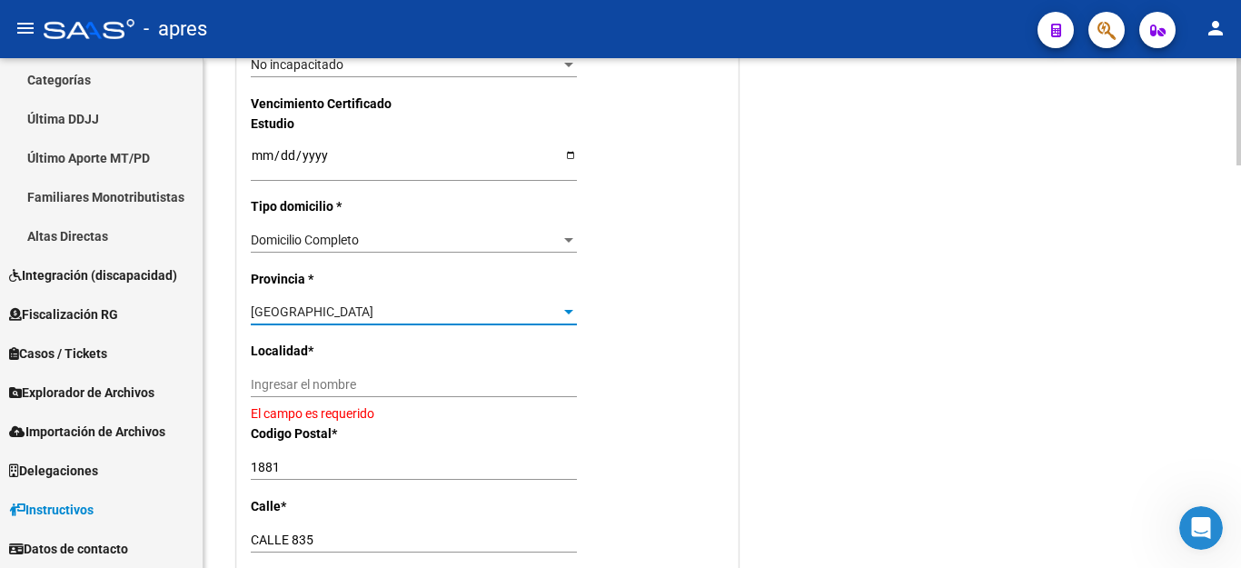
click at [307, 377] on input "Ingresar el nombre" at bounding box center [414, 384] width 326 height 15
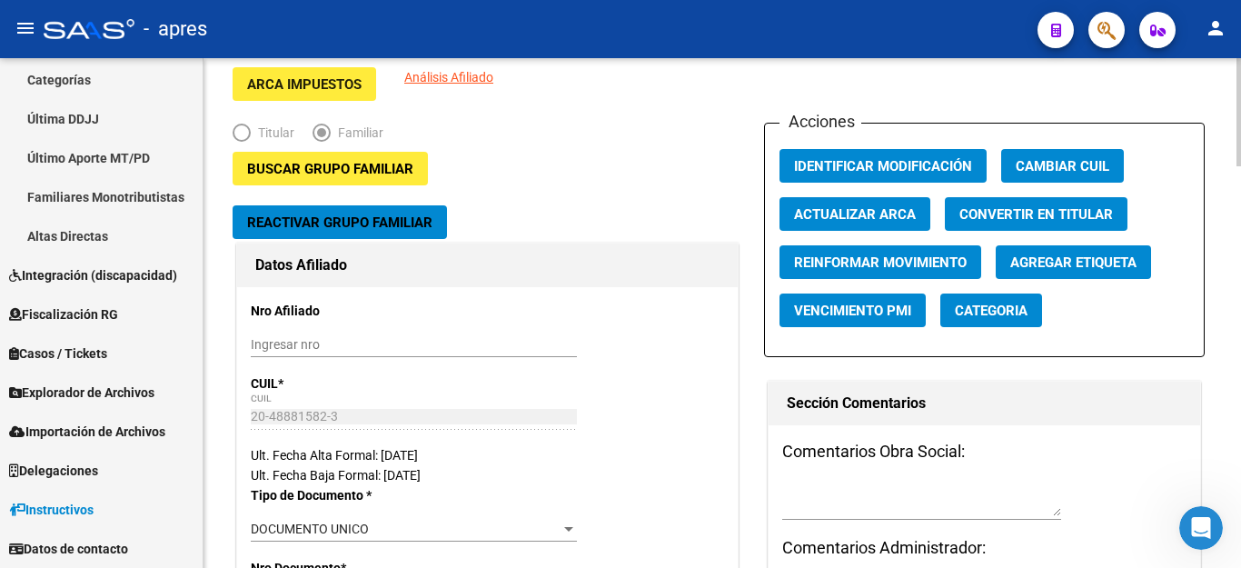
scroll to position [0, 0]
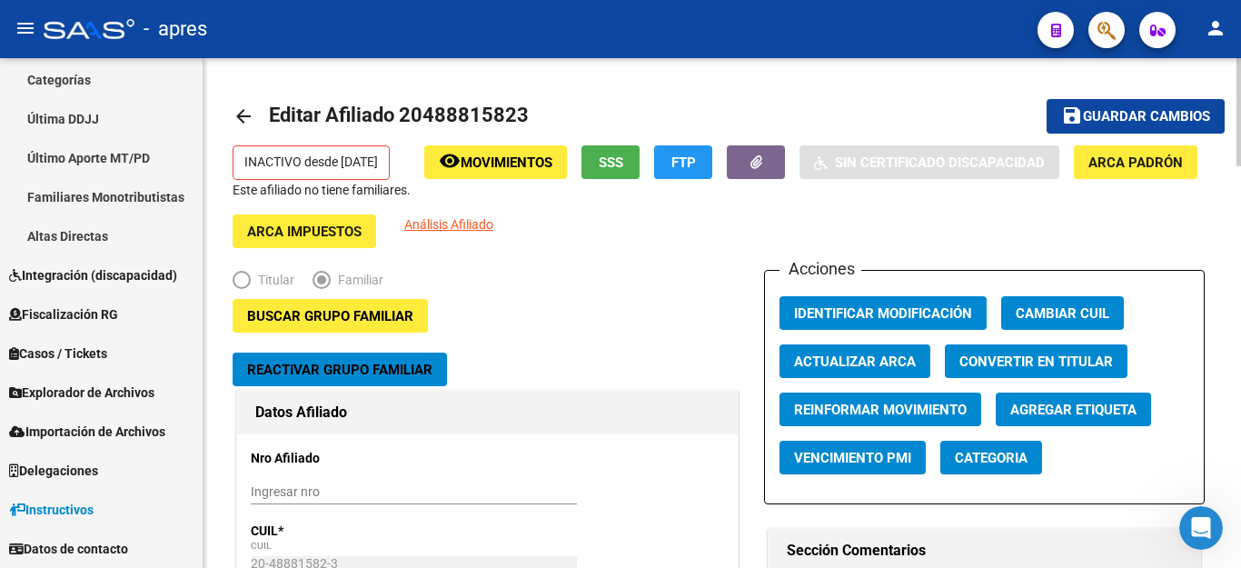
type input "[PERSON_NAME]"
click at [1155, 113] on span "Guardar cambios" at bounding box center [1146, 117] width 127 height 16
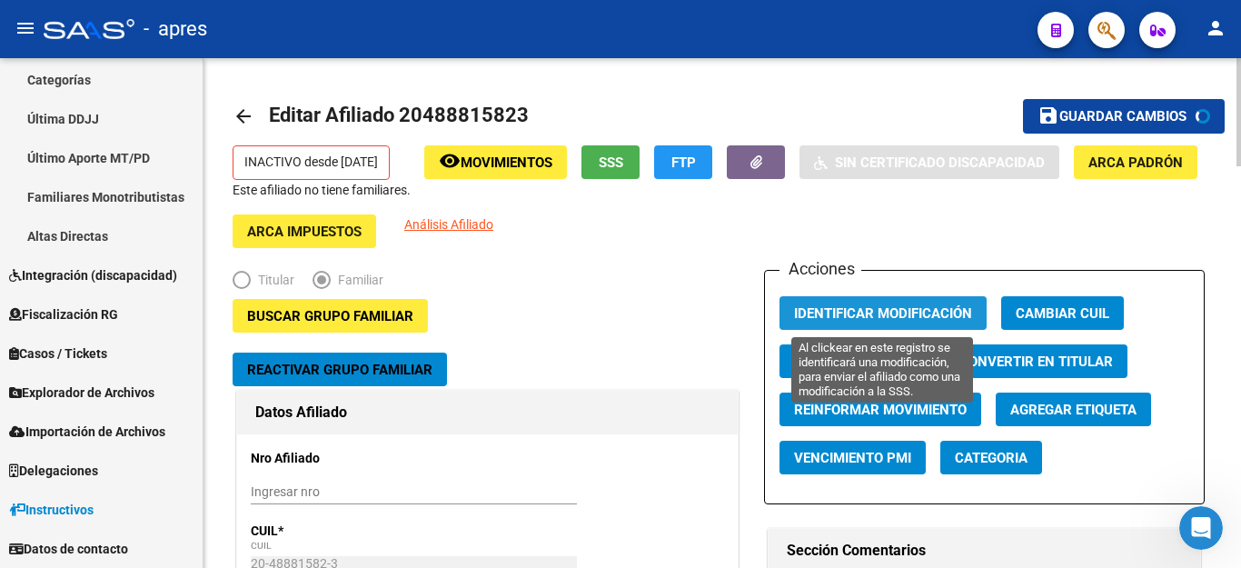
click at [849, 316] on span "Identificar Modificación" at bounding box center [883, 313] width 178 height 16
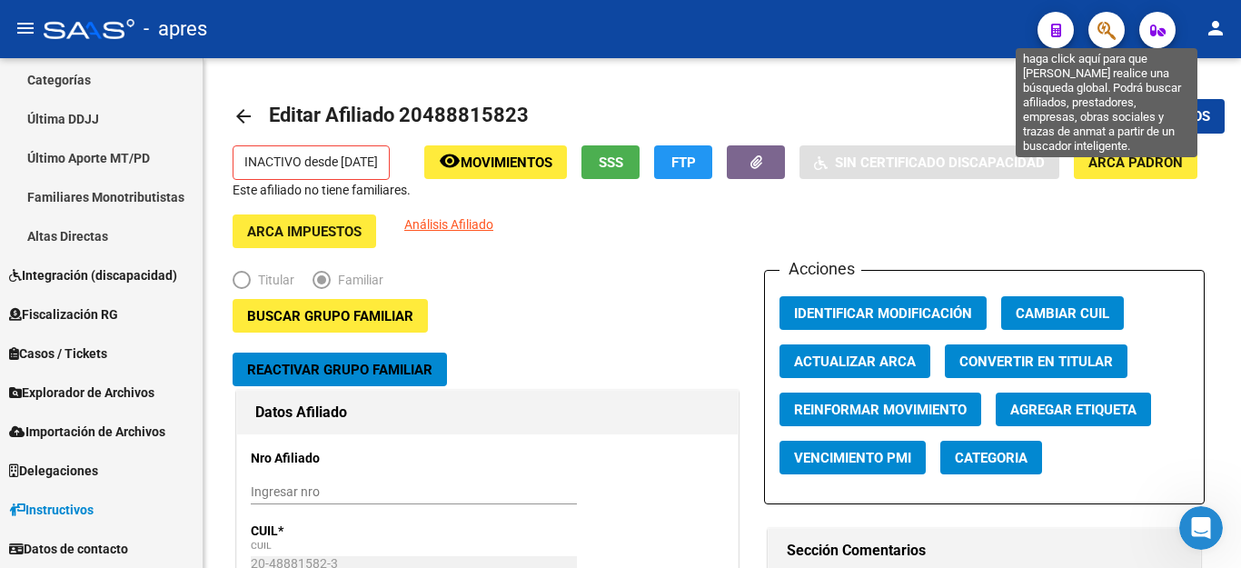
click at [1114, 20] on icon "button" at bounding box center [1106, 30] width 18 height 21
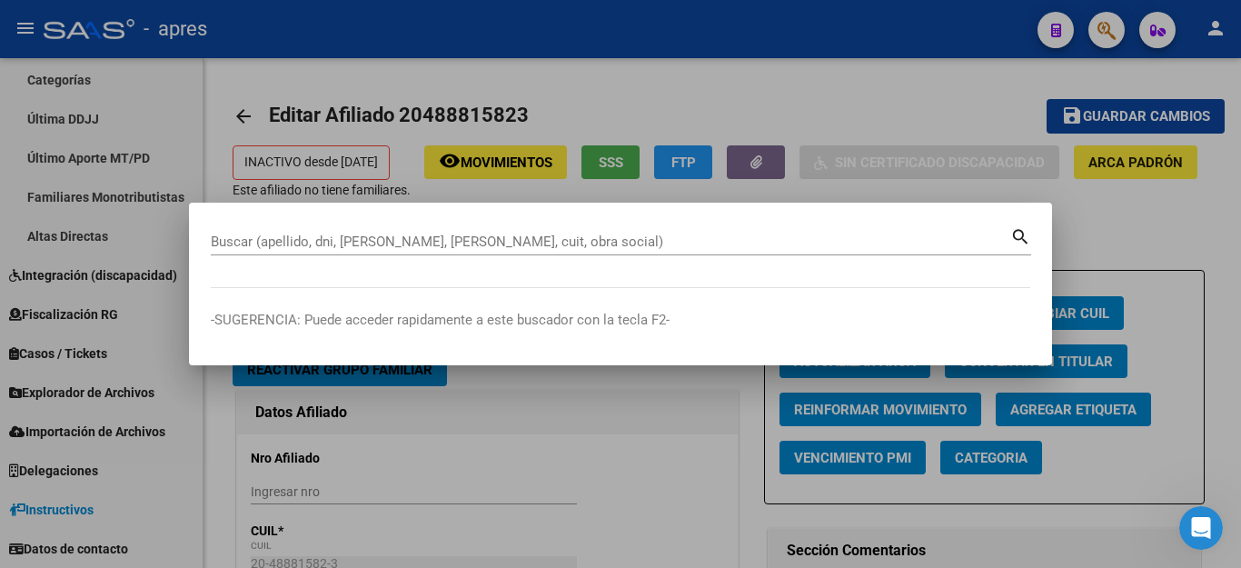
paste input "27586349789"
type input "27586349789"
click span "27586349789"
type textarea "27586349789"
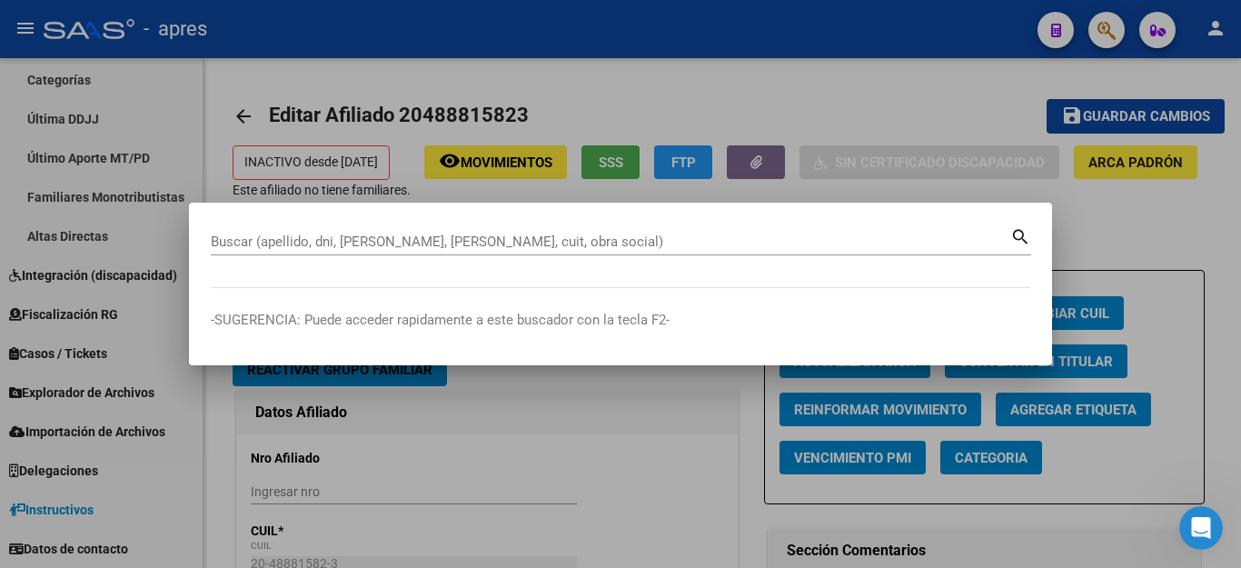
click span "ABM"
click span "Categoria"
click span "Seleccionar Categoria"
click input "dropdown search"
click div
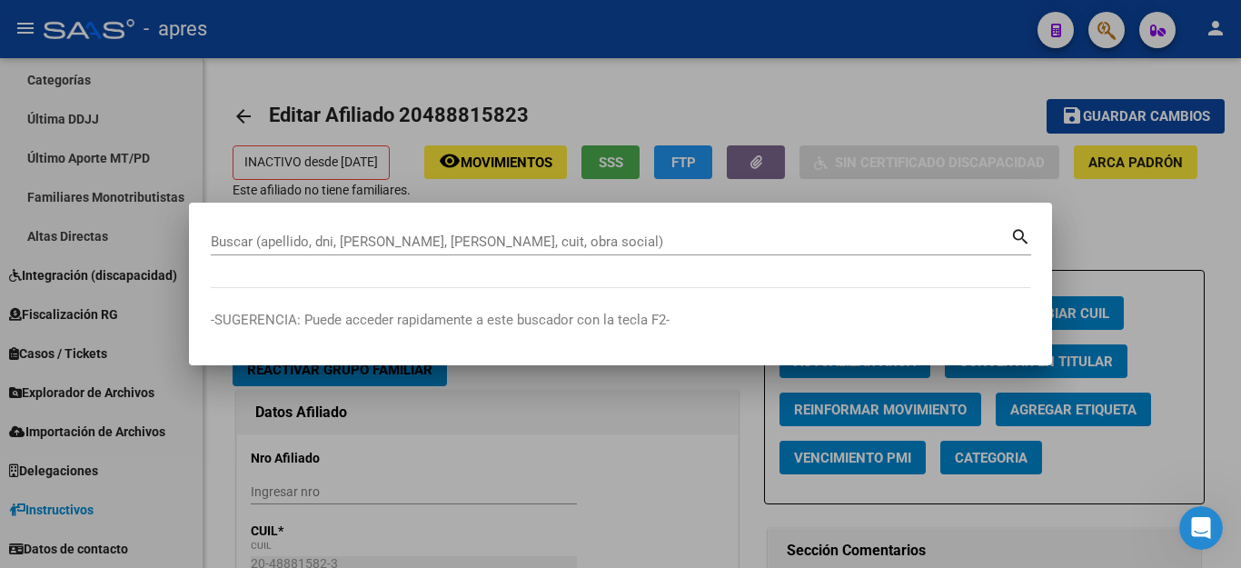
click span "Cancelar"
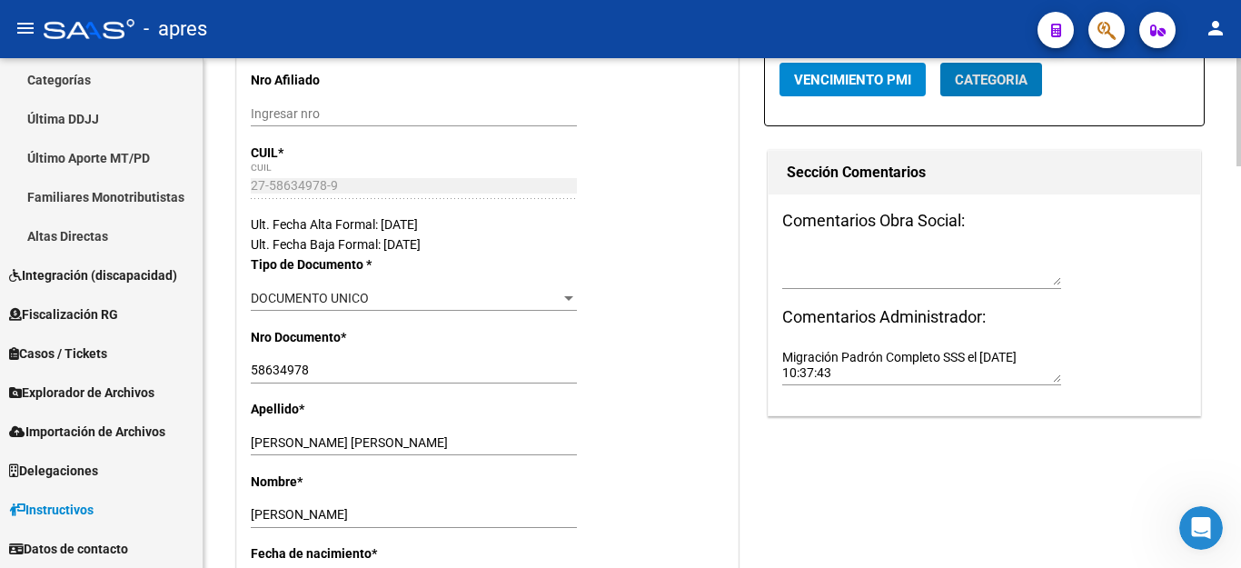
scroll to position [454, 0]
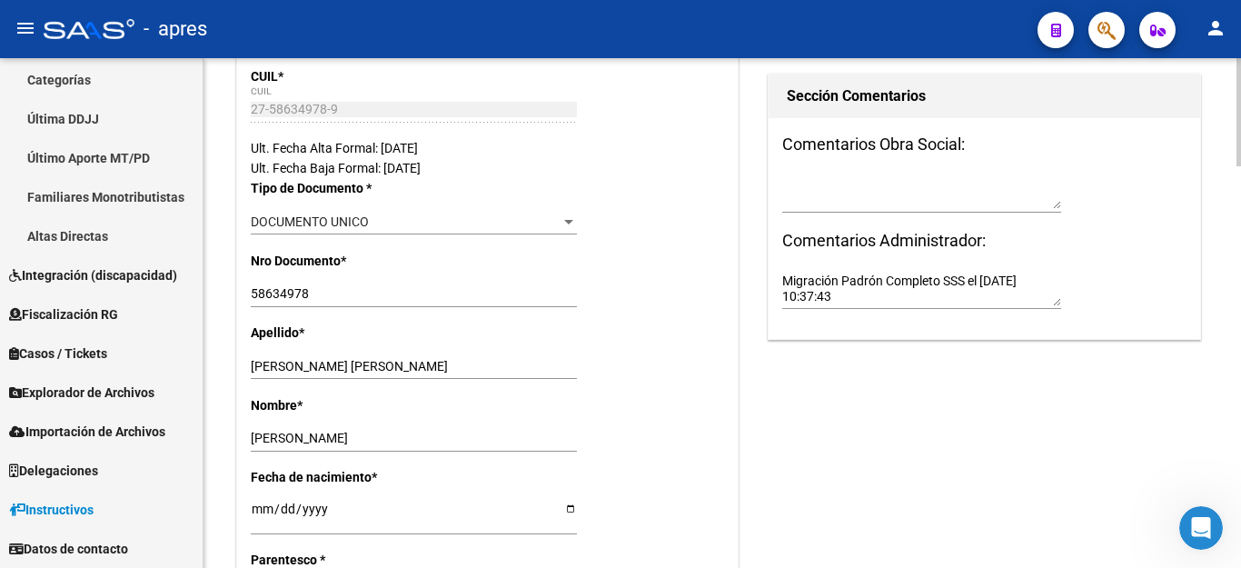
click at [819, 206] on textarea at bounding box center [921, 192] width 279 height 35
click at [940, 284] on textarea "Migración Padrón Completo SSS el [DATE] 10:37:43" at bounding box center [921, 289] width 279 height 35
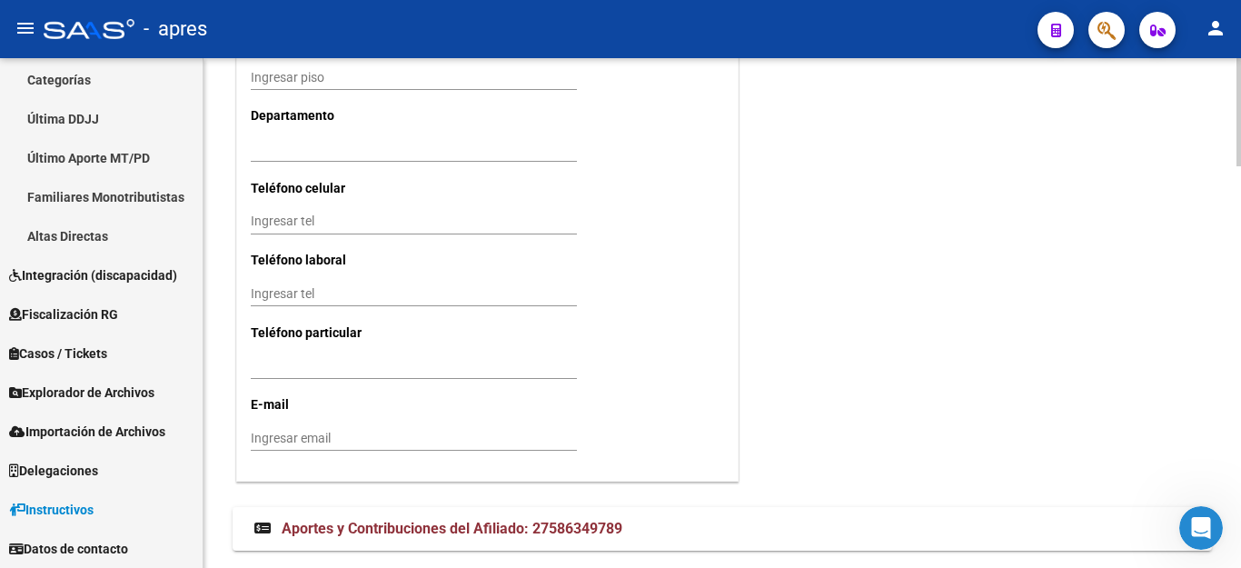
scroll to position [1894, 0]
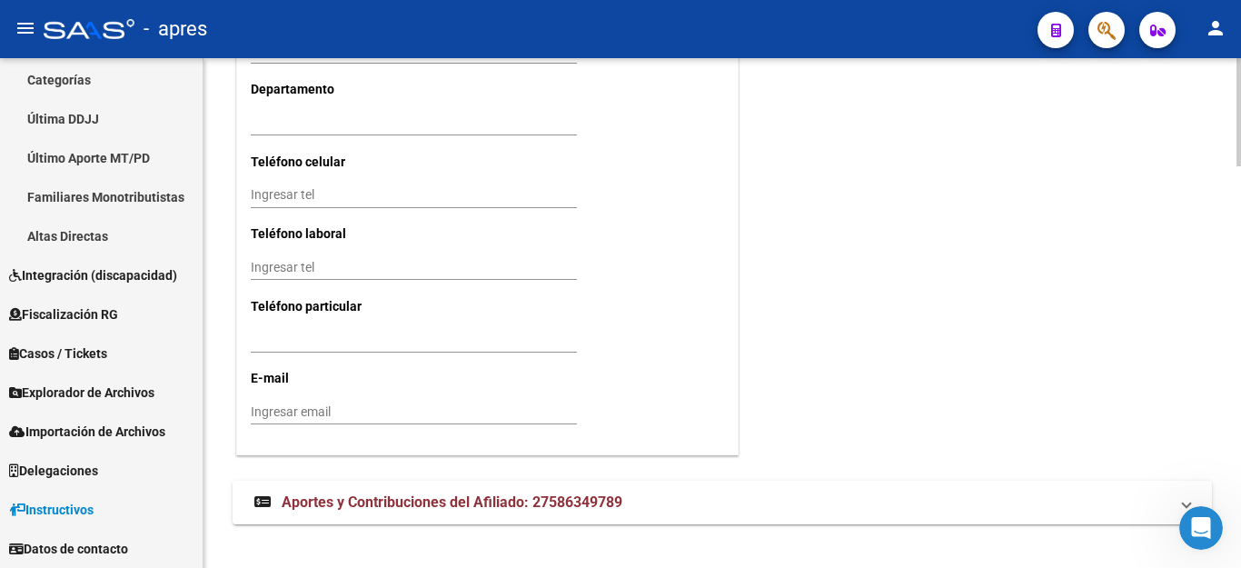
click at [382, 480] on mat-expansion-panel-header "Aportes y Contribuciones del Afiliado: 27586349789" at bounding box center [722, 502] width 979 height 44
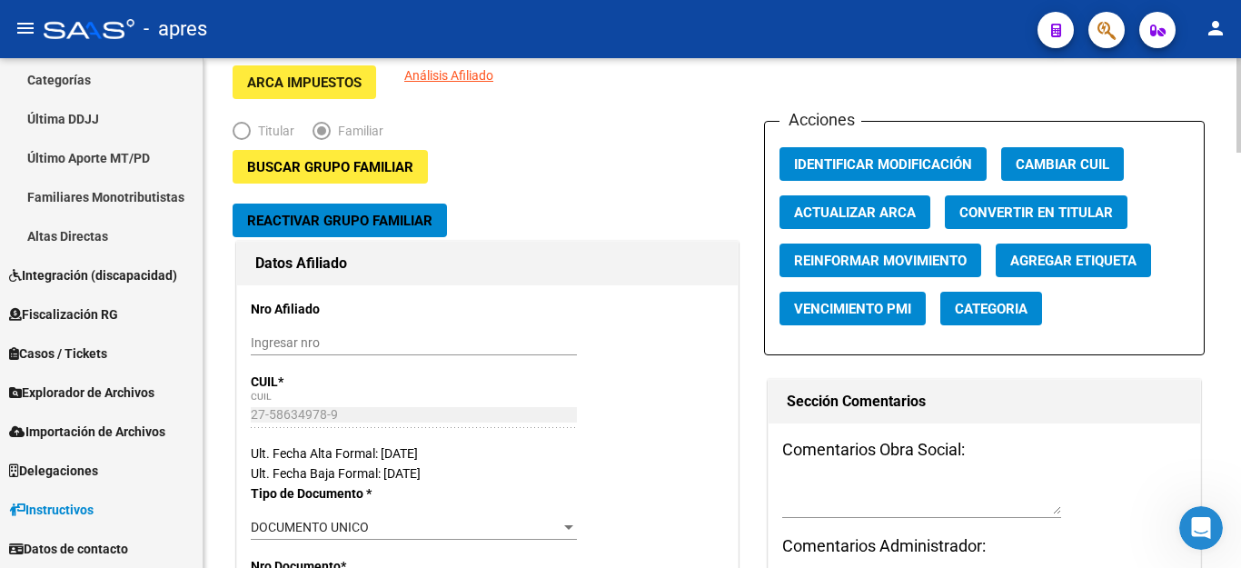
scroll to position [58, 0]
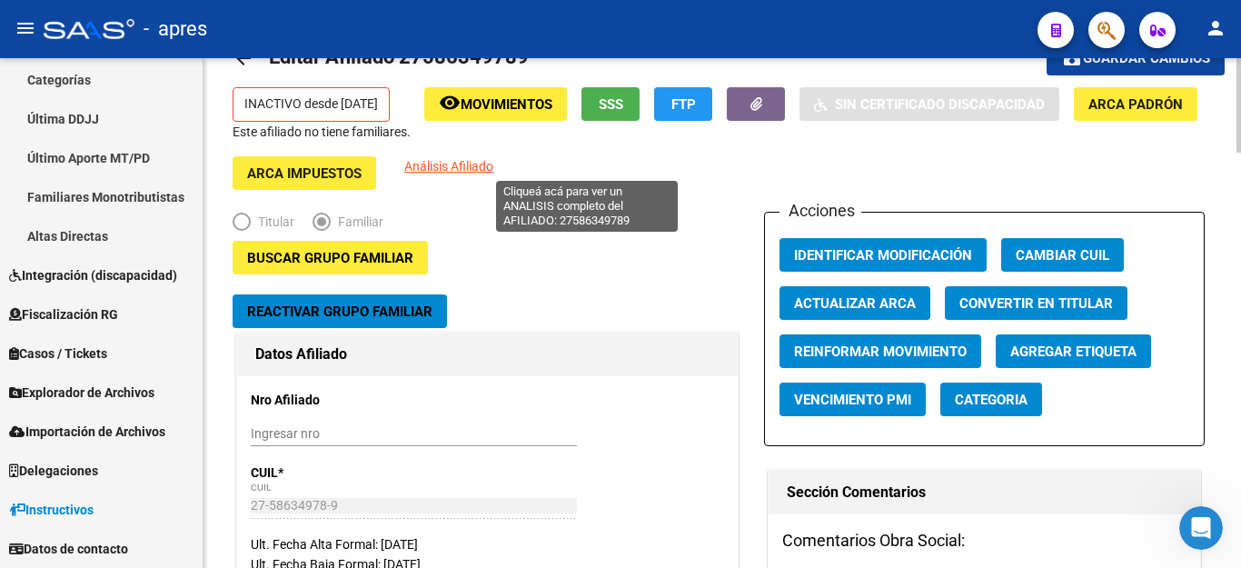
click at [493, 169] on span "Análisis Afiliado" at bounding box center [448, 166] width 89 height 15
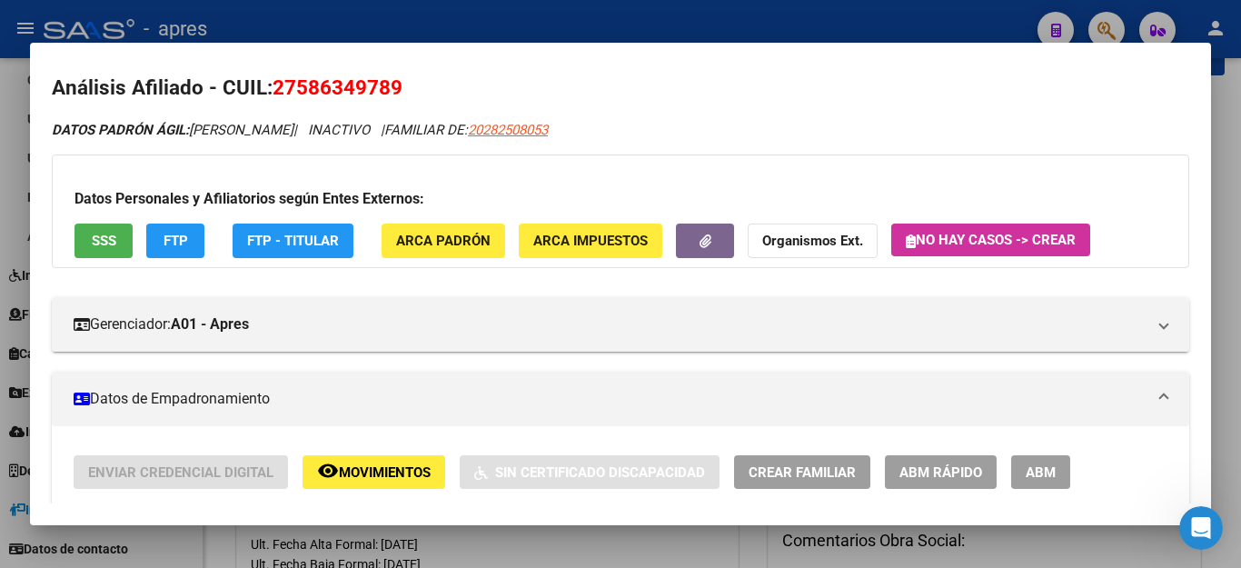
scroll to position [0, 0]
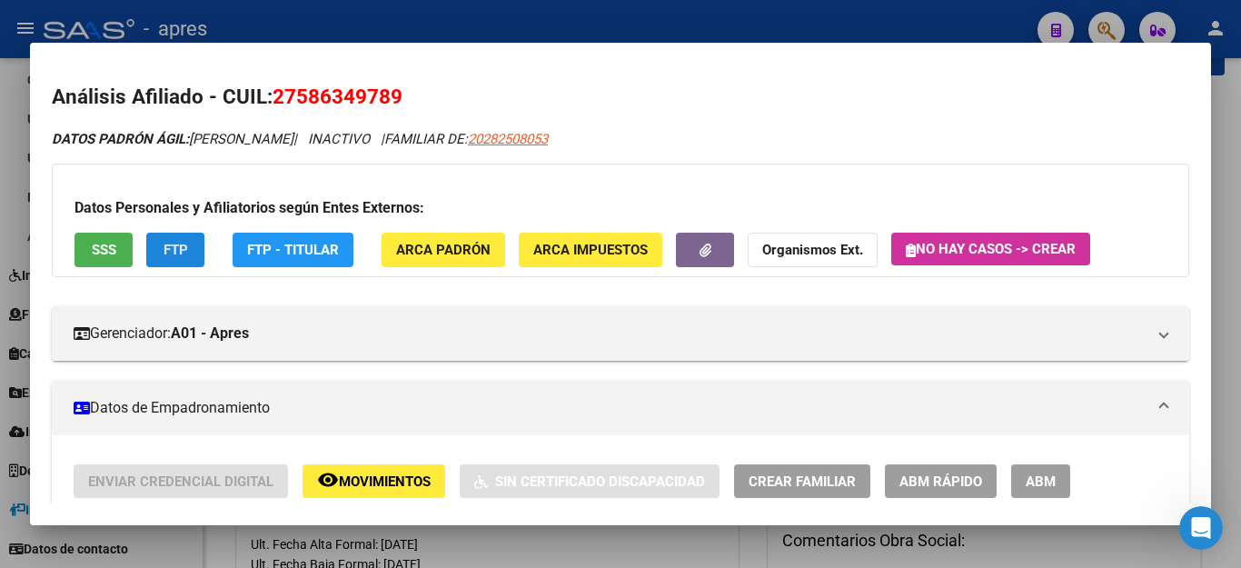
click at [182, 256] on span "FTP" at bounding box center [175, 250] width 25 height 16
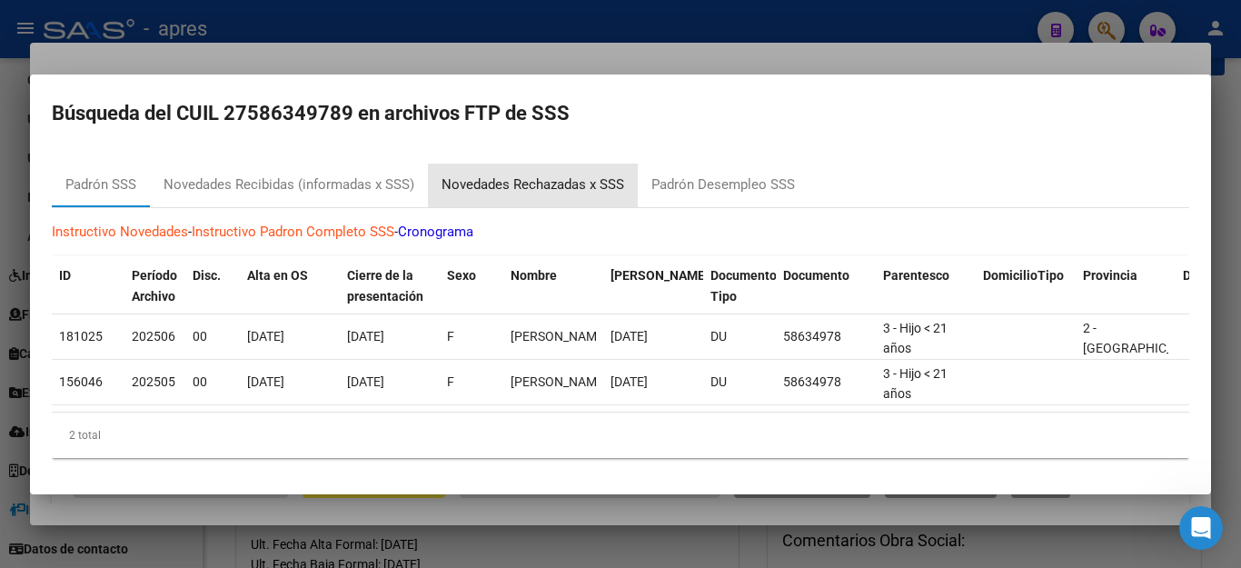
click at [570, 174] on div "Novedades Rechazadas x SSS" at bounding box center [532, 184] width 183 height 21
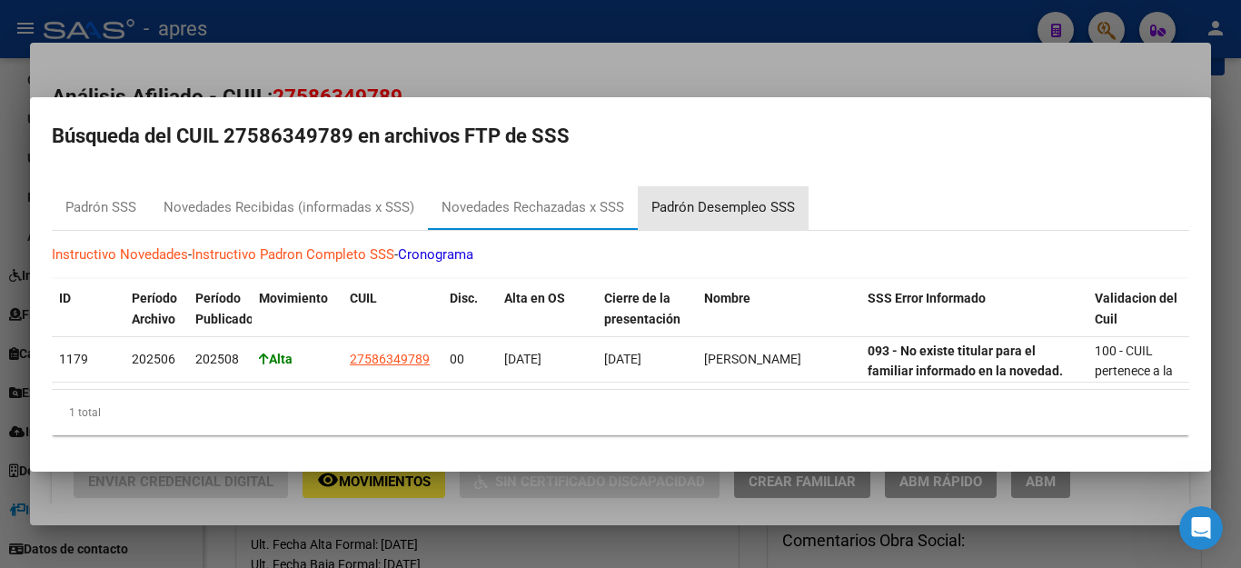
click at [711, 202] on div "Padrón Desempleo SSS" at bounding box center [722, 207] width 143 height 21
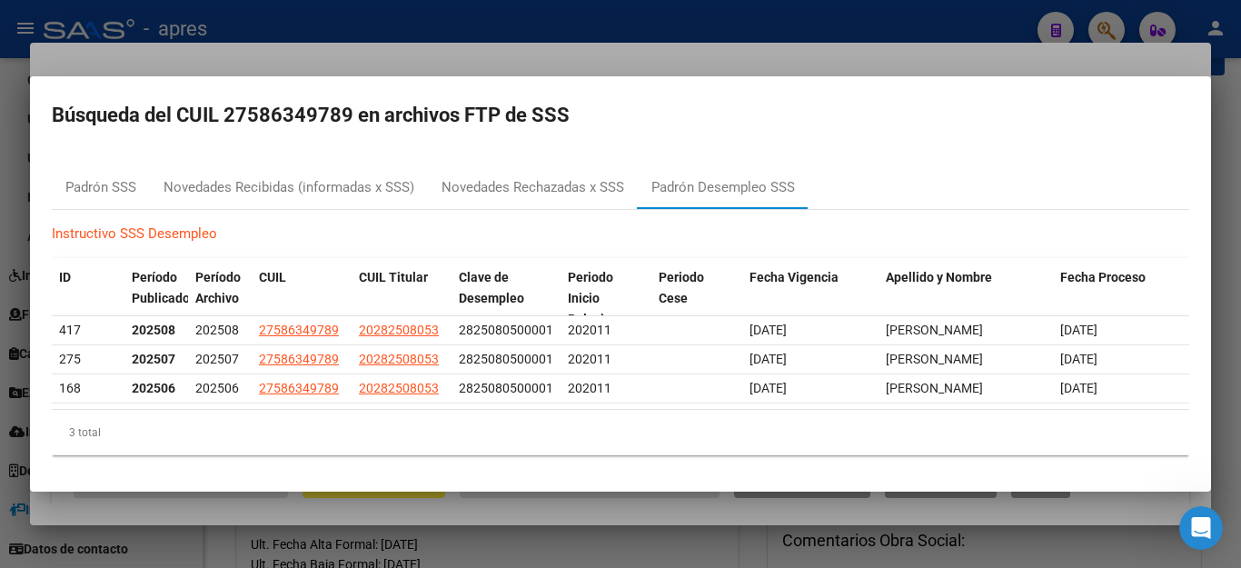
drag, startPoint x: 482, startPoint y: 522, endPoint x: 1043, endPoint y: 520, distance: 560.4
click at [1043, 520] on div at bounding box center [620, 284] width 1241 height 568
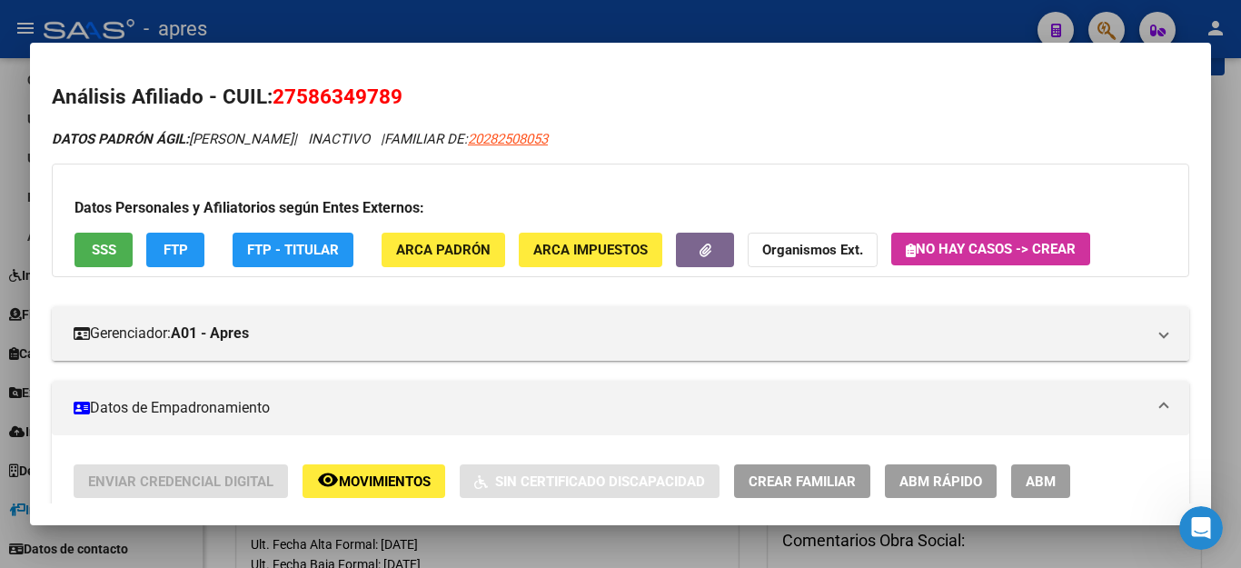
drag, startPoint x: 1078, startPoint y: 522, endPoint x: 897, endPoint y: 524, distance: 180.7
click at [908, 523] on mat-dialog-container "Análisis Afiliado - CUIL: 27586349789 DATOS PADRÓN ÁGIL: [PERSON_NAME] | INACTI…" at bounding box center [620, 284] width 1181 height 482
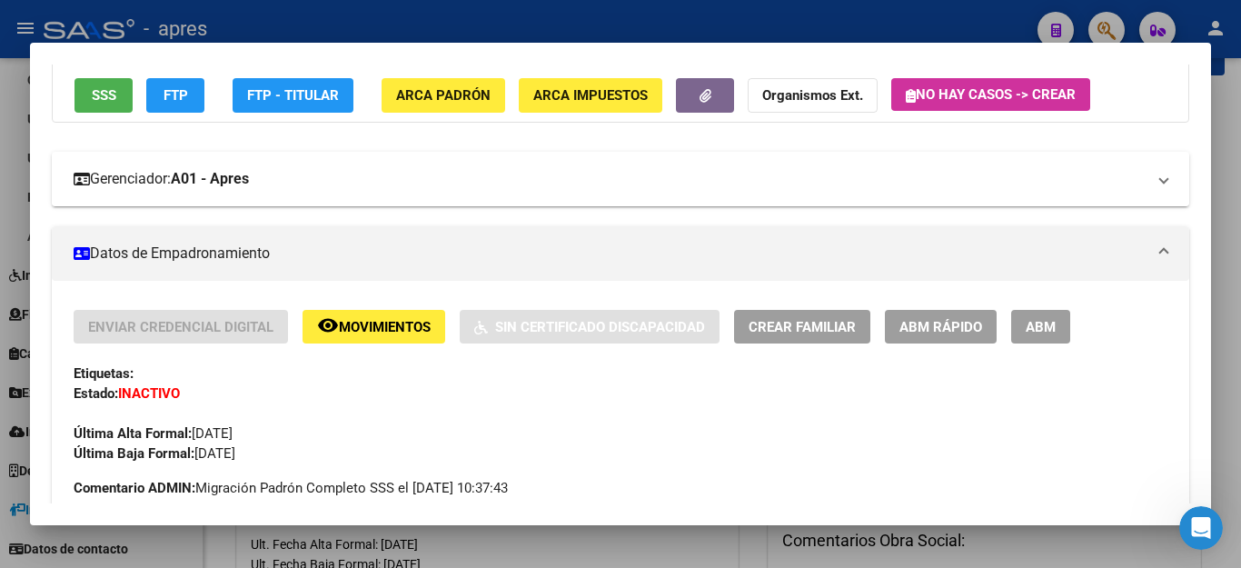
scroll to position [91, 0]
